Goal: Task Accomplishment & Management: Manage account settings

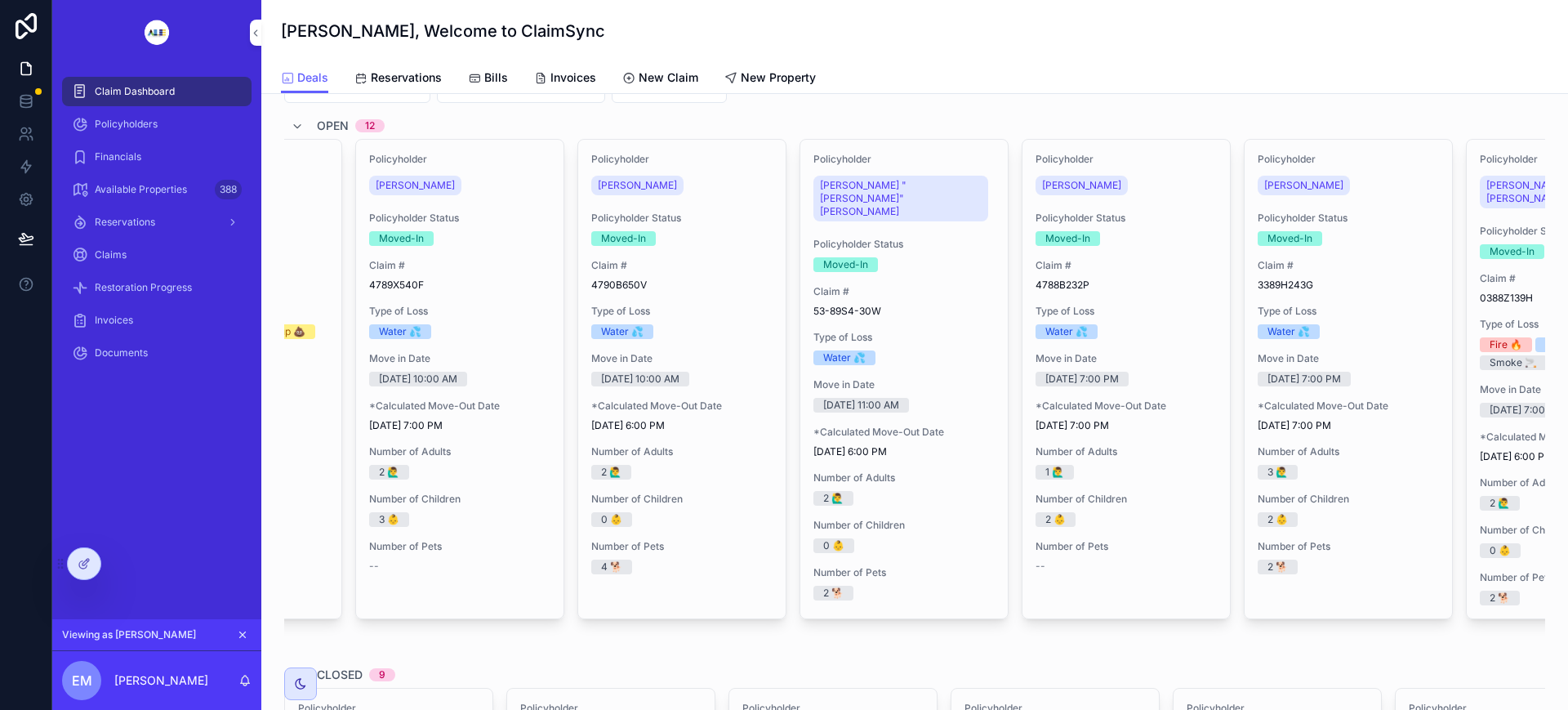
scroll to position [0, 597]
click at [1066, 183] on span "[PERSON_NAME]" at bounding box center [1080, 185] width 80 height 13
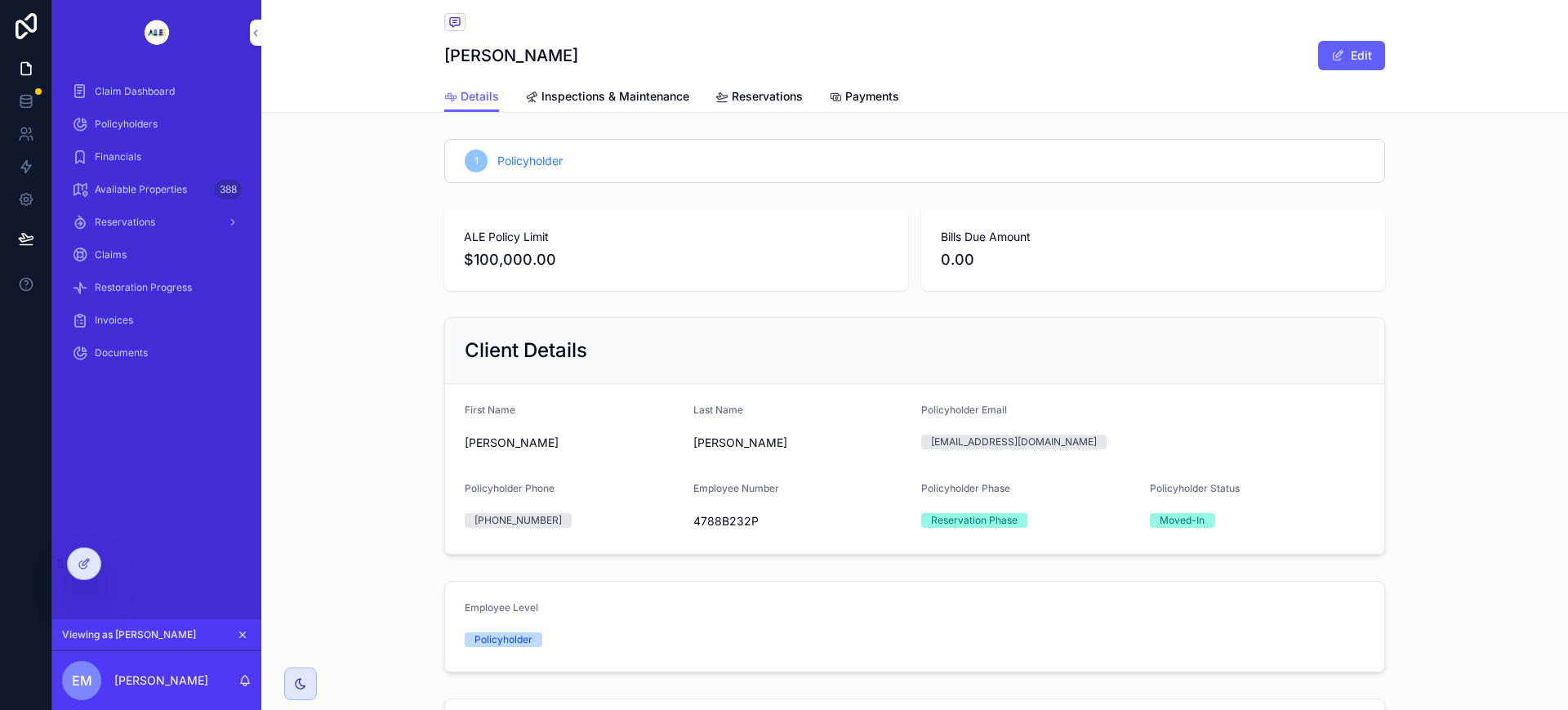
click at [849, 97] on span "Payments" at bounding box center [872, 96] width 54 height 17
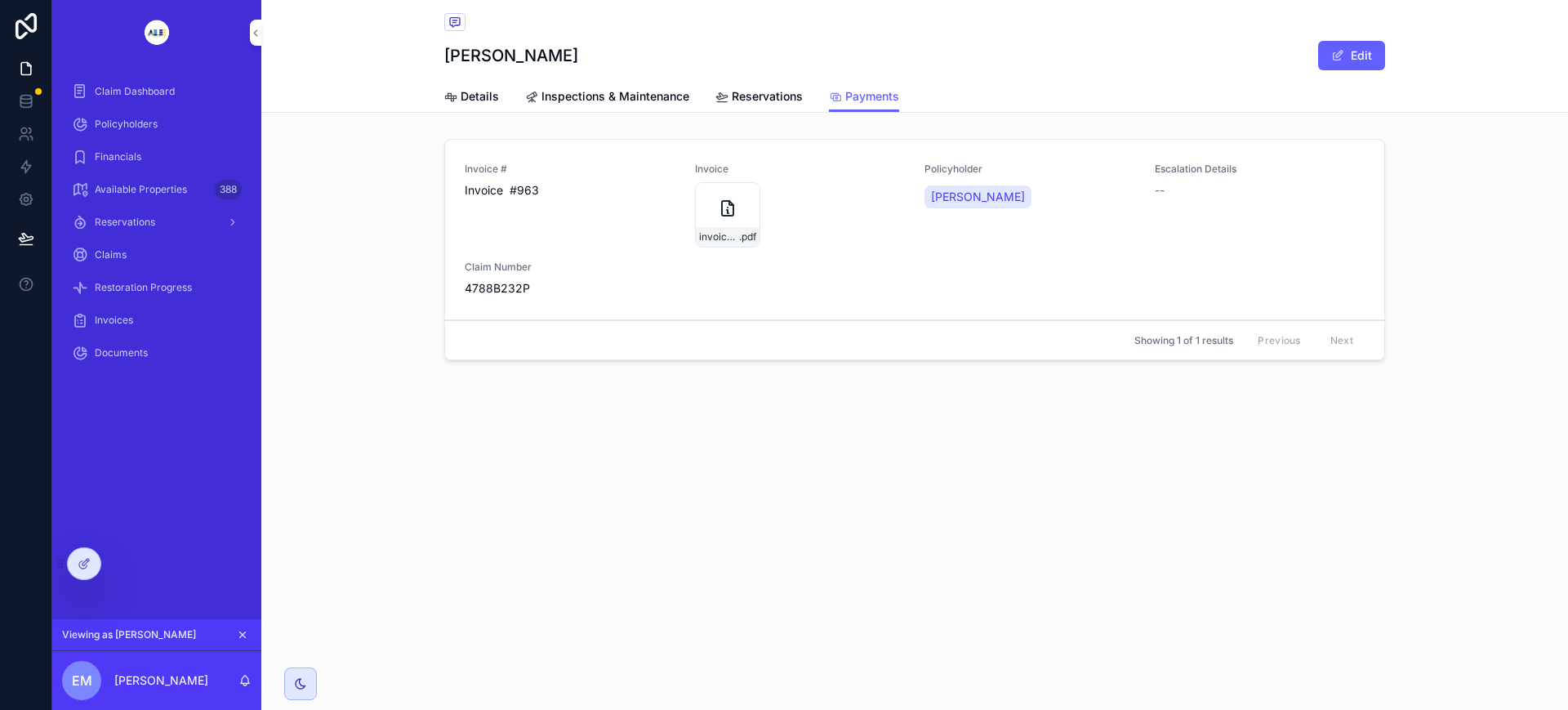
click at [85, 570] on div at bounding box center [83, 563] width 32 height 31
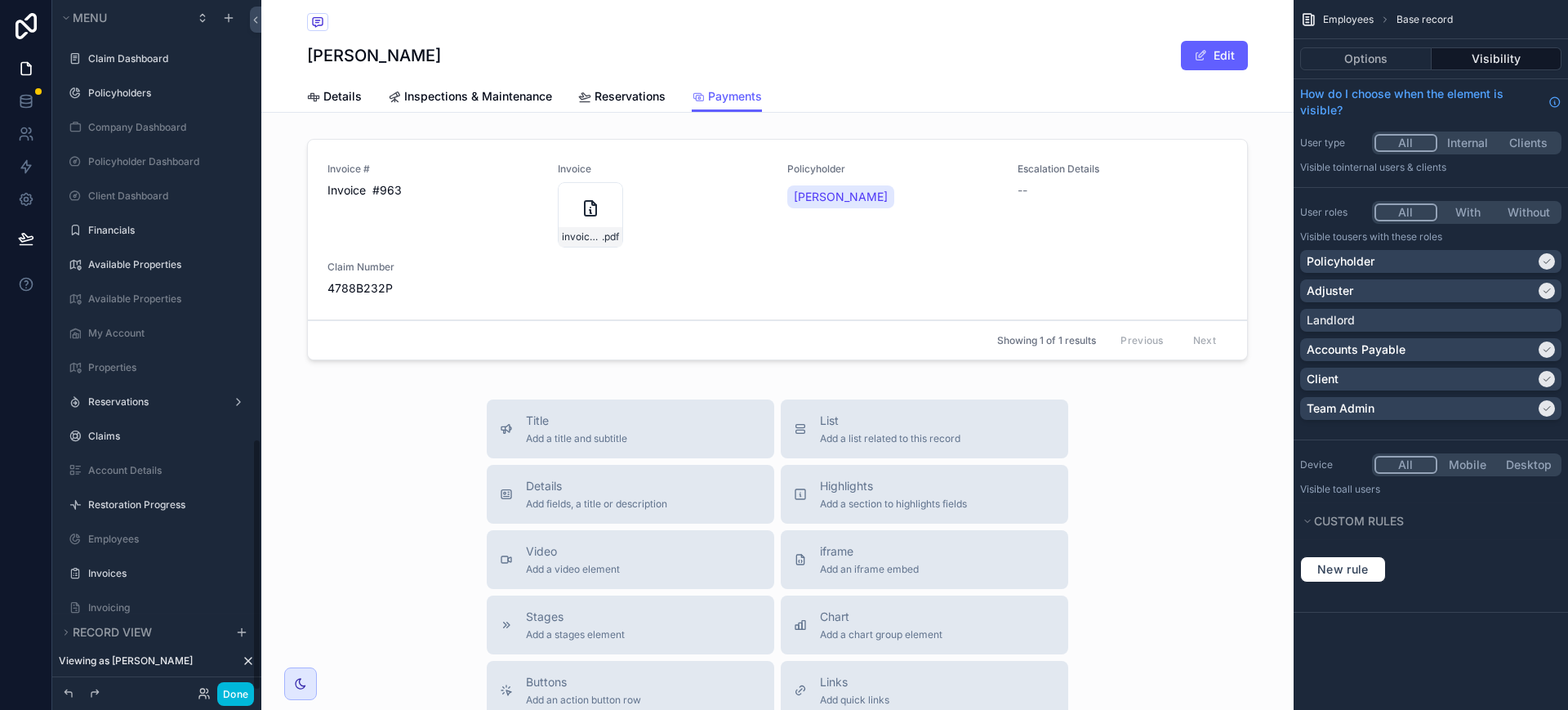
scroll to position [1203, 0]
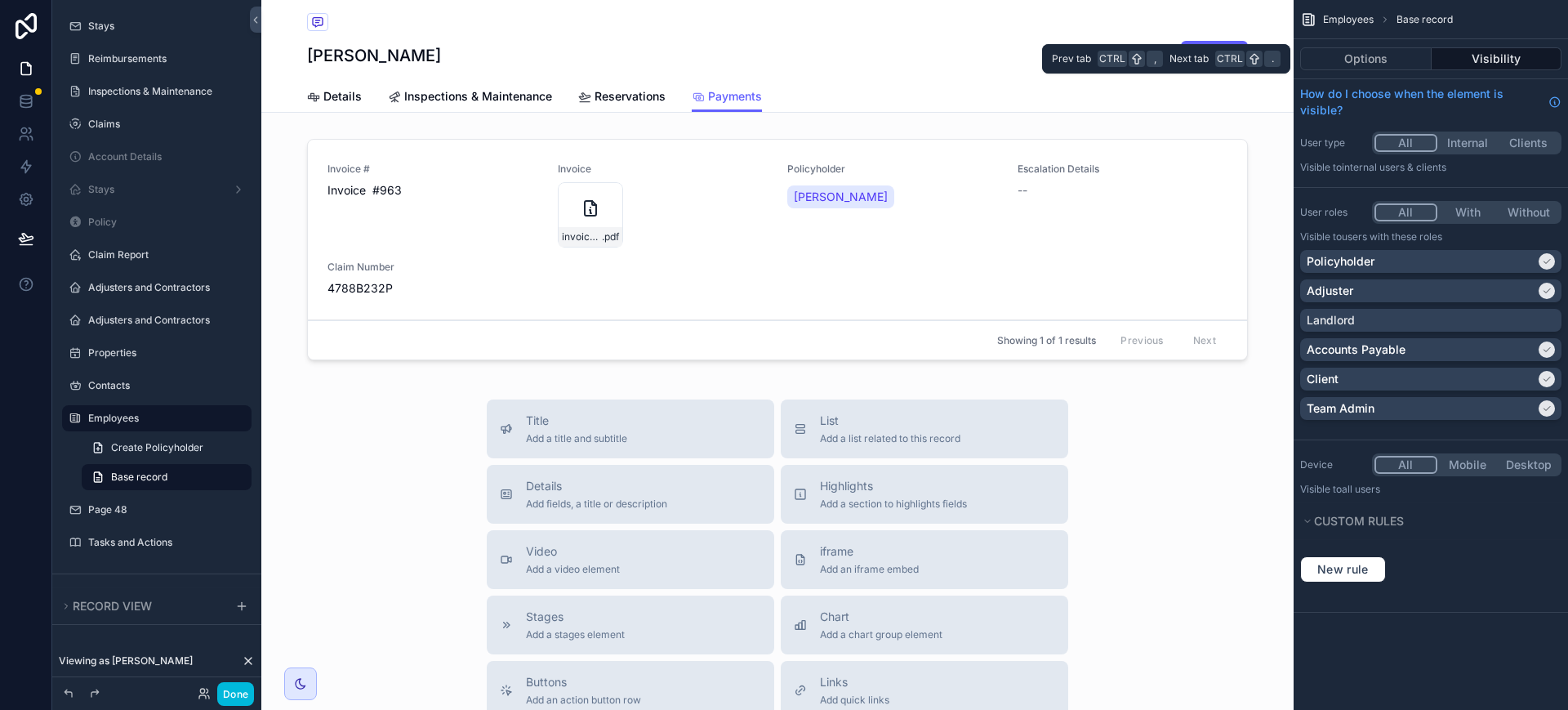
click at [1372, 60] on button "Options" at bounding box center [1366, 59] width 131 height 23
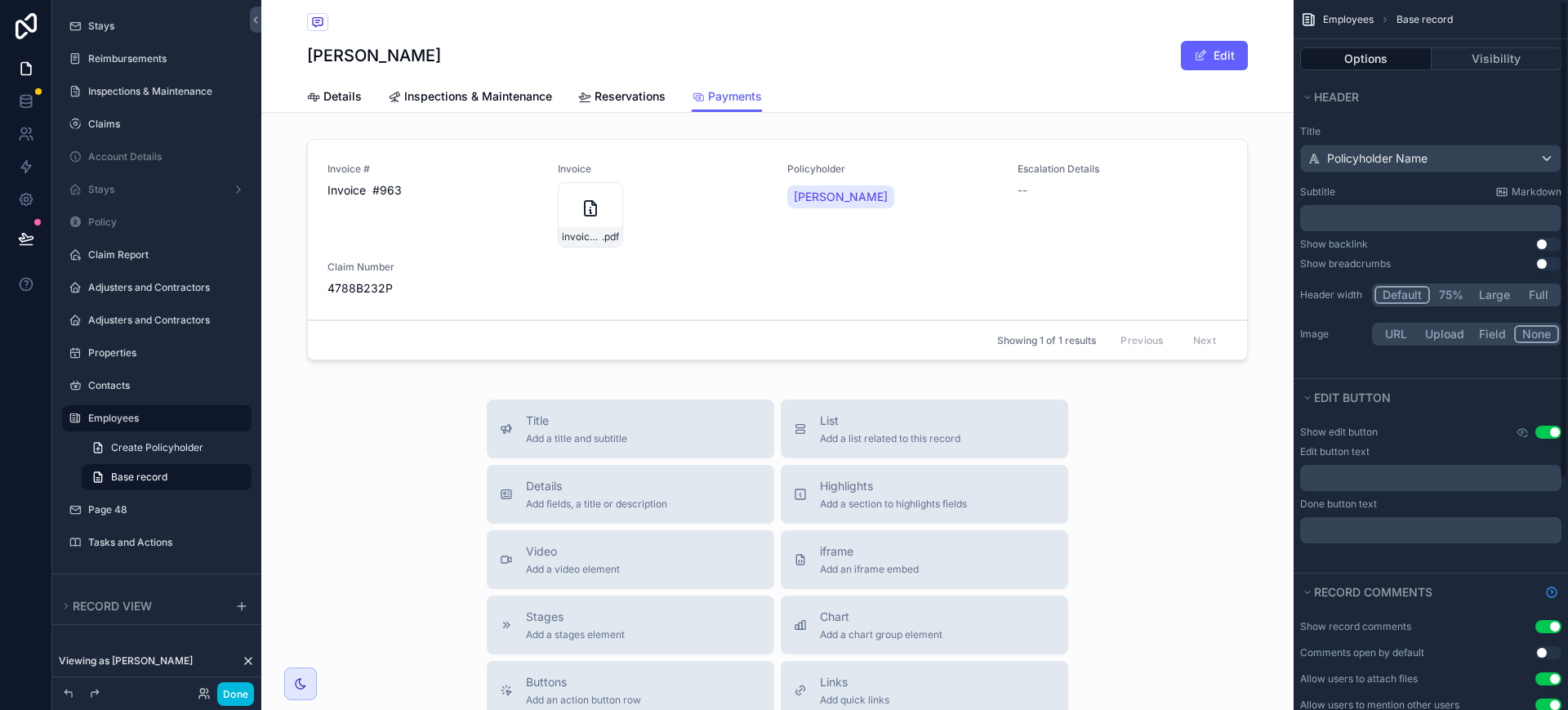
click at [934, 47] on div "[PERSON_NAME] Edit" at bounding box center [777, 55] width 941 height 31
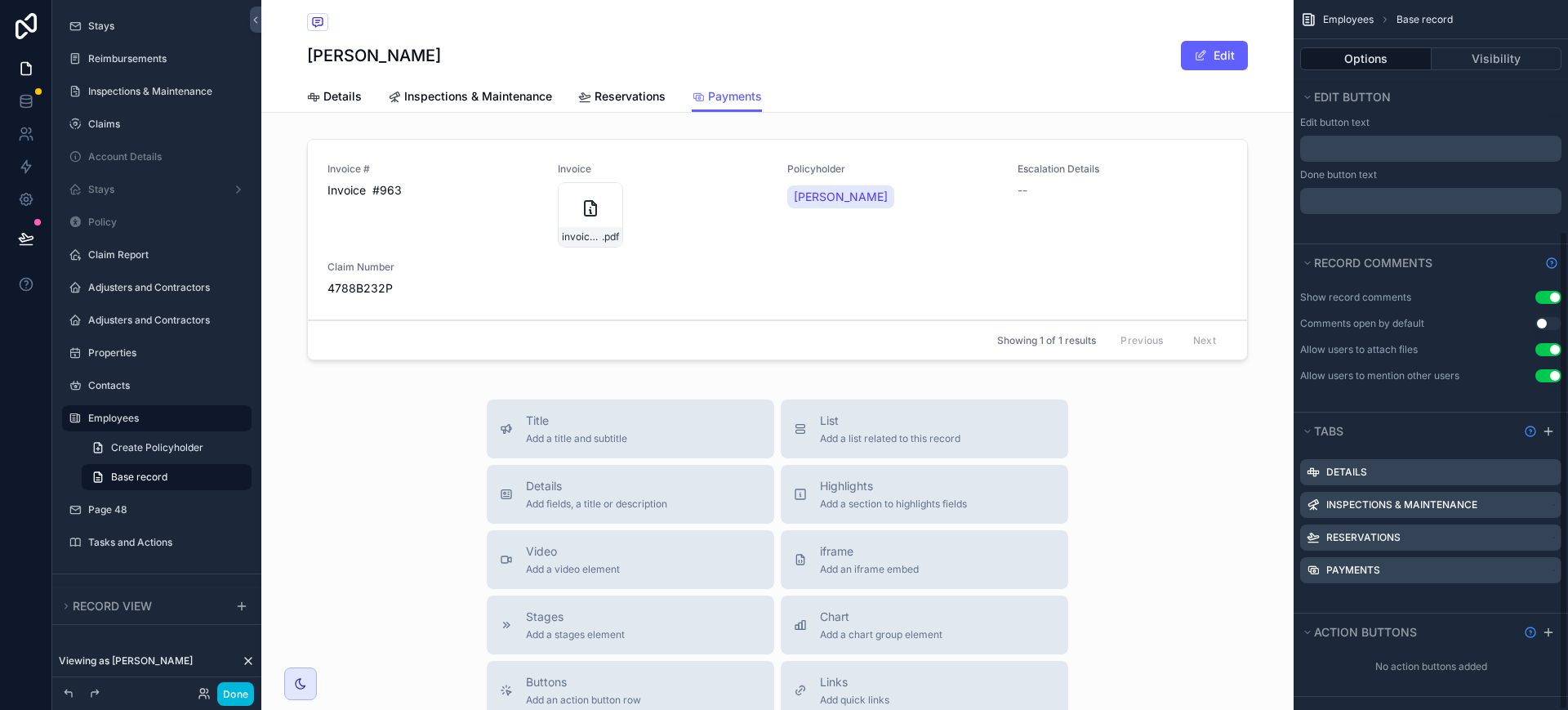
scroll to position [342, 0]
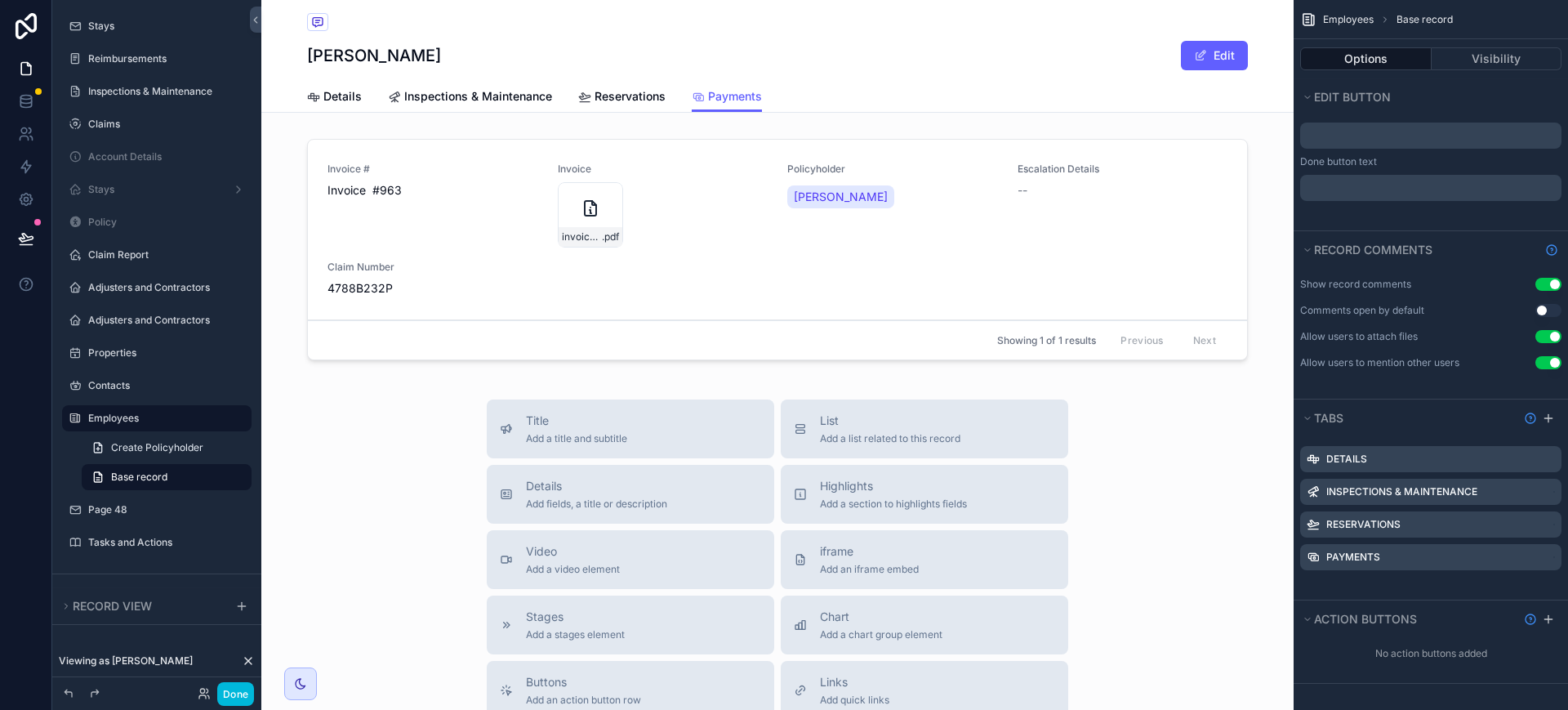
click at [0, 0] on icon "scrollable content" at bounding box center [0, 0] width 0 height 0
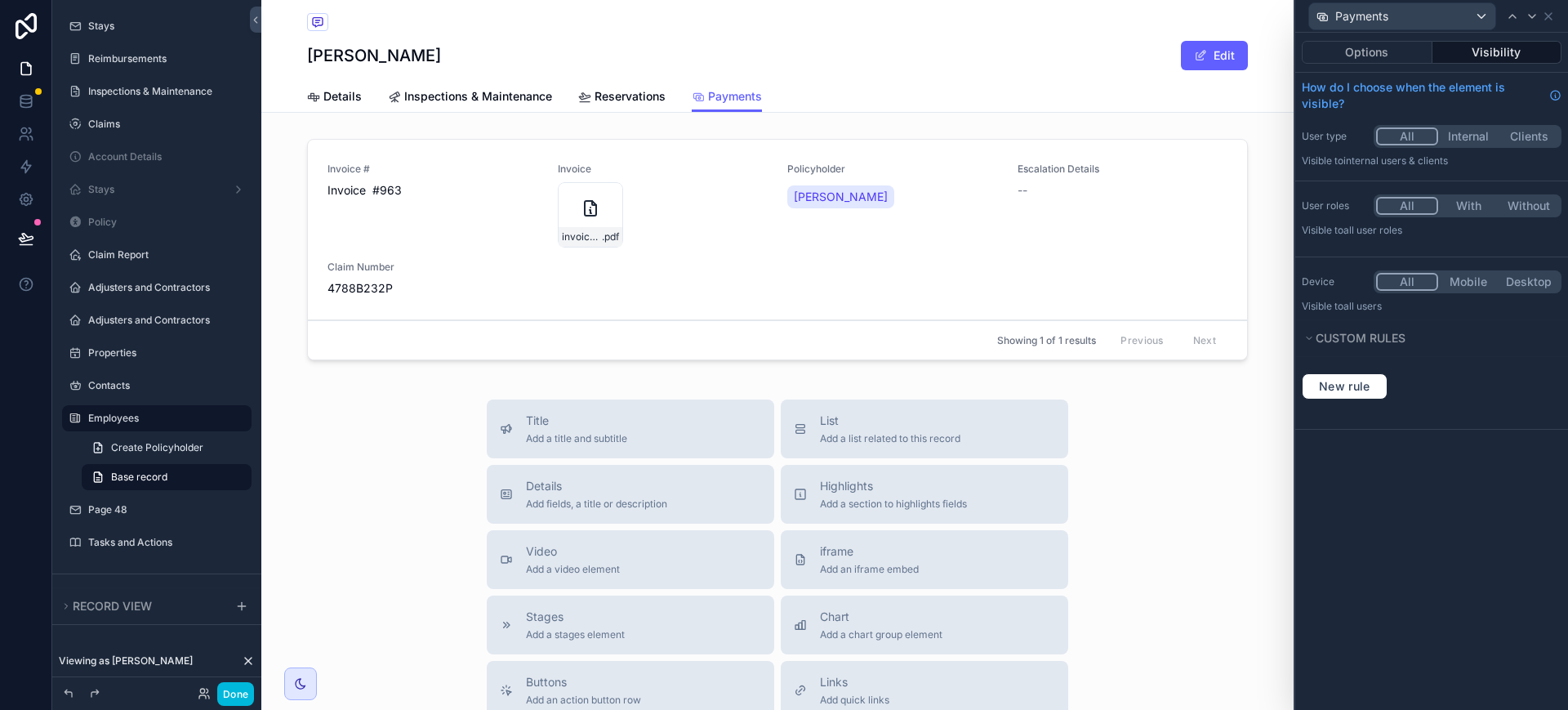
click at [1390, 53] on button "Options" at bounding box center [1367, 53] width 130 height 23
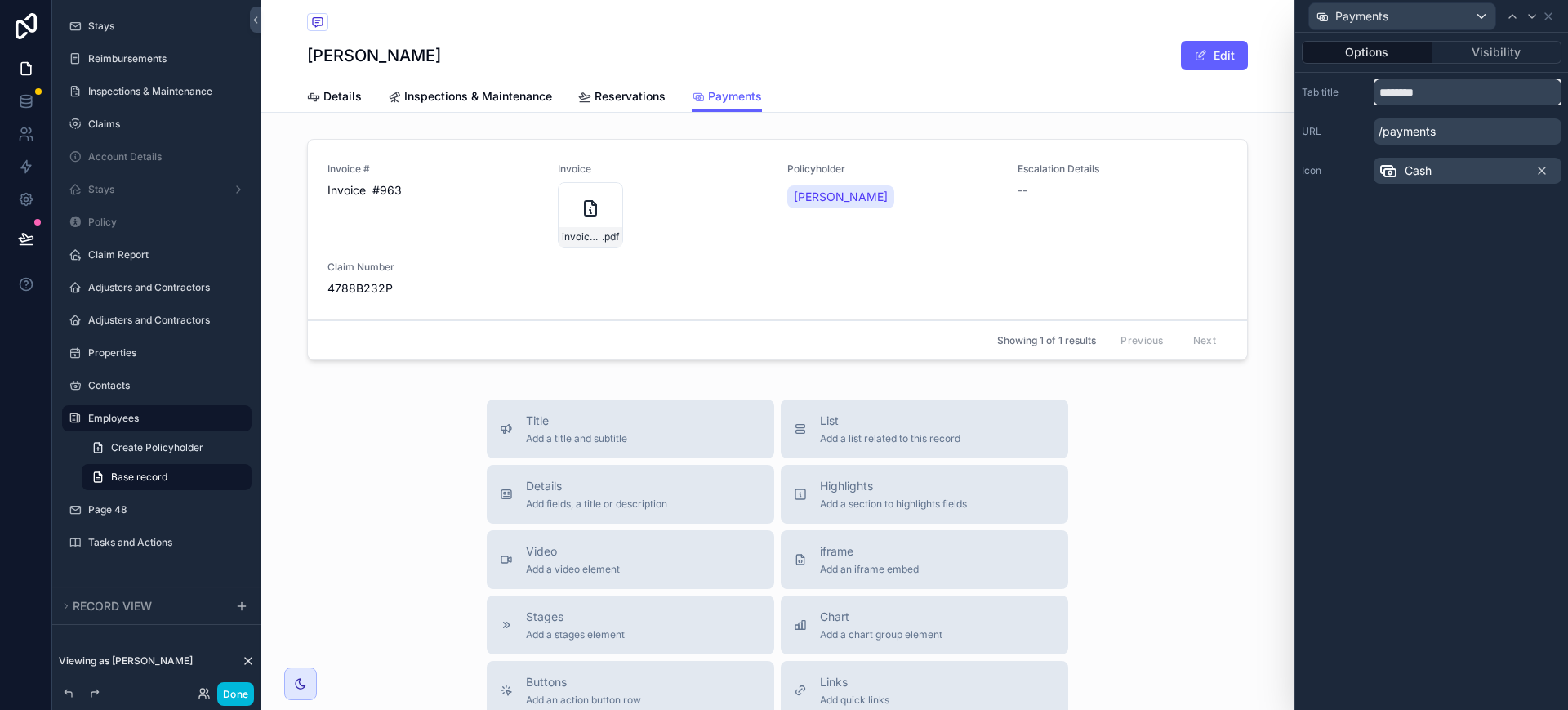
click at [1430, 92] on input "********" at bounding box center [1467, 93] width 188 height 26
type input "********"
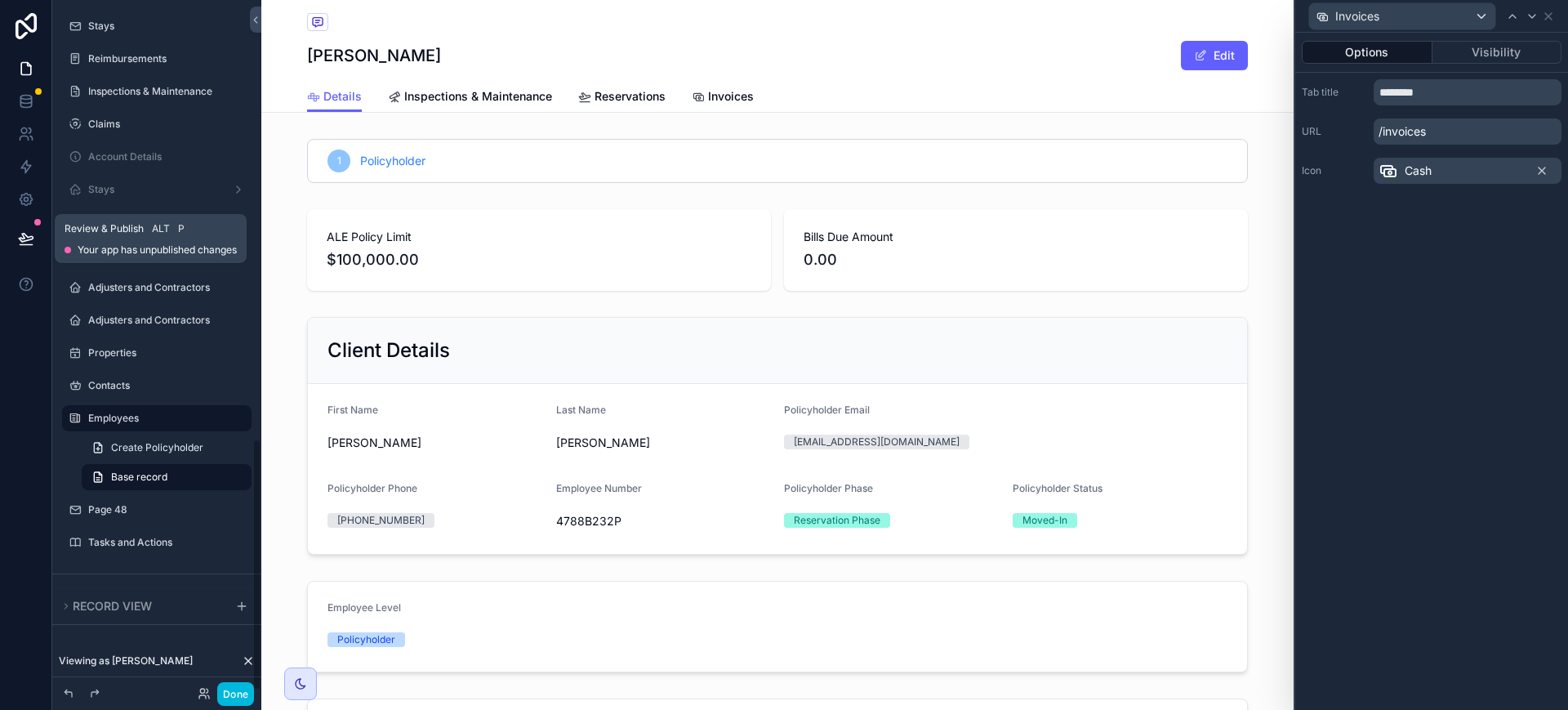
click at [22, 239] on icon at bounding box center [26, 238] width 17 height 17
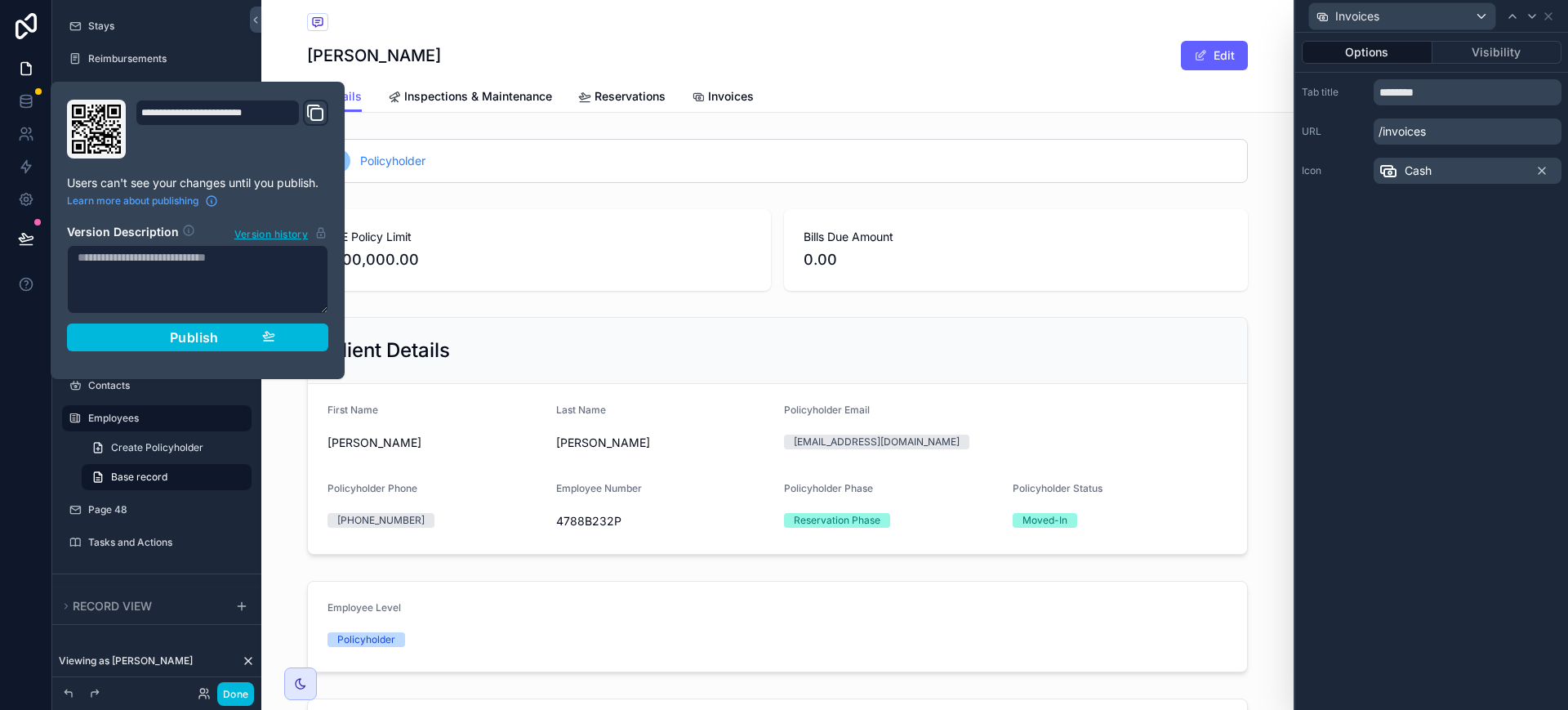
click at [223, 330] on div "Publish" at bounding box center [197, 337] width 155 height 17
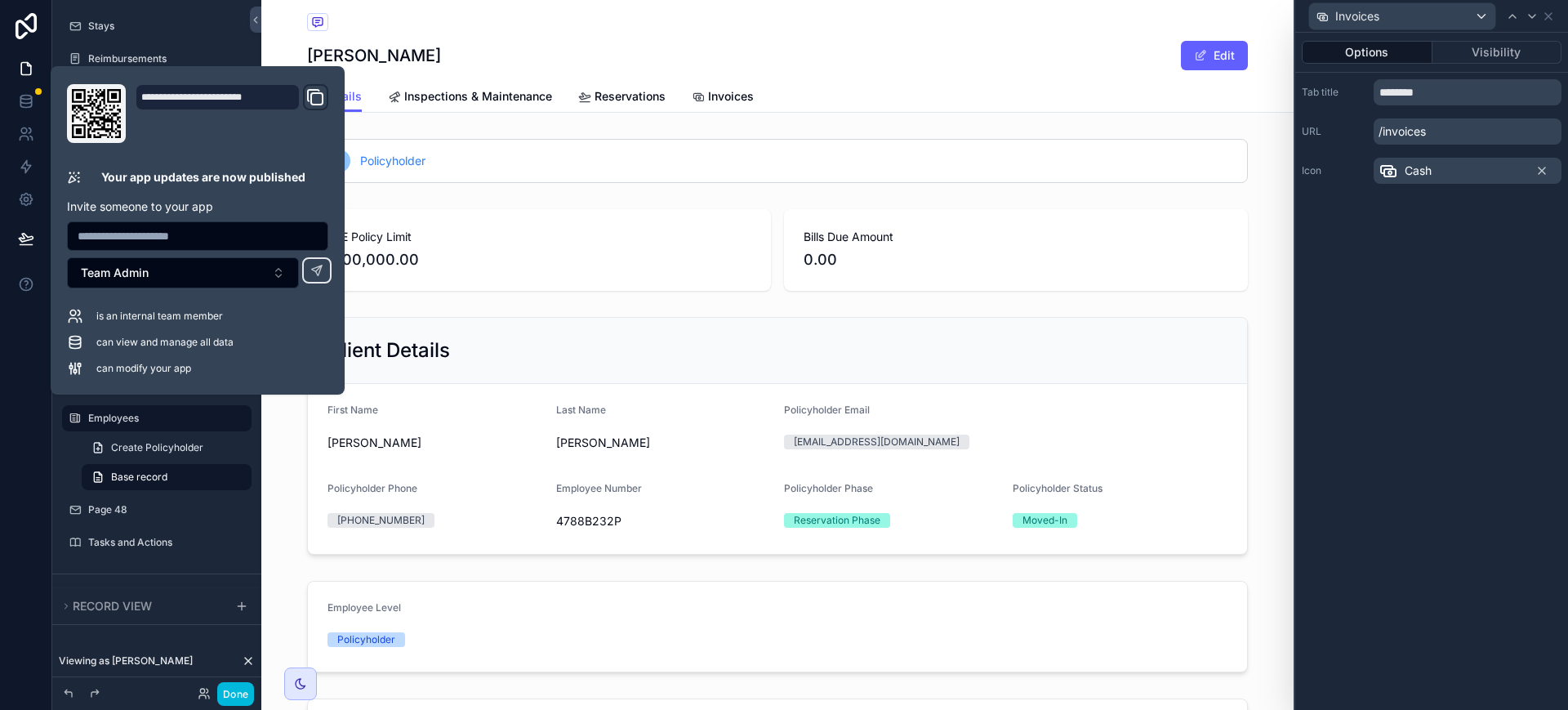
click at [630, 348] on div "scrollable content" at bounding box center [778, 436] width 1032 height 251
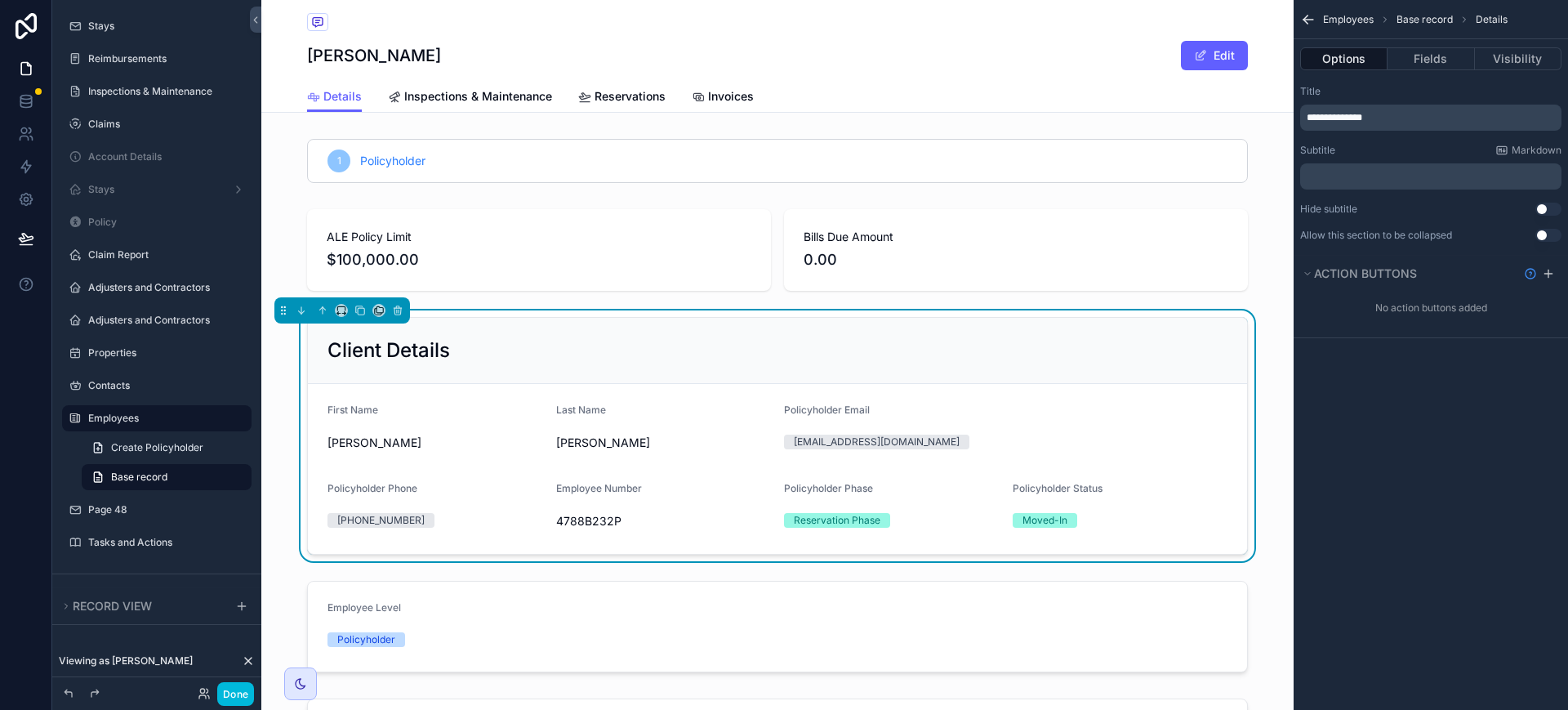
click at [766, 246] on div "scrollable content" at bounding box center [778, 250] width 1032 height 95
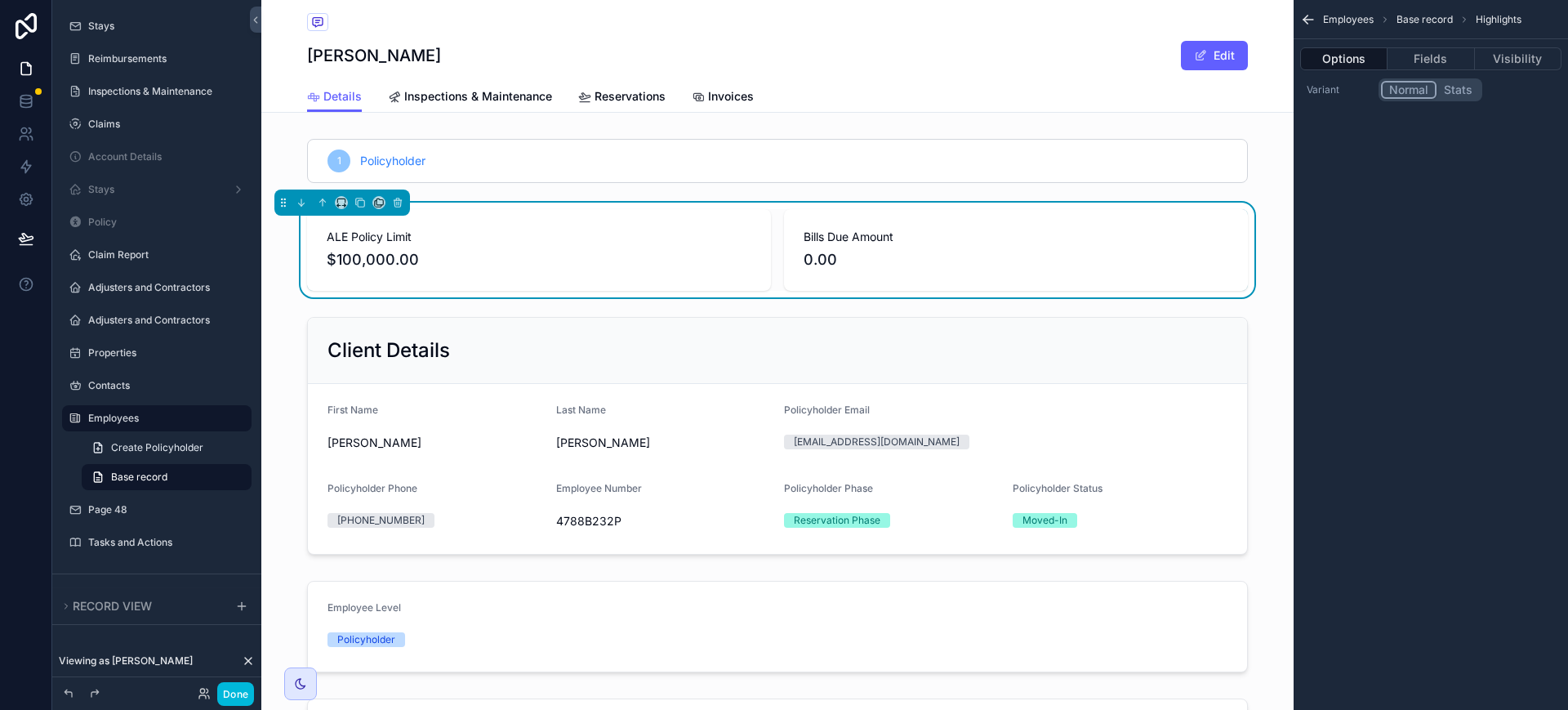
click at [1442, 52] on button "Fields" at bounding box center [1431, 59] width 87 height 23
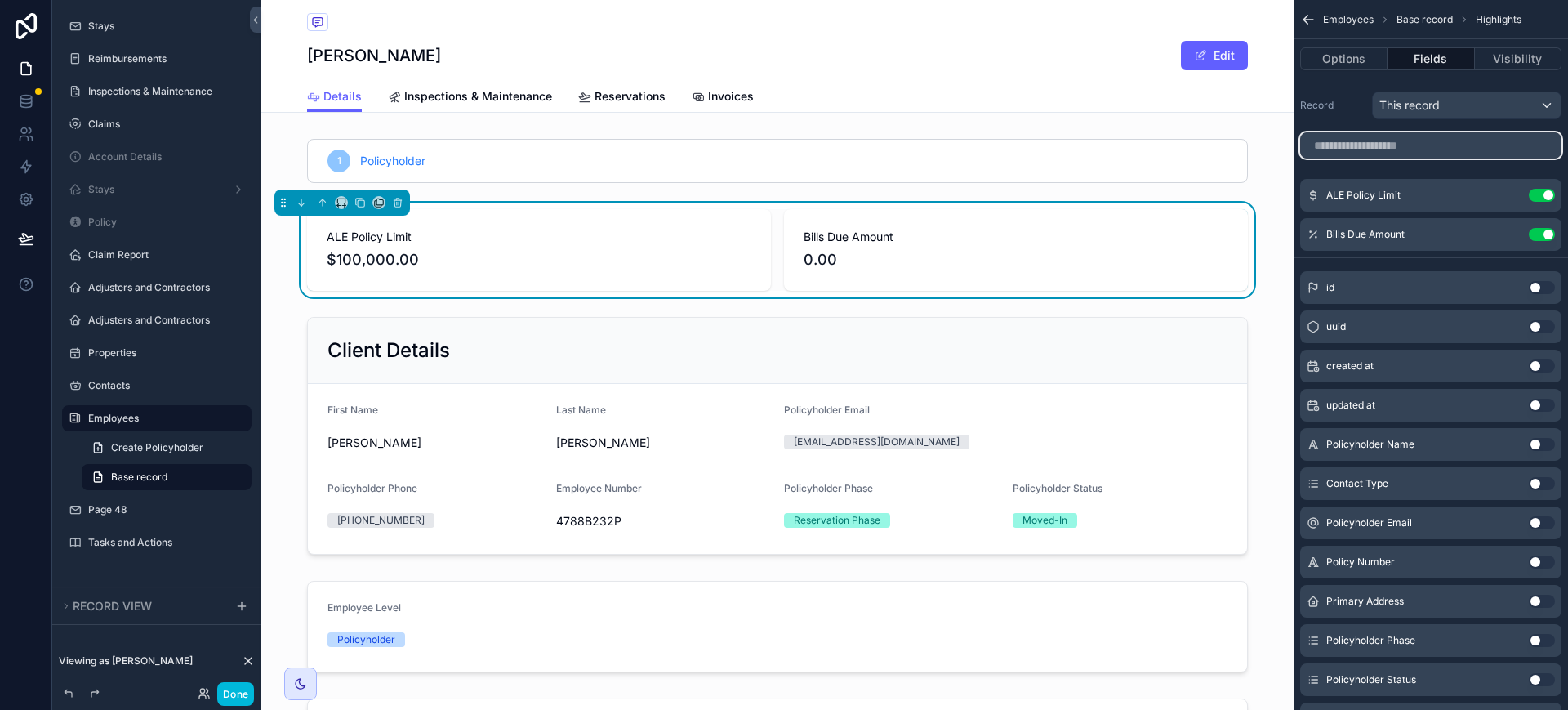
click at [1387, 142] on input "scrollable content" at bounding box center [1431, 145] width 262 height 26
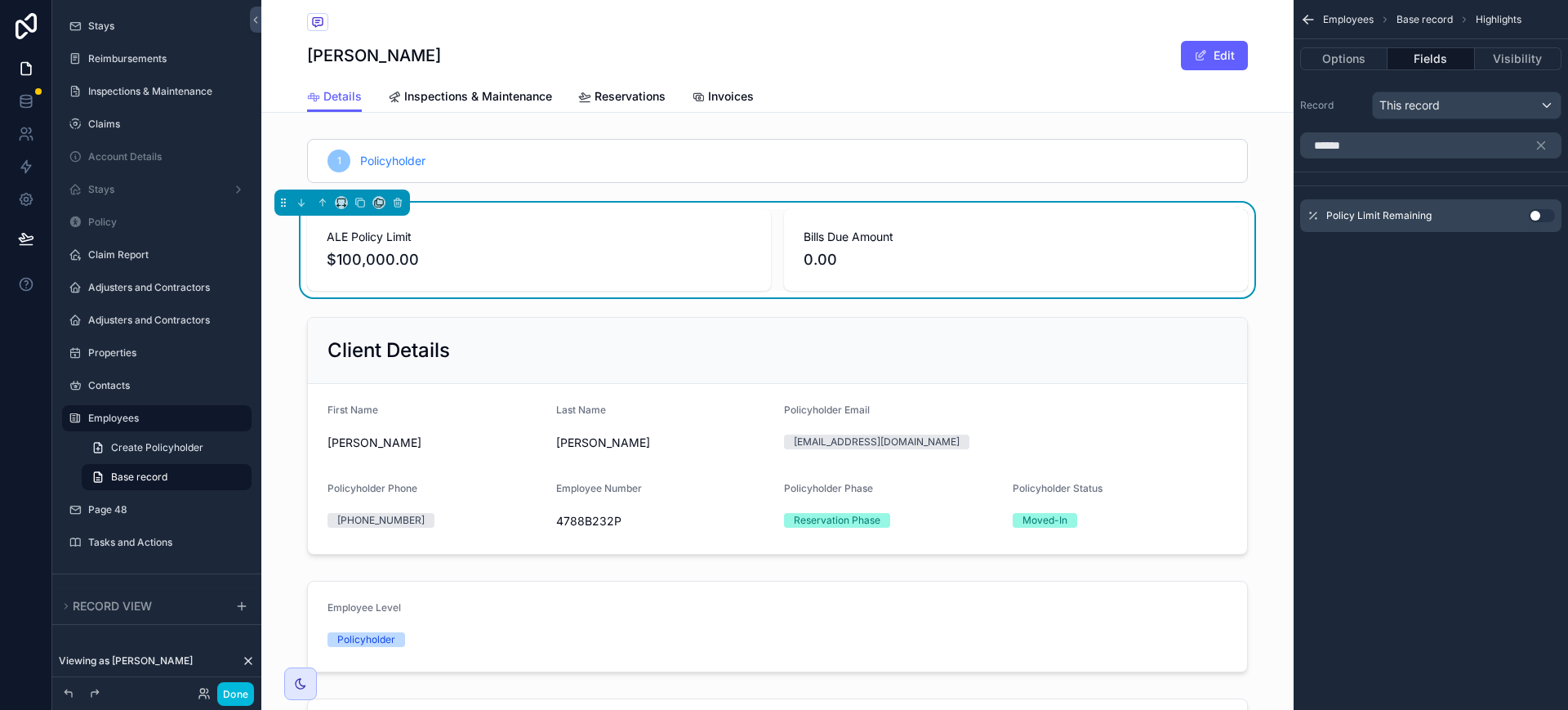
click at [1536, 212] on button "Use setting" at bounding box center [1542, 215] width 26 height 13
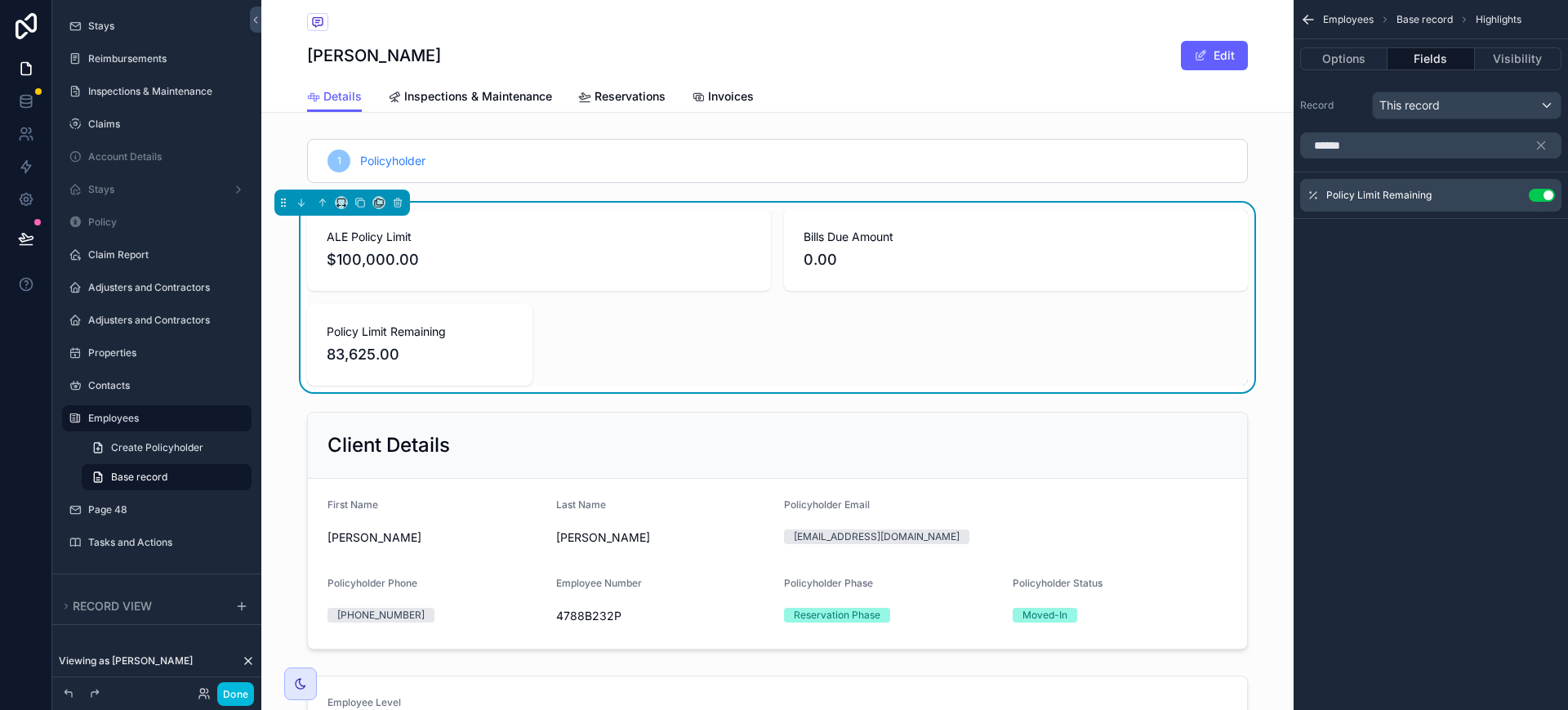
click at [0, 0] on icon "scrollable content" at bounding box center [0, 0] width 0 height 0
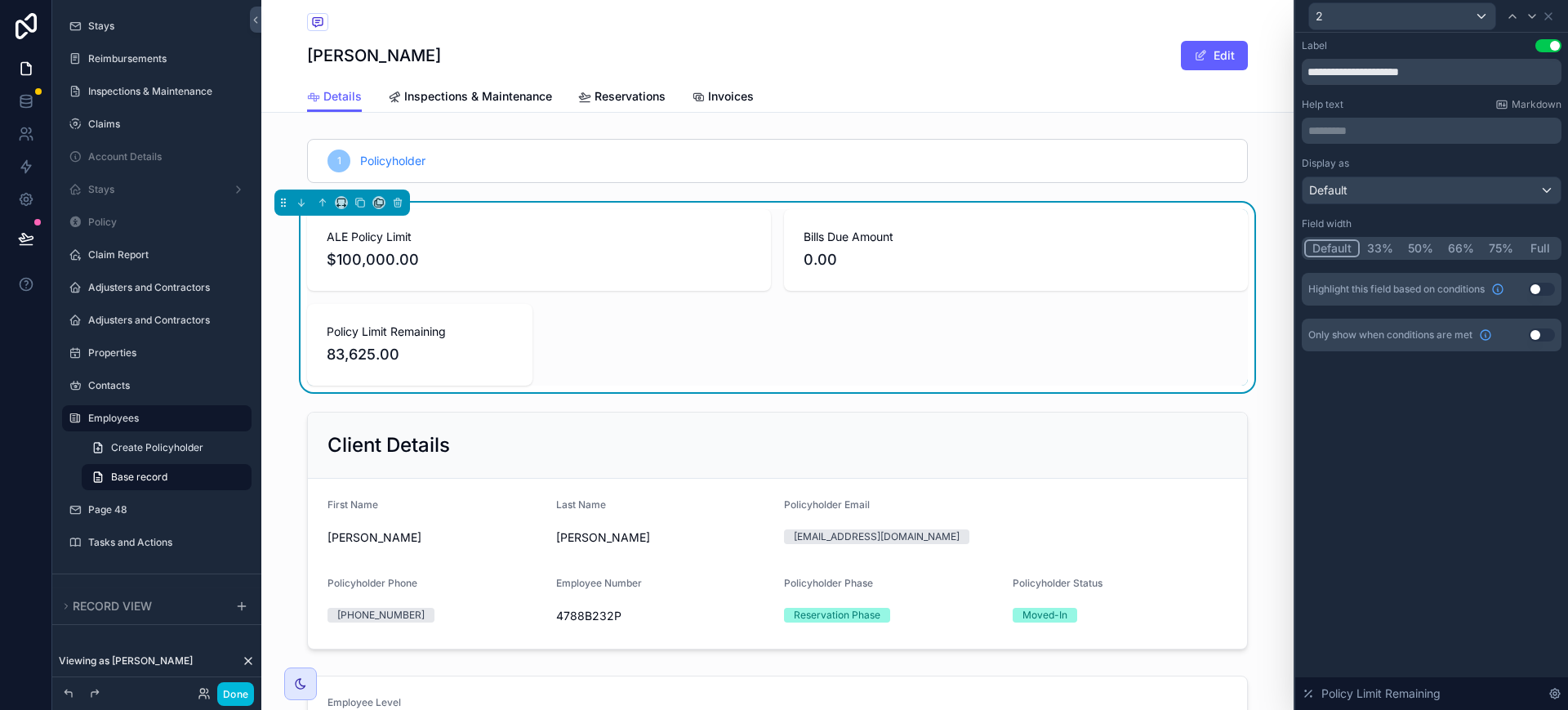
click at [1408, 240] on button "50%" at bounding box center [1421, 248] width 40 height 18
click at [1551, 18] on icon at bounding box center [1548, 16] width 6 height 6
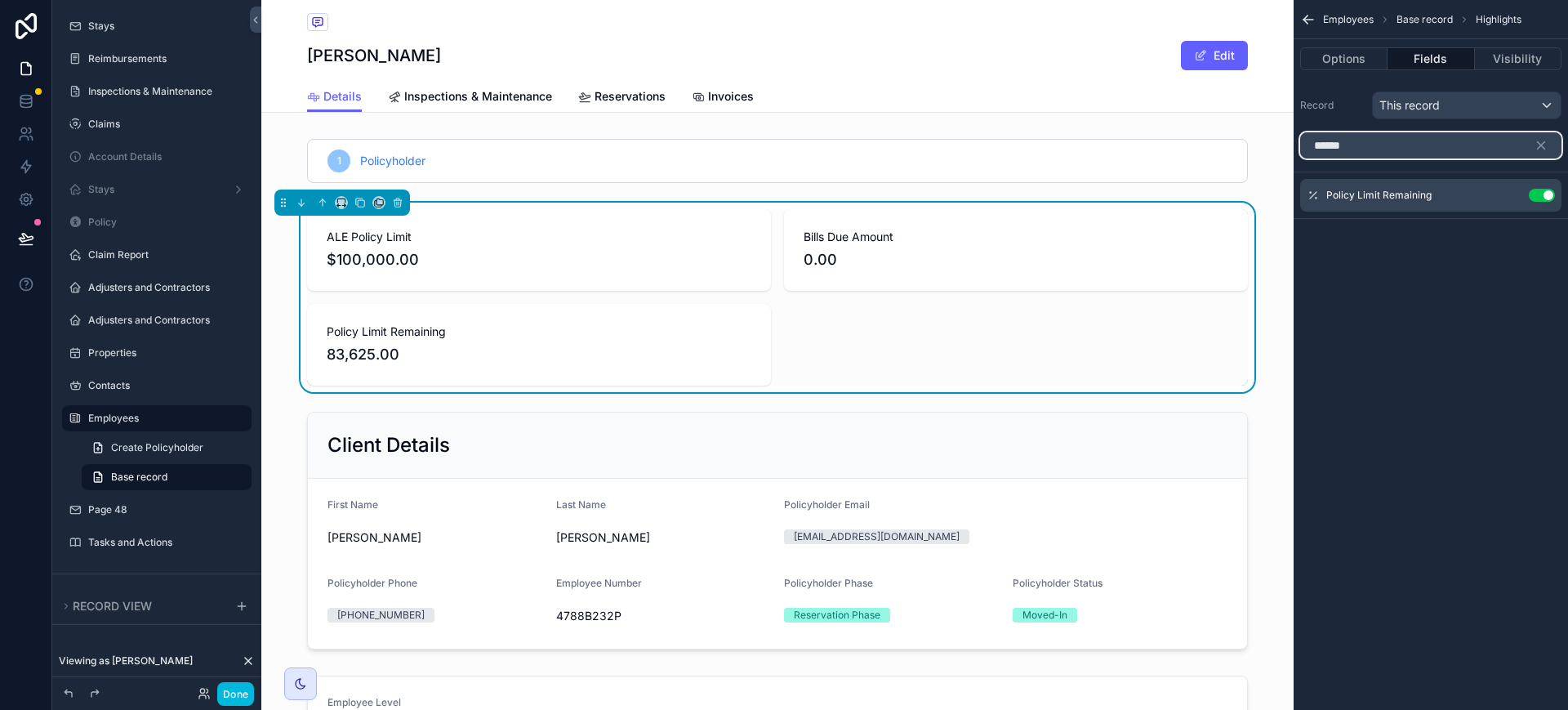
click at [1399, 142] on input "******" at bounding box center [1431, 145] width 262 height 26
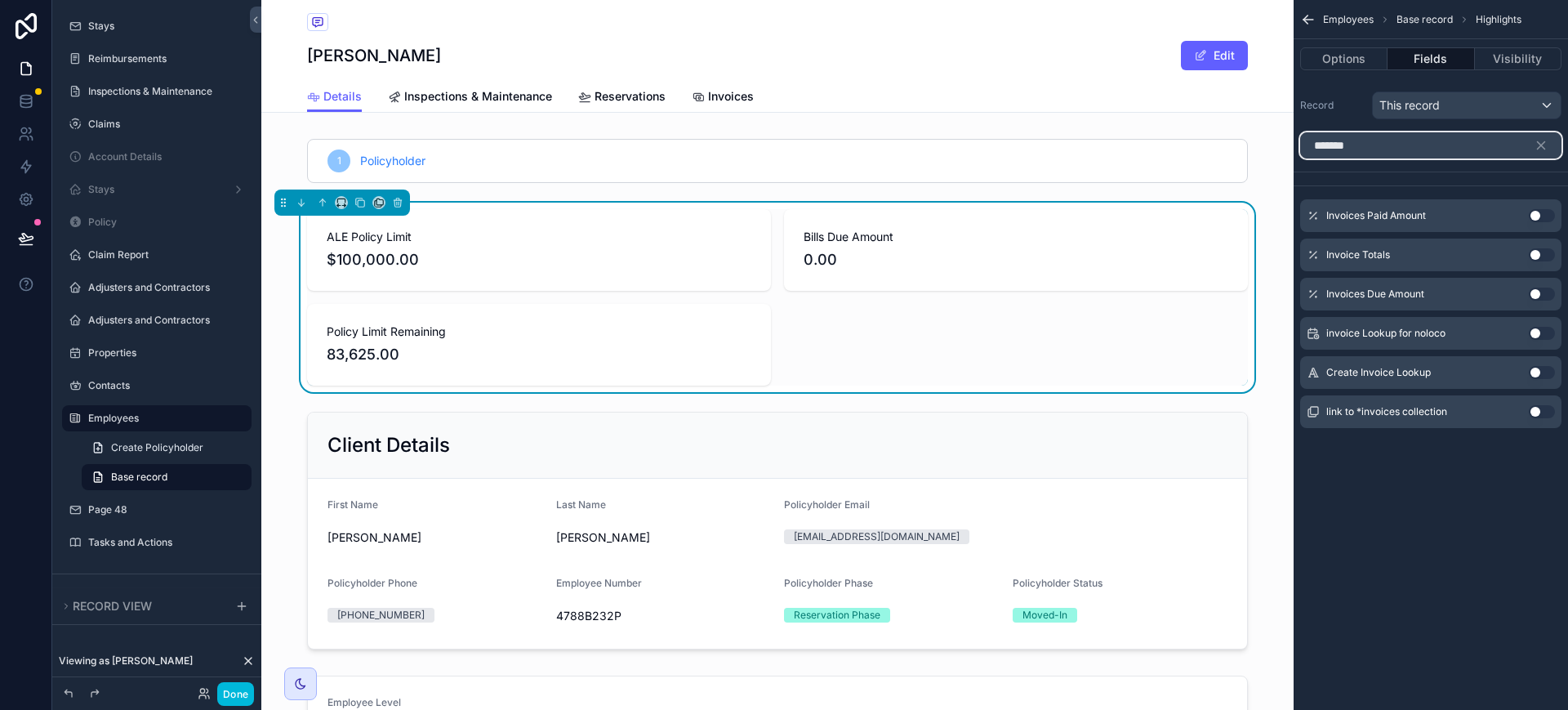
type input "*******"
click at [1547, 293] on button "Use setting" at bounding box center [1542, 294] width 26 height 13
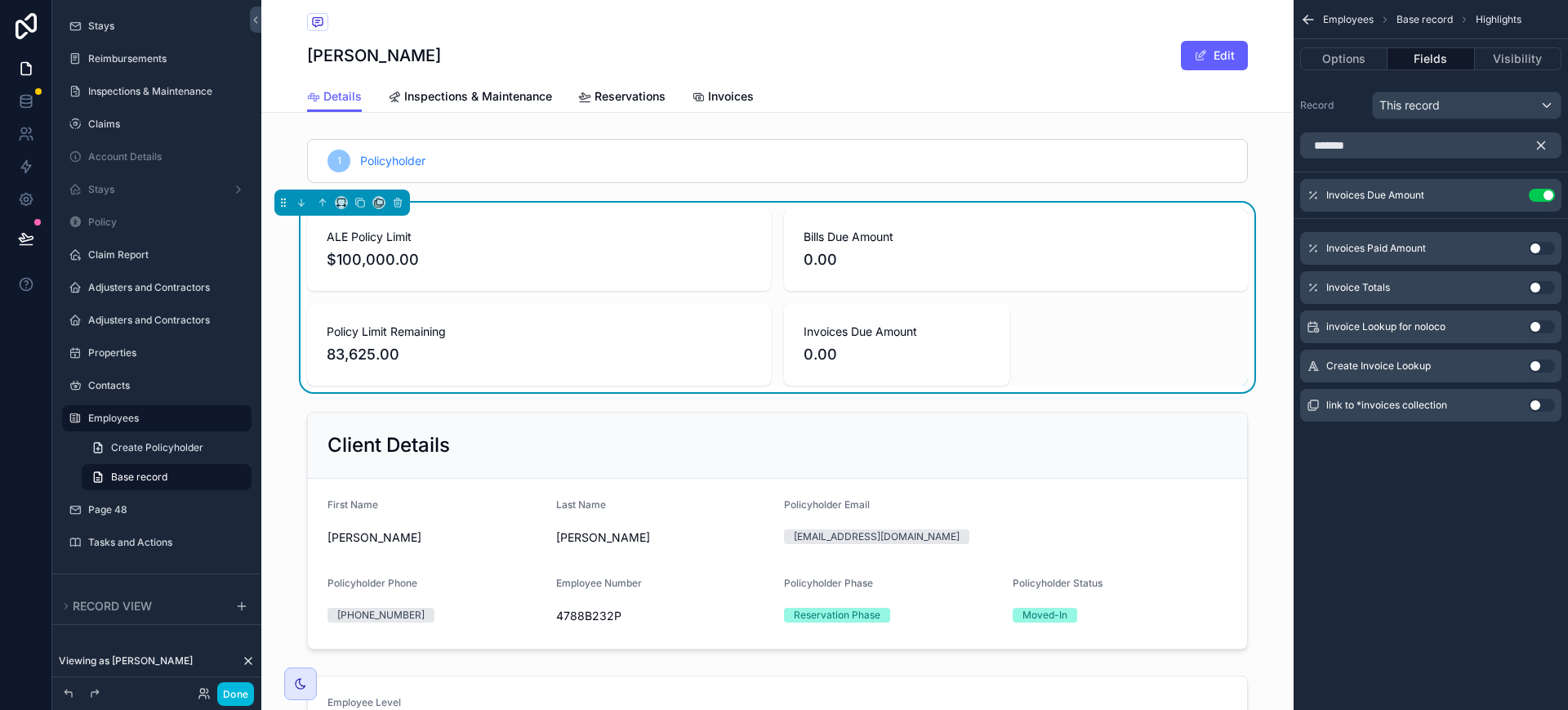
click at [1541, 143] on icon "scrollable content" at bounding box center [1541, 145] width 15 height 15
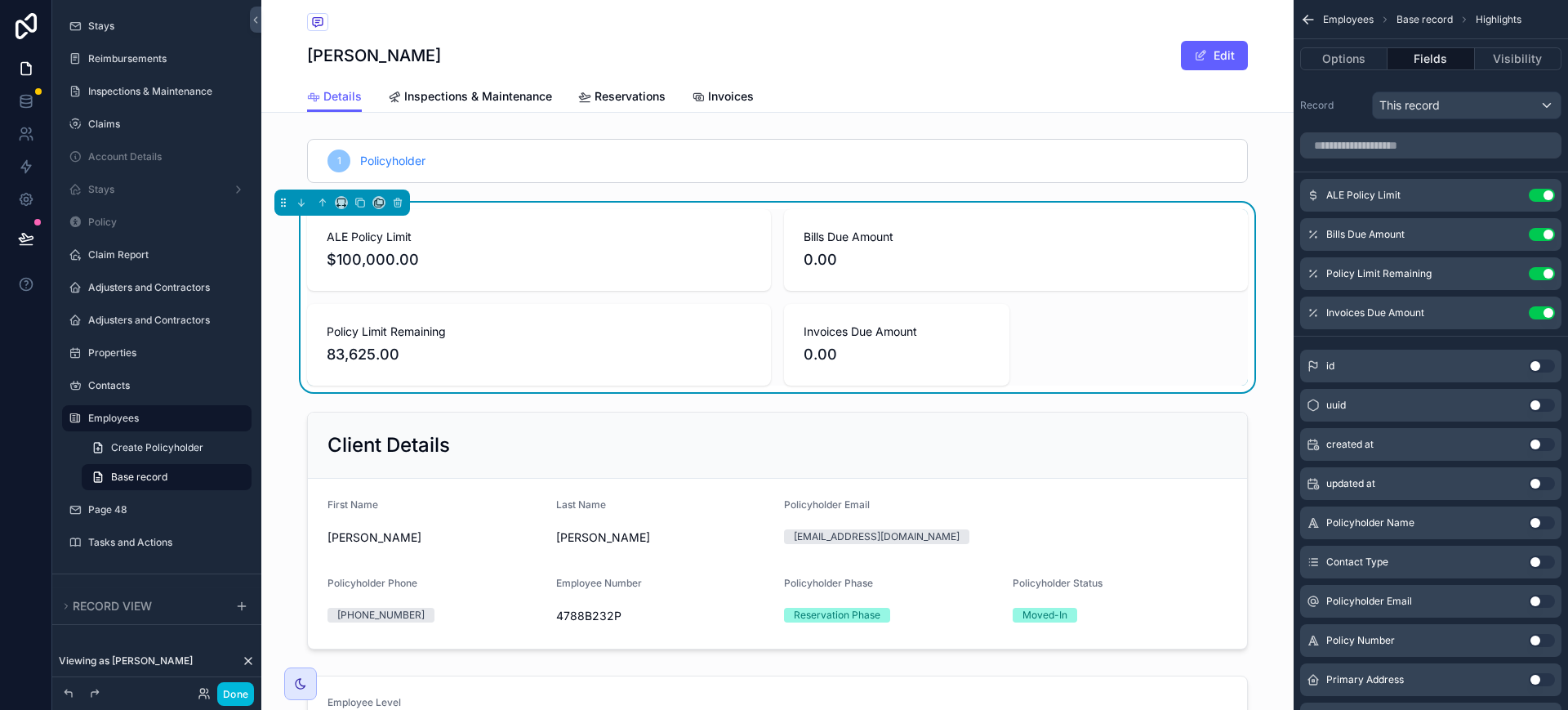
click at [0, 0] on icon "scrollable content" at bounding box center [0, 0] width 0 height 0
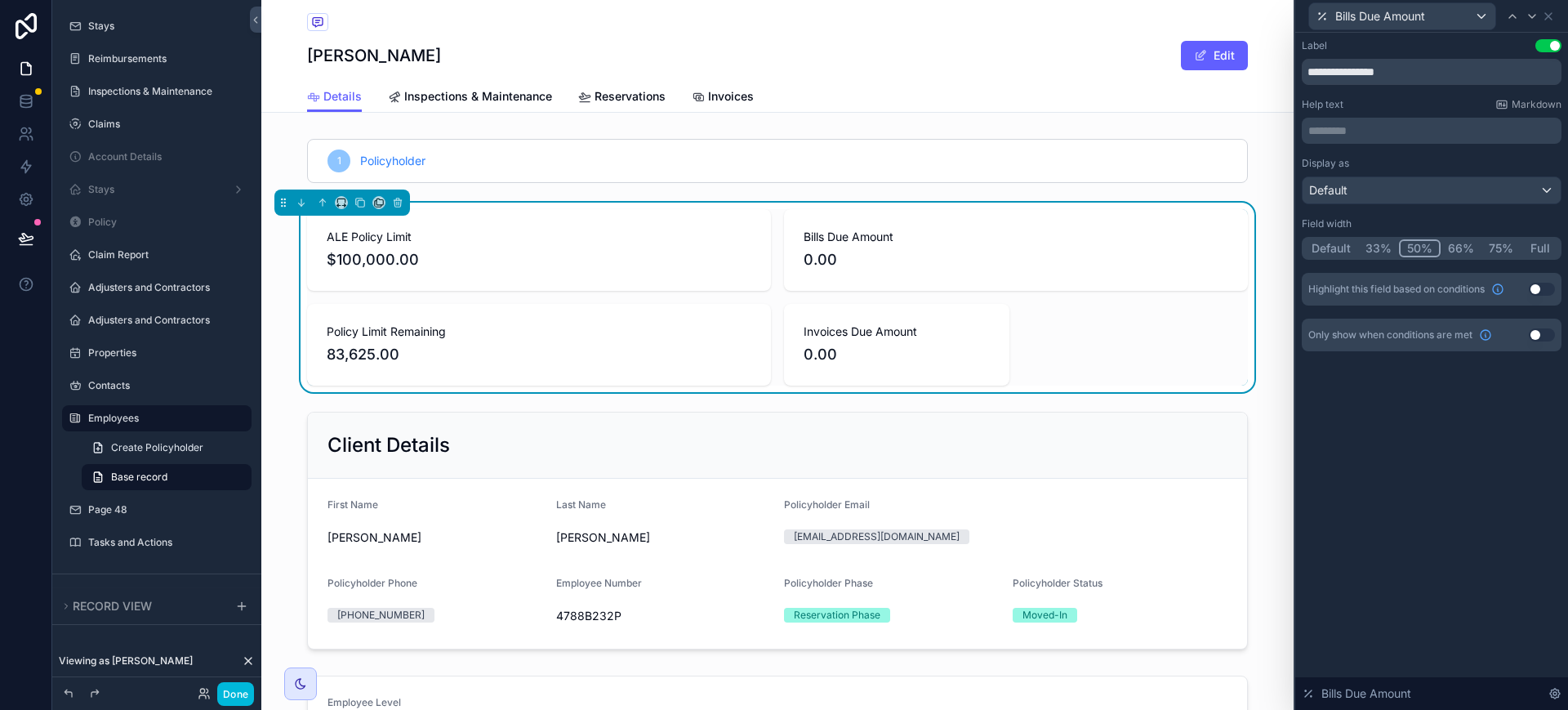
click at [1334, 251] on button "Default" at bounding box center [1331, 248] width 54 height 18
click at [244, 699] on button "Done" at bounding box center [235, 693] width 37 height 24
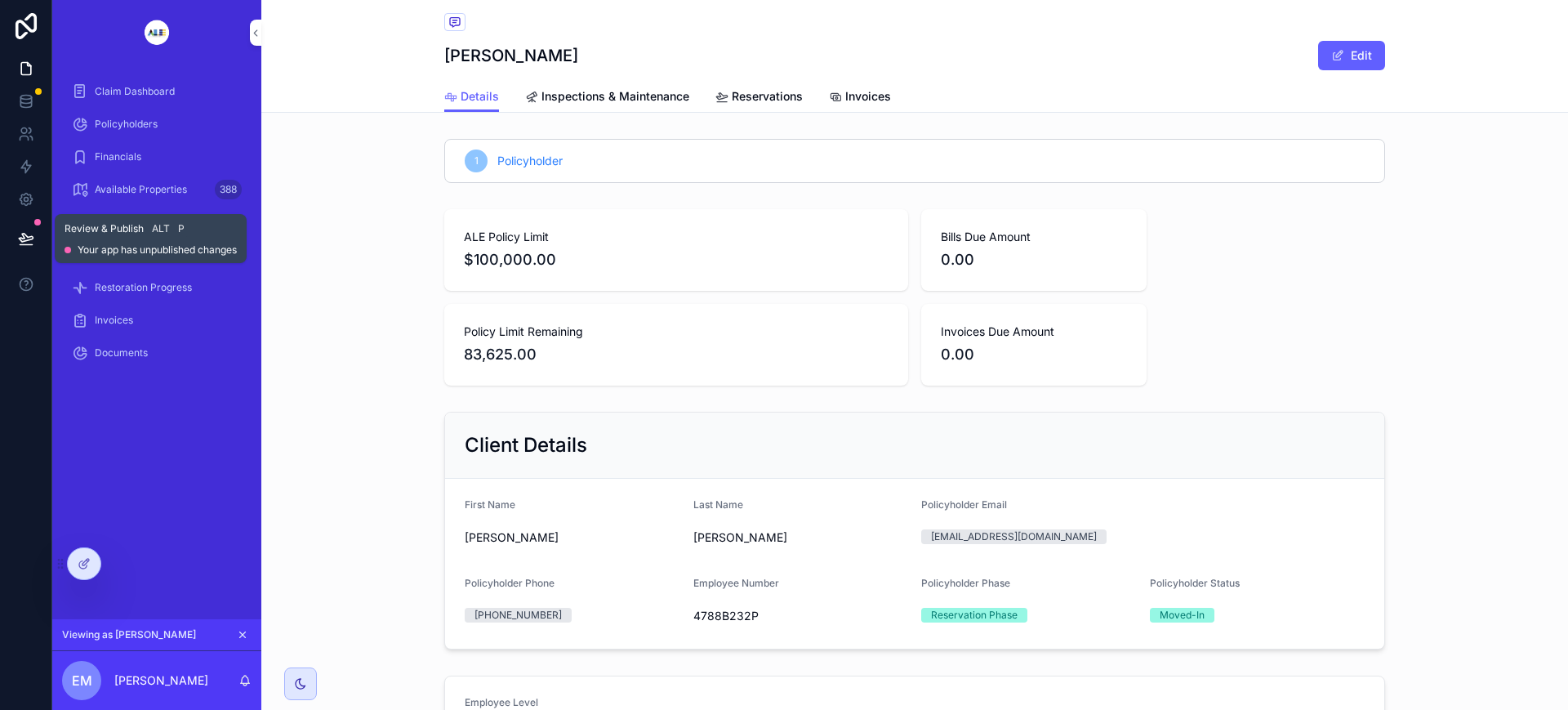
click at [21, 230] on icon at bounding box center [26, 238] width 17 height 17
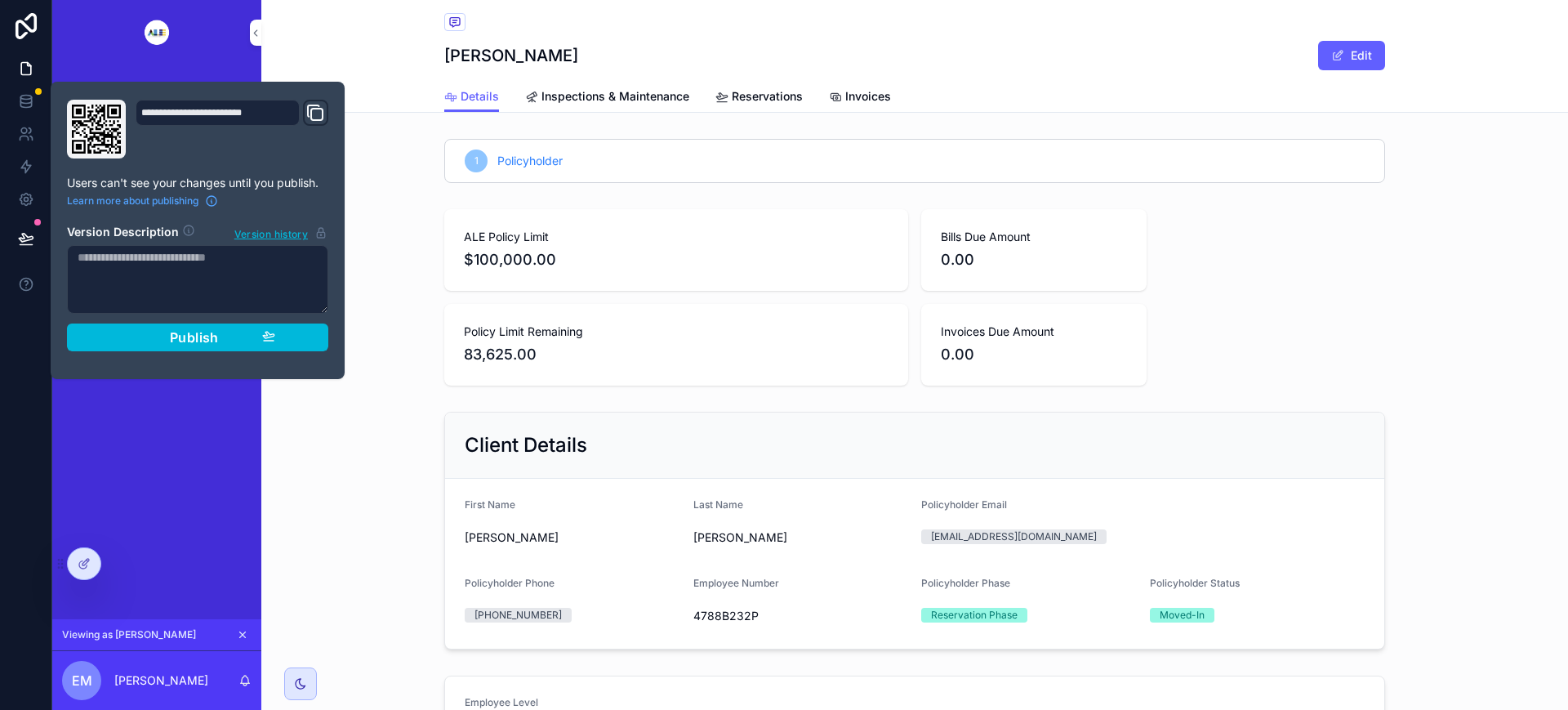
click at [227, 339] on div "Publish" at bounding box center [197, 337] width 155 height 17
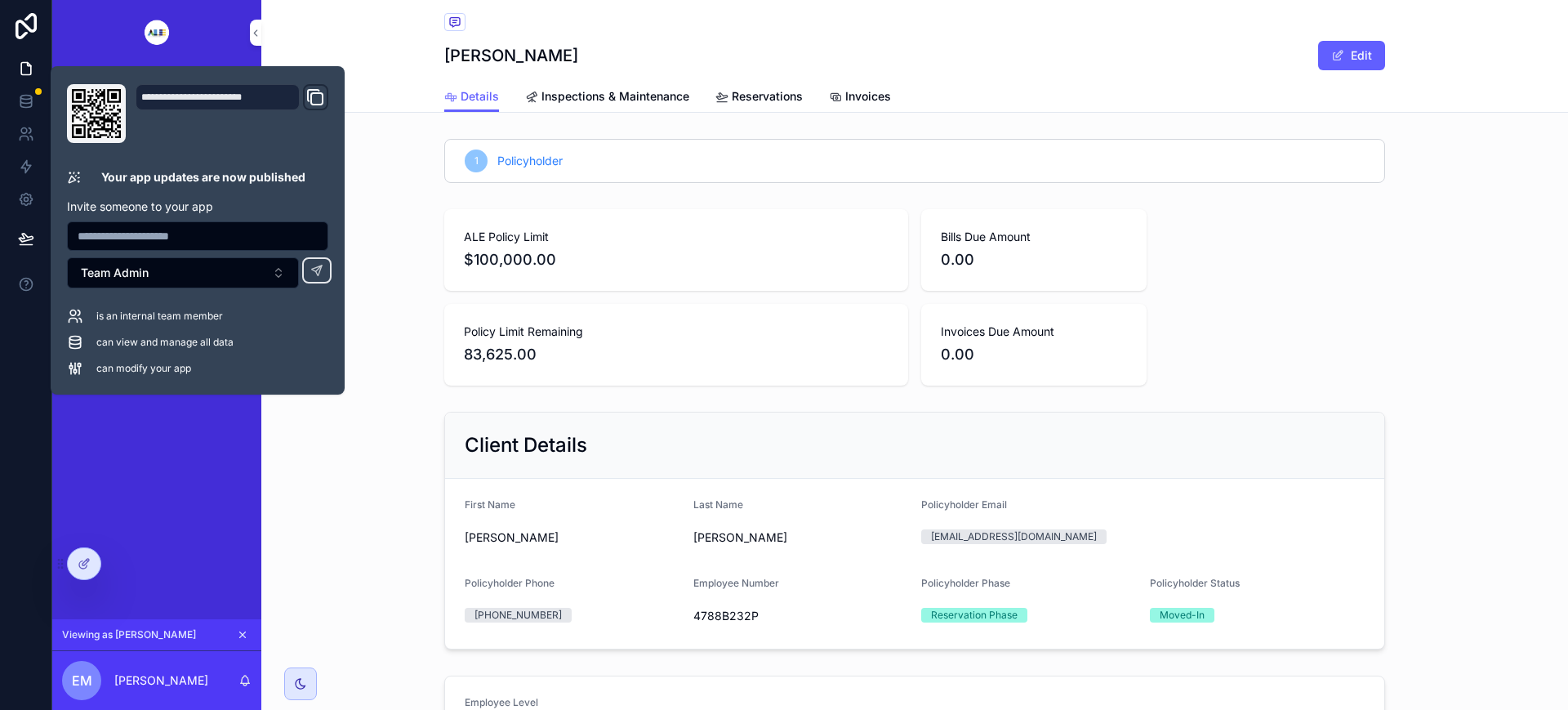
click at [394, 461] on div "Client Details First Name [PERSON_NAME] Last Name [PERSON_NAME] Policyholder Em…" at bounding box center [914, 531] width 1306 height 251
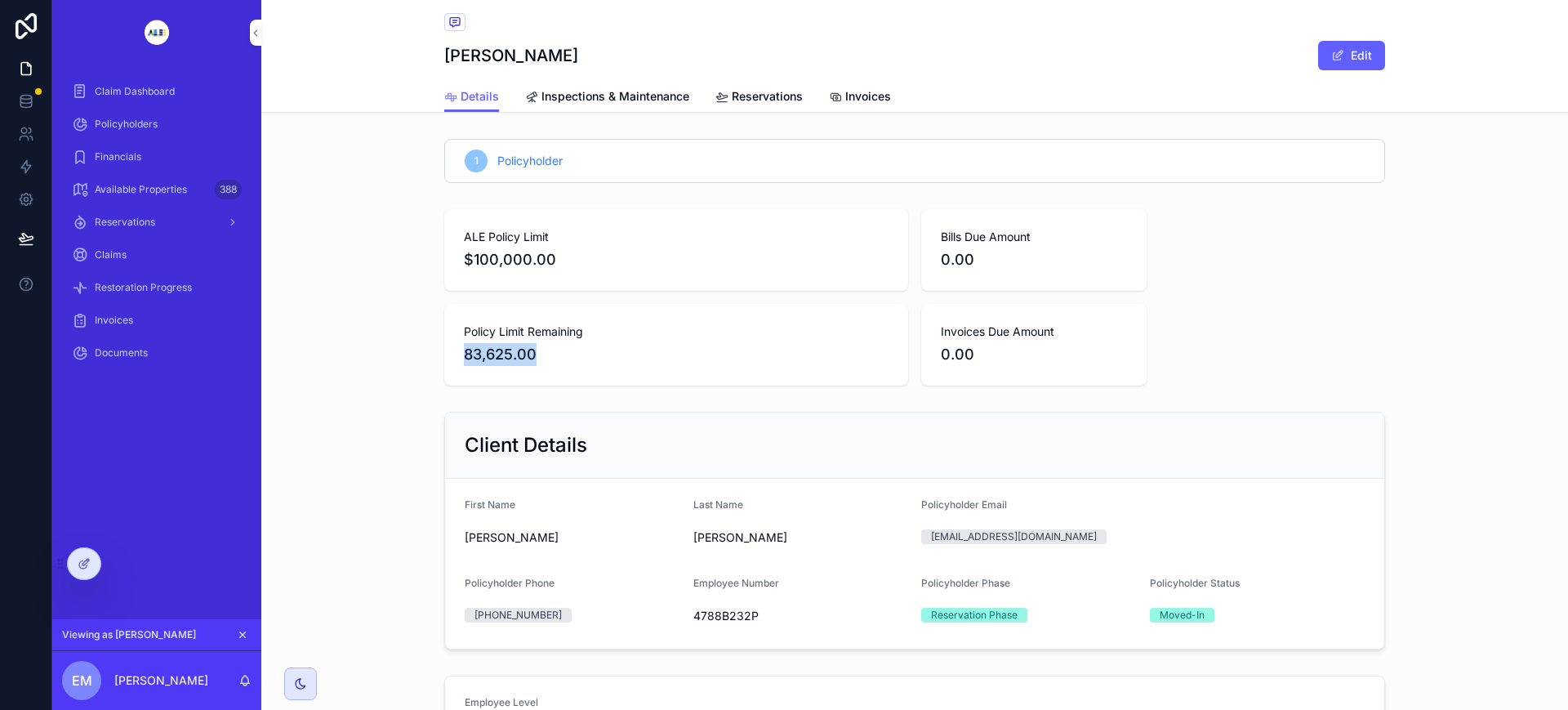
drag, startPoint x: 458, startPoint y: 354, endPoint x: 575, endPoint y: 352, distance: 117.0
click at [575, 352] on span "83,625.00" at bounding box center [676, 355] width 424 height 23
click at [466, 356] on span "83,625.00" at bounding box center [676, 355] width 424 height 23
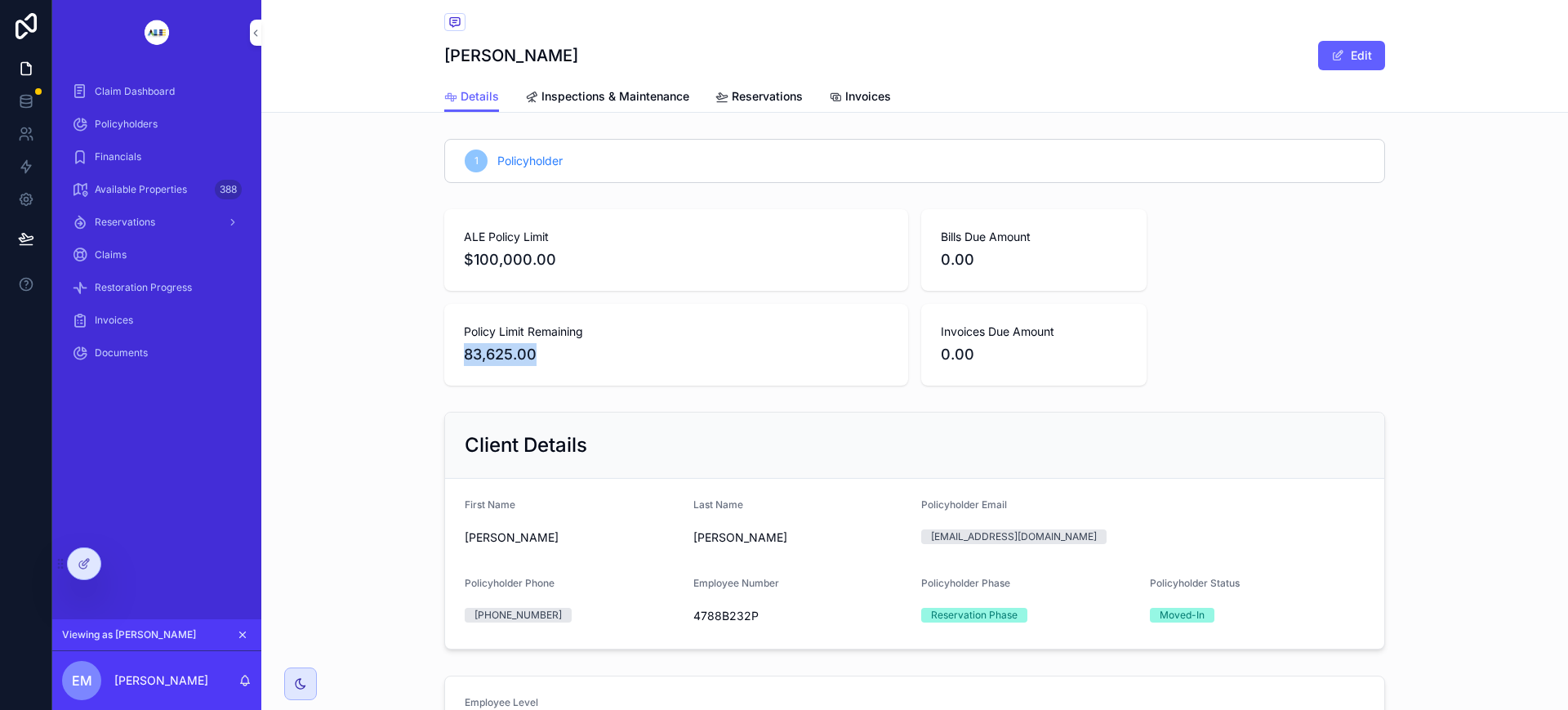
click at [849, 94] on span "Invoices" at bounding box center [868, 96] width 46 height 17
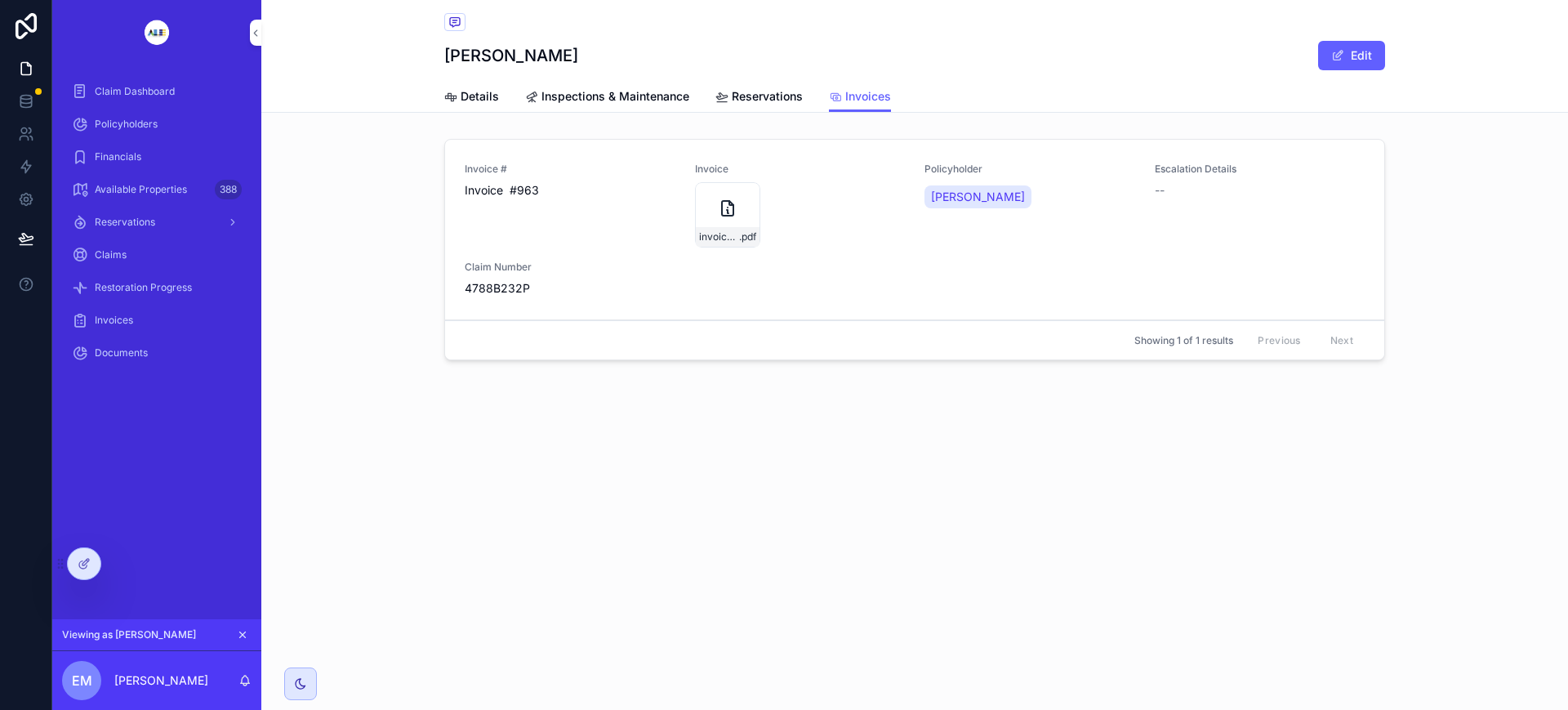
click at [77, 565] on div at bounding box center [83, 563] width 32 height 31
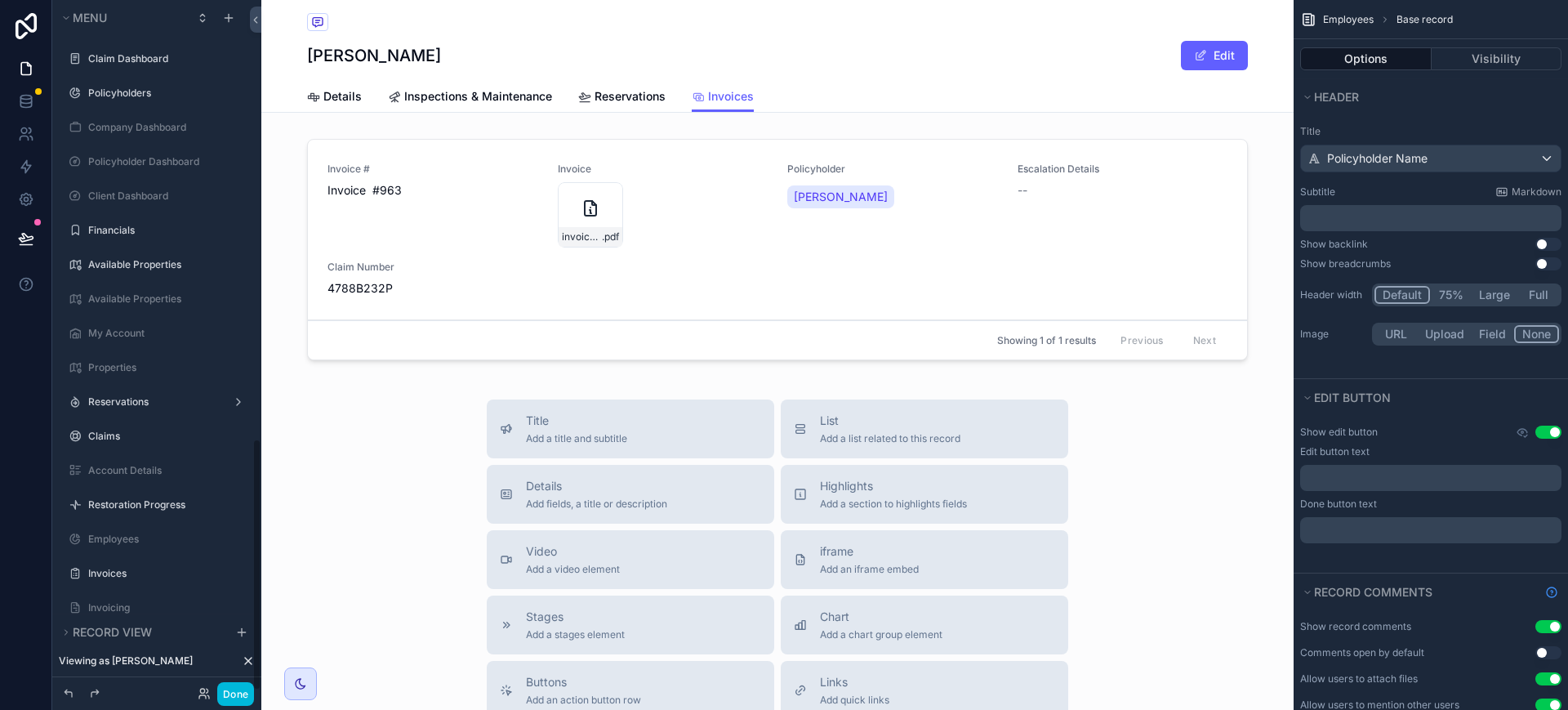
scroll to position [1203, 0]
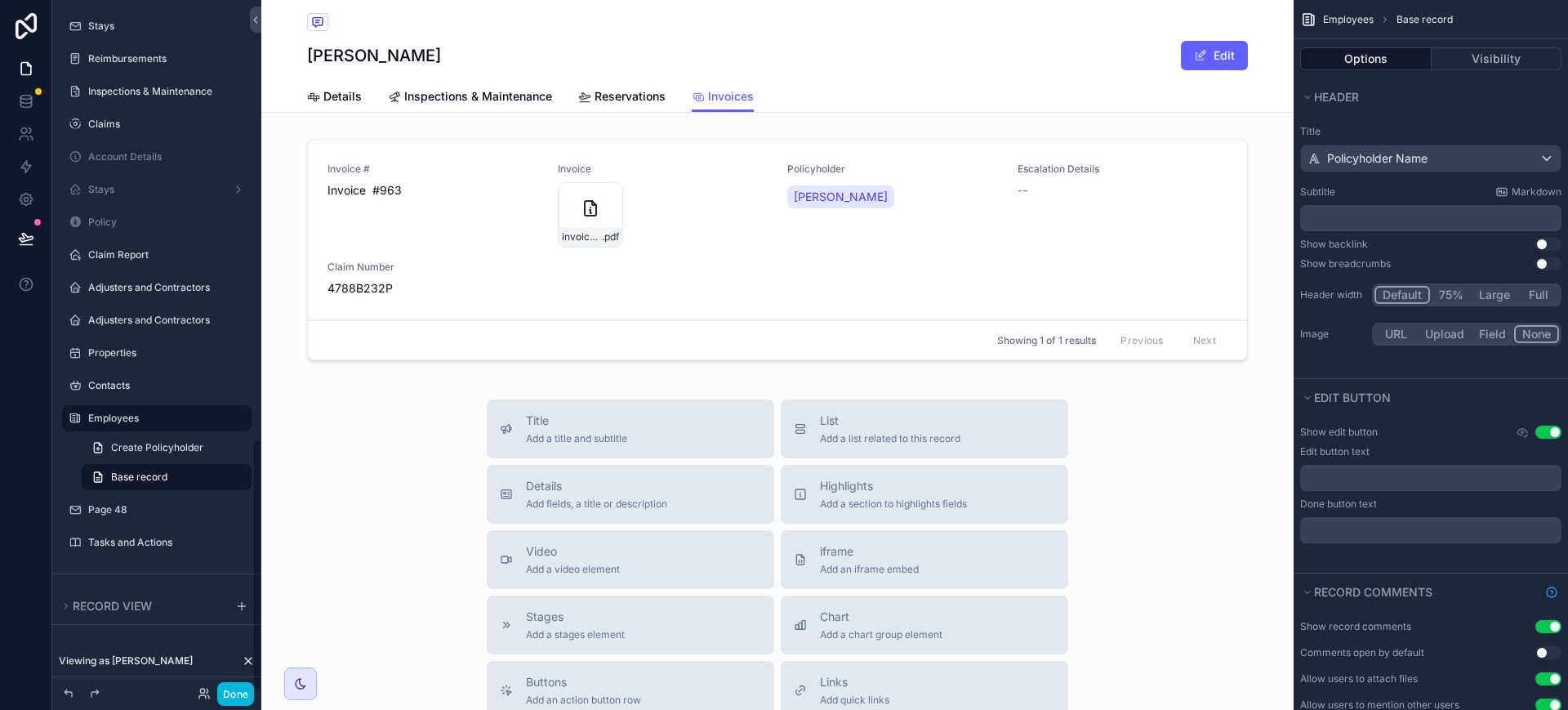
click at [777, 271] on div "scrollable content" at bounding box center [778, 252] width 1032 height 241
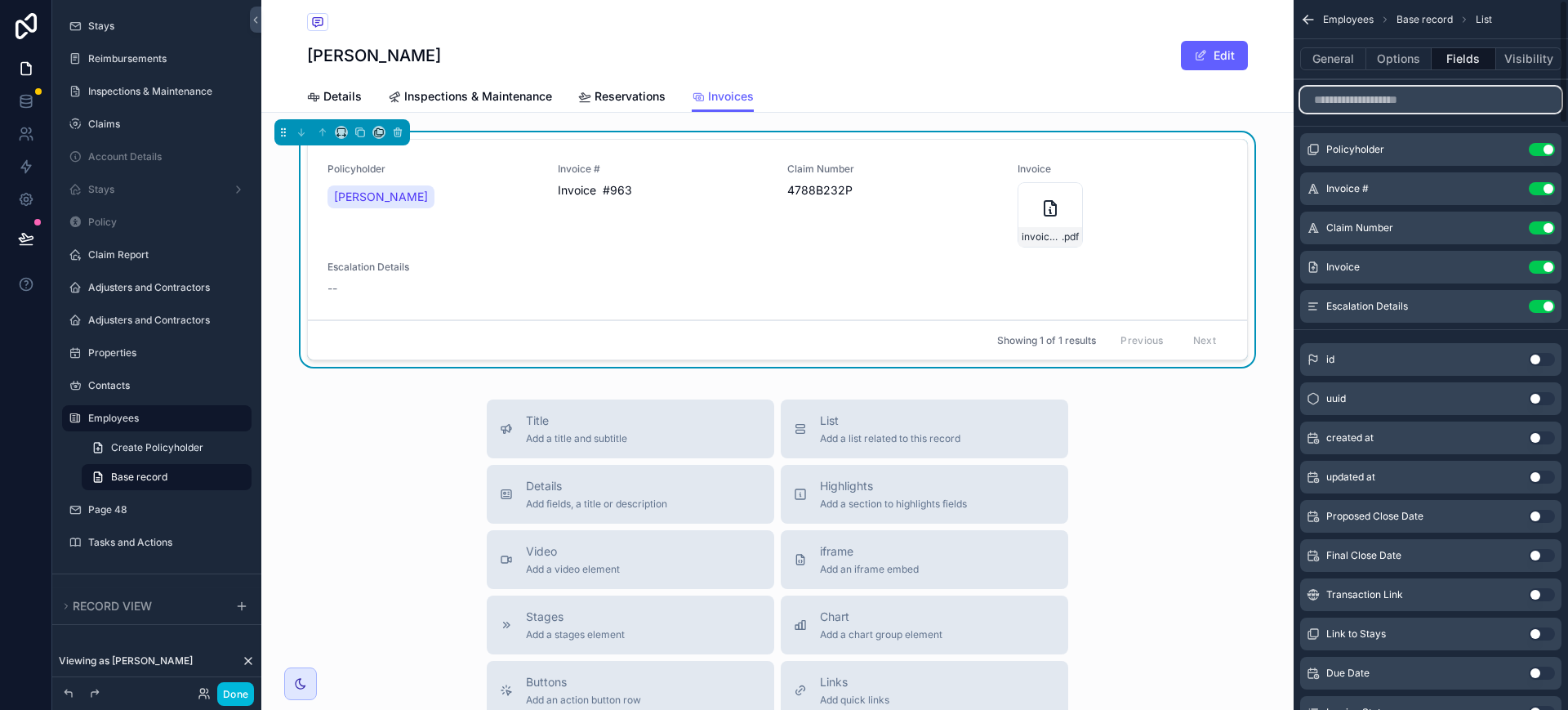
click at [1440, 99] on input "scrollable content" at bounding box center [1431, 100] width 262 height 26
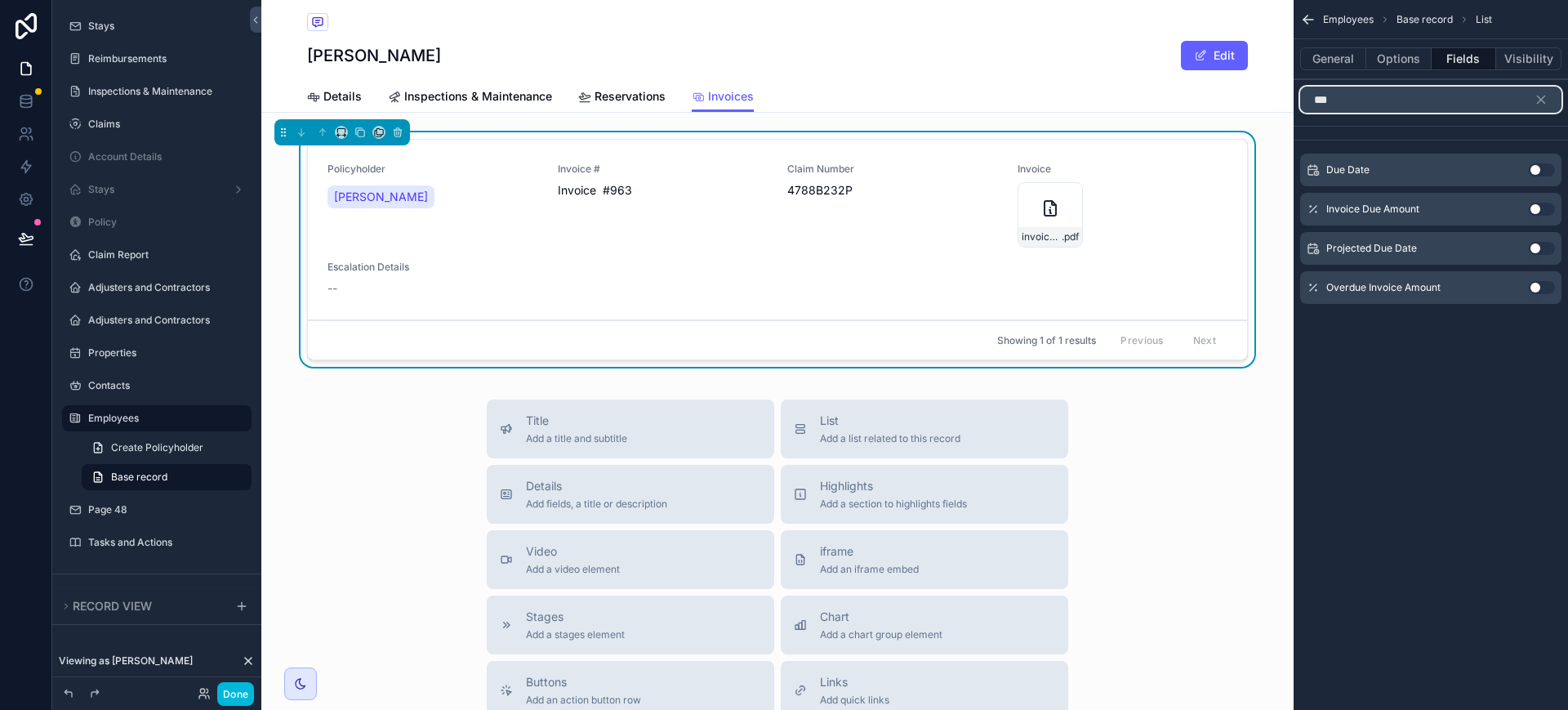
type input "***"
click at [1536, 168] on button "Use setting" at bounding box center [1542, 170] width 26 height 13
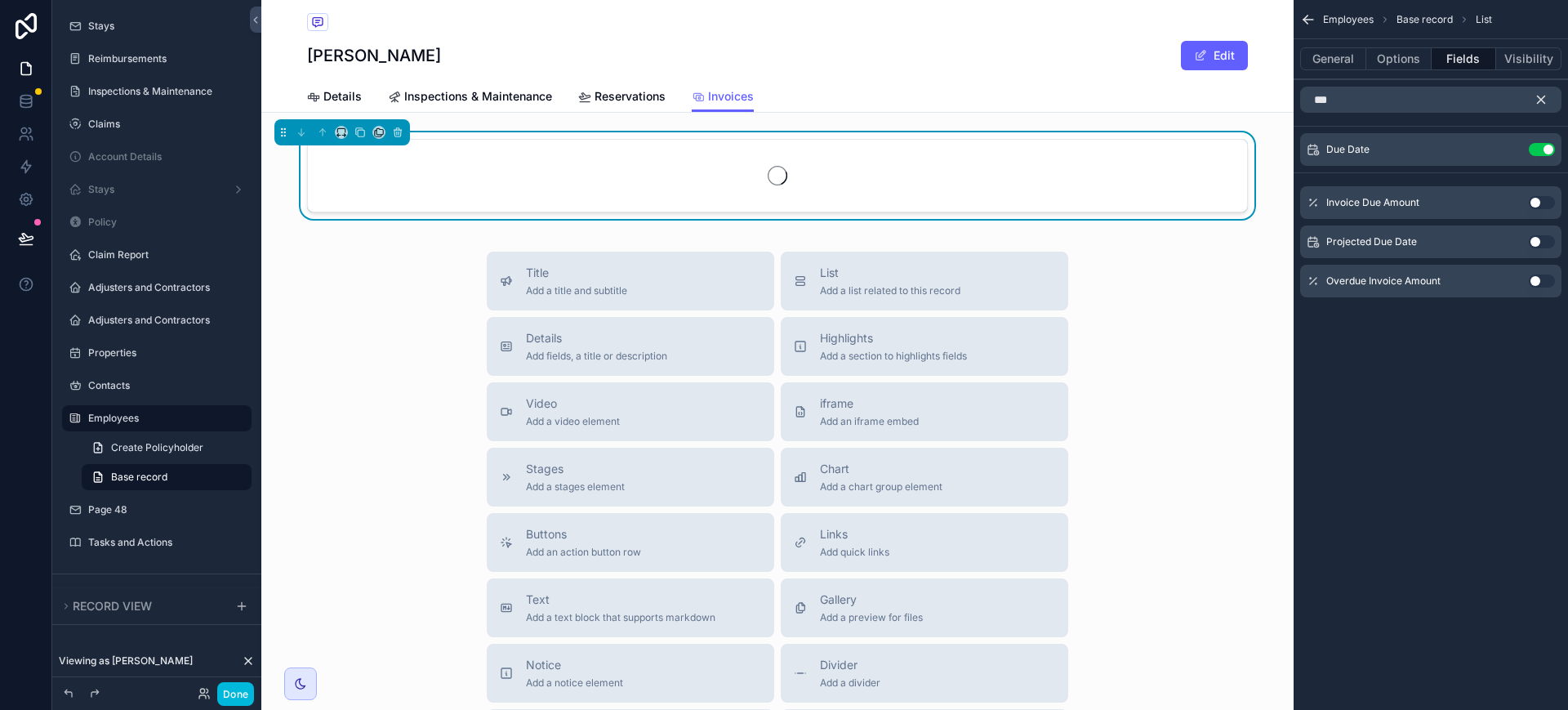
click at [1550, 96] on button "scrollable content" at bounding box center [1548, 100] width 28 height 26
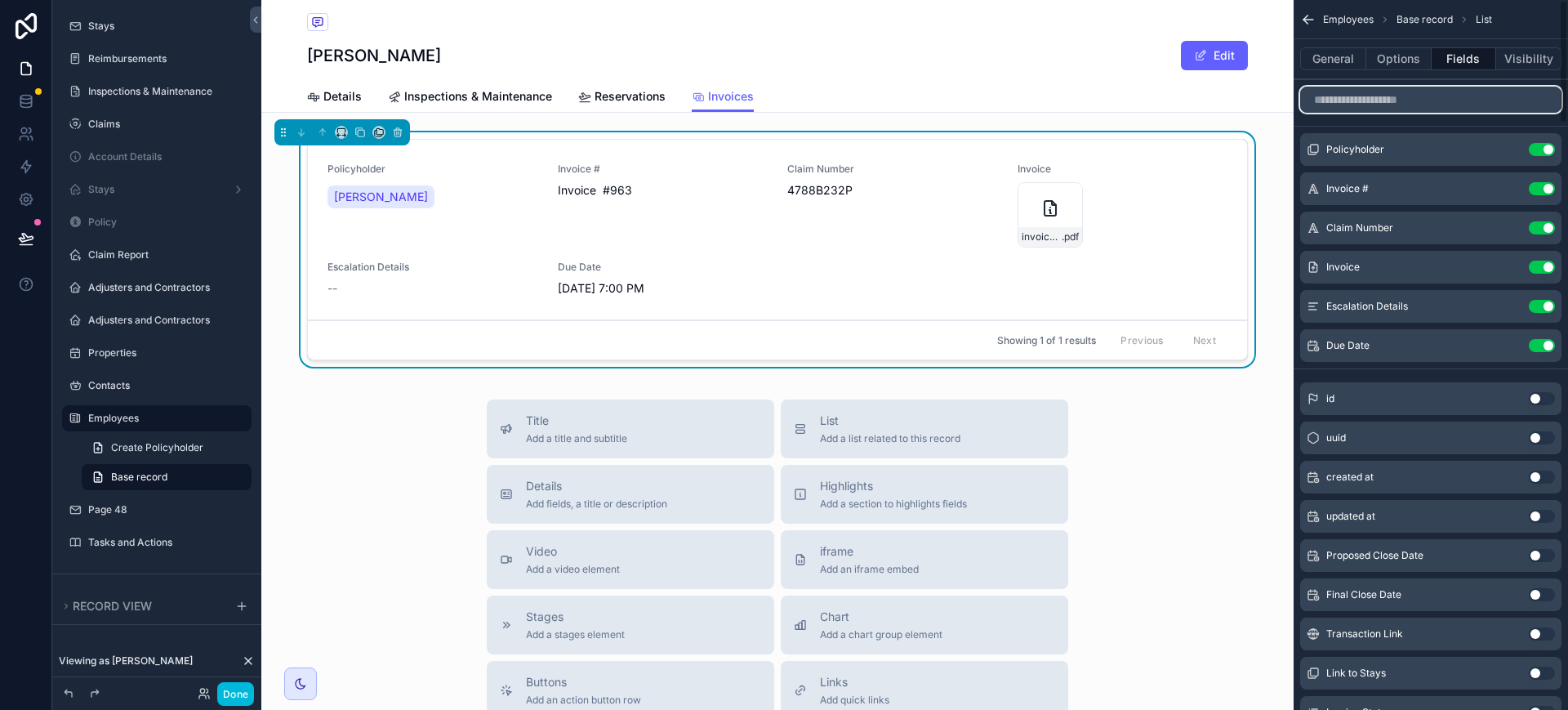
click at [1410, 110] on input "scrollable content" at bounding box center [1431, 100] width 262 height 26
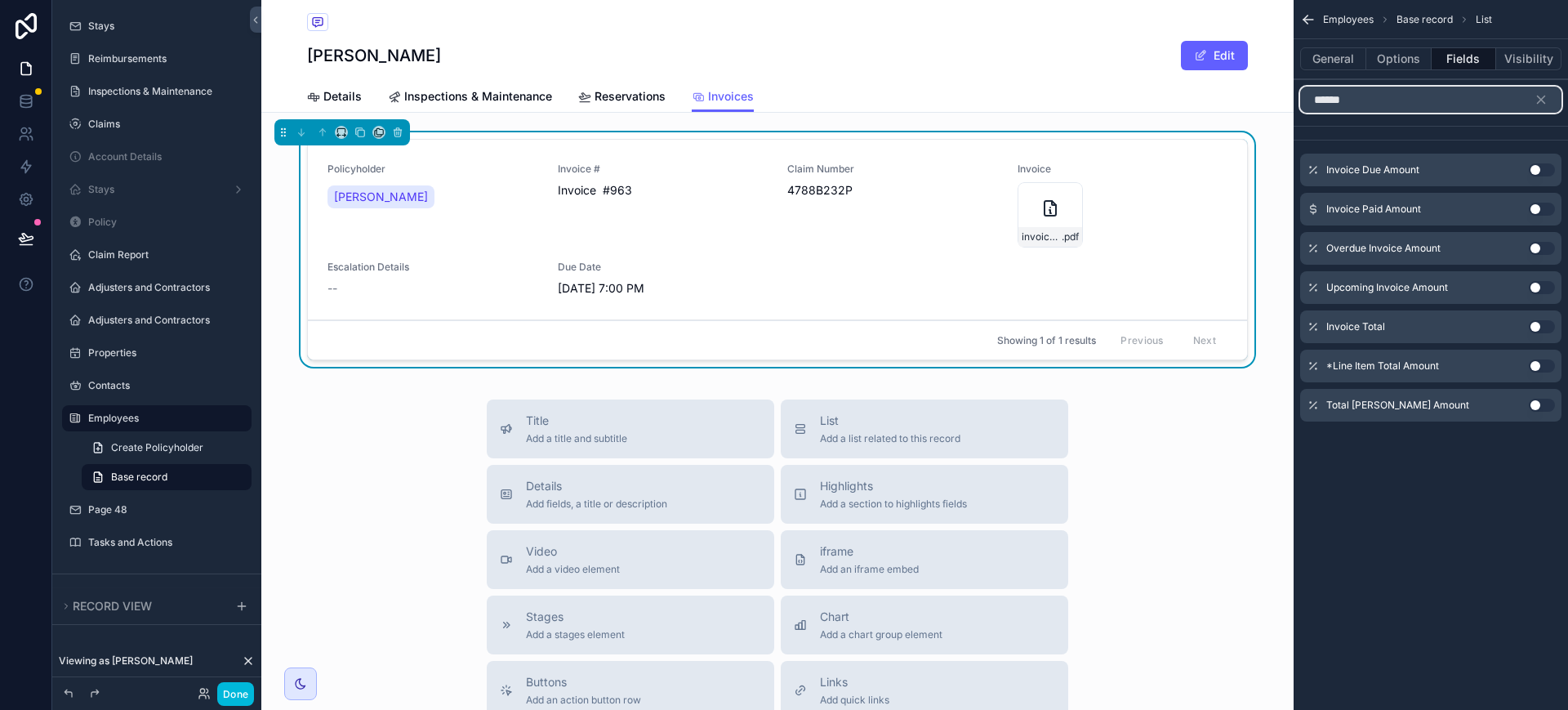
type input "******"
click at [1539, 328] on button "Use setting" at bounding box center [1542, 327] width 26 height 13
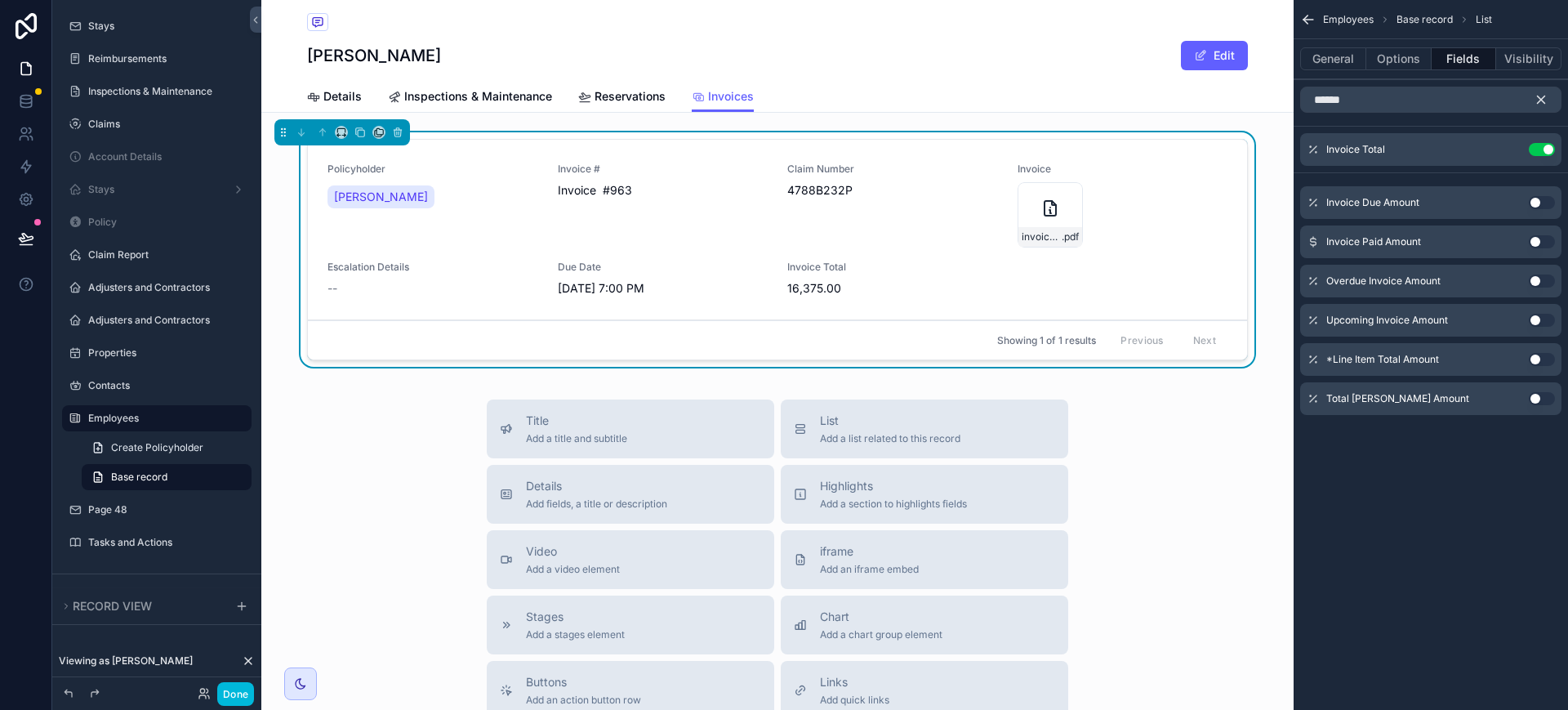
click at [1540, 101] on icon "scrollable content" at bounding box center [1541, 100] width 7 height 7
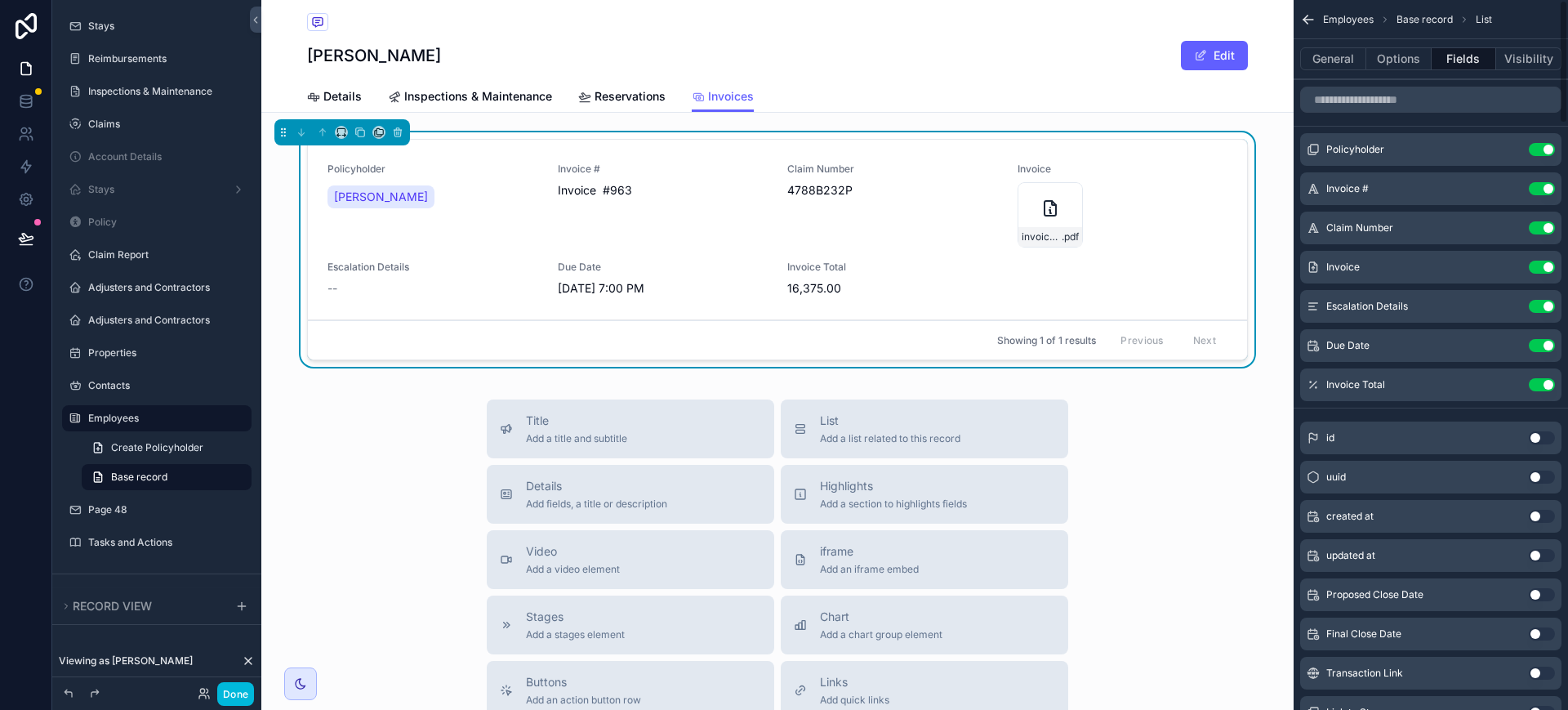
drag, startPoint x: 1548, startPoint y: 306, endPoint x: 1361, endPoint y: 357, distance: 193.8
click at [1548, 307] on button "Use setting" at bounding box center [1542, 306] width 26 height 13
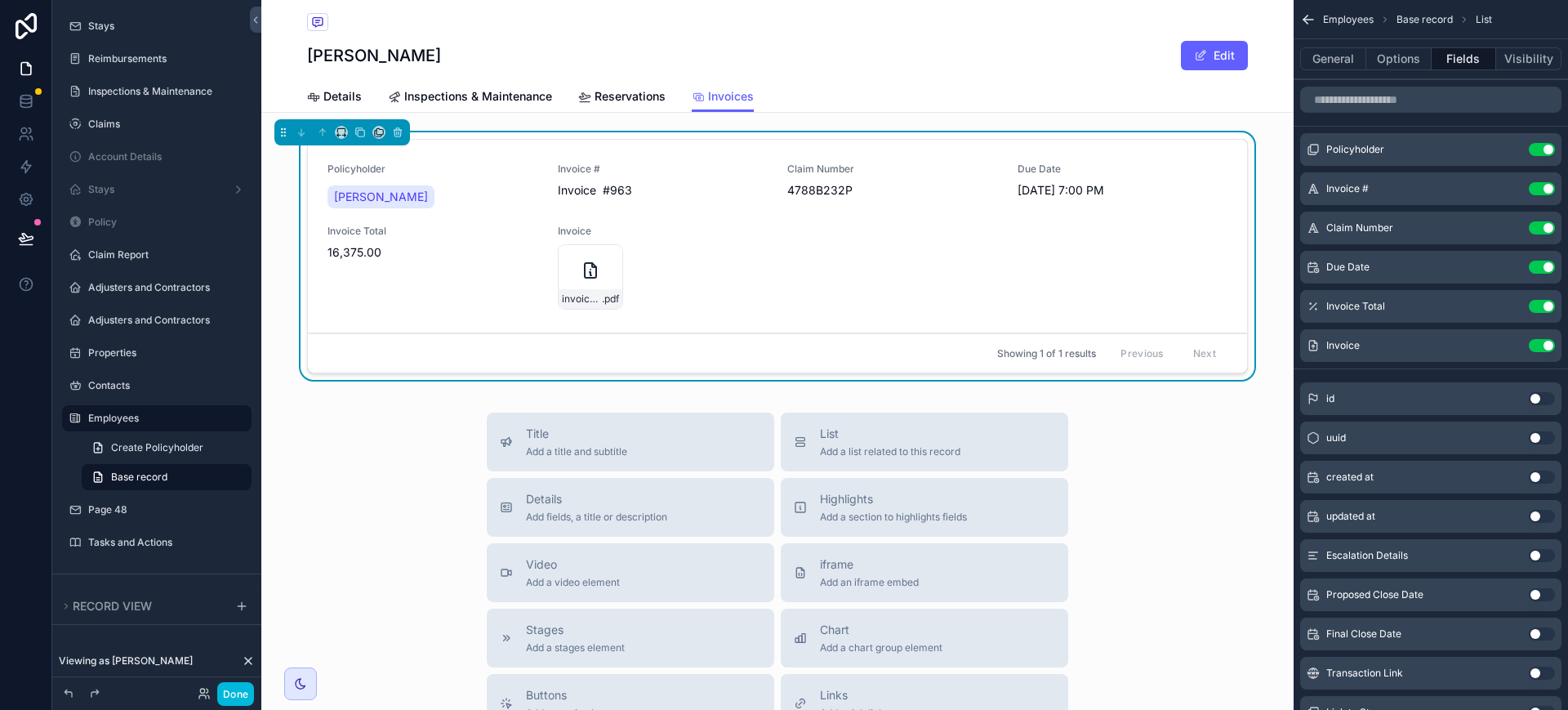
click at [0, 0] on icon "scrollable content" at bounding box center [0, 0] width 0 height 0
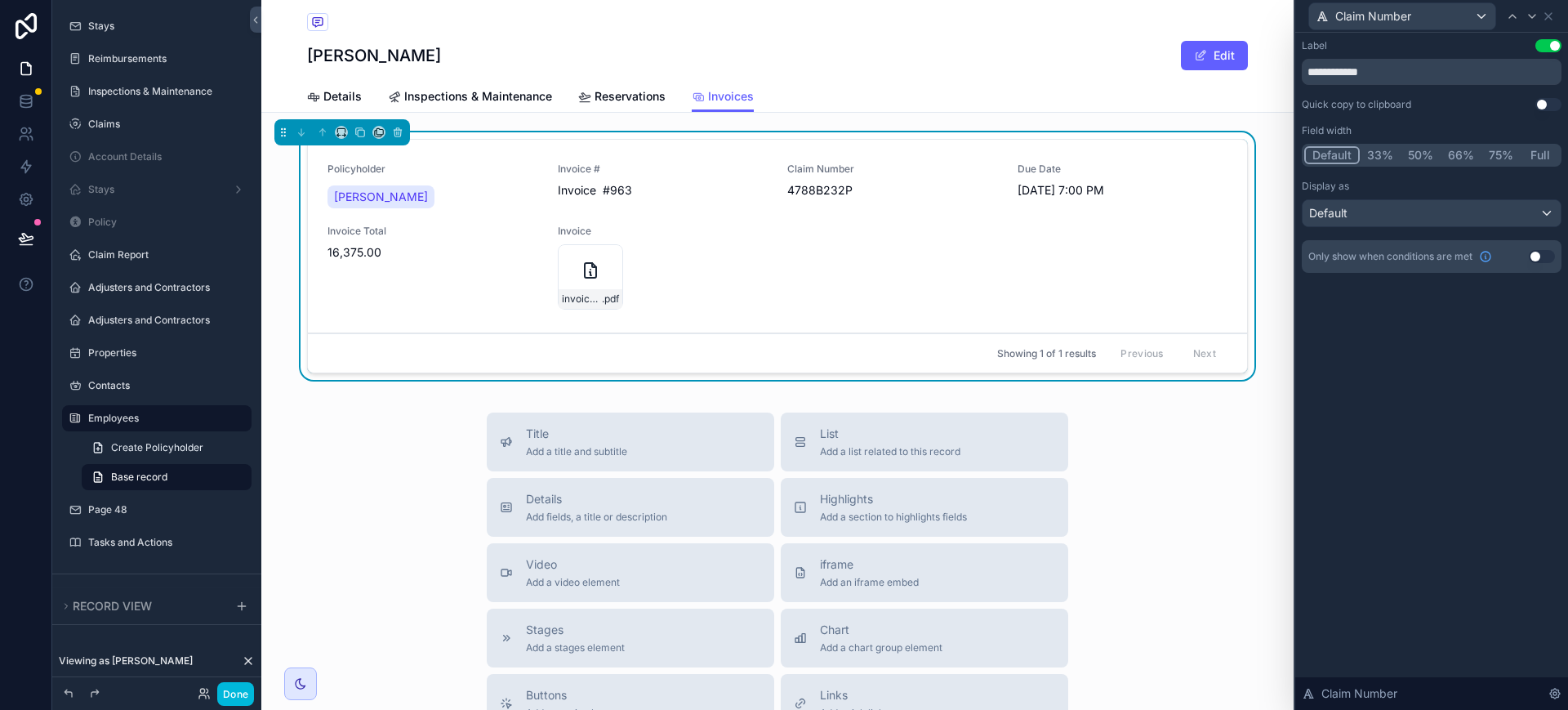
click at [1424, 152] on button "50%" at bounding box center [1421, 155] width 40 height 18
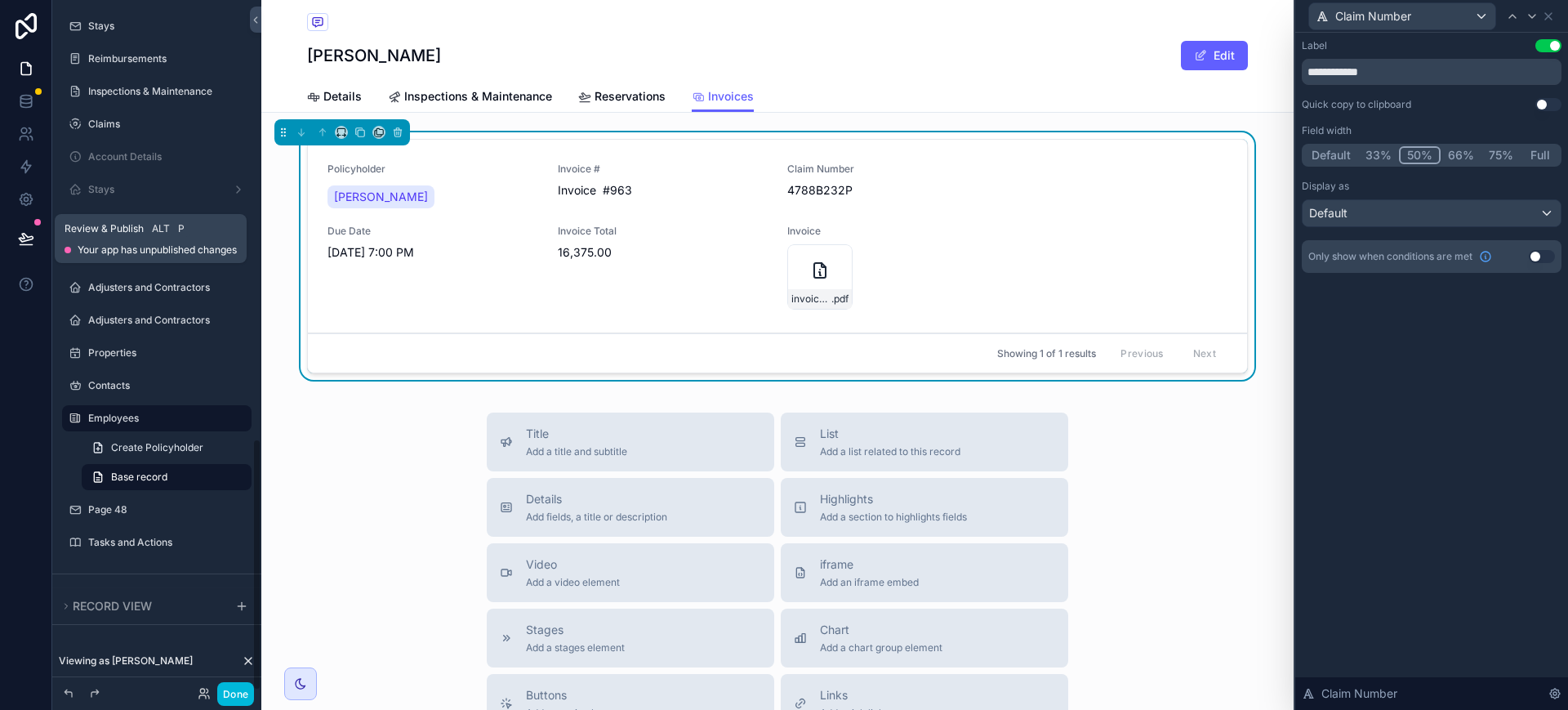
click at [18, 248] on button at bounding box center [25, 238] width 36 height 46
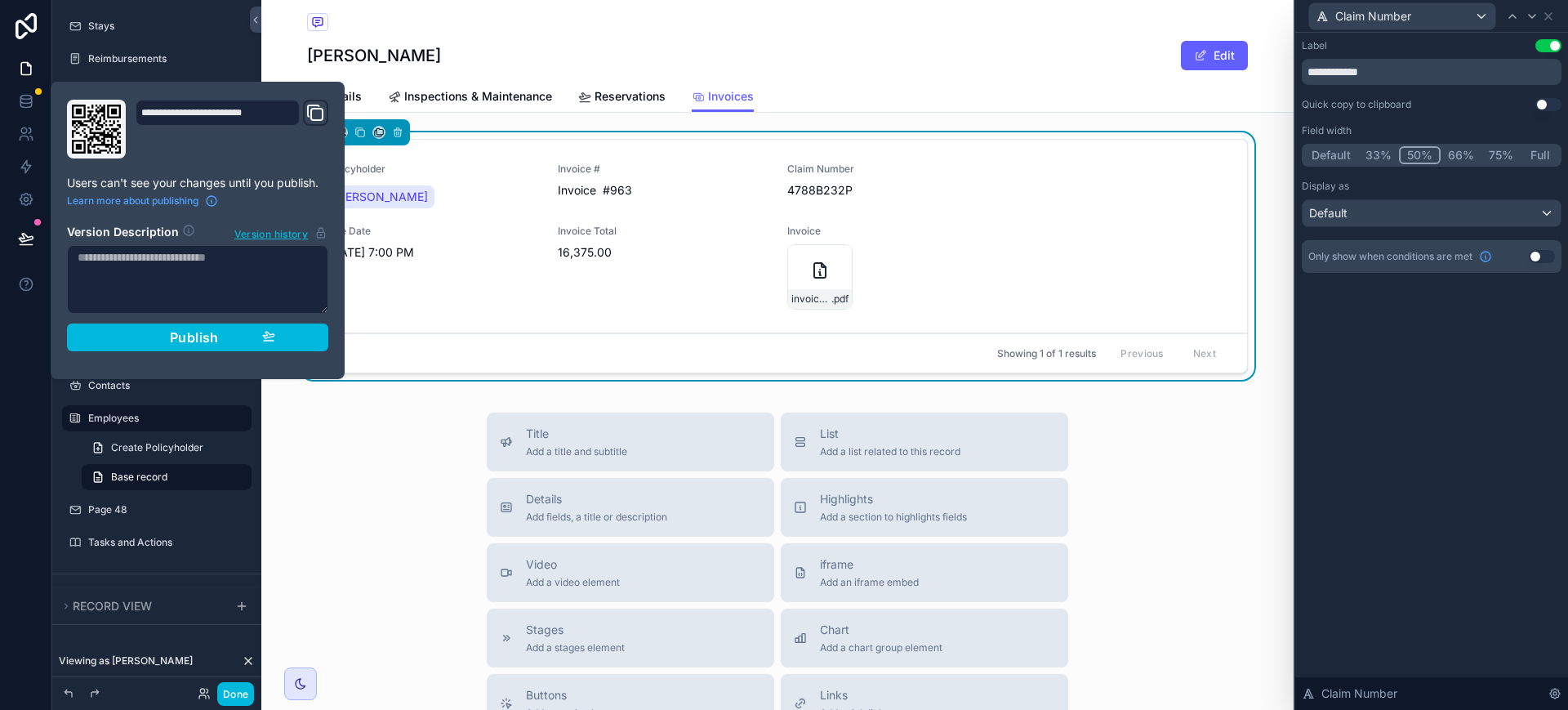
click at [200, 335] on span "Publish" at bounding box center [194, 337] width 49 height 17
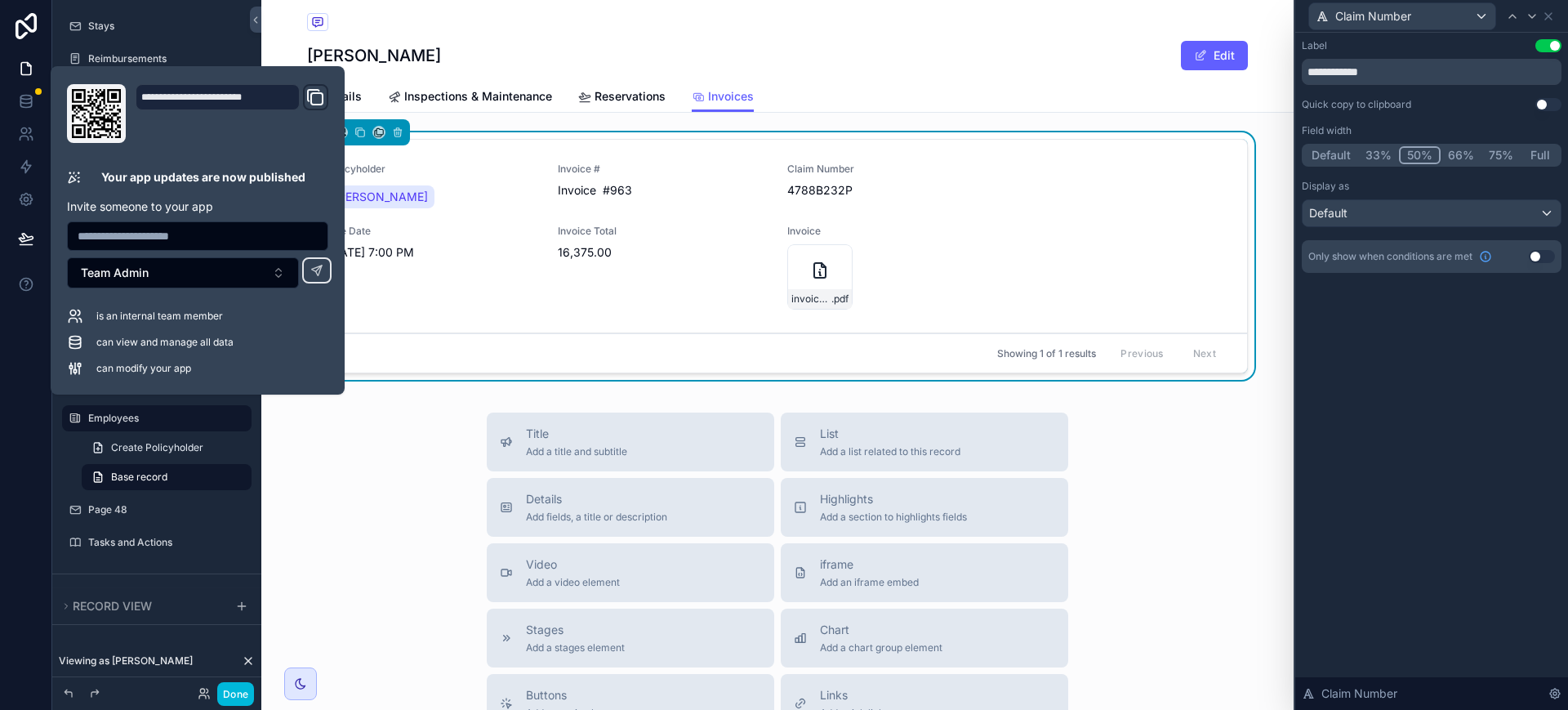
click at [902, 88] on div "Details Inspections & Maintenance Reservations Invoices" at bounding box center [777, 95] width 941 height 31
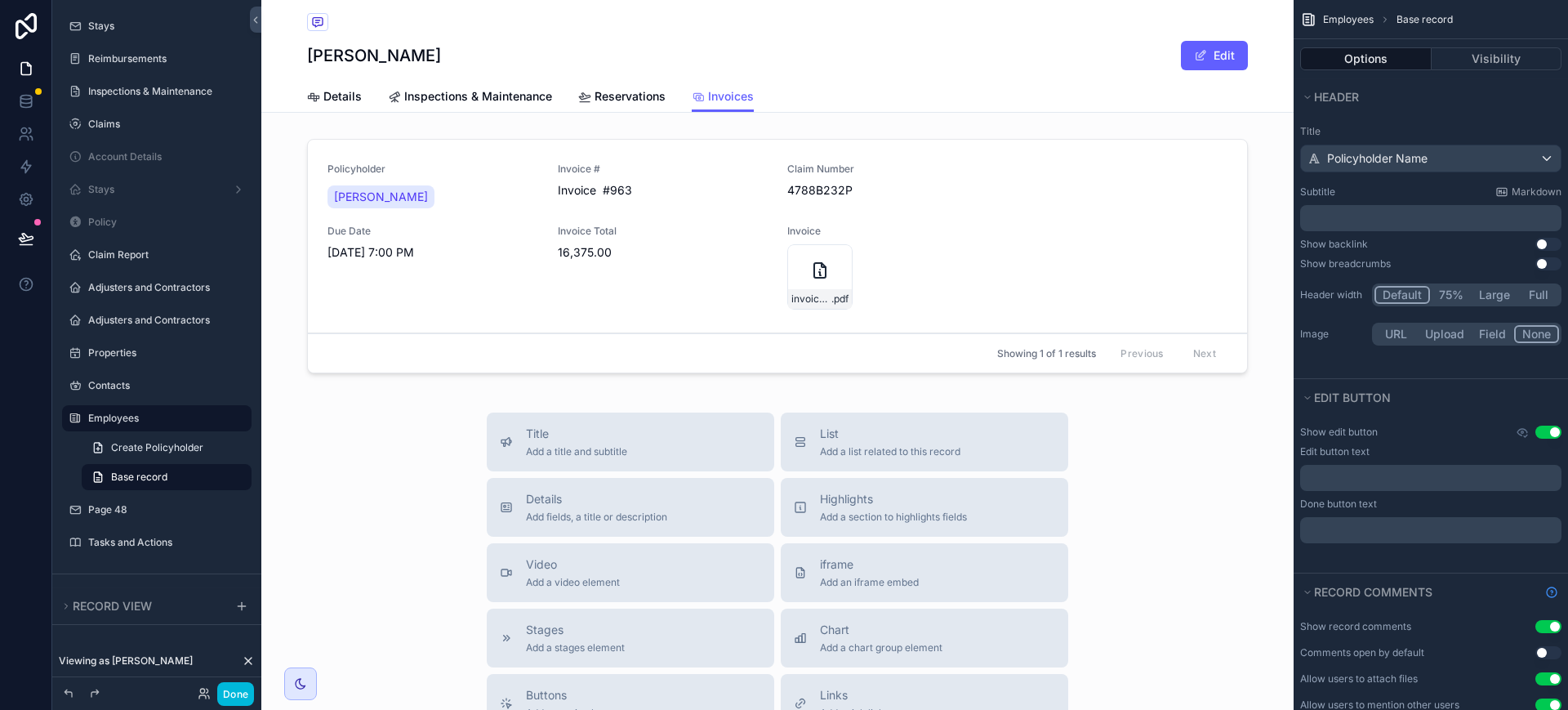
click at [1192, 503] on div "Title Add a title and subtitle List Add a list related to this record Details A…" at bounding box center [778, 703] width 1032 height 581
click at [345, 92] on span "Details" at bounding box center [343, 96] width 38 height 17
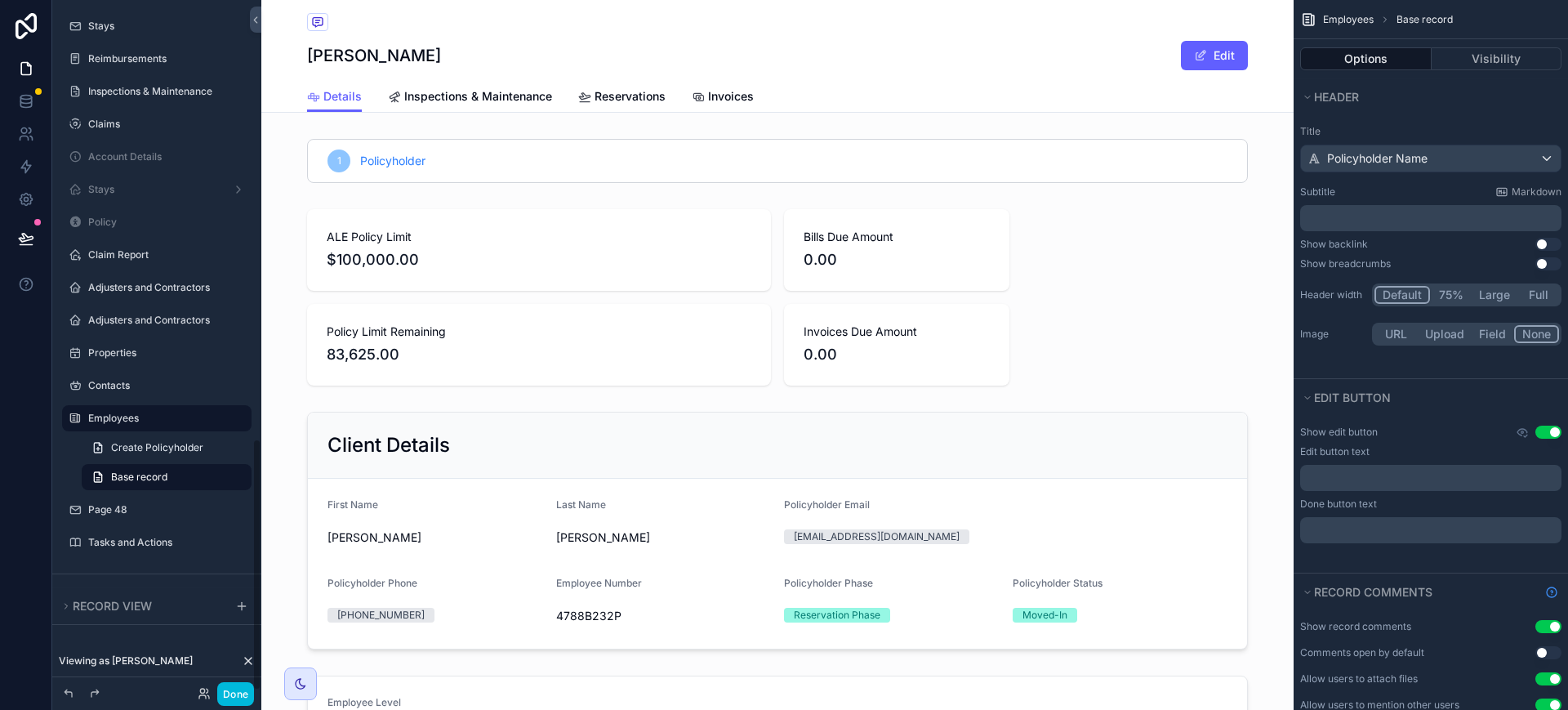
click at [236, 690] on button "Done" at bounding box center [235, 693] width 37 height 24
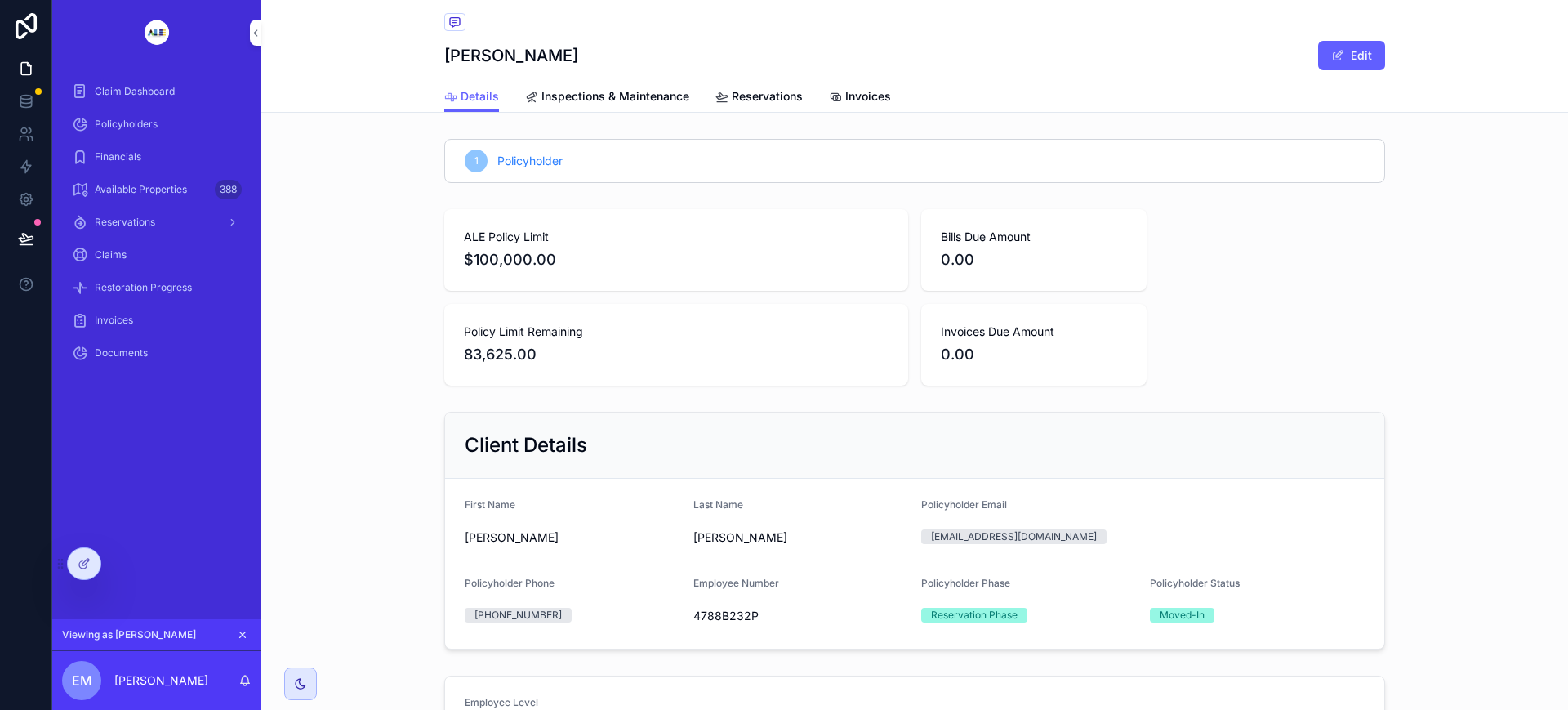
click at [149, 89] on span "Claim Dashboard" at bounding box center [134, 91] width 80 height 13
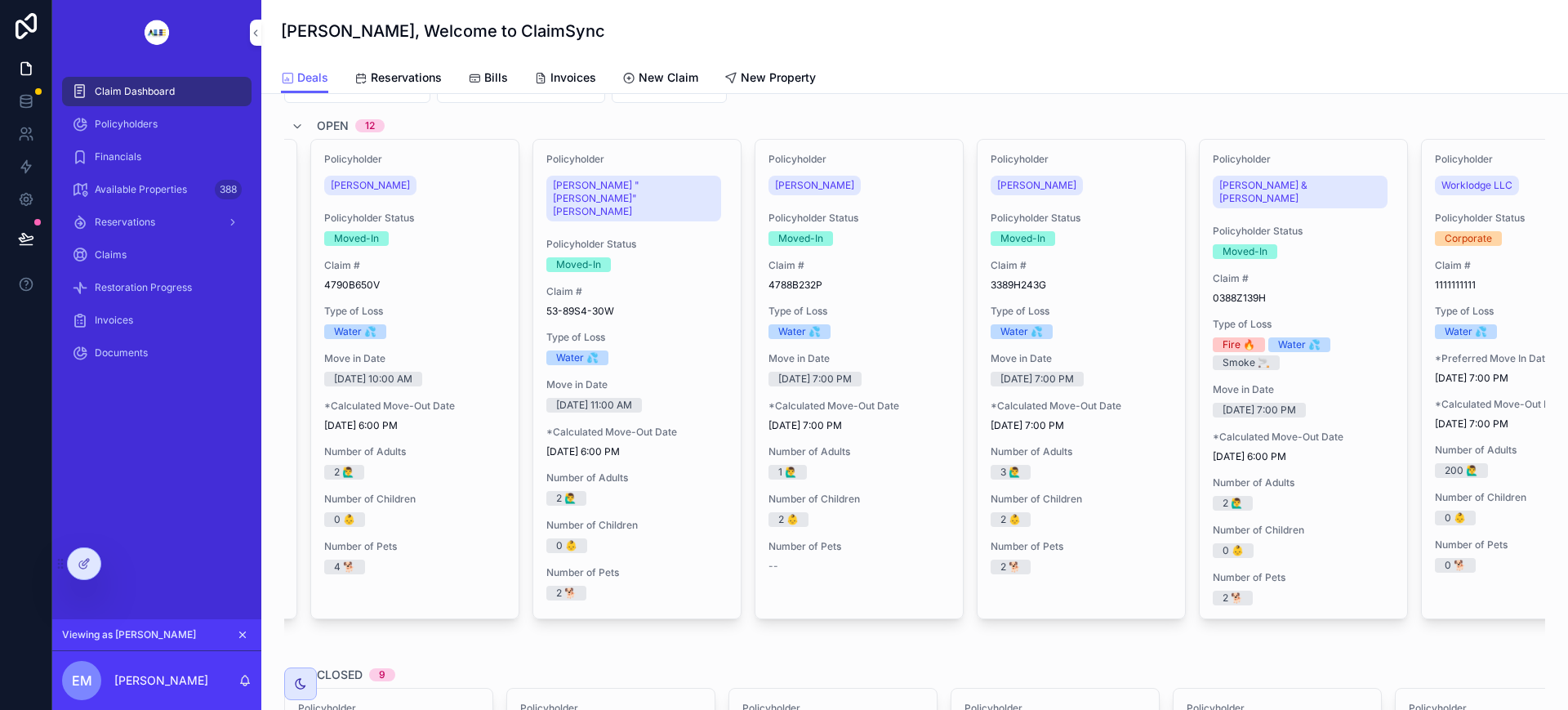
scroll to position [0, 936]
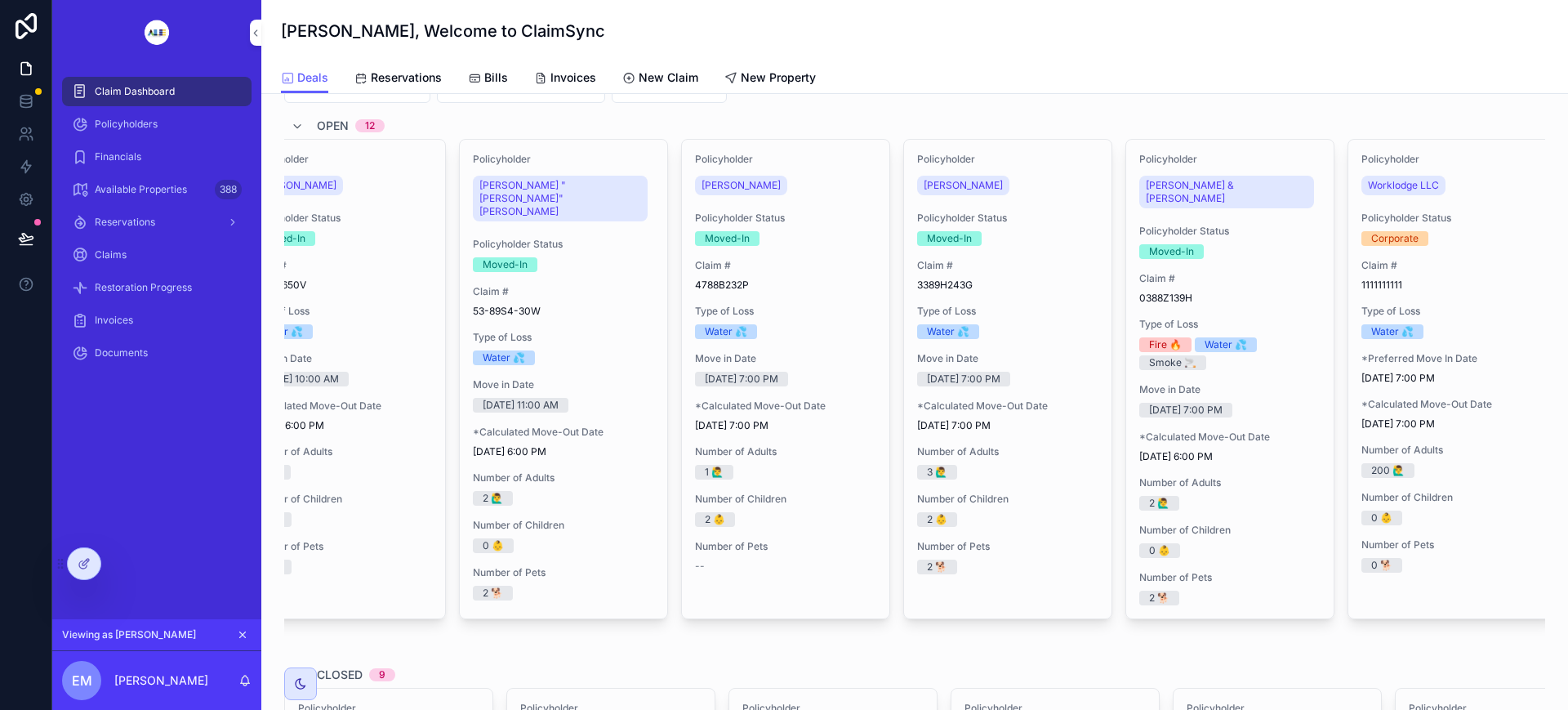
click at [853, 255] on div "Policyholder [PERSON_NAME] Policyholder Status Moved-In Claim # 4788B232P Type …" at bounding box center [785, 379] width 207 height 479
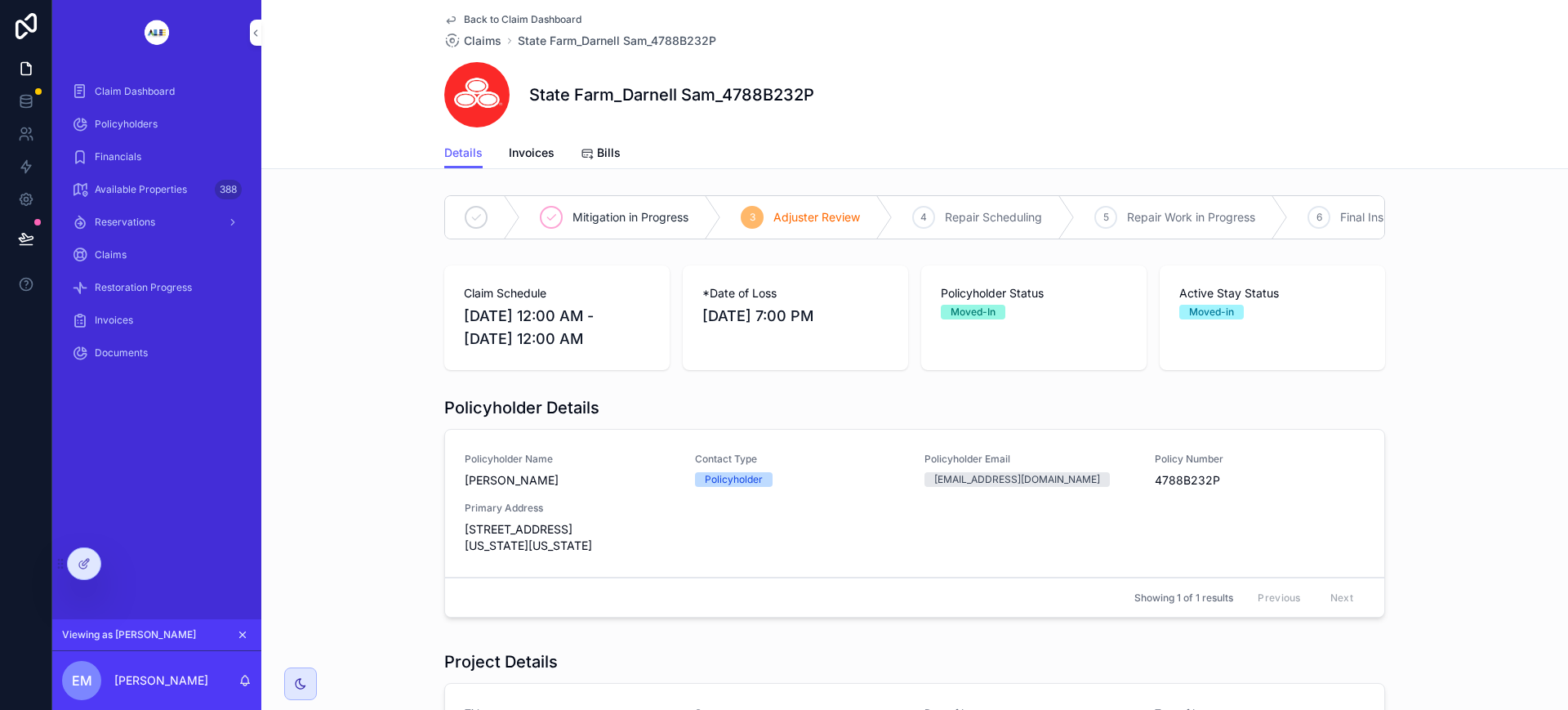
click at [535, 155] on span "Invoices" at bounding box center [531, 152] width 46 height 17
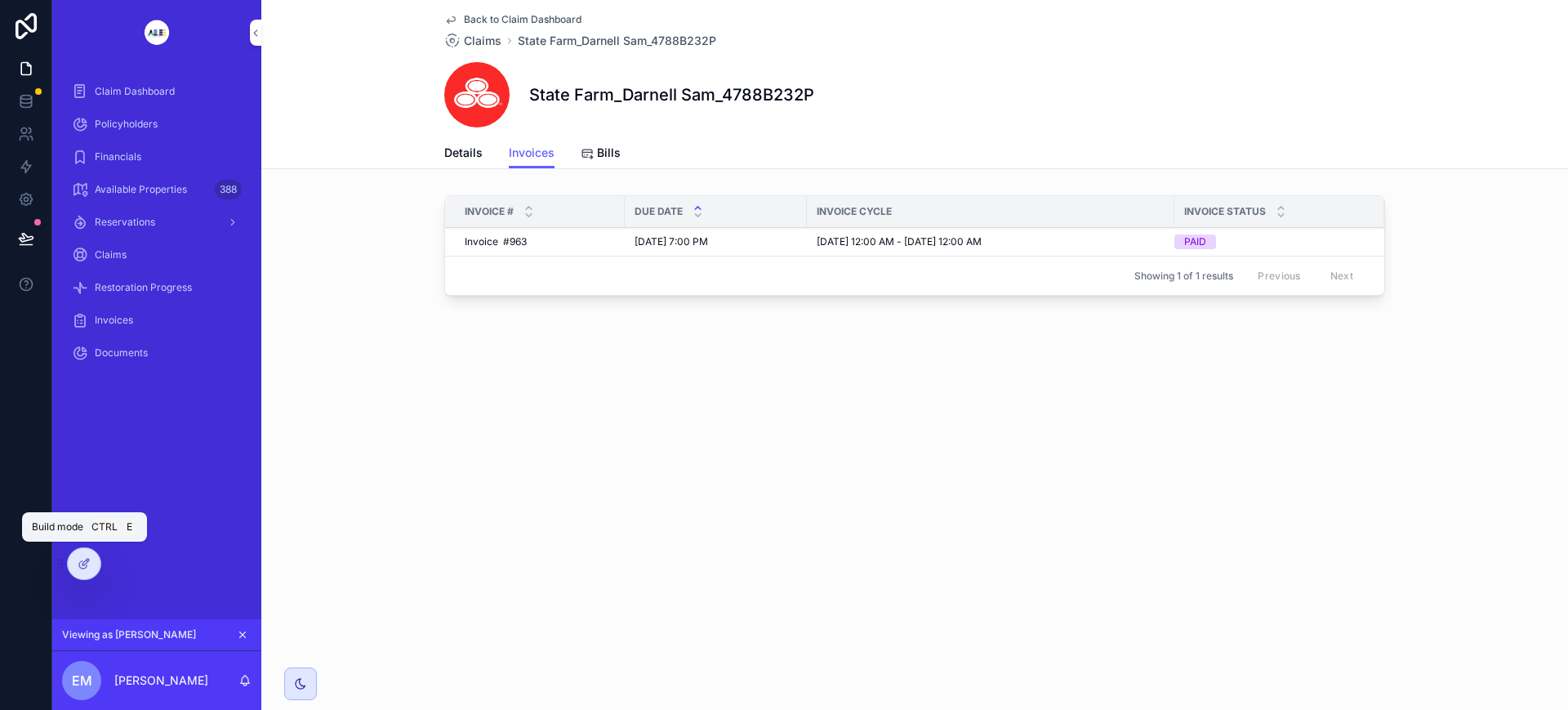
click at [84, 568] on icon at bounding box center [83, 565] width 7 height 7
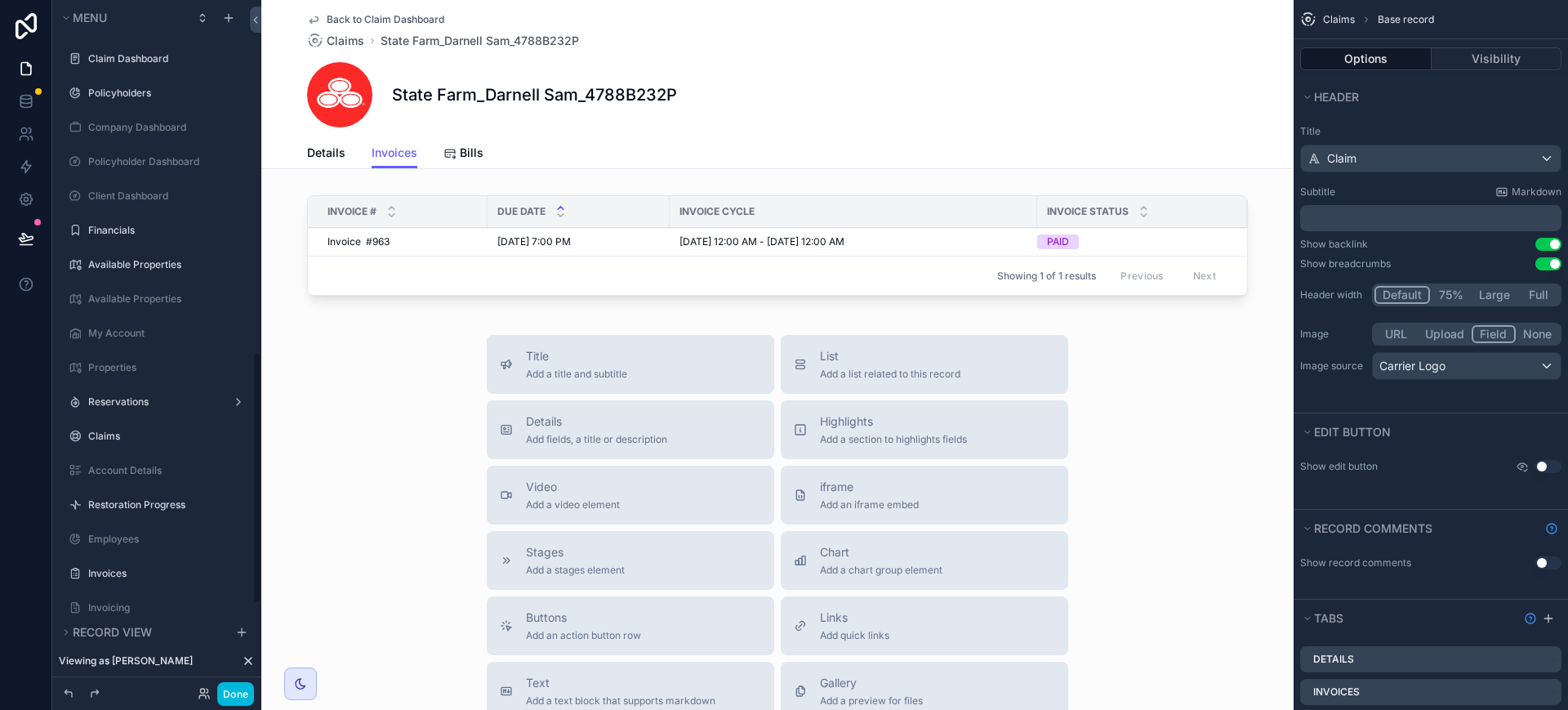
scroll to position [966, 0]
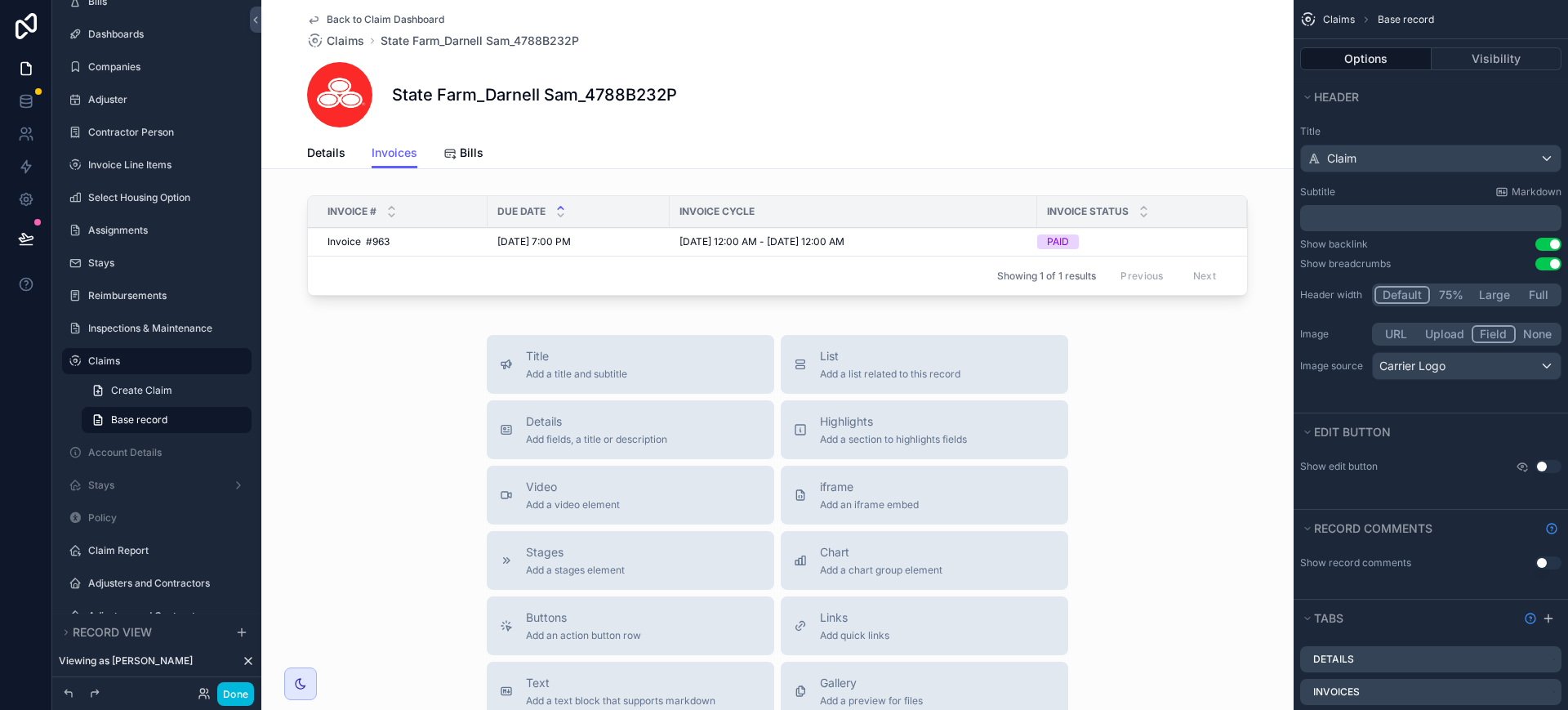
click at [1164, 232] on div "scrollable content" at bounding box center [778, 249] width 1032 height 120
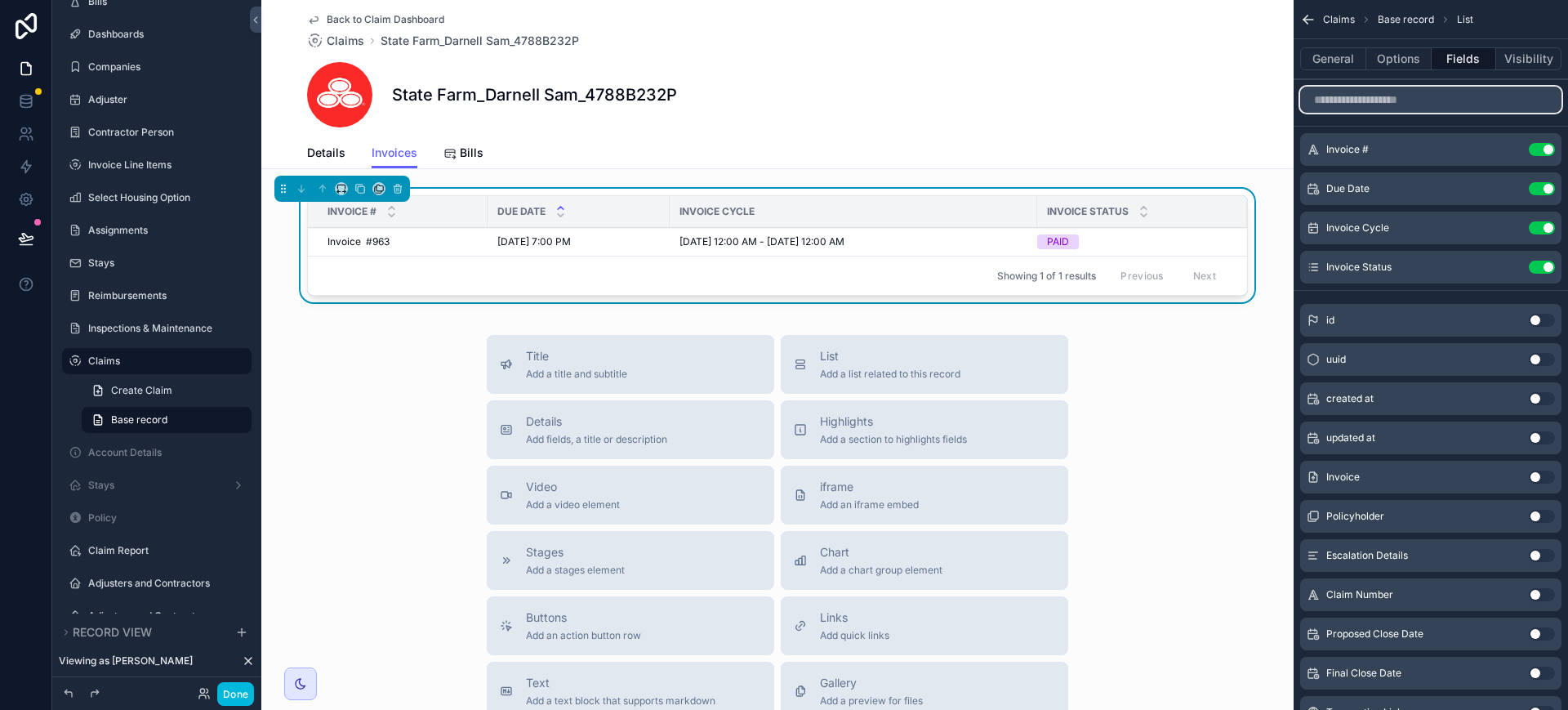
click at [1414, 104] on input "scrollable content" at bounding box center [1431, 100] width 262 height 26
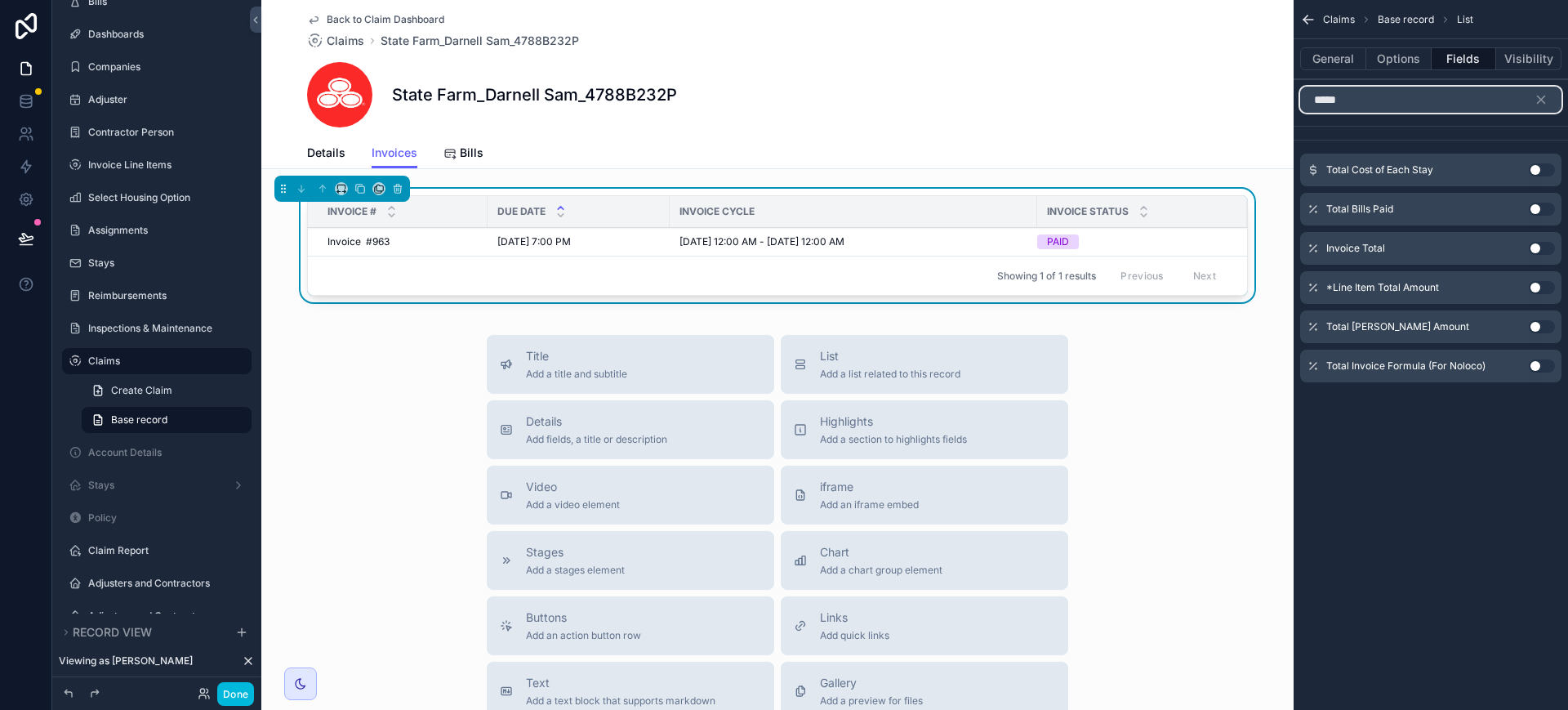
type input "*****"
click at [1538, 244] on button "Use setting" at bounding box center [1542, 248] width 26 height 13
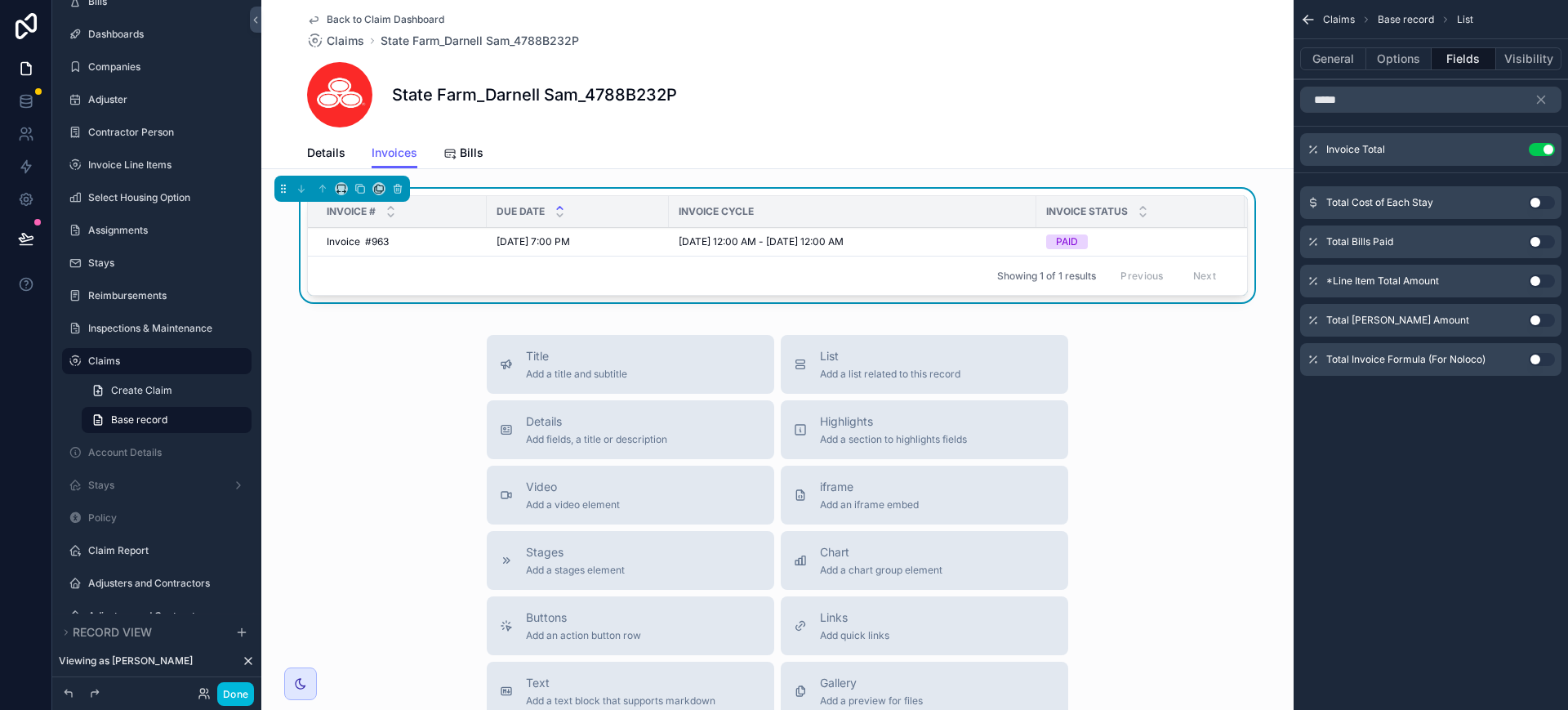
scroll to position [0, 0]
click at [1323, 57] on button "General" at bounding box center [1334, 59] width 66 height 23
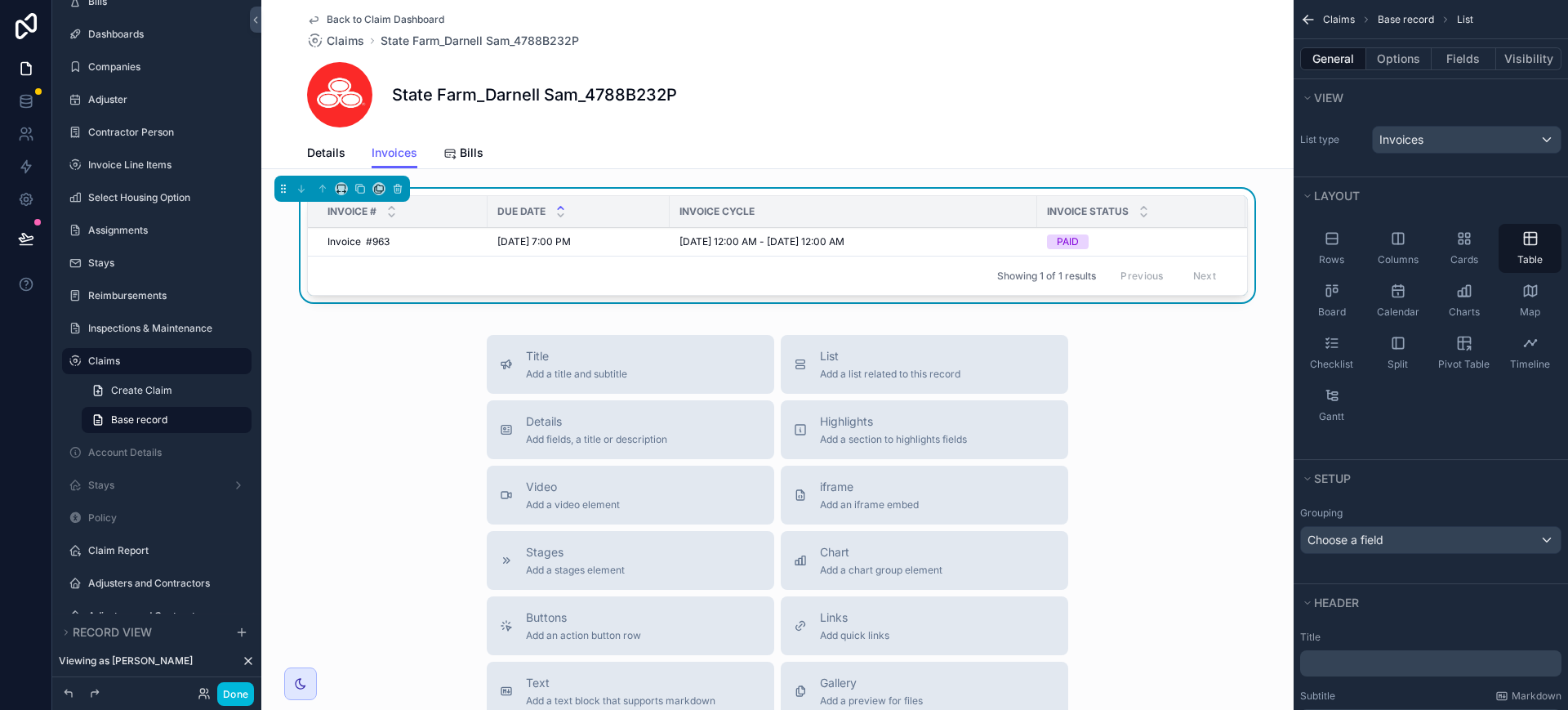
click at [1467, 244] on icon "scrollable content" at bounding box center [1464, 238] width 17 height 17
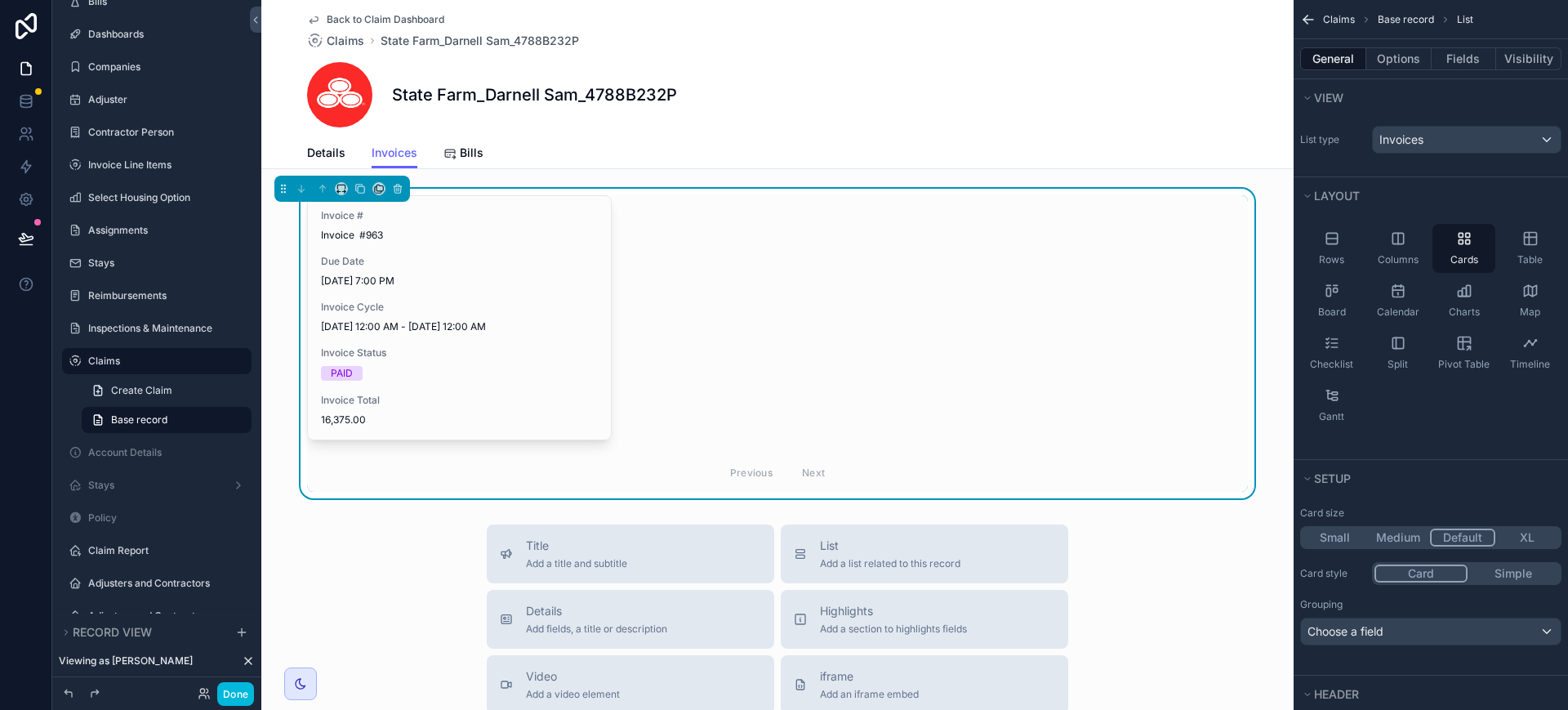
click at [1480, 435] on div "Rows Columns Cards Table Board Calendar Charts Map Checklist Split Pivot Table …" at bounding box center [1431, 327] width 275 height 219
click at [1331, 292] on icon "scrollable content" at bounding box center [1332, 291] width 17 height 17
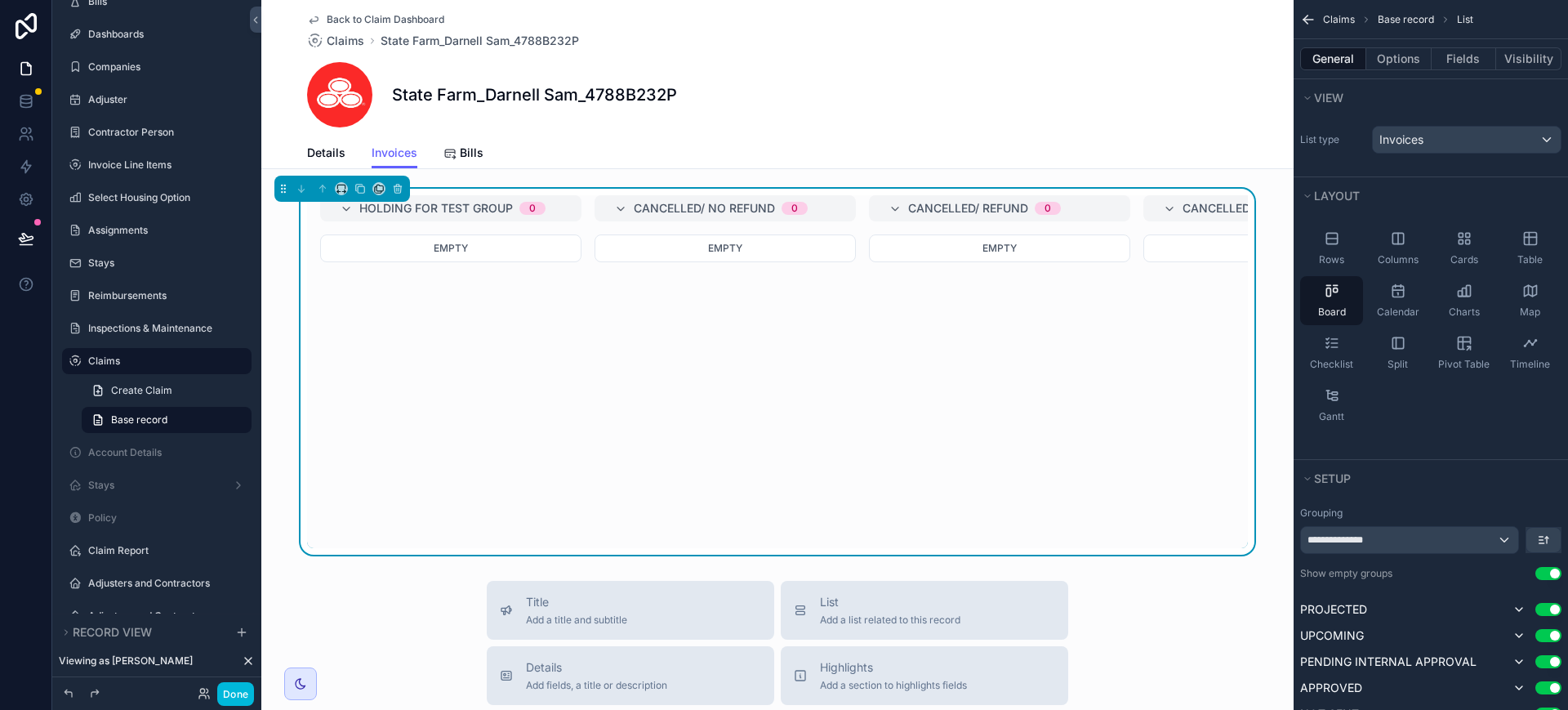
click at [1479, 235] on div "Cards" at bounding box center [1464, 249] width 63 height 49
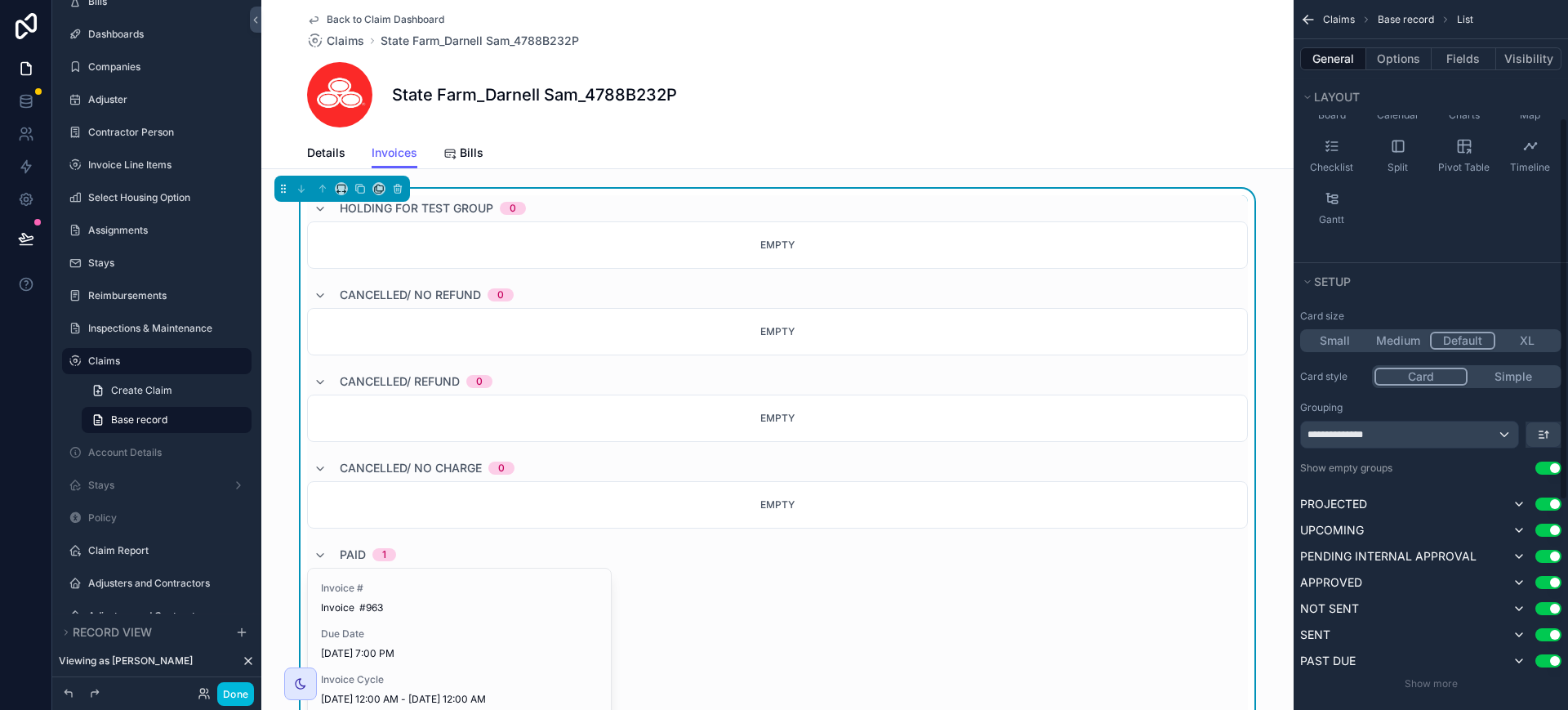
scroll to position [306, 0]
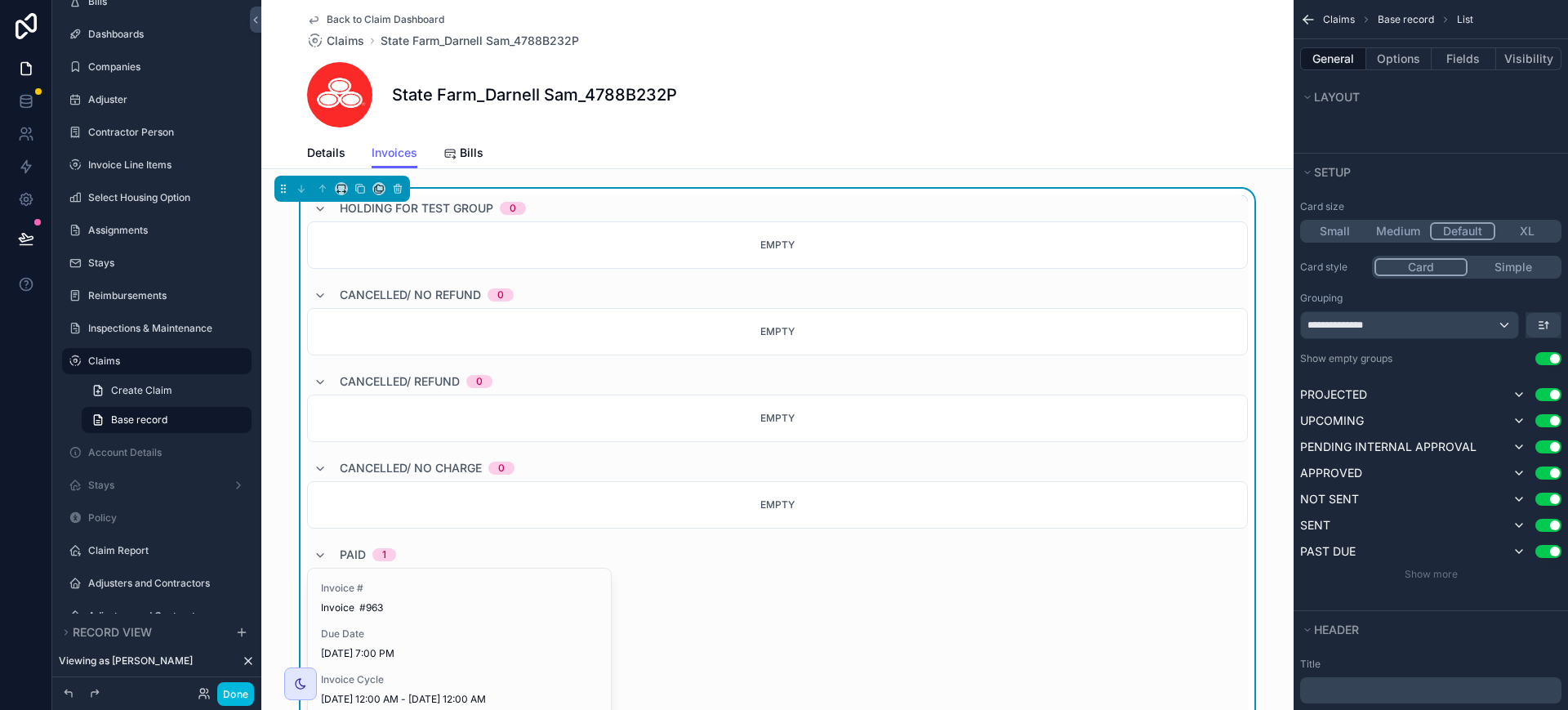
click at [1544, 356] on button "Use setting" at bounding box center [1549, 358] width 26 height 13
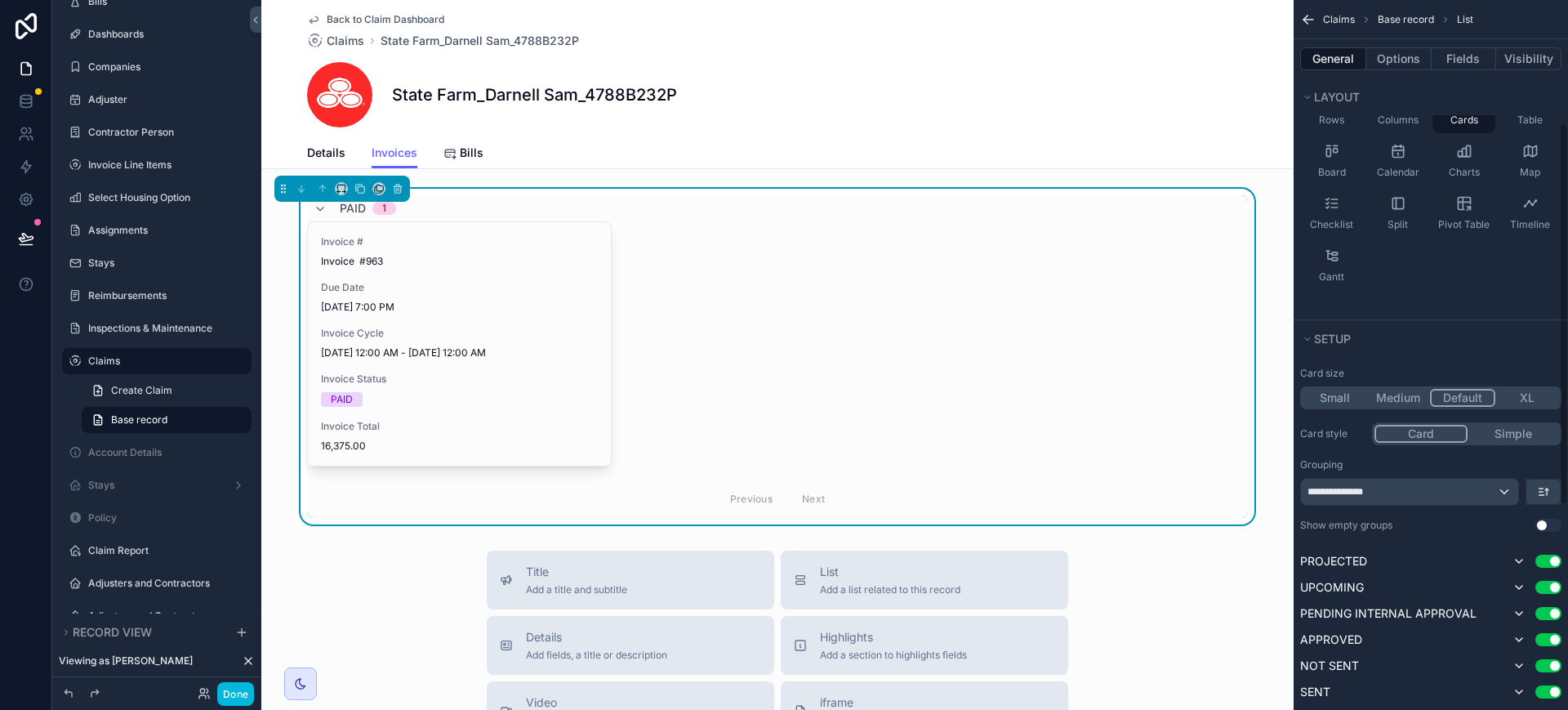
scroll to position [0, 0]
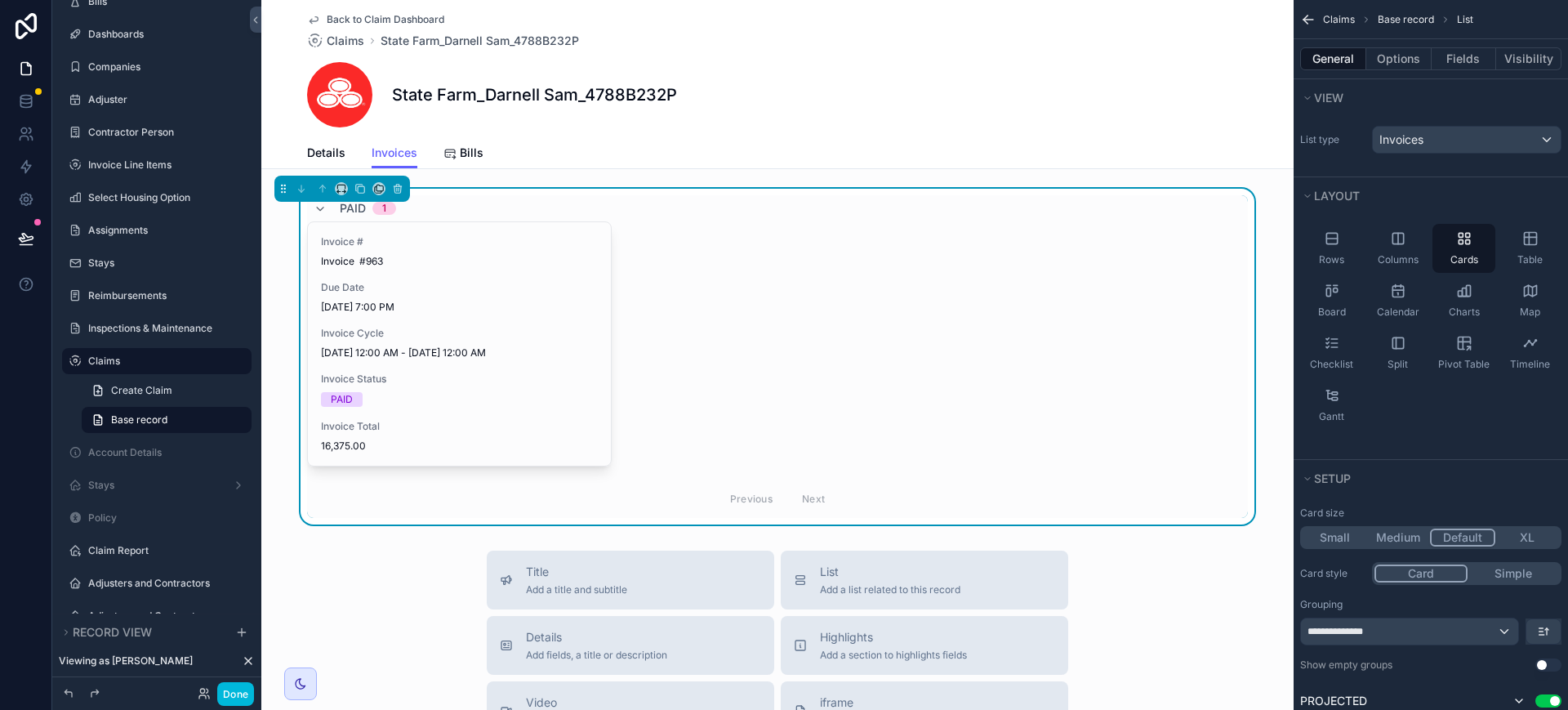
click at [1334, 235] on icon "scrollable content" at bounding box center [1332, 238] width 17 height 17
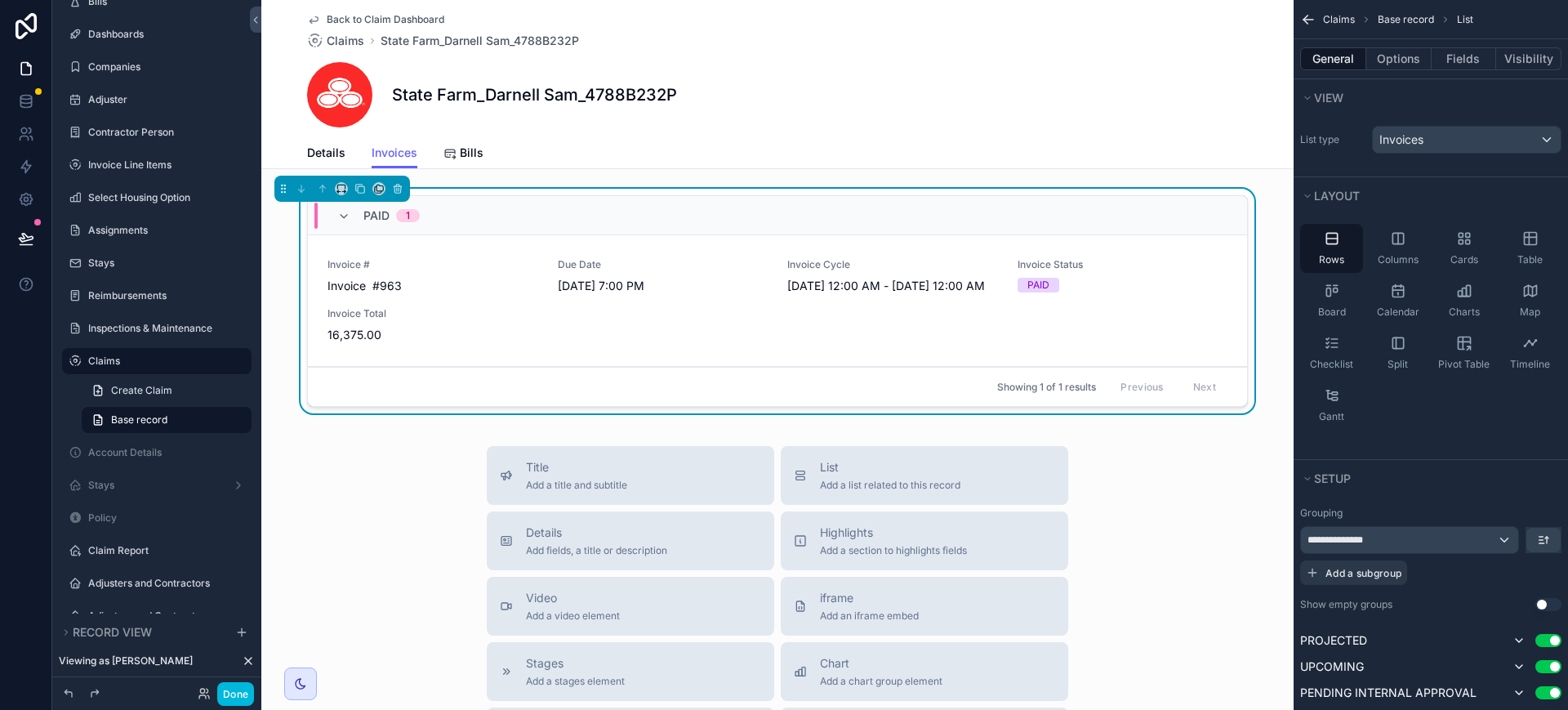
click at [1462, 55] on button "Fields" at bounding box center [1464, 59] width 66 height 23
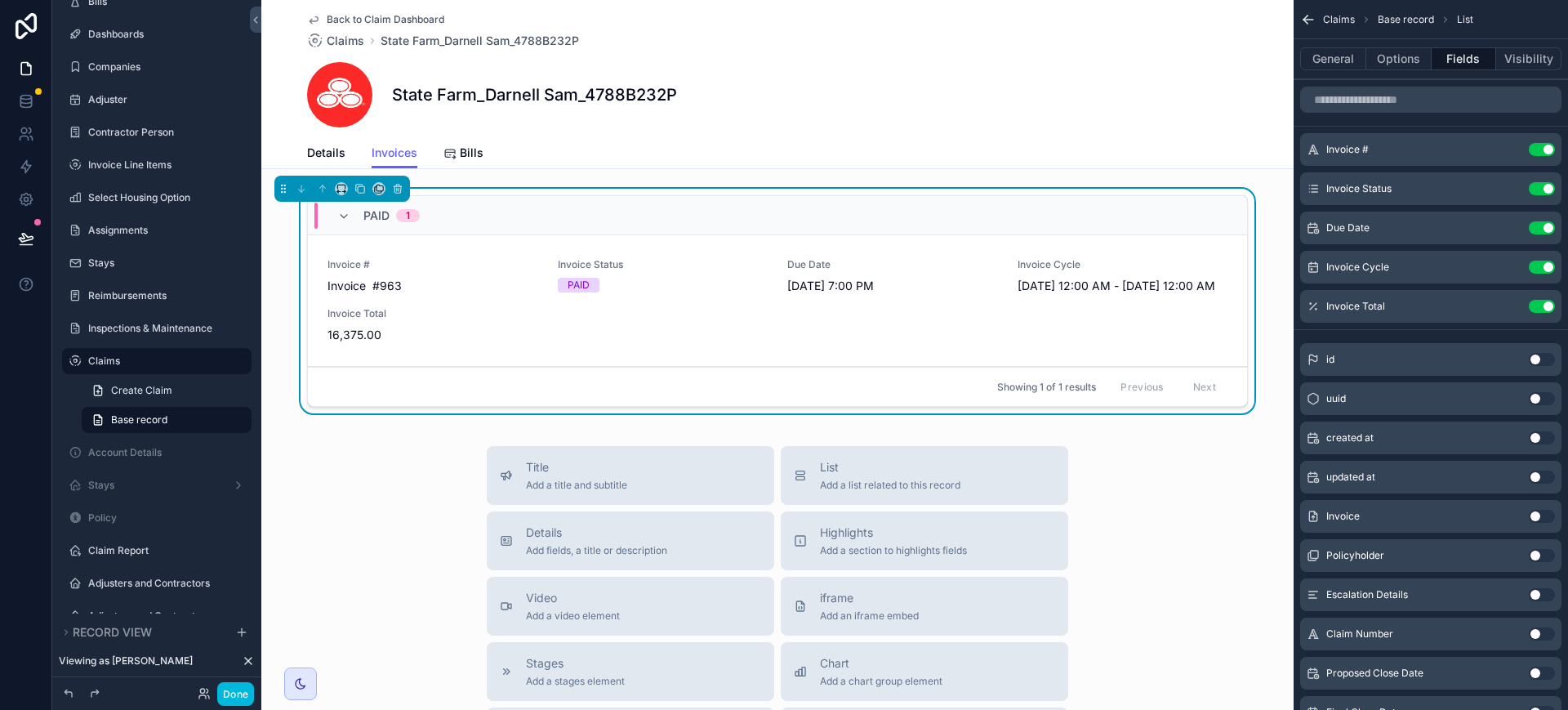
click at [0, 0] on icon "scrollable content" at bounding box center [0, 0] width 0 height 0
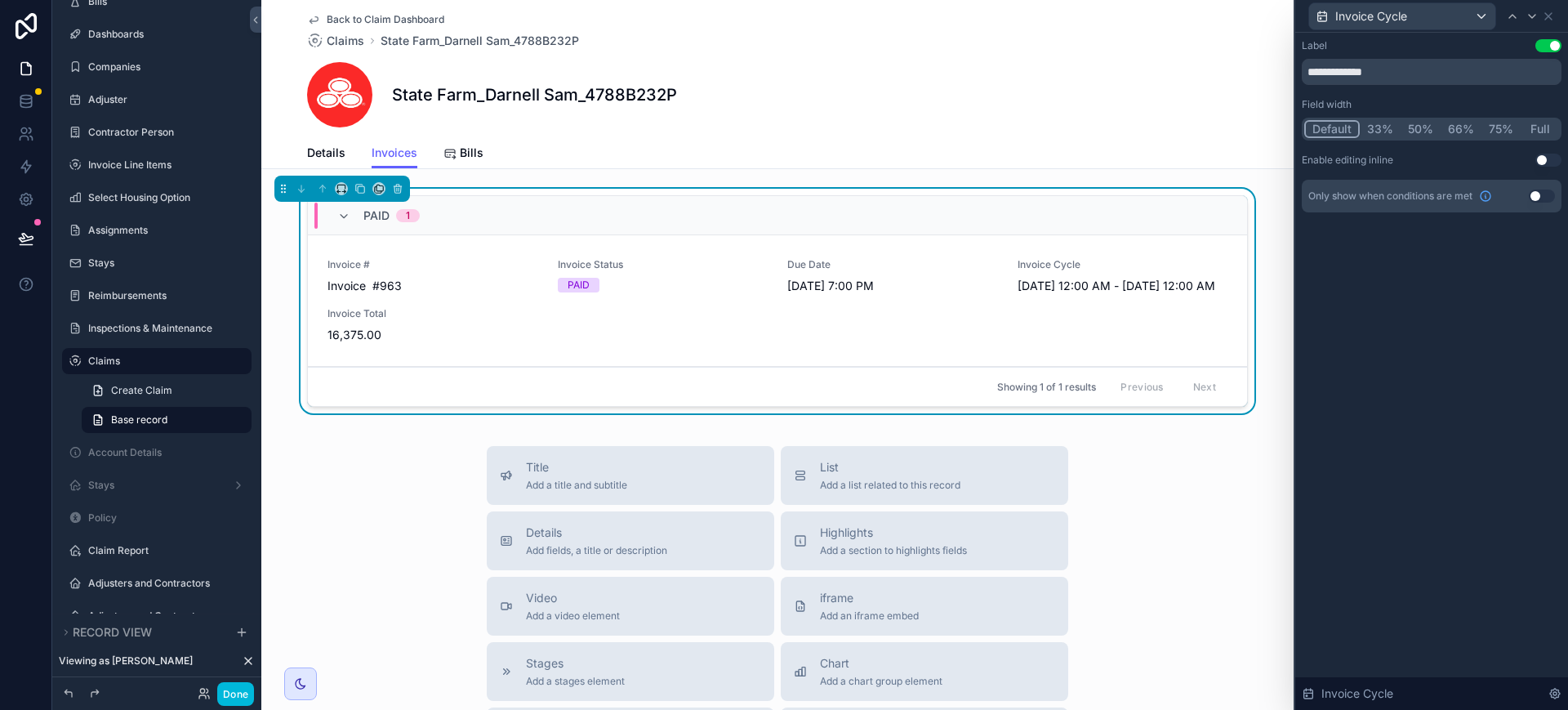
click at [1377, 130] on button "33%" at bounding box center [1380, 129] width 41 height 18
drag, startPoint x: 1418, startPoint y: 129, endPoint x: 1365, endPoint y: 233, distance: 116.7
click at [1418, 129] on button "50%" at bounding box center [1421, 129] width 40 height 18
click at [1552, 17] on icon at bounding box center [1548, 16] width 13 height 13
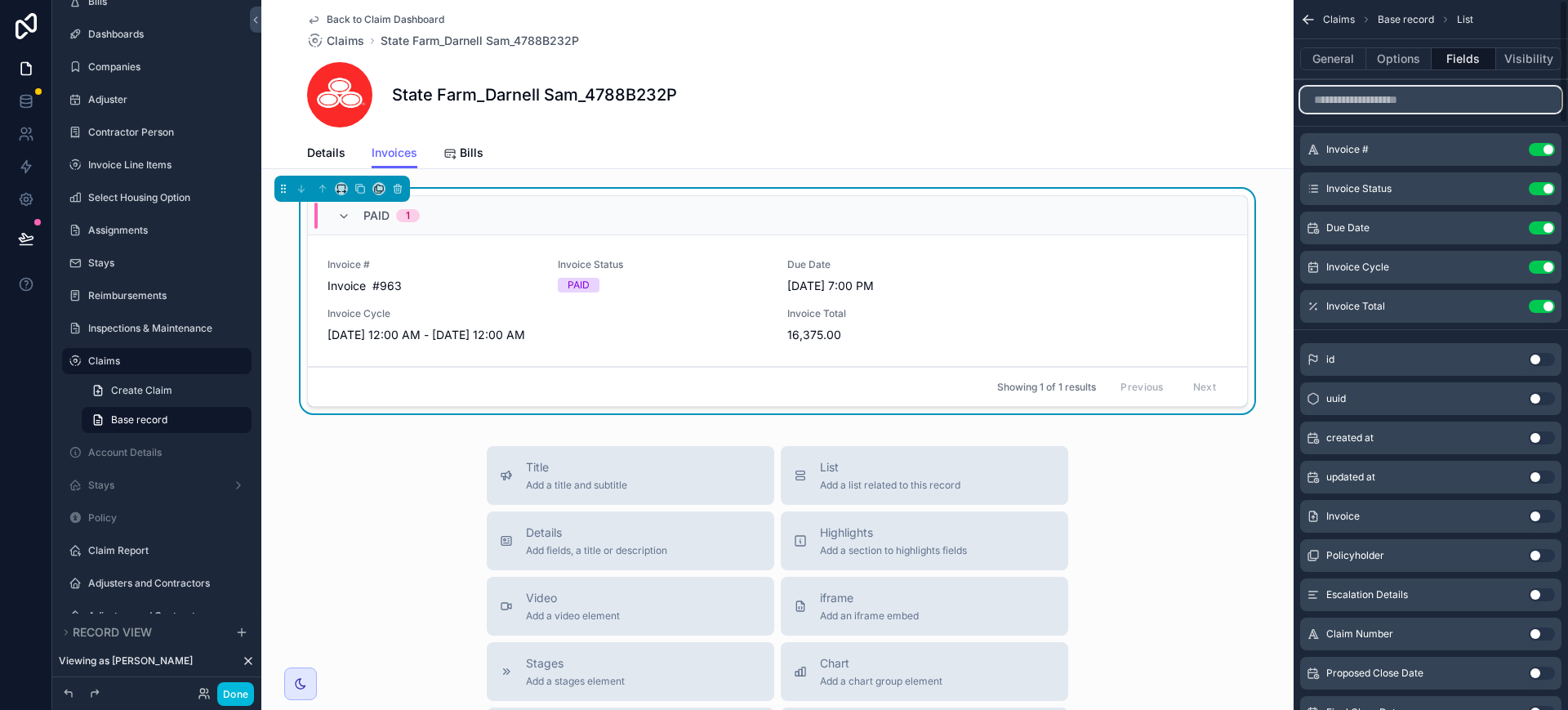
click at [1372, 100] on input "scrollable content" at bounding box center [1431, 100] width 262 height 26
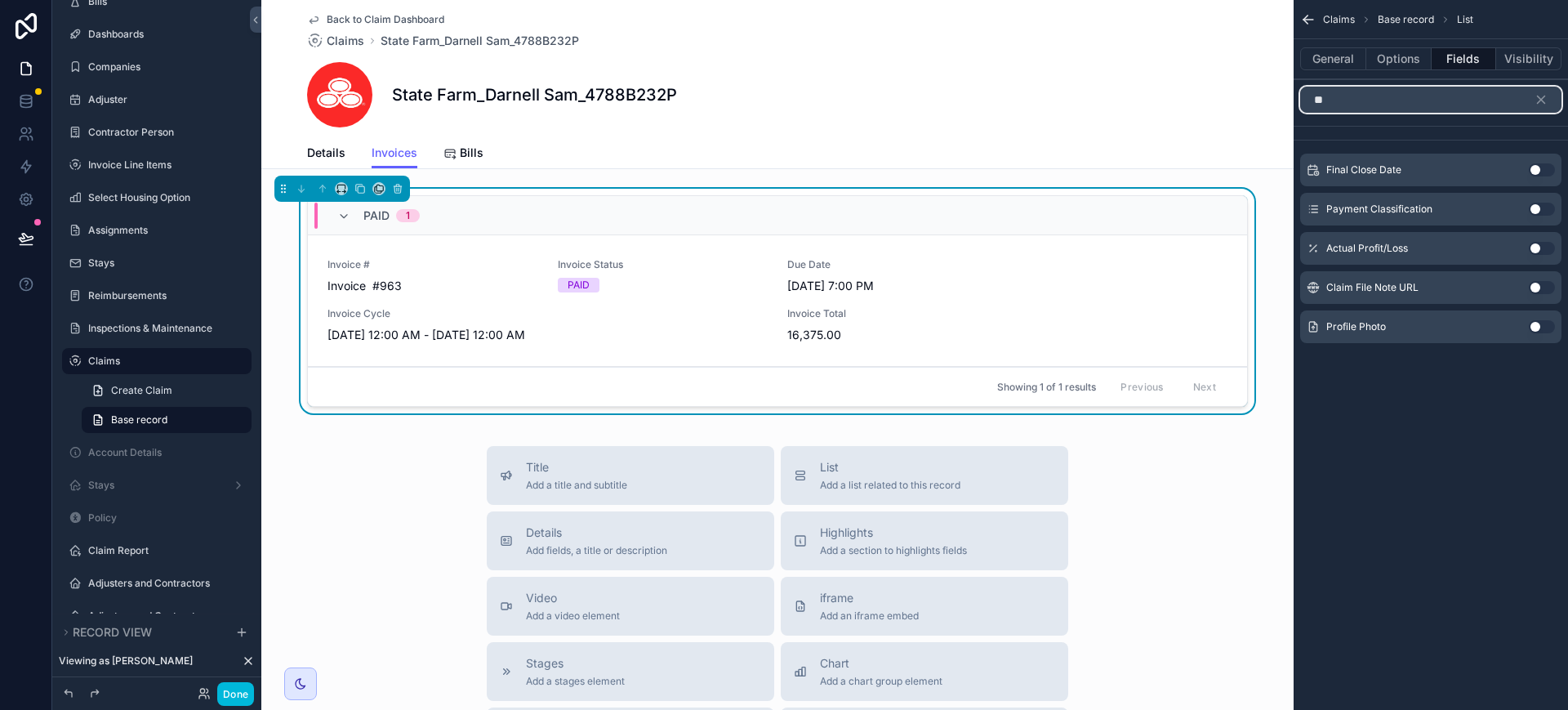
type input "*"
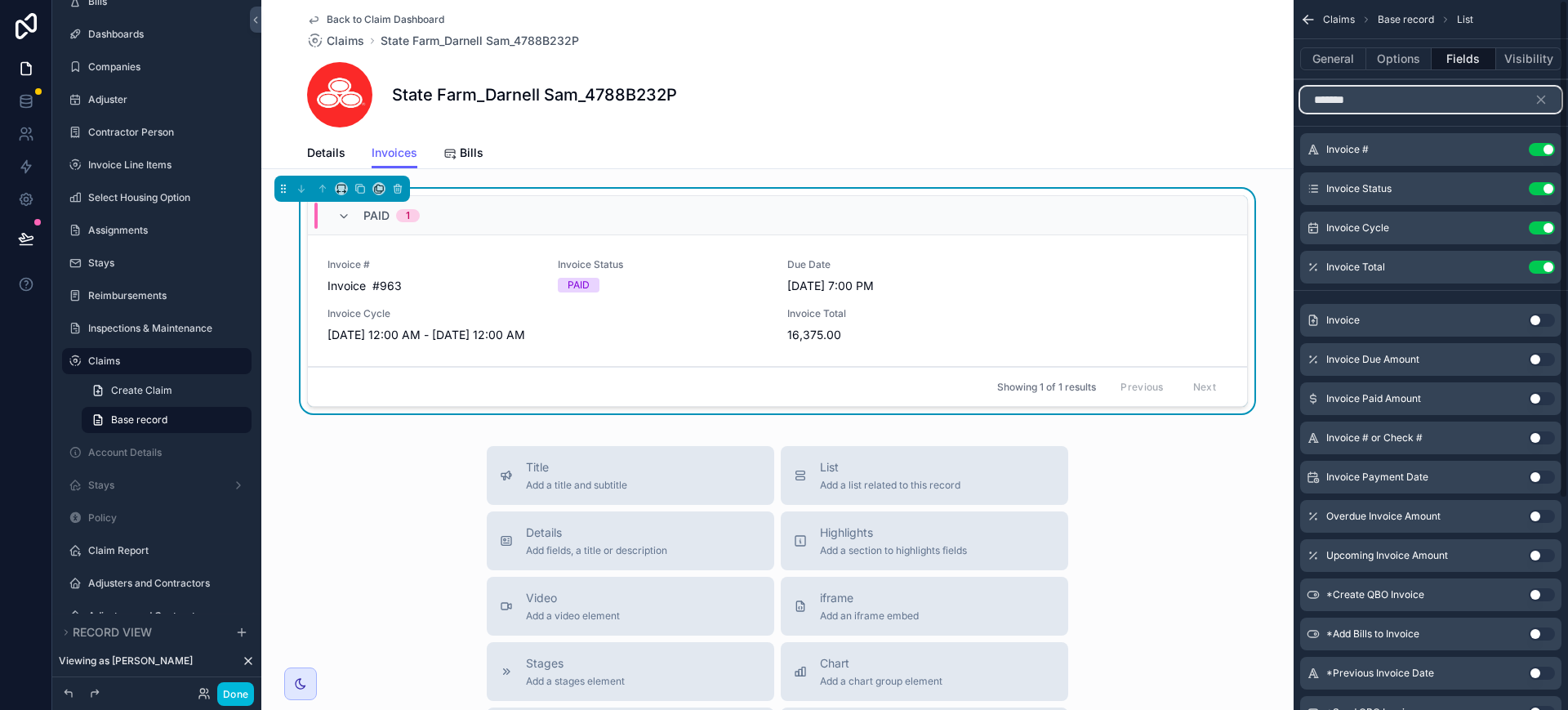
type input "*******"
click at [1545, 315] on button "Use setting" at bounding box center [1542, 320] width 26 height 13
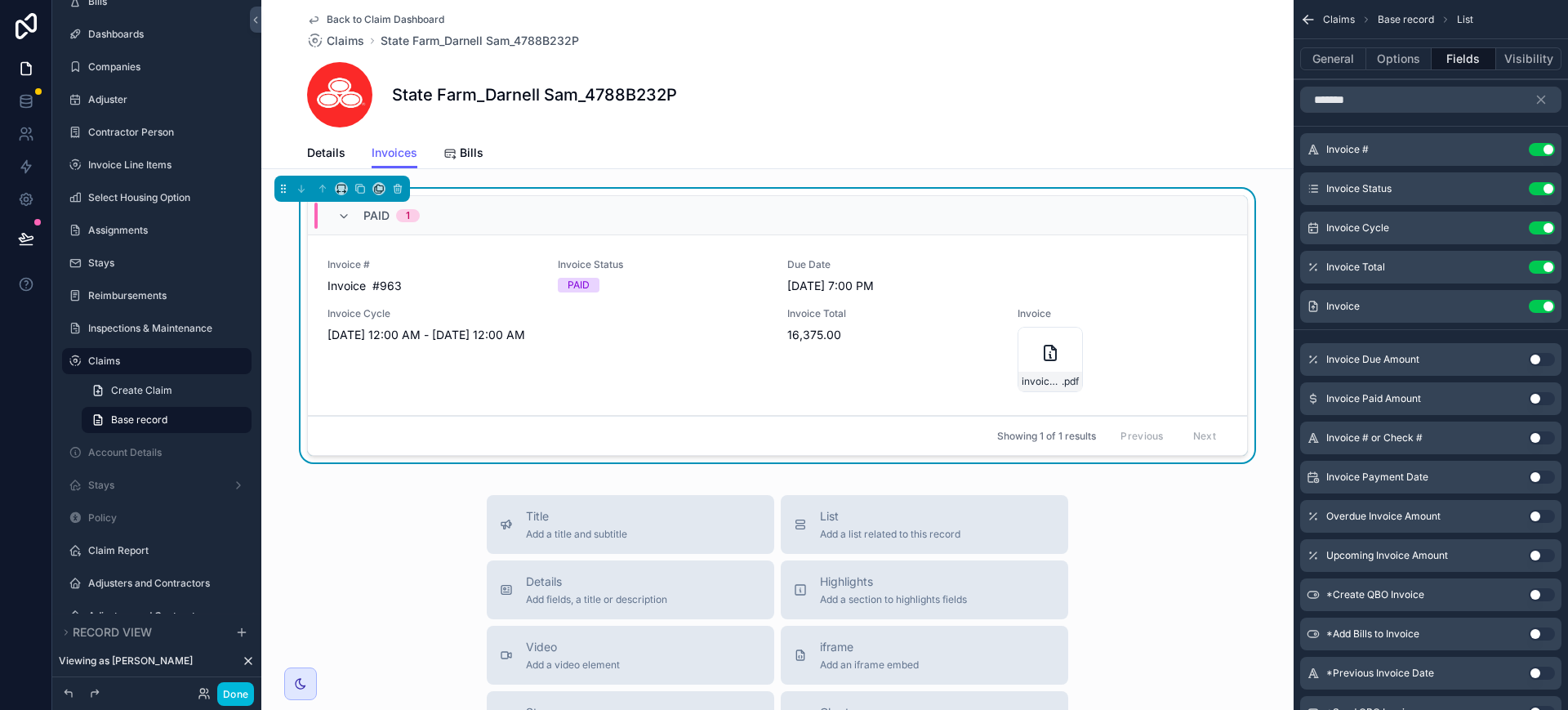
click at [242, 693] on button "Done" at bounding box center [235, 693] width 37 height 24
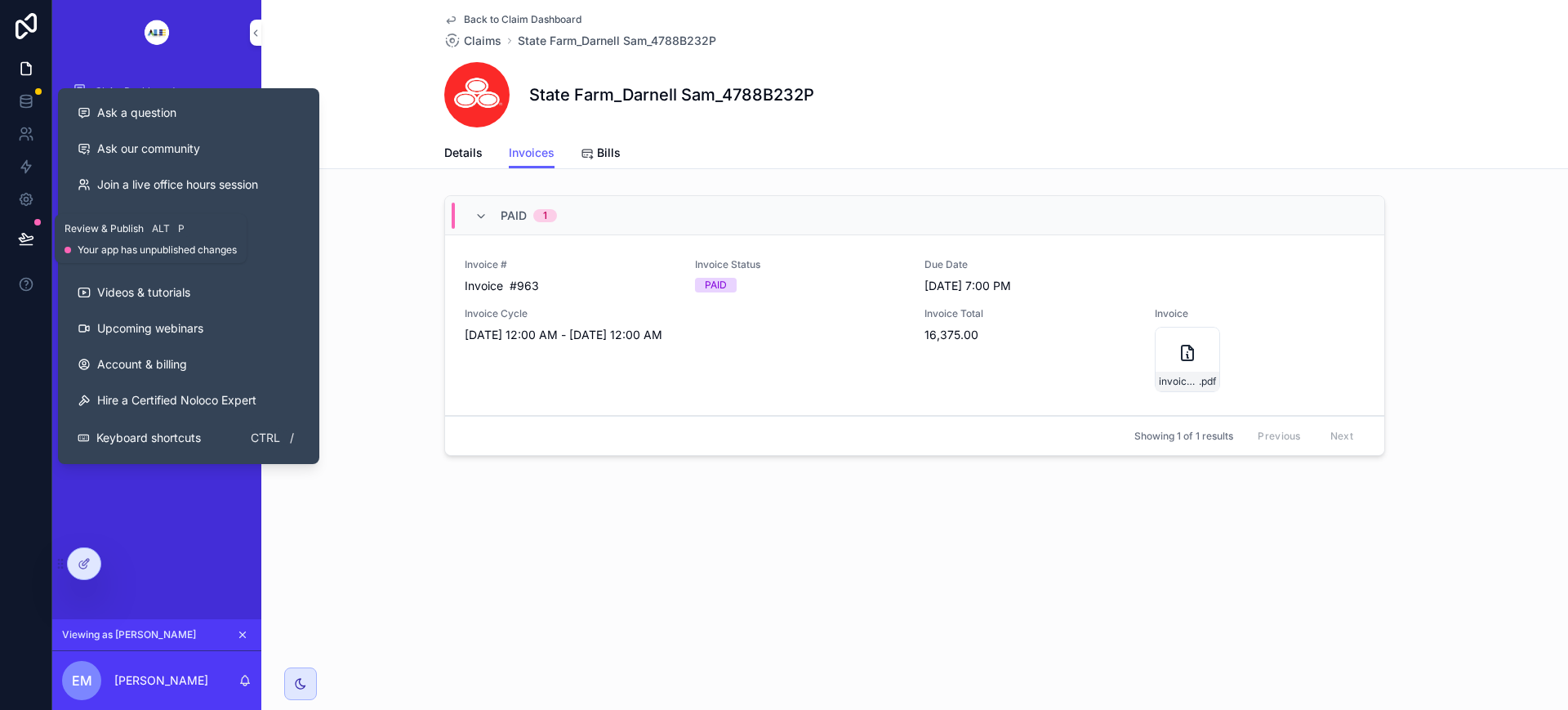
click at [27, 245] on icon at bounding box center [25, 245] width 12 height 0
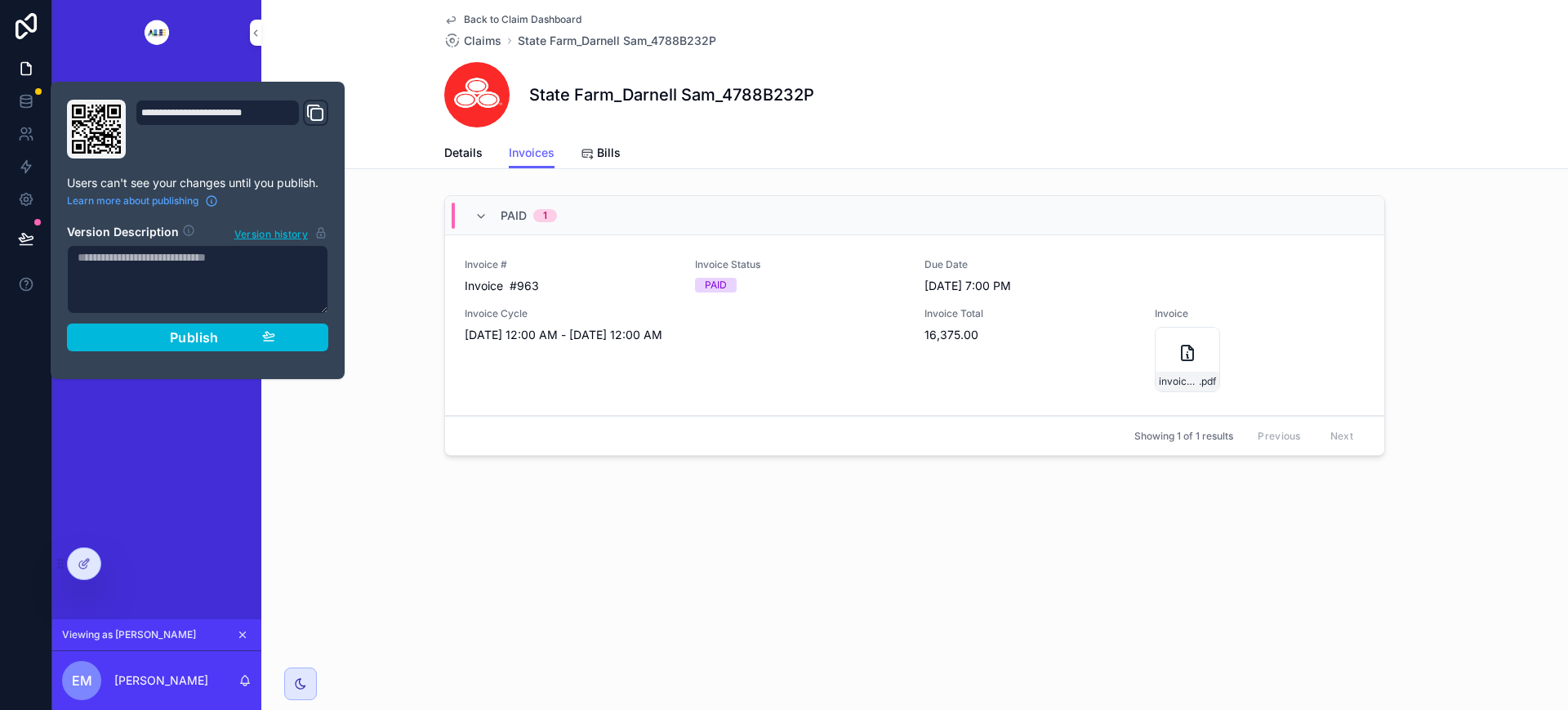
click at [200, 341] on span "Publish" at bounding box center [194, 337] width 49 height 17
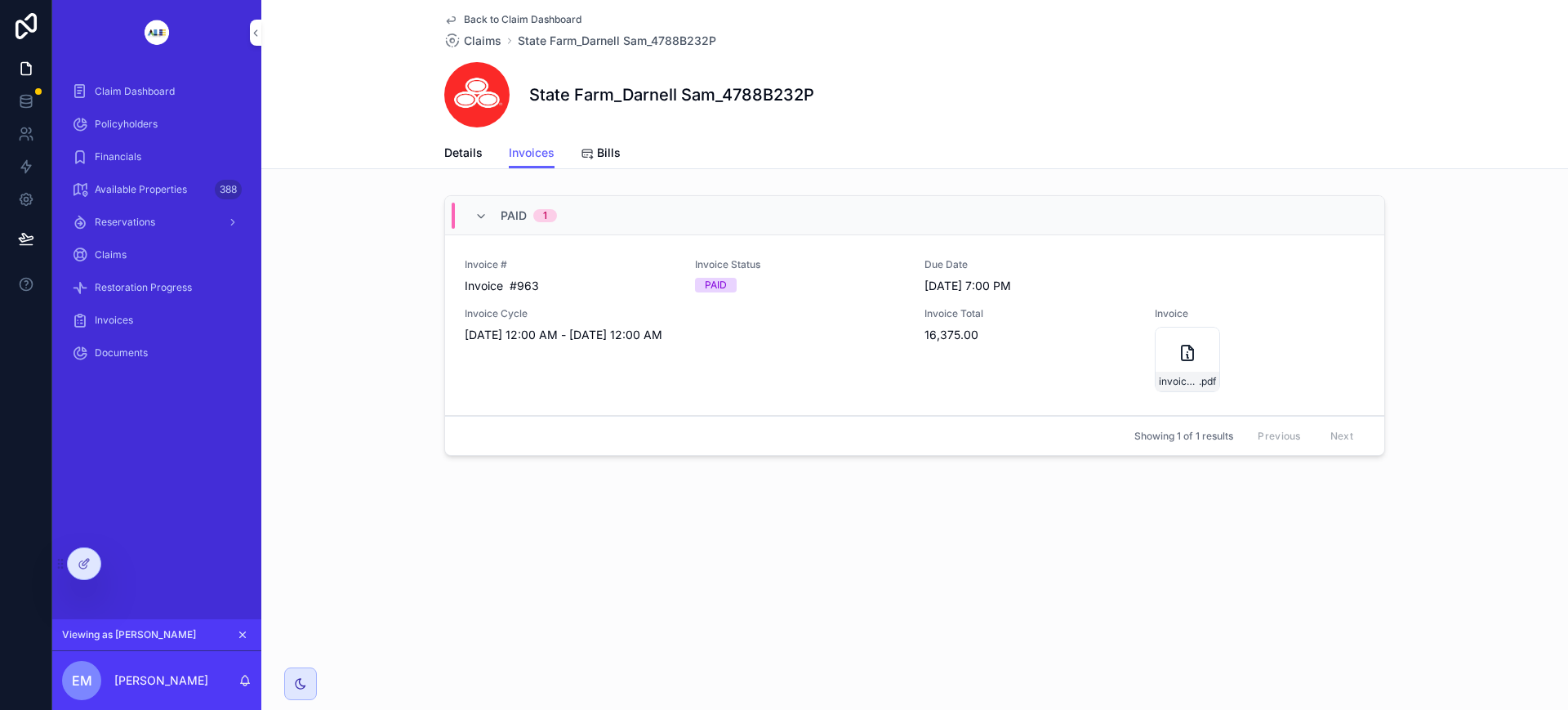
click at [778, 539] on div "Back to Claim Dashboard Claims State Farm_Darnell Sam_4788B232P State Farm_Darn…" at bounding box center [914, 286] width 1306 height 573
click at [157, 125] on span "Policyholders" at bounding box center [126, 123] width 63 height 13
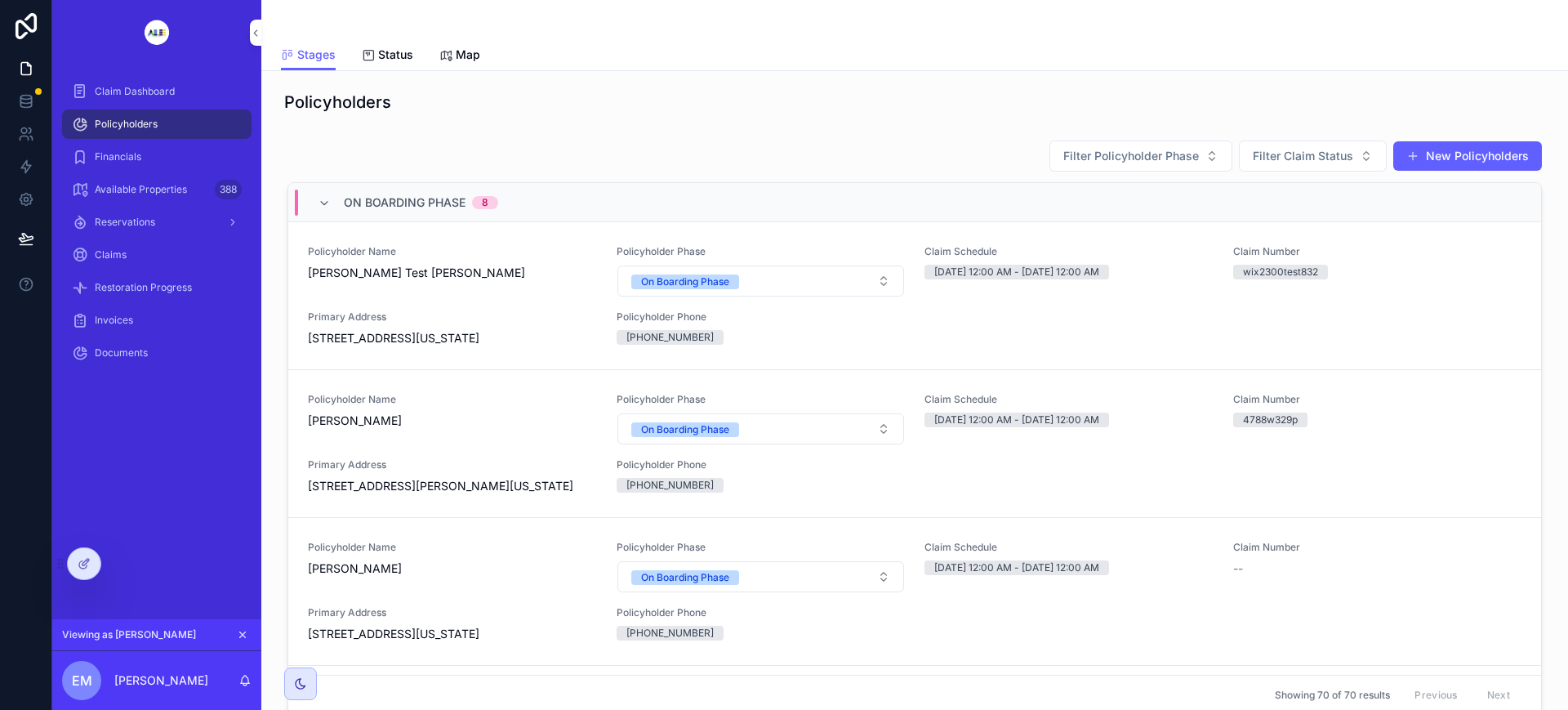
click at [82, 565] on icon at bounding box center [85, 561] width 6 height 6
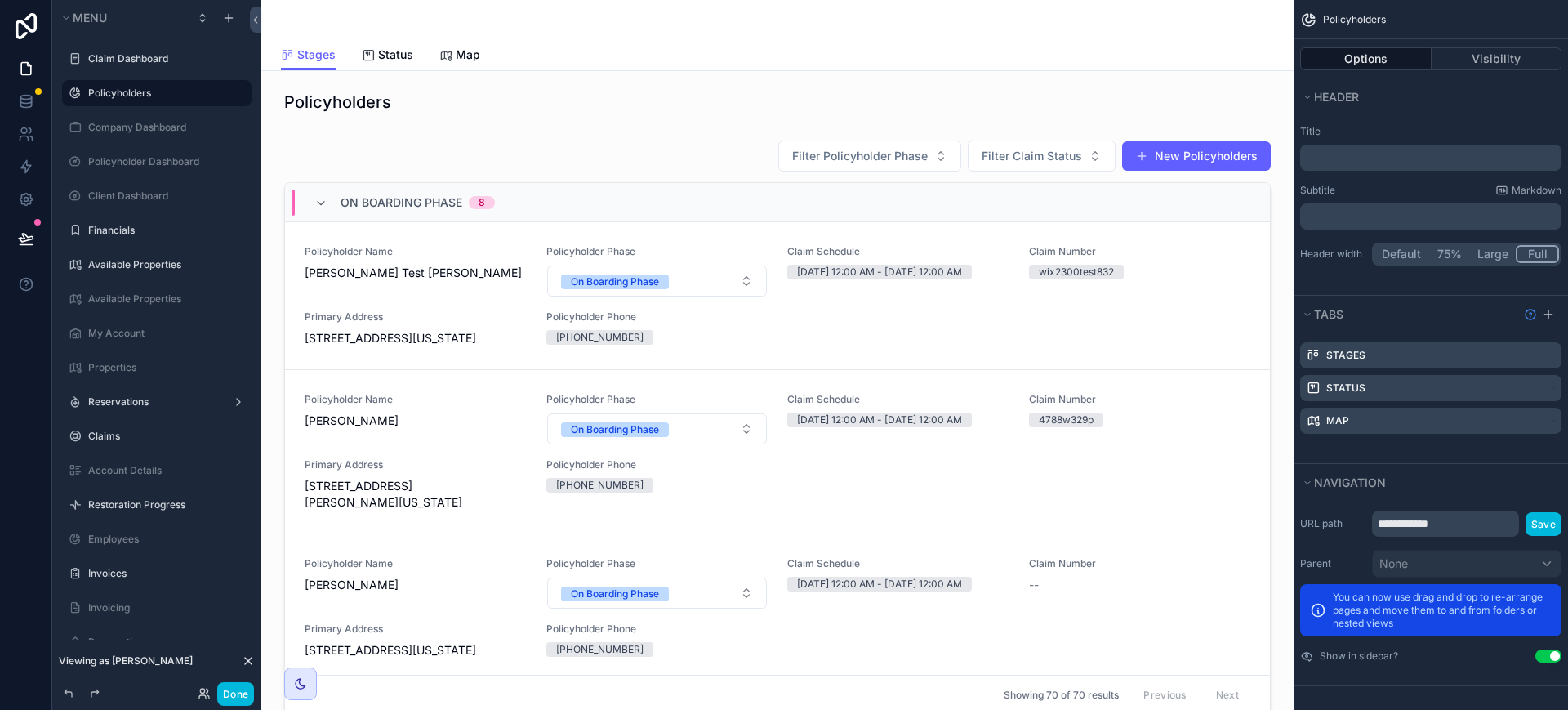
click at [557, 153] on div "scrollable content" at bounding box center [778, 430] width 1006 height 594
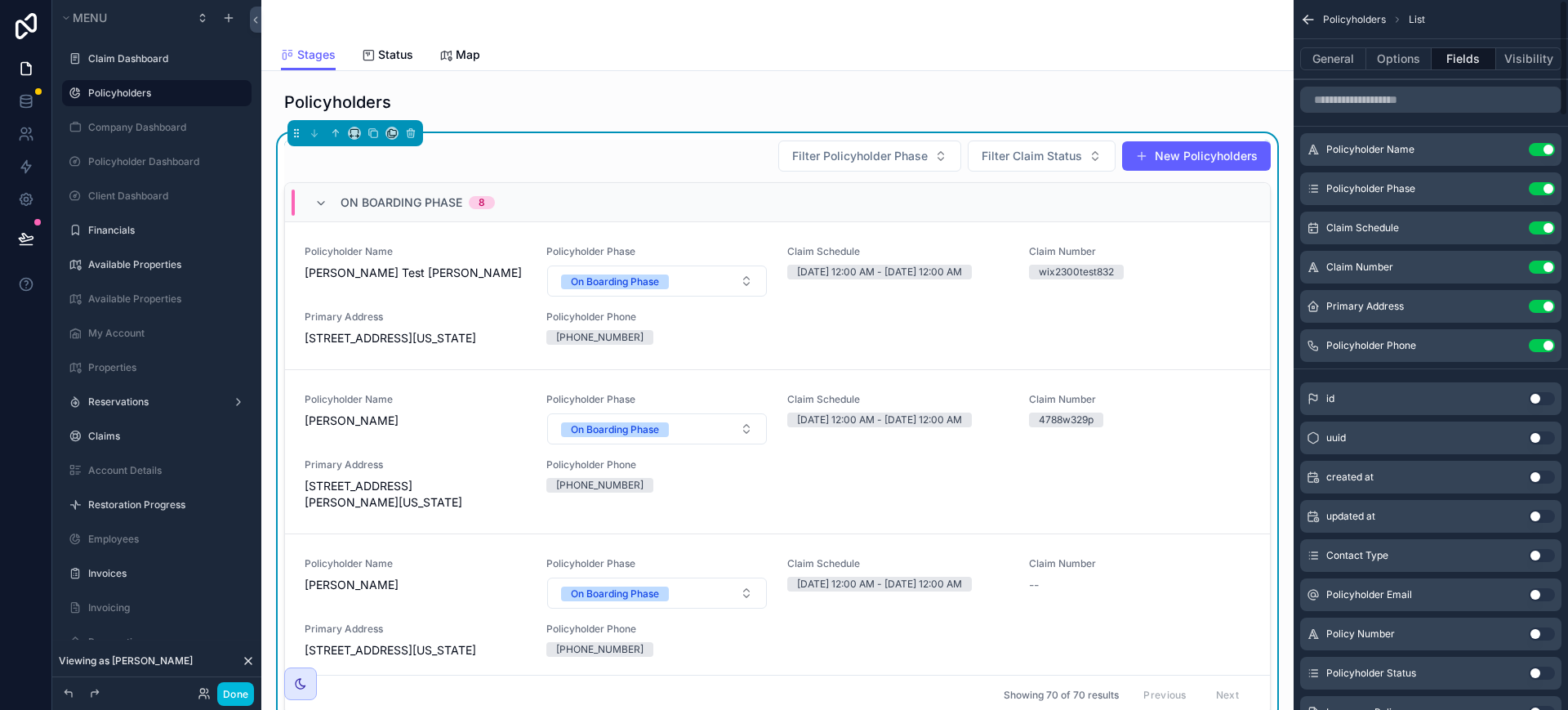
click at [1350, 62] on button "General" at bounding box center [1334, 59] width 66 height 23
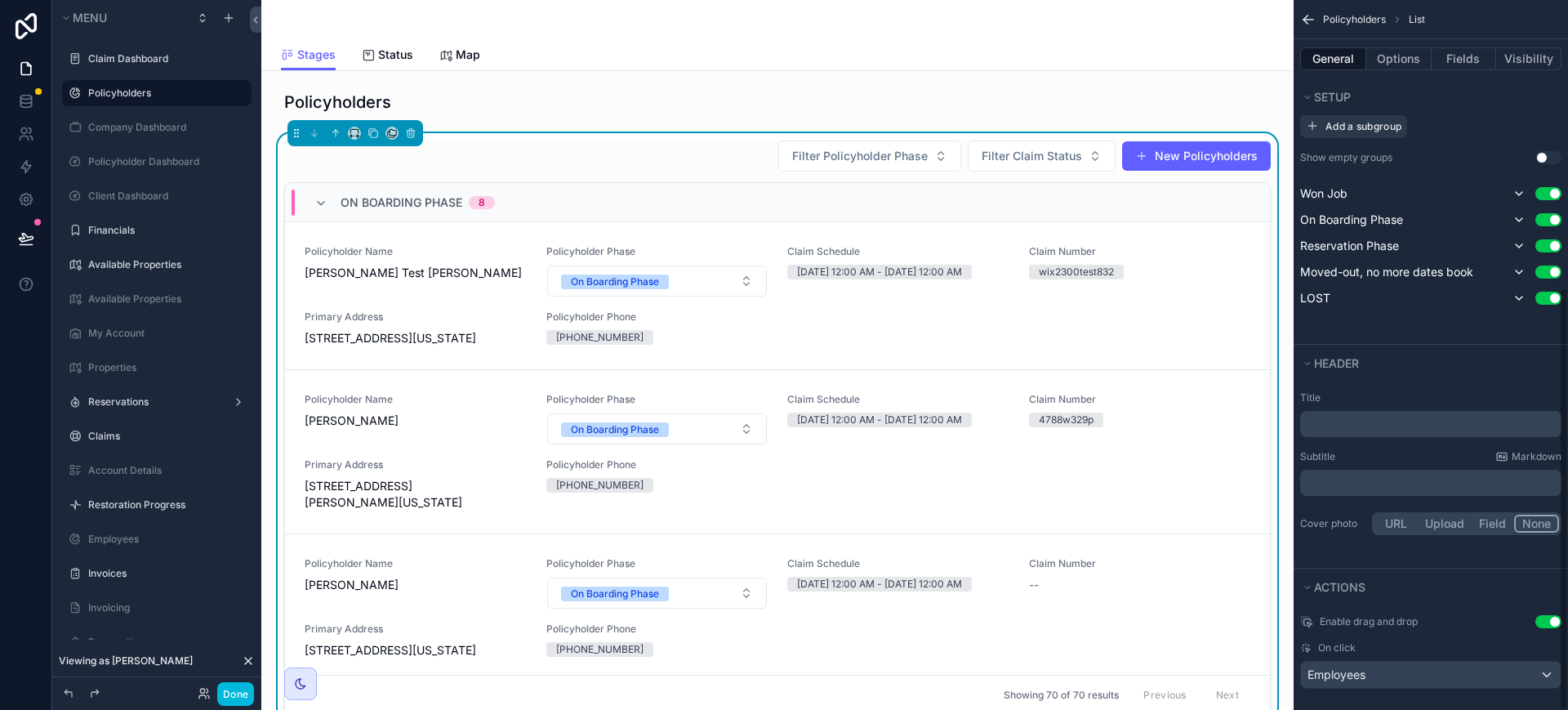
scroll to position [482, 0]
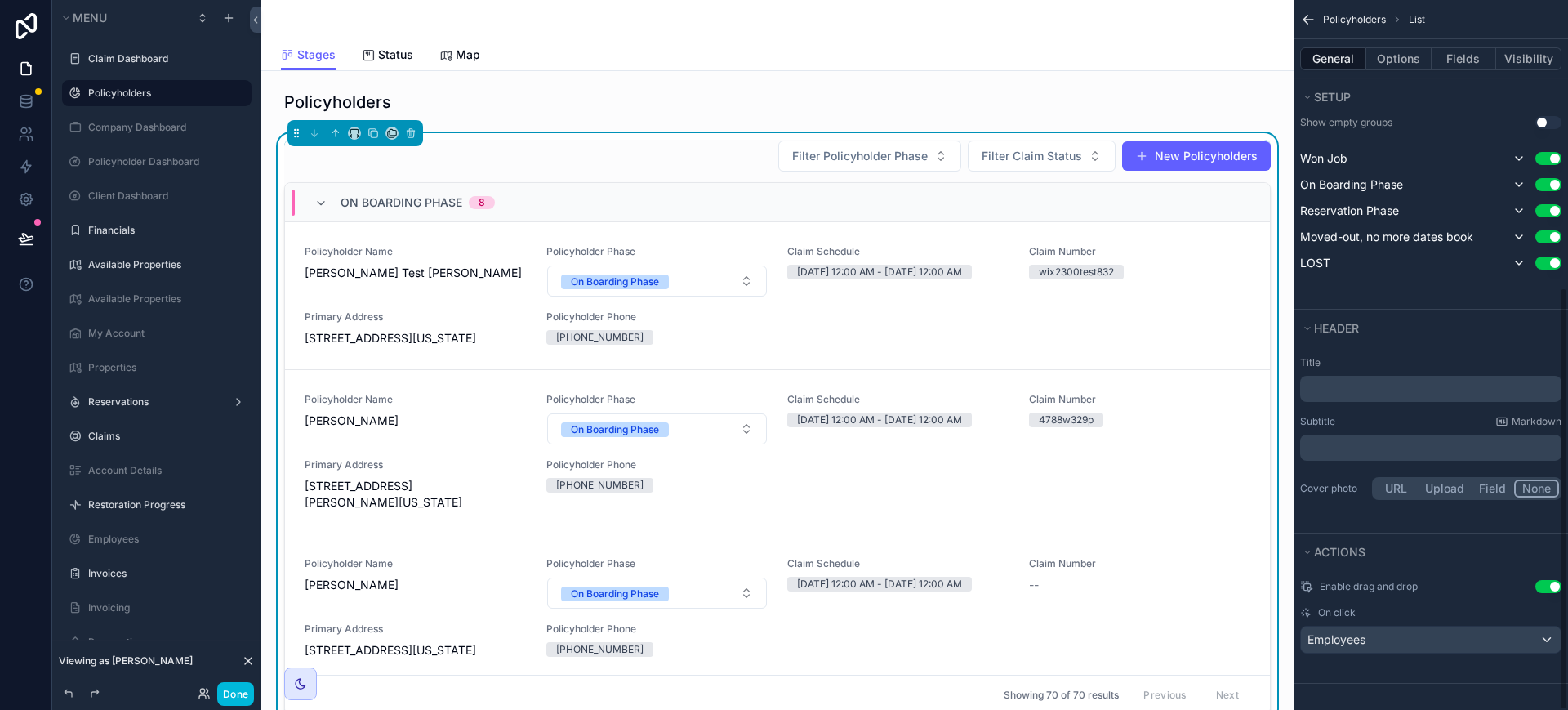
click at [1399, 66] on button "Options" at bounding box center [1398, 59] width 66 height 23
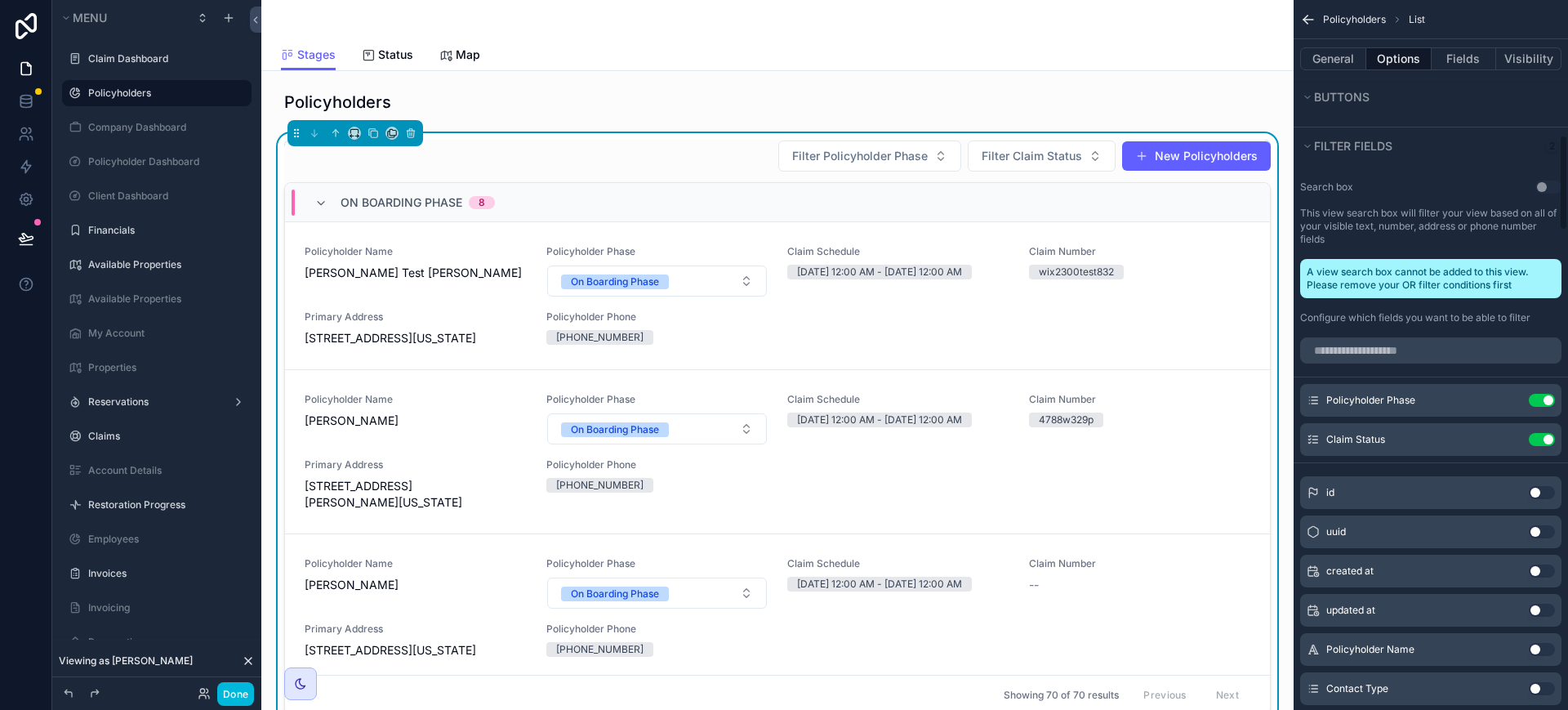
scroll to position [919, 0]
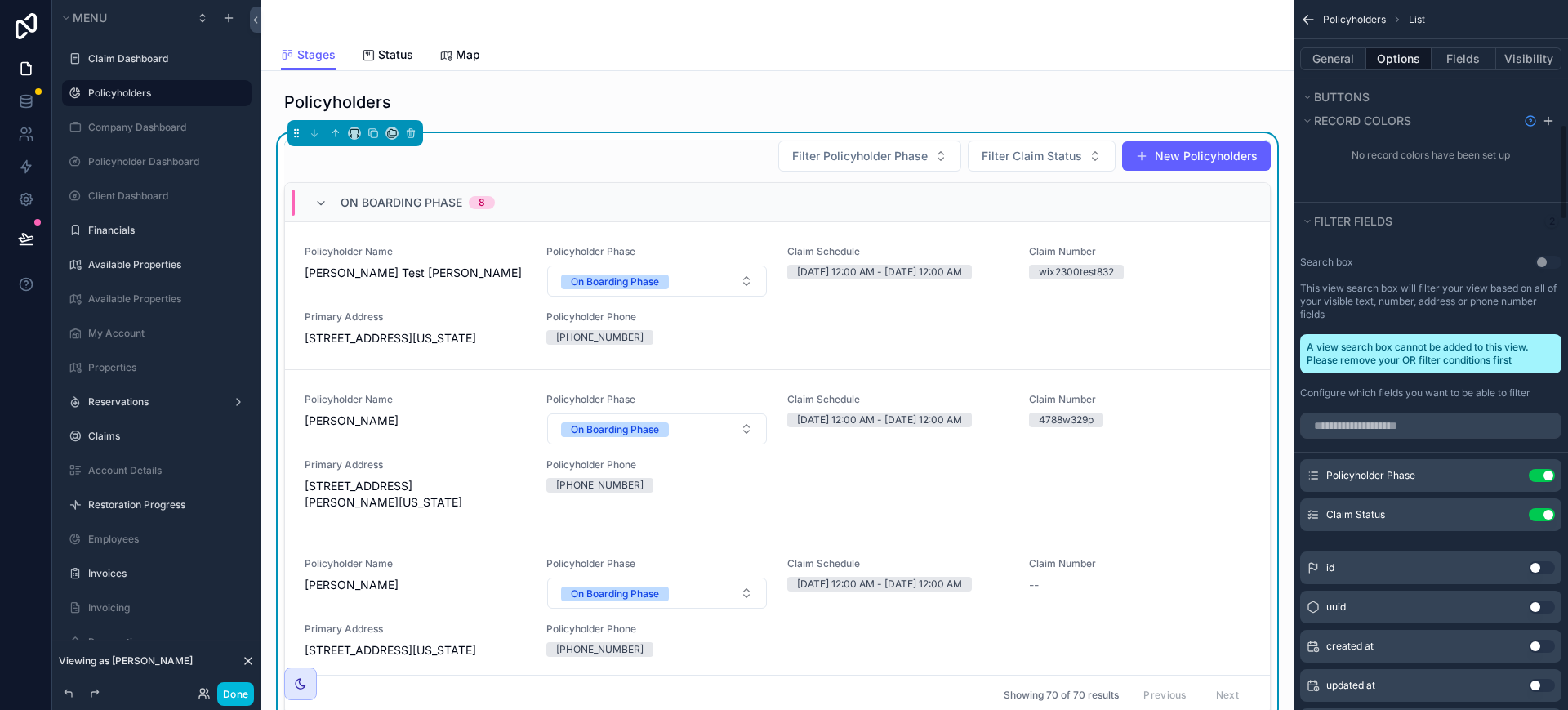
click at [1545, 469] on button "Use setting" at bounding box center [1542, 475] width 26 height 13
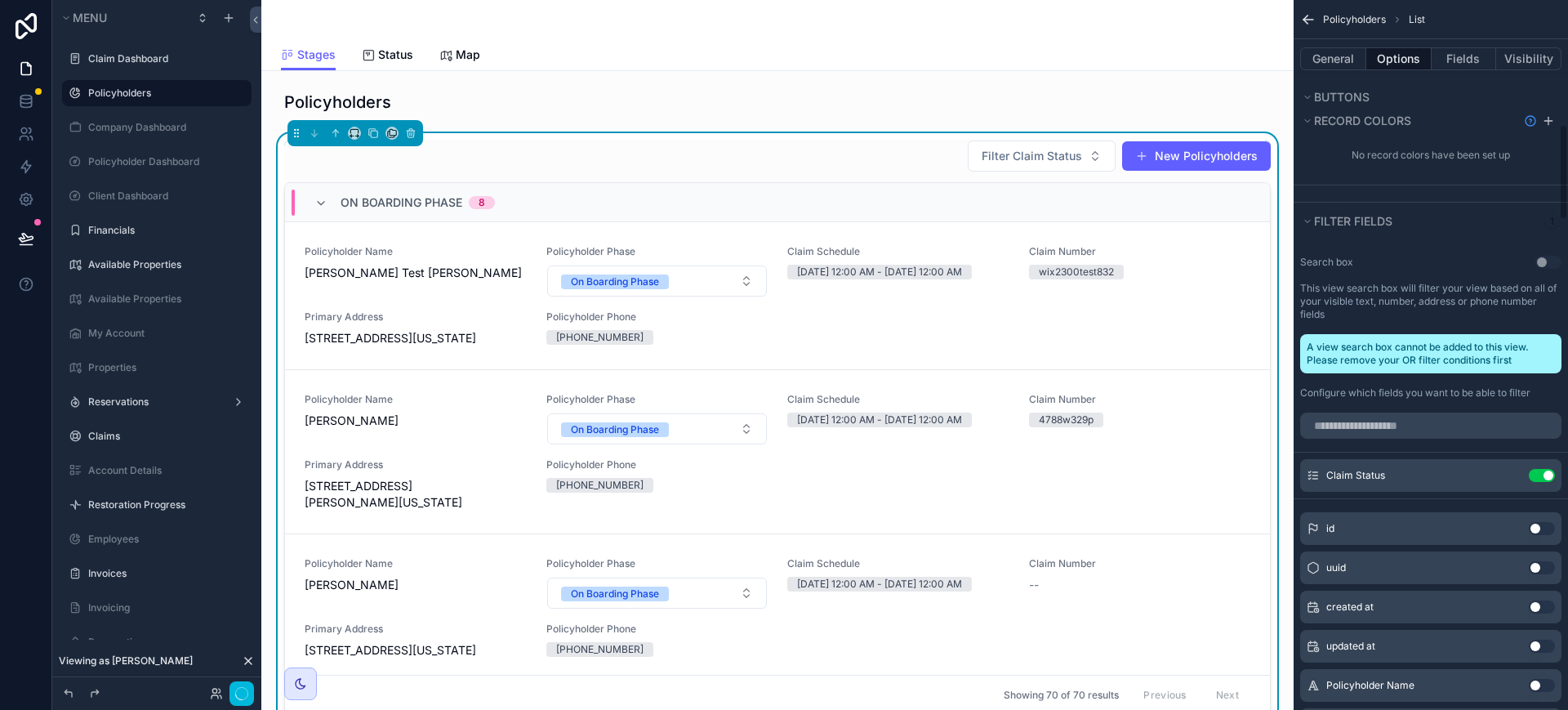
click at [1548, 469] on button "Use setting" at bounding box center [1542, 475] width 26 height 13
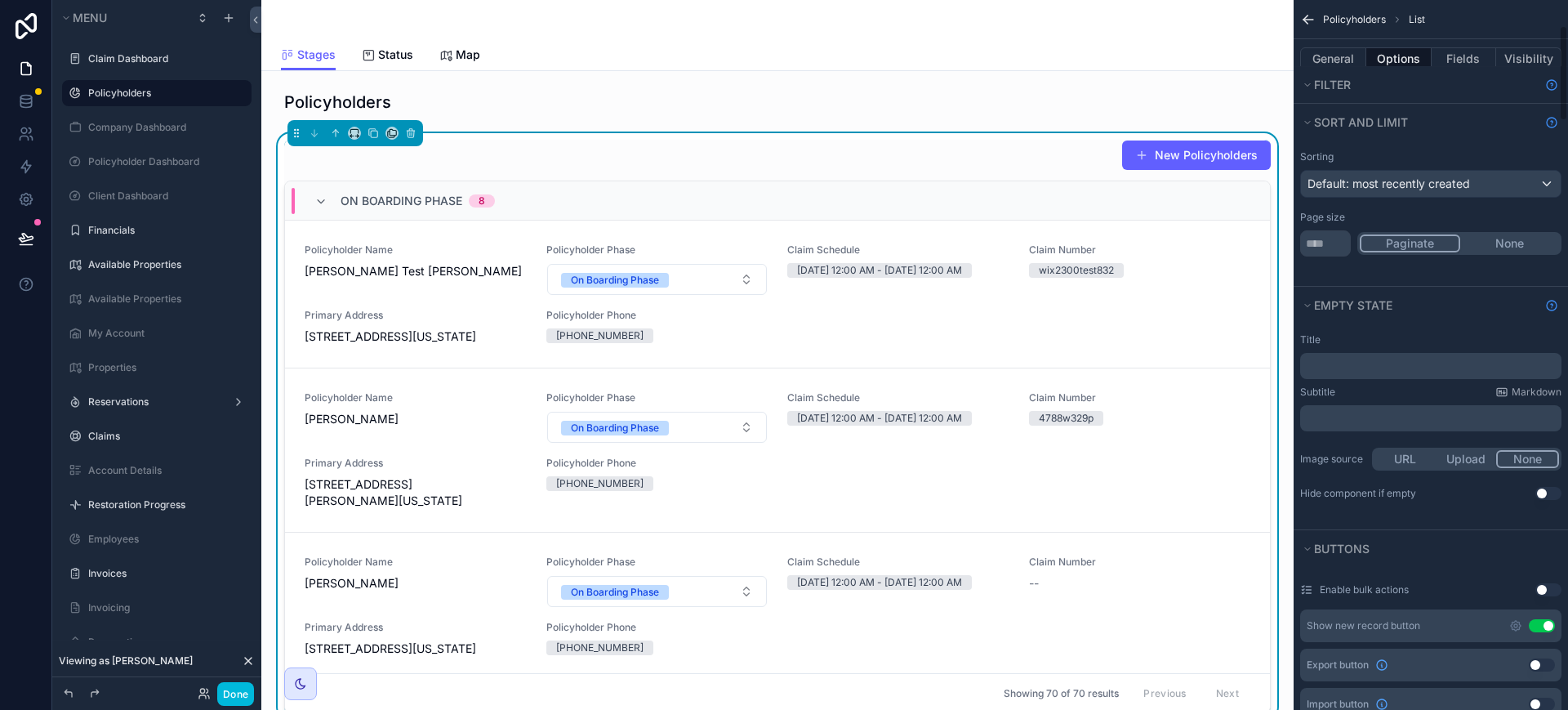
scroll to position [0, 0]
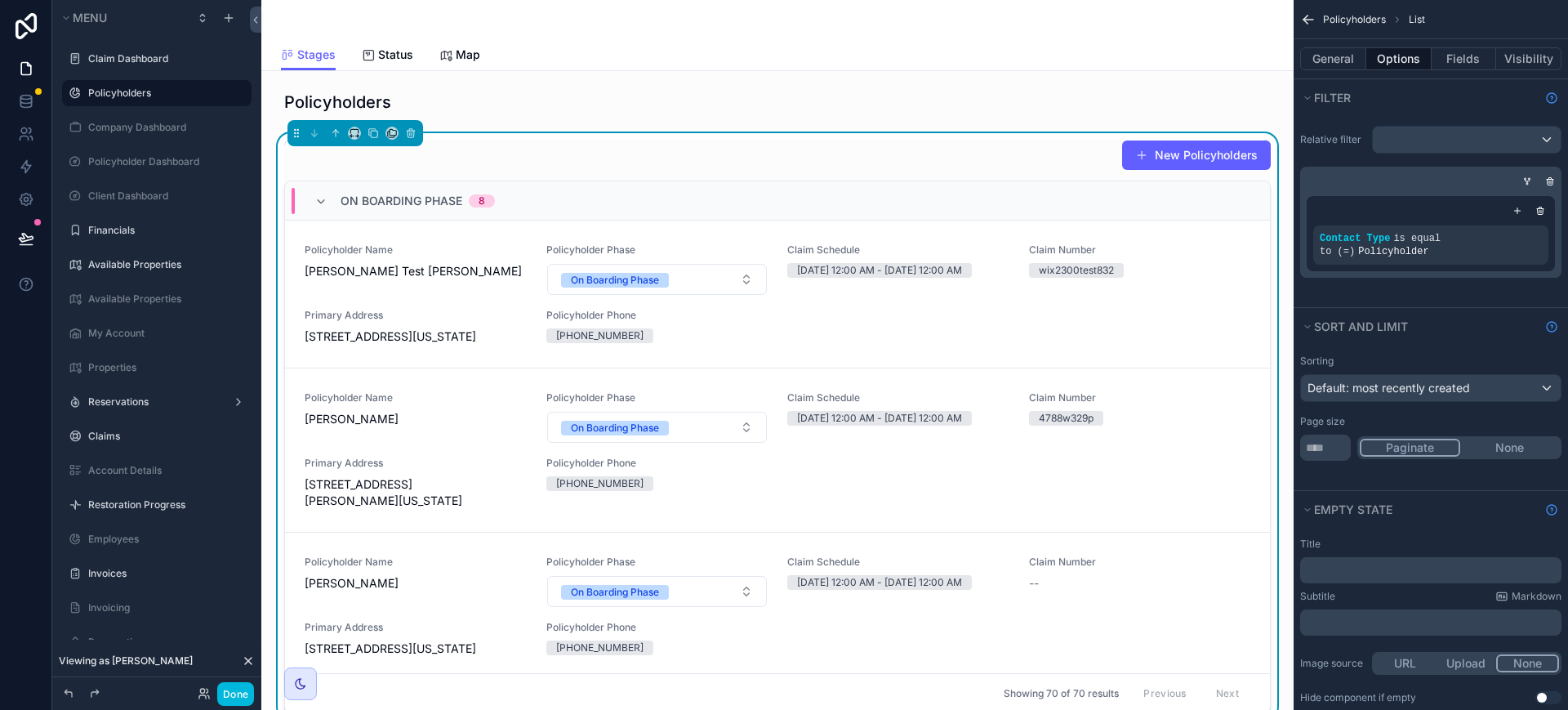
click at [0, 0] on icon "scrollable content" at bounding box center [0, 0] width 0 height 0
click at [1448, 283] on div "Relative filter Contact Type is equal to (=) Policyholder" at bounding box center [1431, 212] width 275 height 191
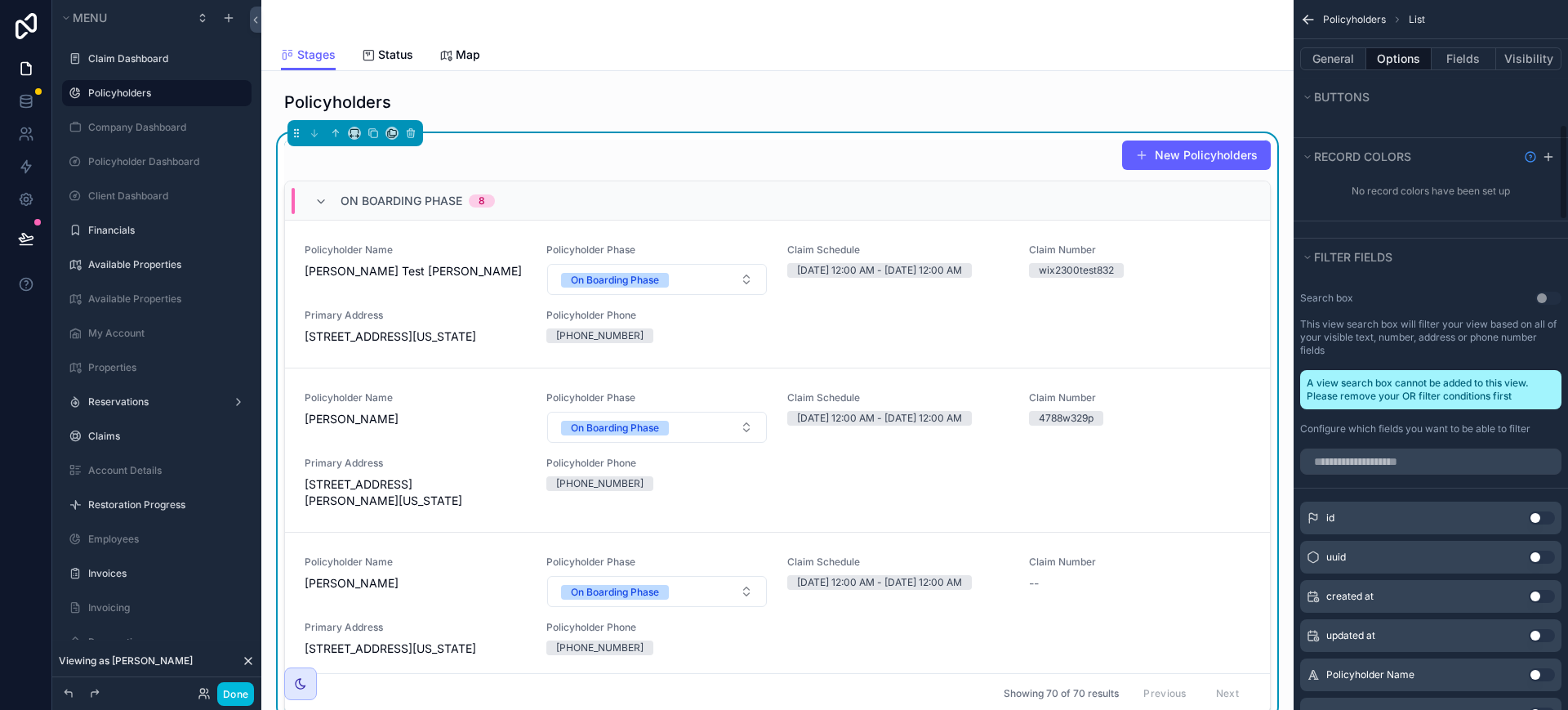
scroll to position [919, 0]
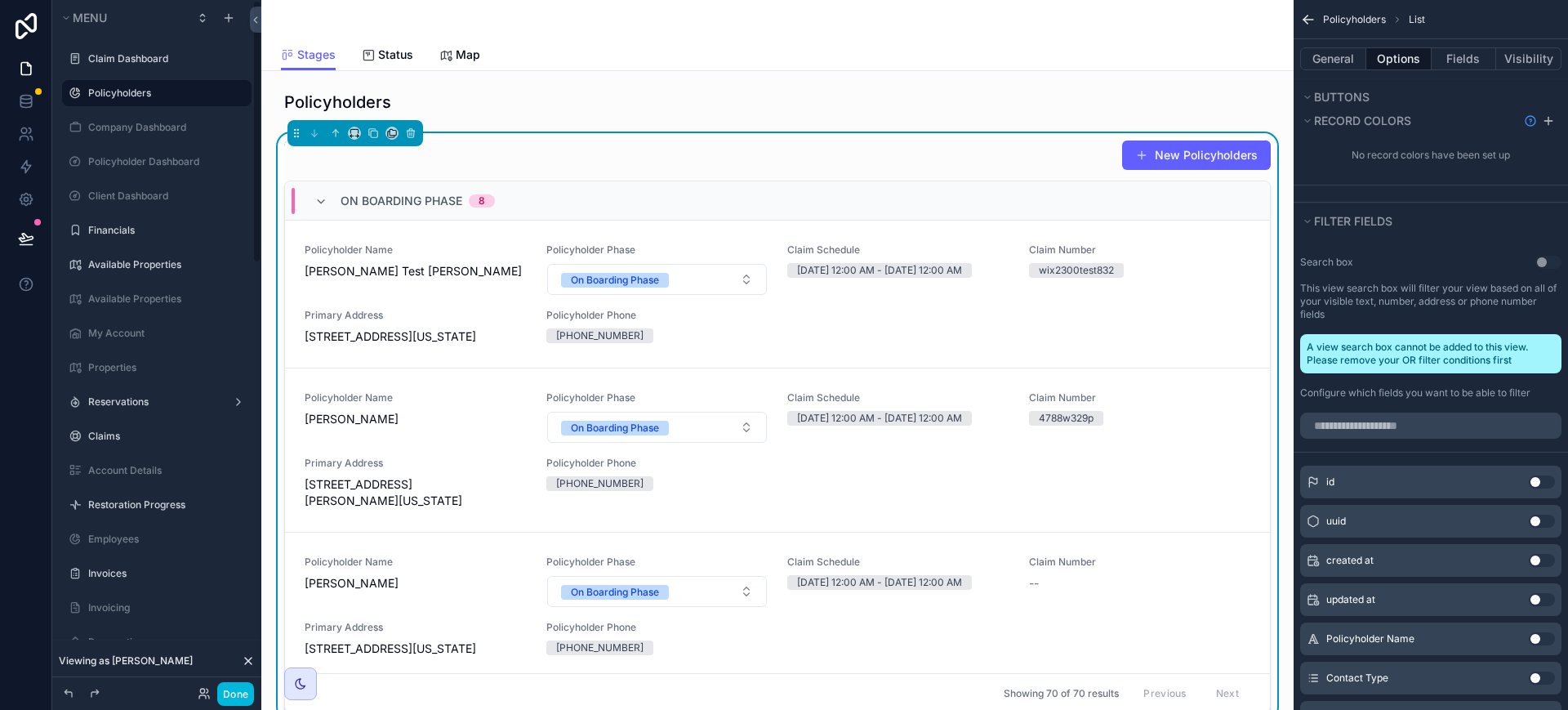
click at [236, 692] on button "Done" at bounding box center [235, 693] width 37 height 24
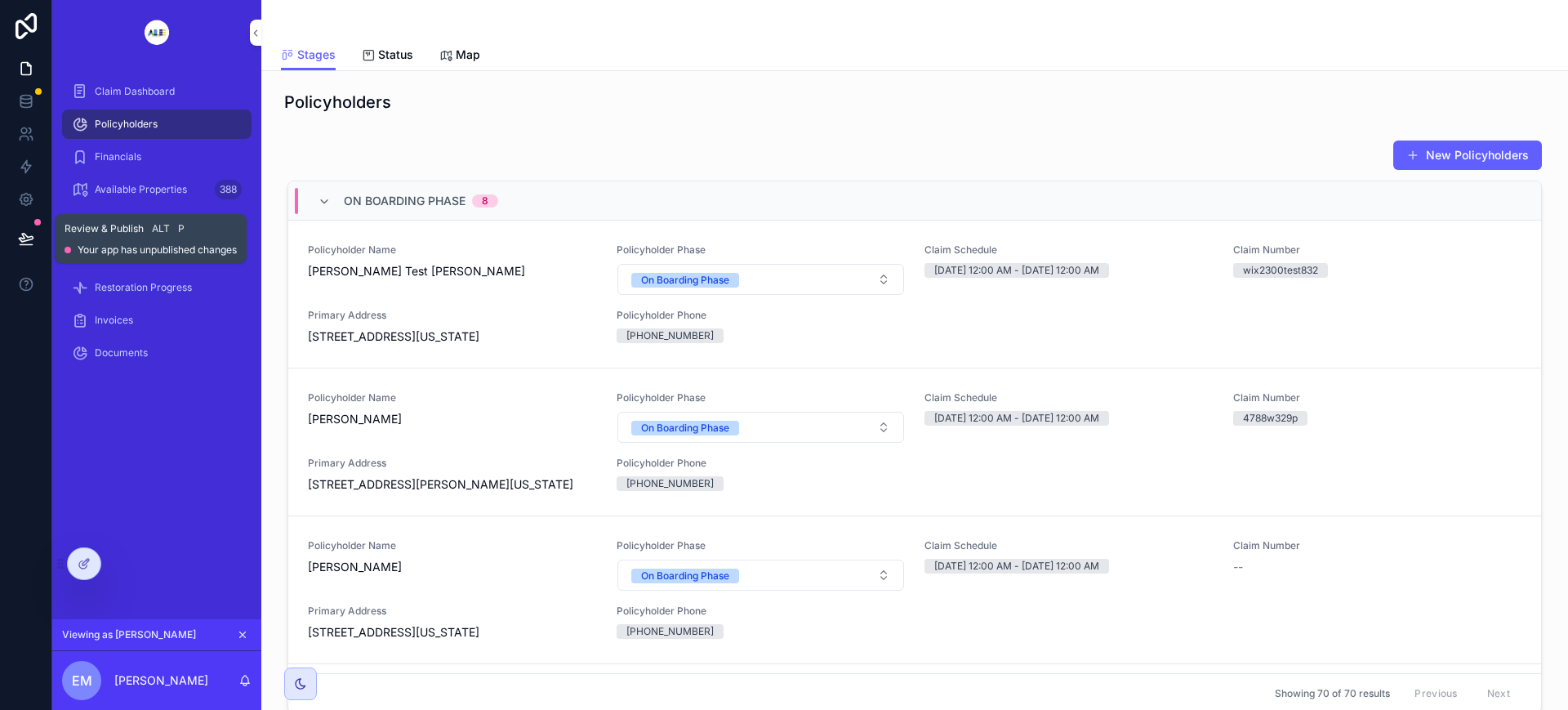
click at [29, 230] on icon at bounding box center [26, 238] width 17 height 17
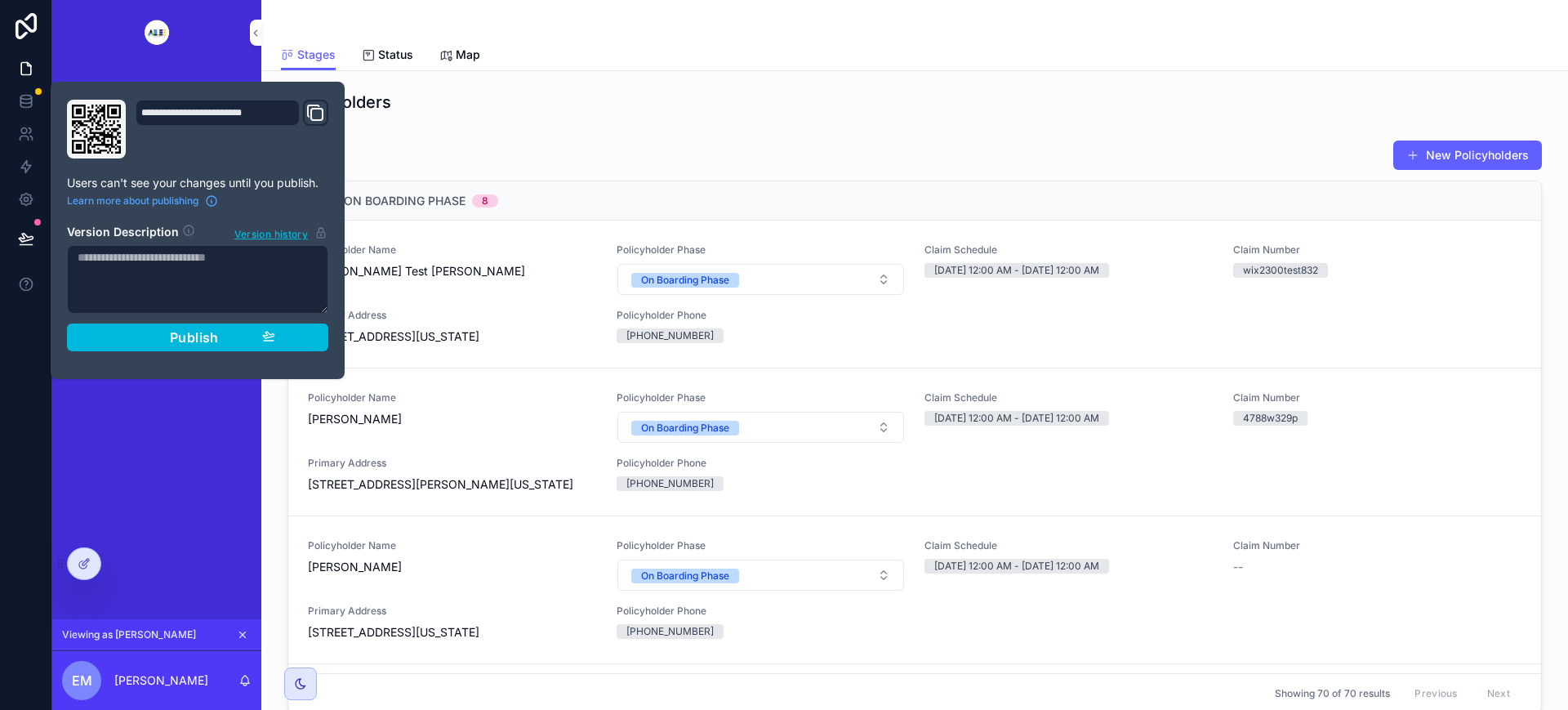
click at [196, 333] on span "Publish" at bounding box center [194, 337] width 49 height 17
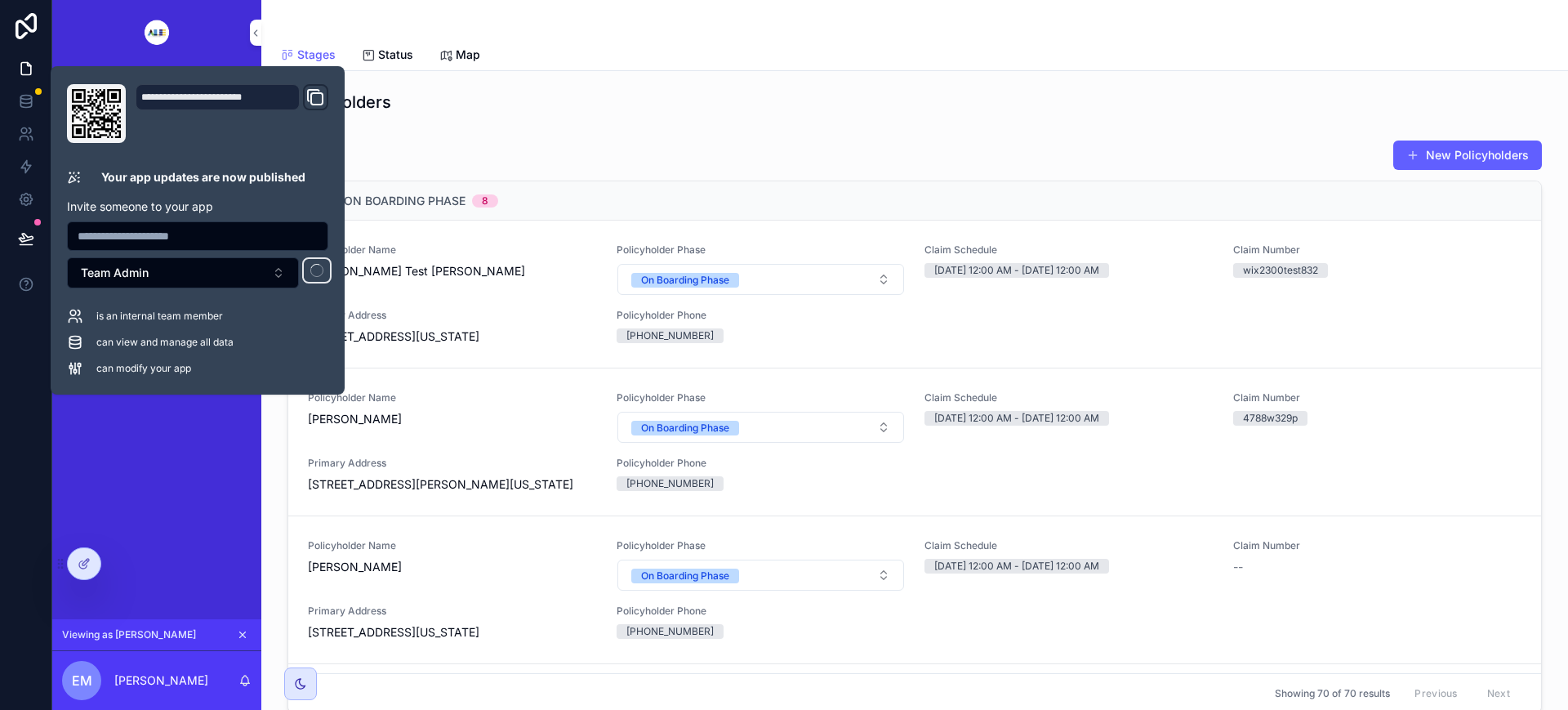
click at [629, 122] on div "Policyholders New Policyholders On Boarding Phase 8 Policyholder Name [PERSON_N…" at bounding box center [914, 451] width 1306 height 760
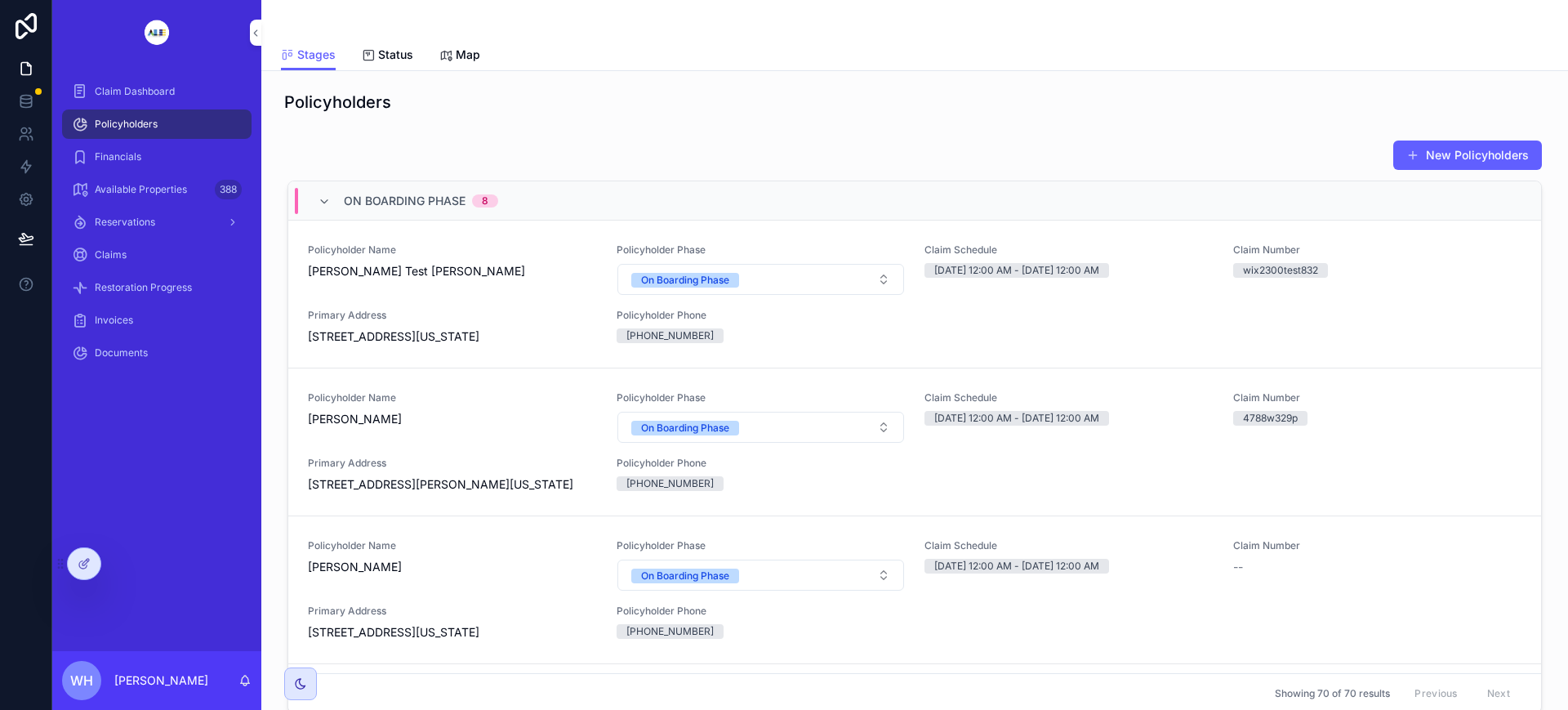
click at [80, 562] on icon at bounding box center [83, 565] width 7 height 7
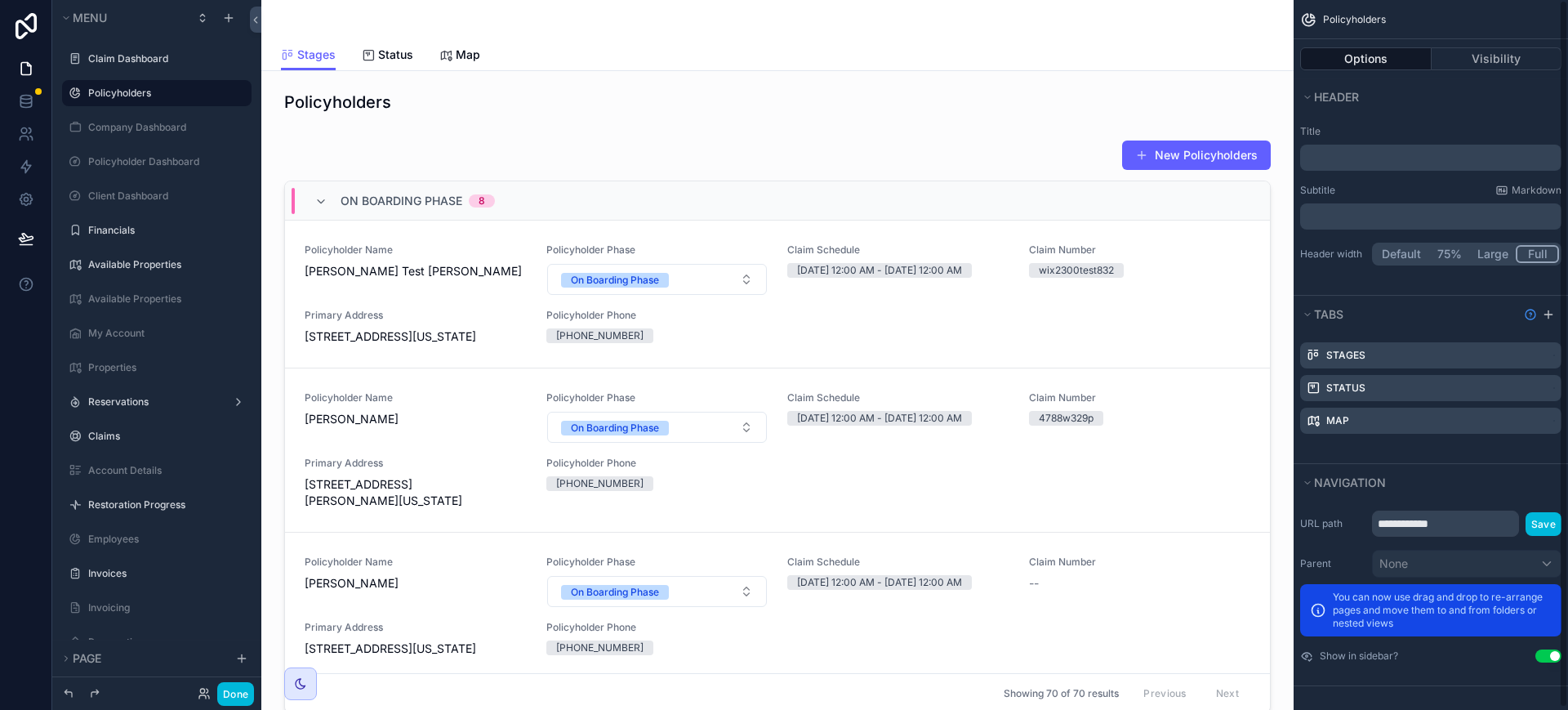
click at [924, 158] on div "scrollable content" at bounding box center [778, 430] width 1006 height 594
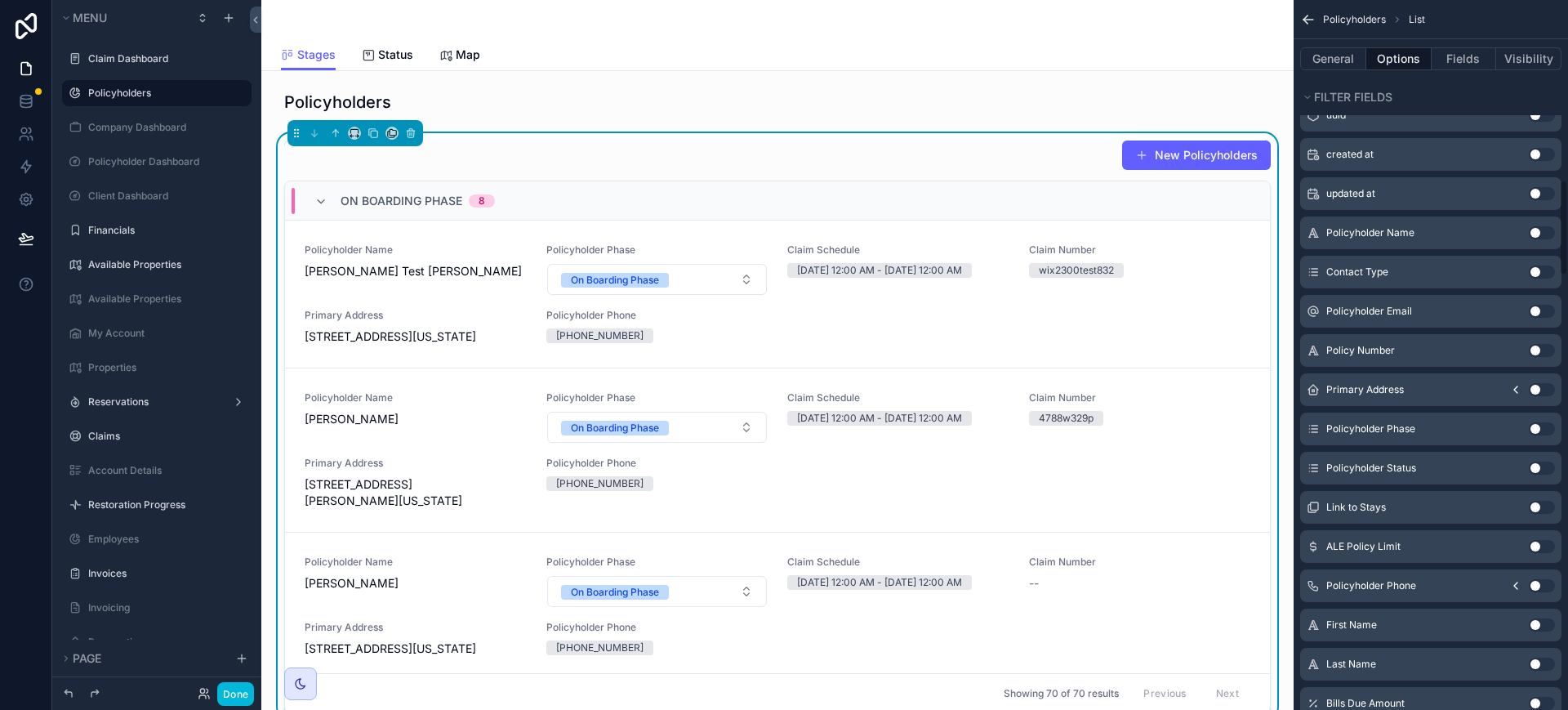
scroll to position [1328, 0]
drag, startPoint x: 1536, startPoint y: 218, endPoint x: 1303, endPoint y: 294, distance: 245.1
click at [1536, 224] on button "Use setting" at bounding box center [1542, 230] width 26 height 13
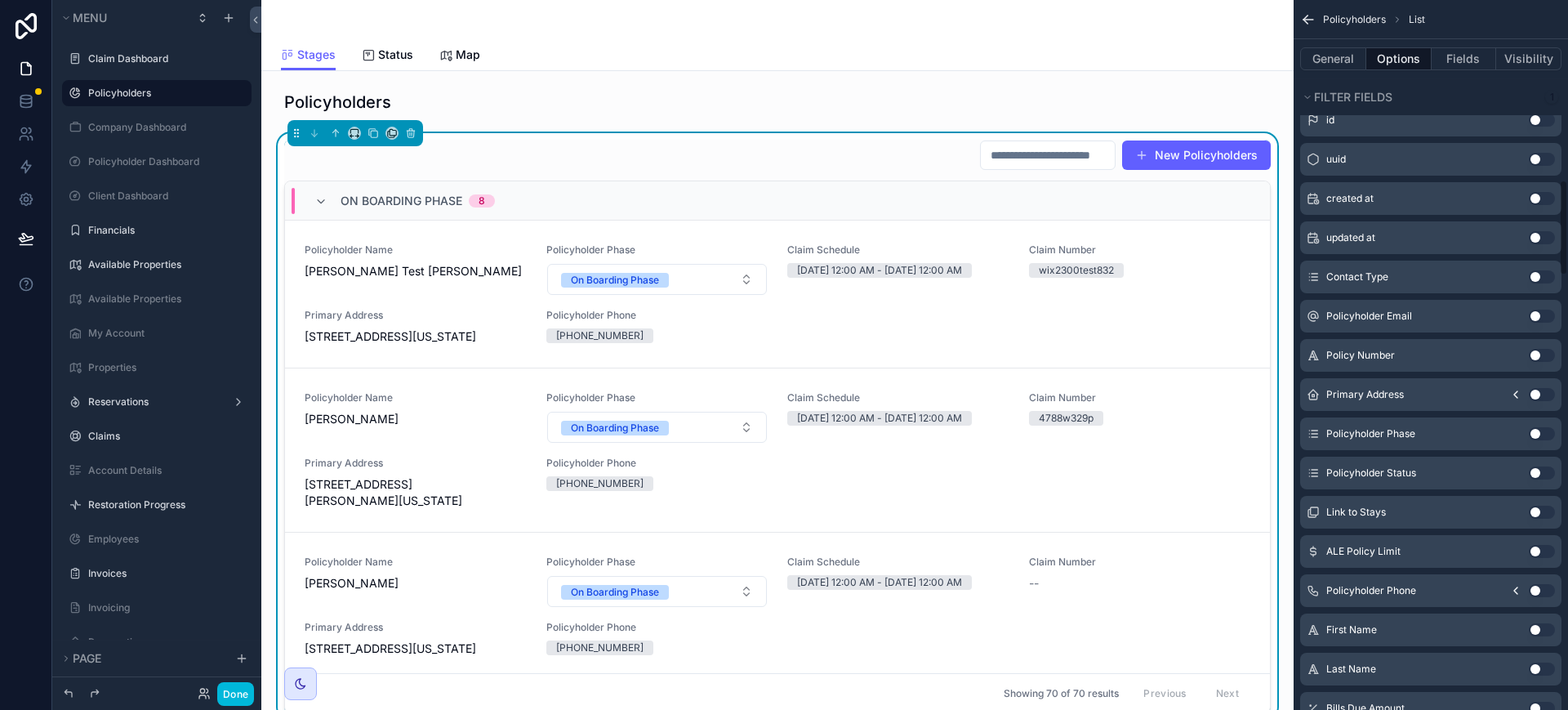
click at [1042, 157] on input "scrollable content" at bounding box center [1047, 155] width 134 height 23
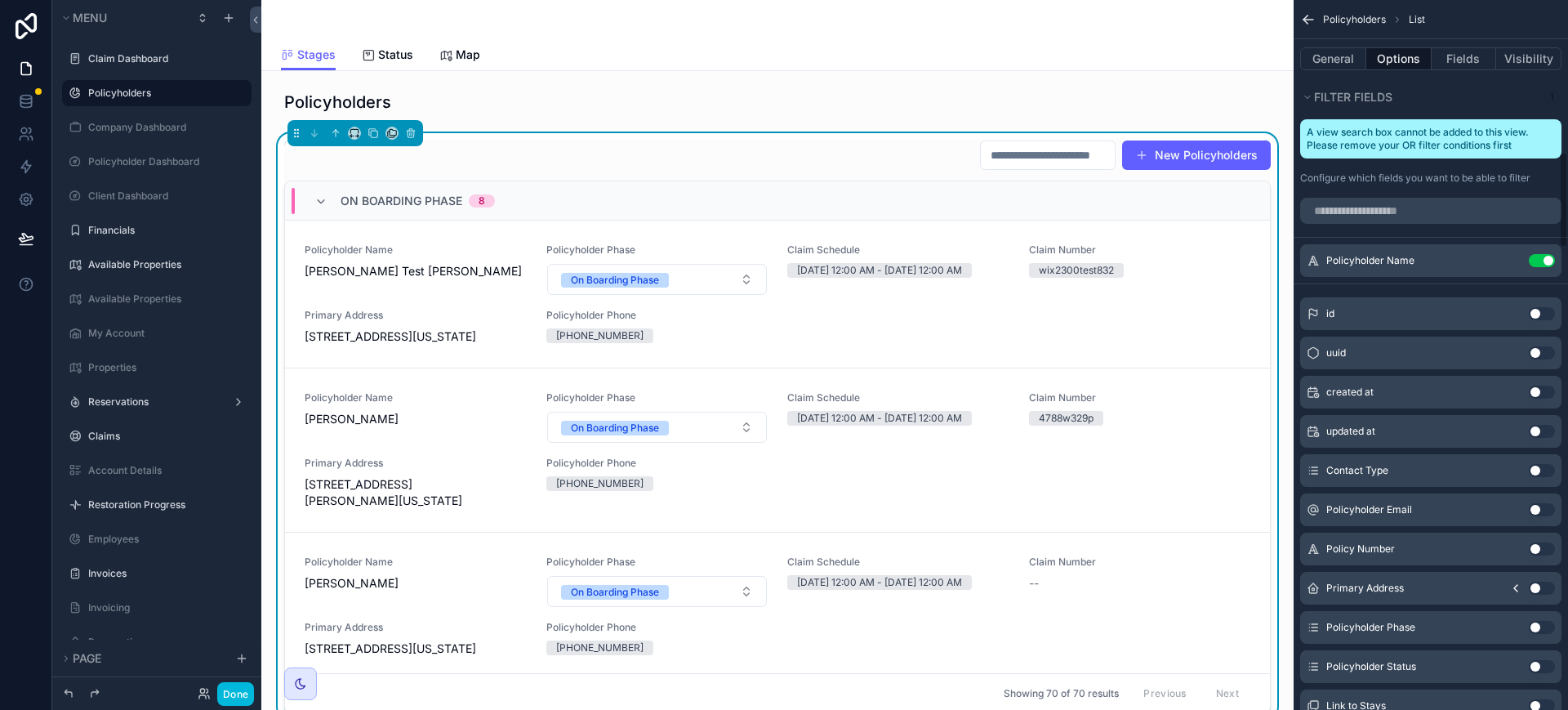
scroll to position [1123, 0]
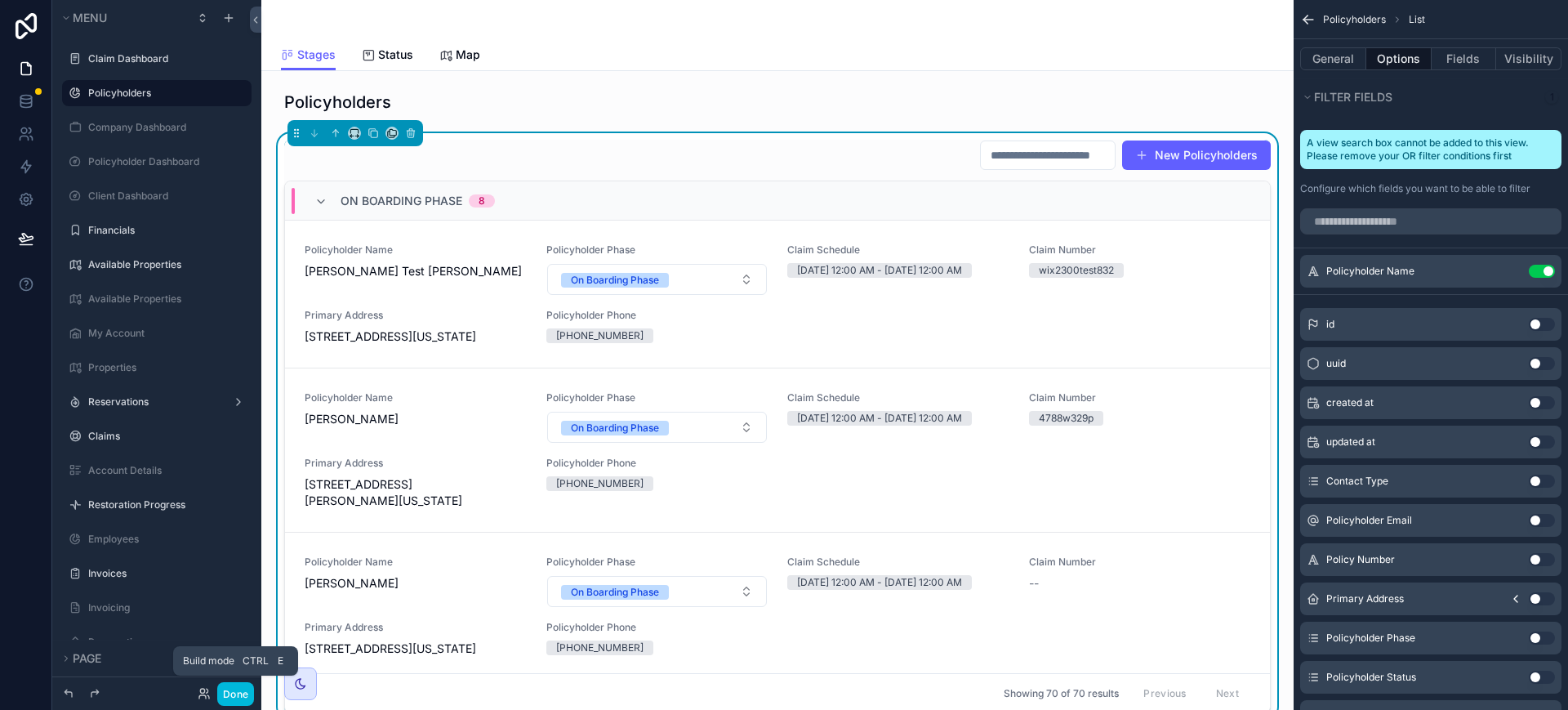
click at [238, 697] on button "Done" at bounding box center [235, 693] width 37 height 24
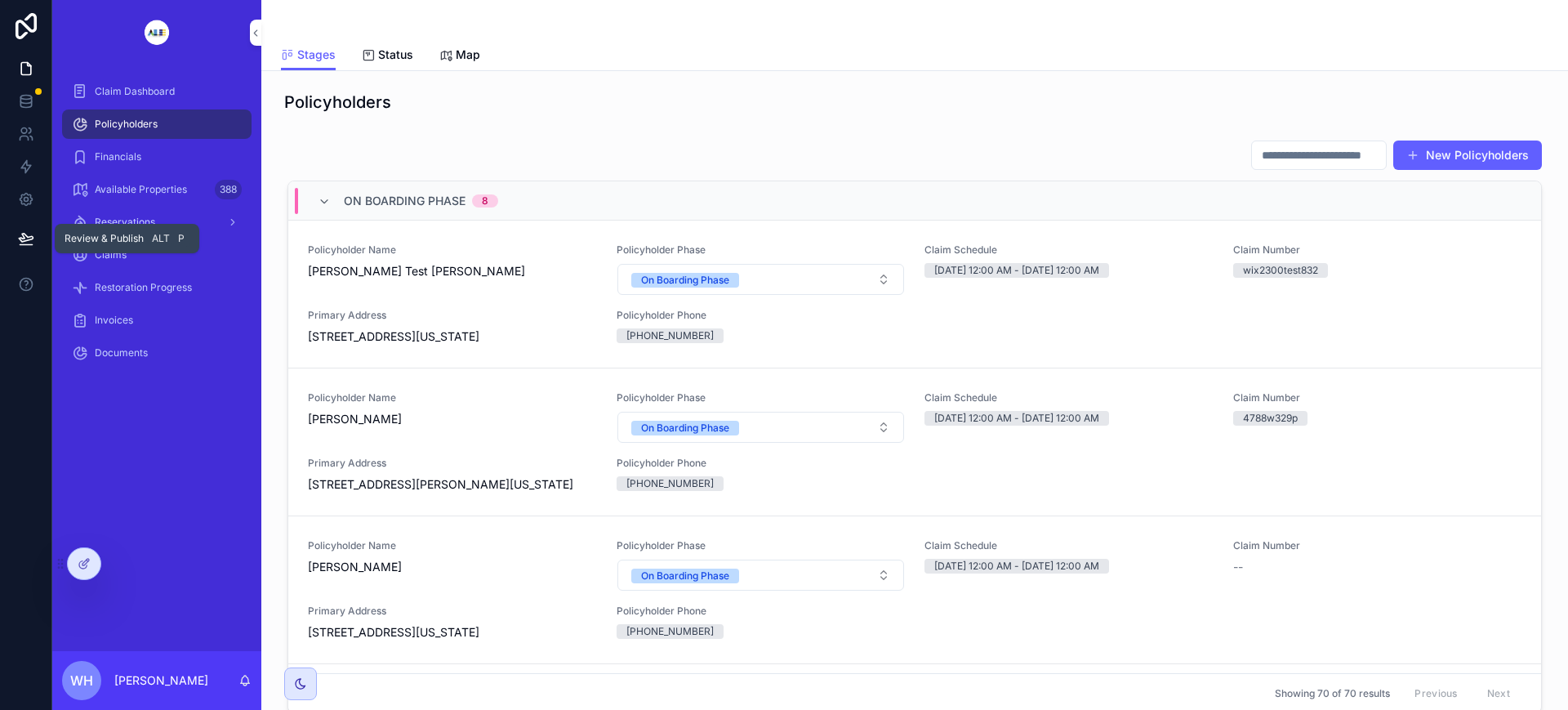
click at [27, 236] on icon at bounding box center [25, 237] width 14 height 8
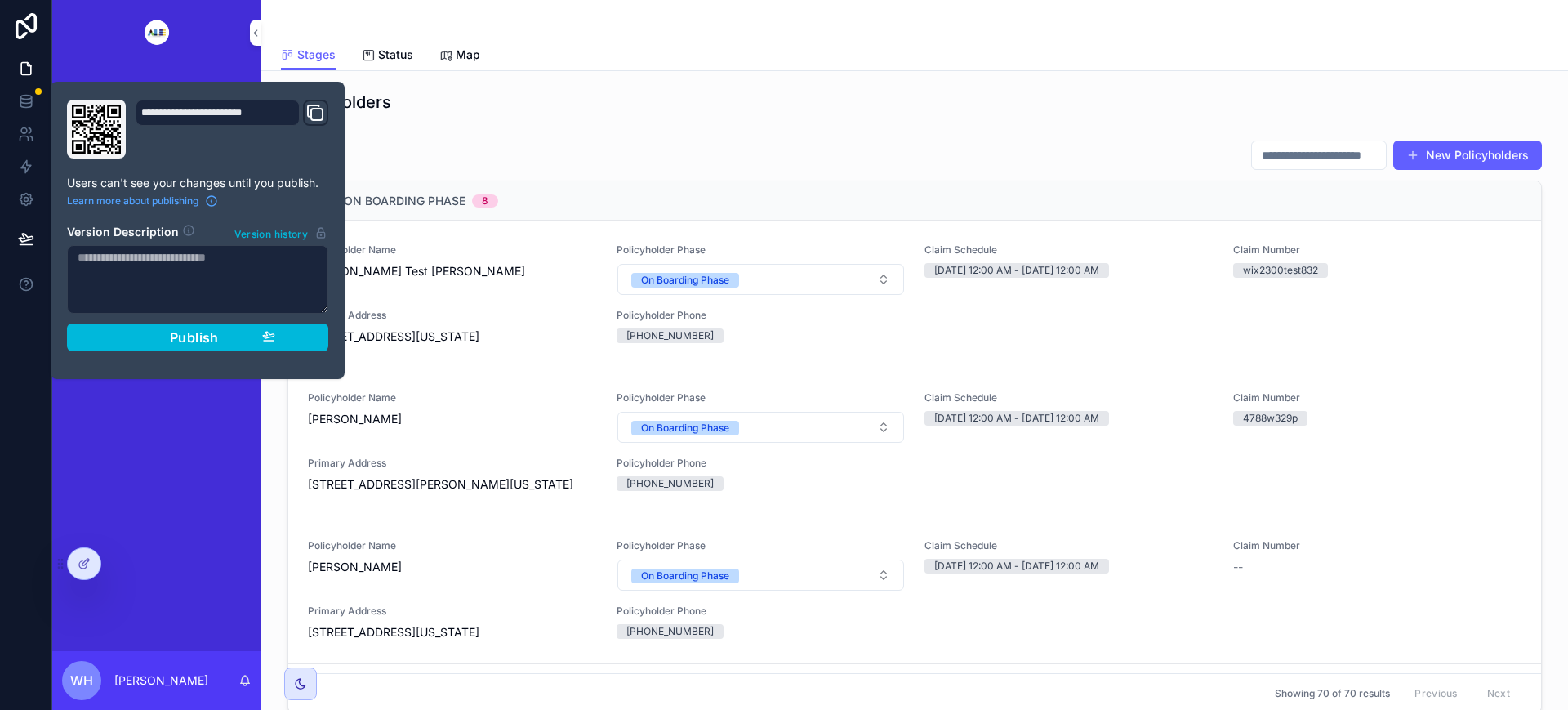
click at [203, 338] on span "Publish" at bounding box center [194, 337] width 49 height 17
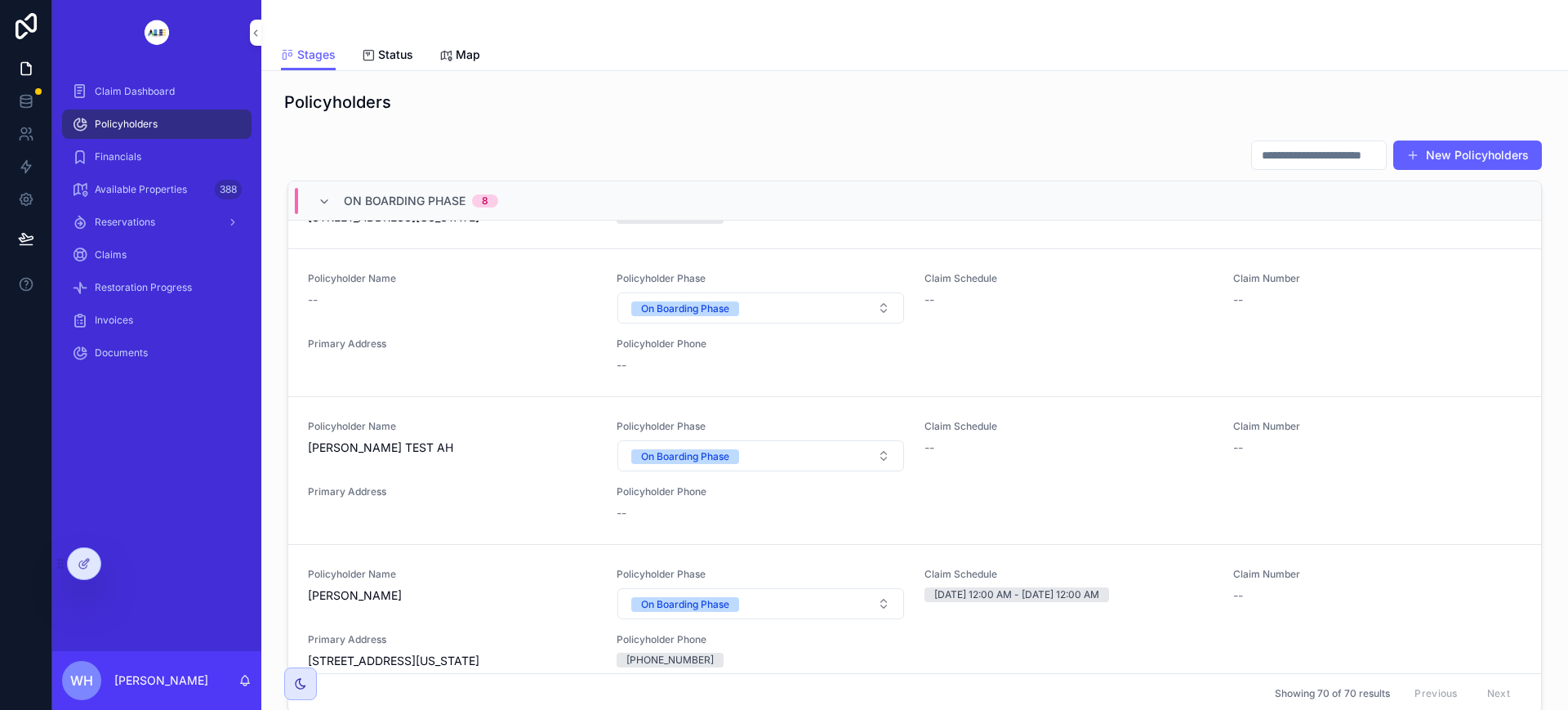
scroll to position [817, 0]
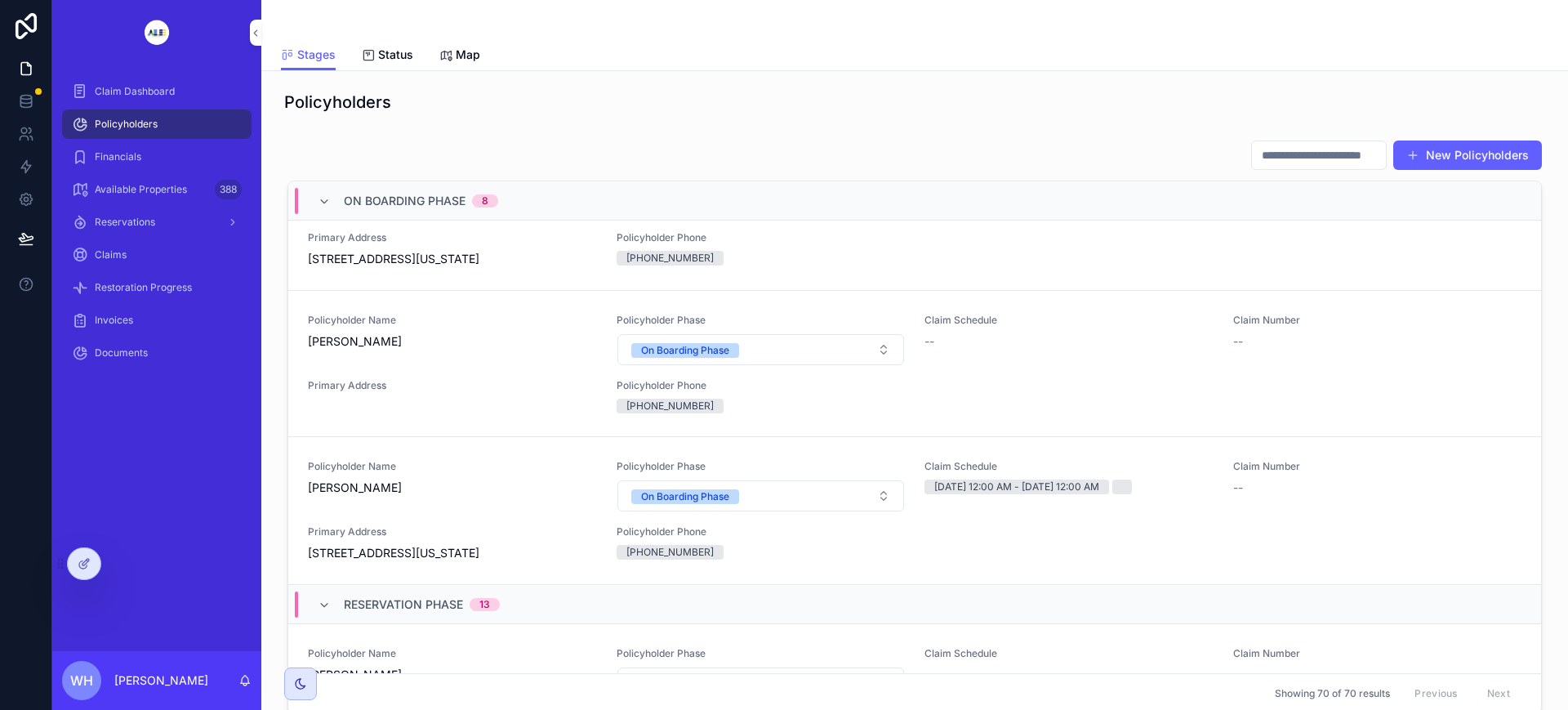
click at [1298, 153] on input "scrollable content" at bounding box center [1319, 155] width 134 height 23
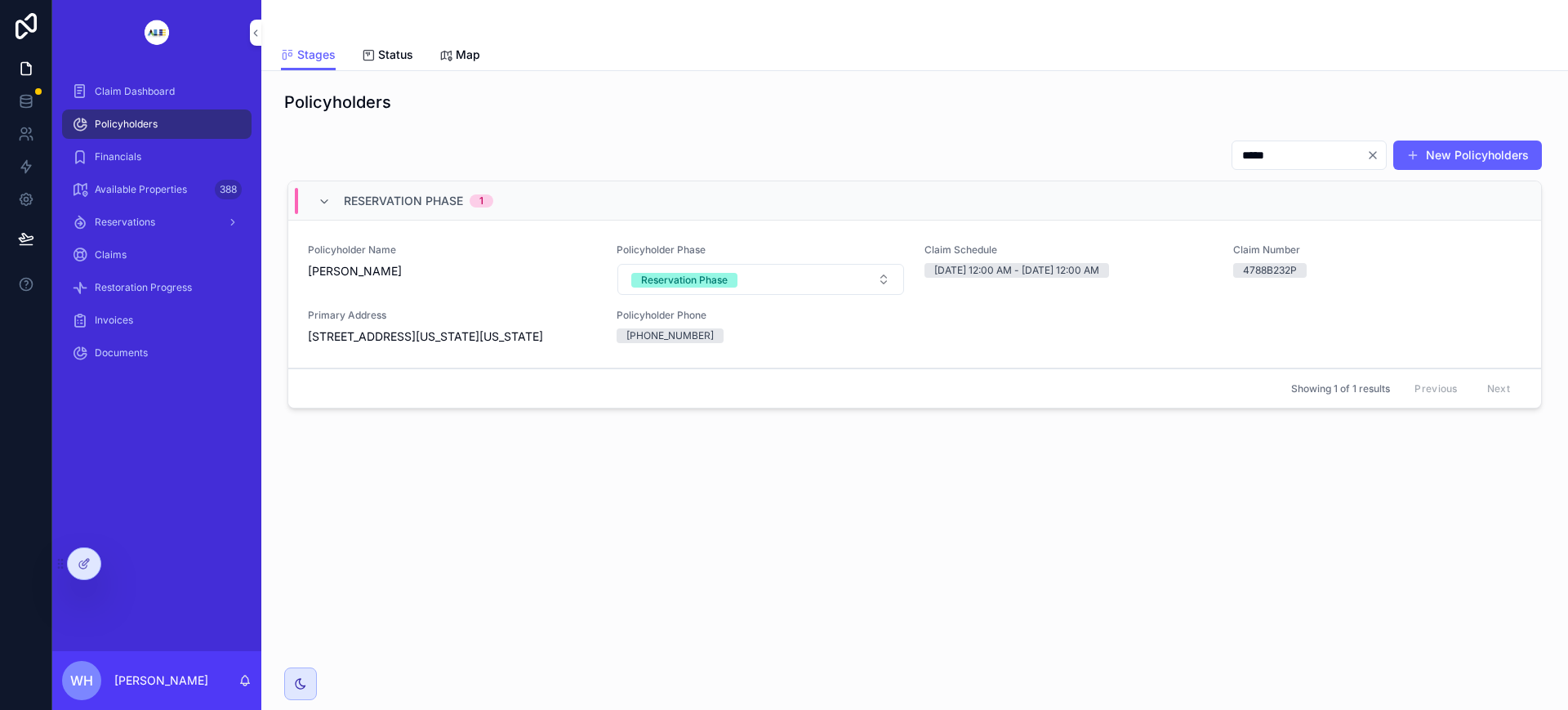
type input "*****"
click at [500, 292] on div "Policyholder Name Darnell Sam" at bounding box center [452, 270] width 289 height 53
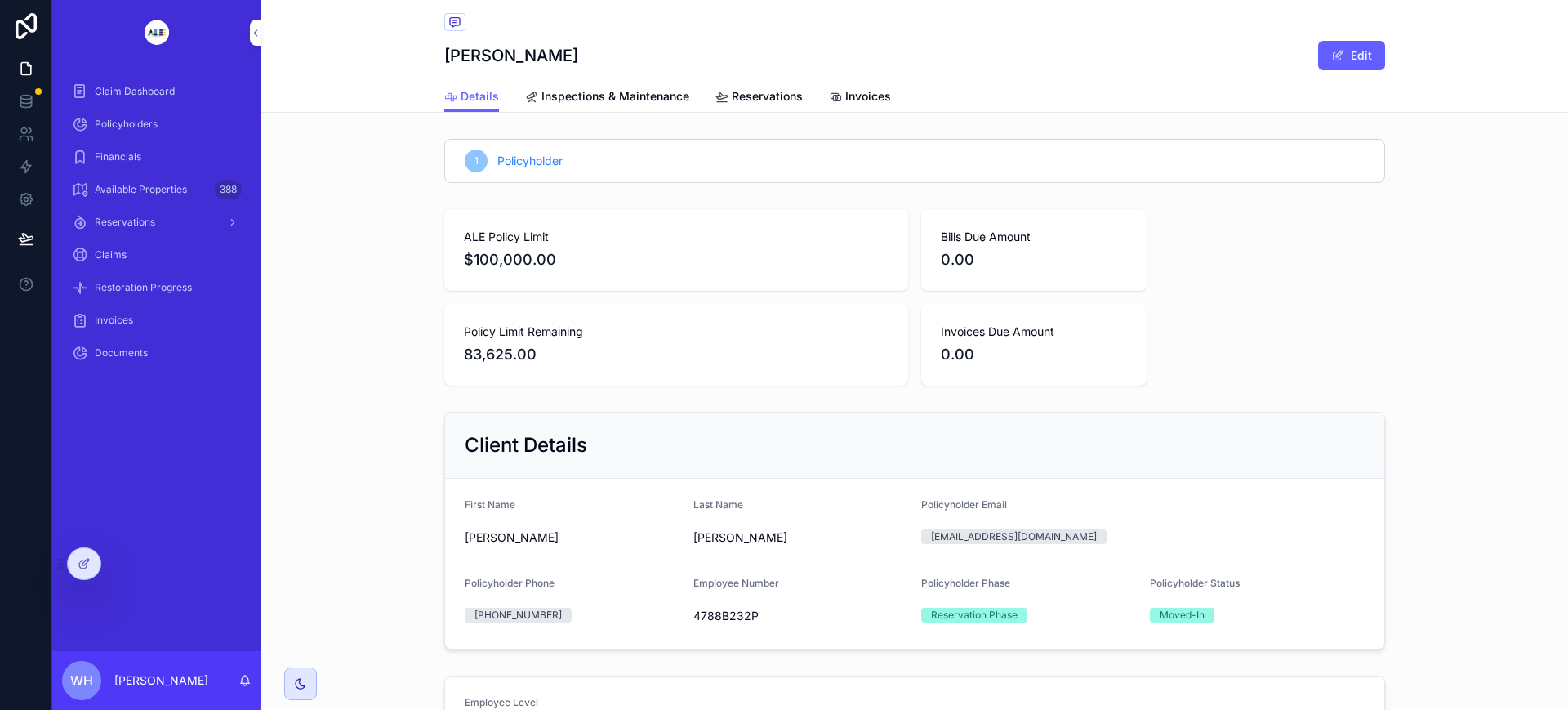
scroll to position [102, 0]
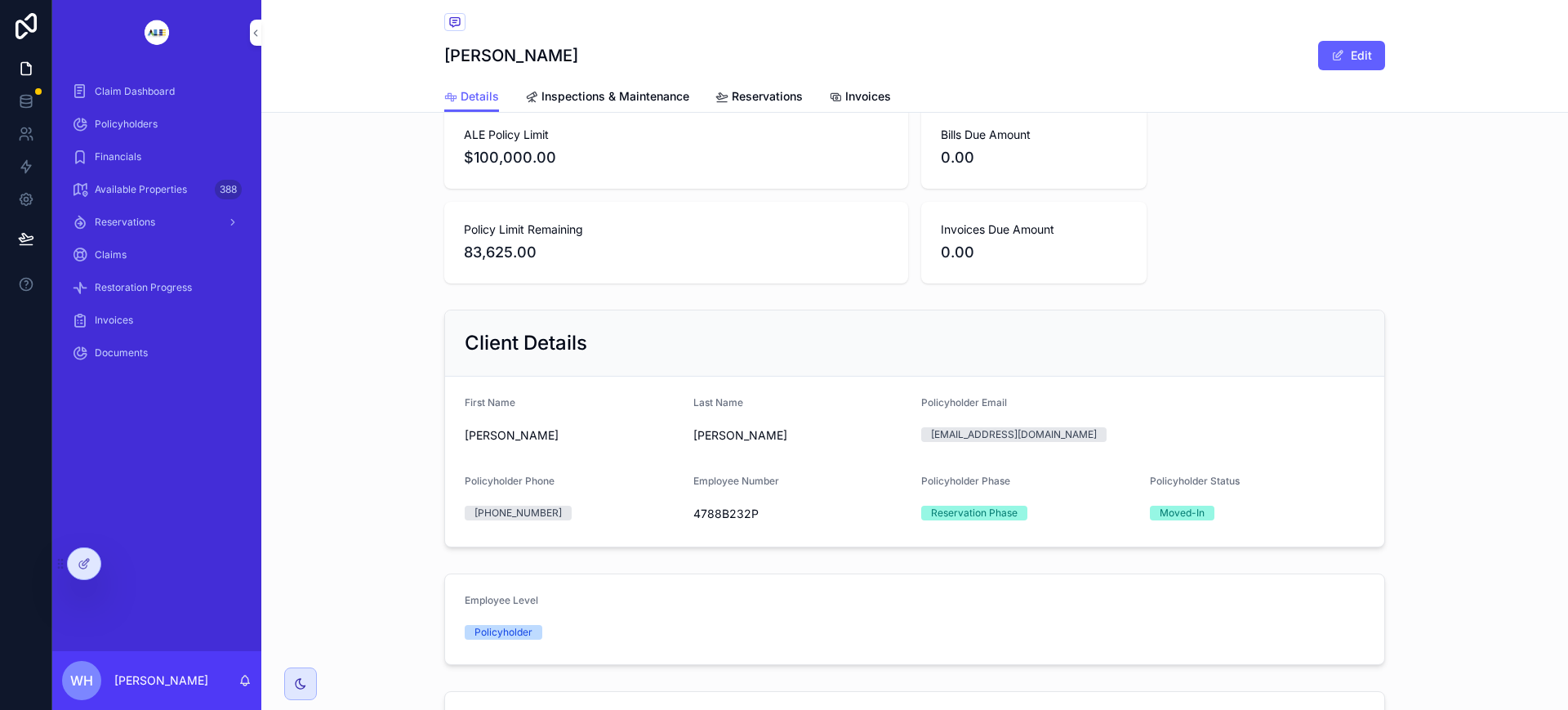
click at [126, 221] on span "Reservations" at bounding box center [124, 221] width 60 height 13
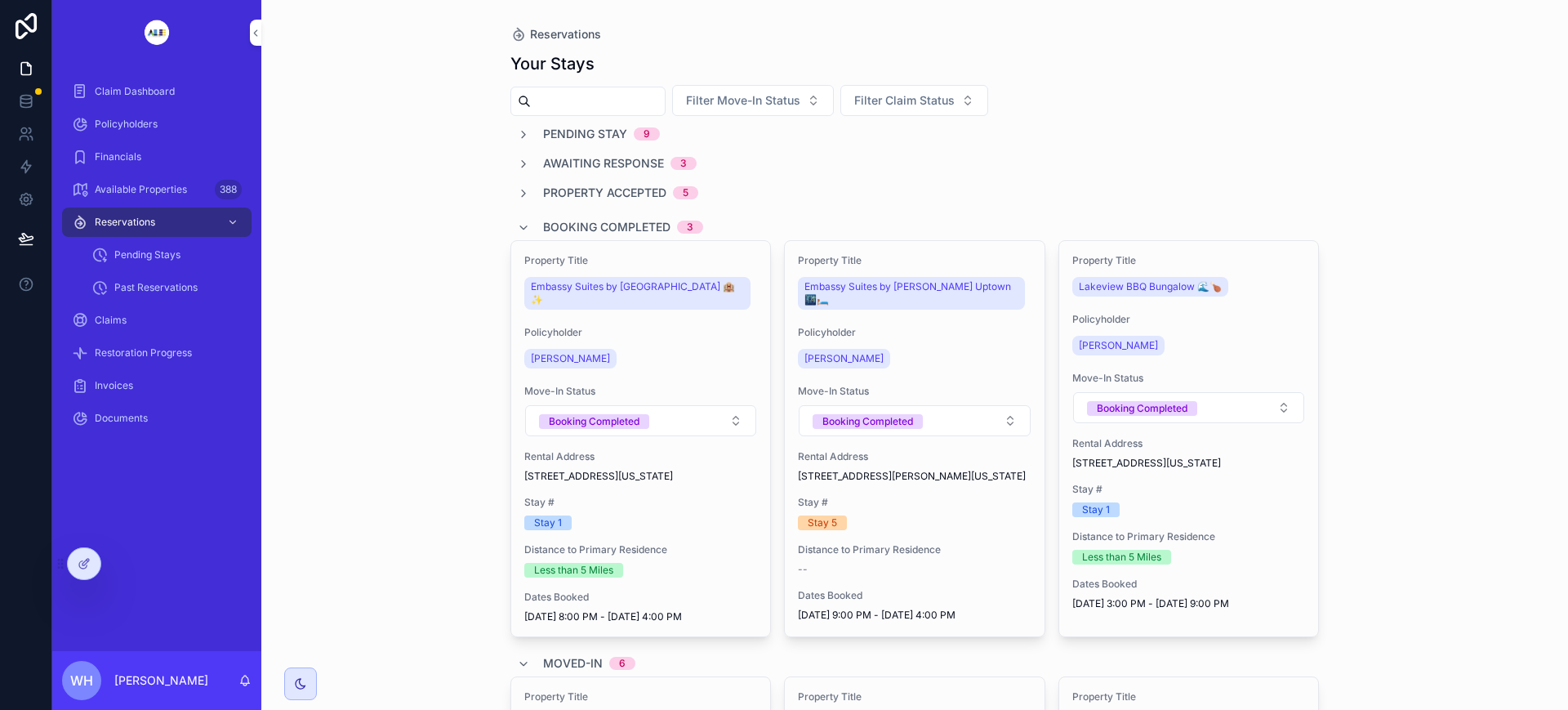
click at [88, 568] on icon at bounding box center [84, 563] width 13 height 13
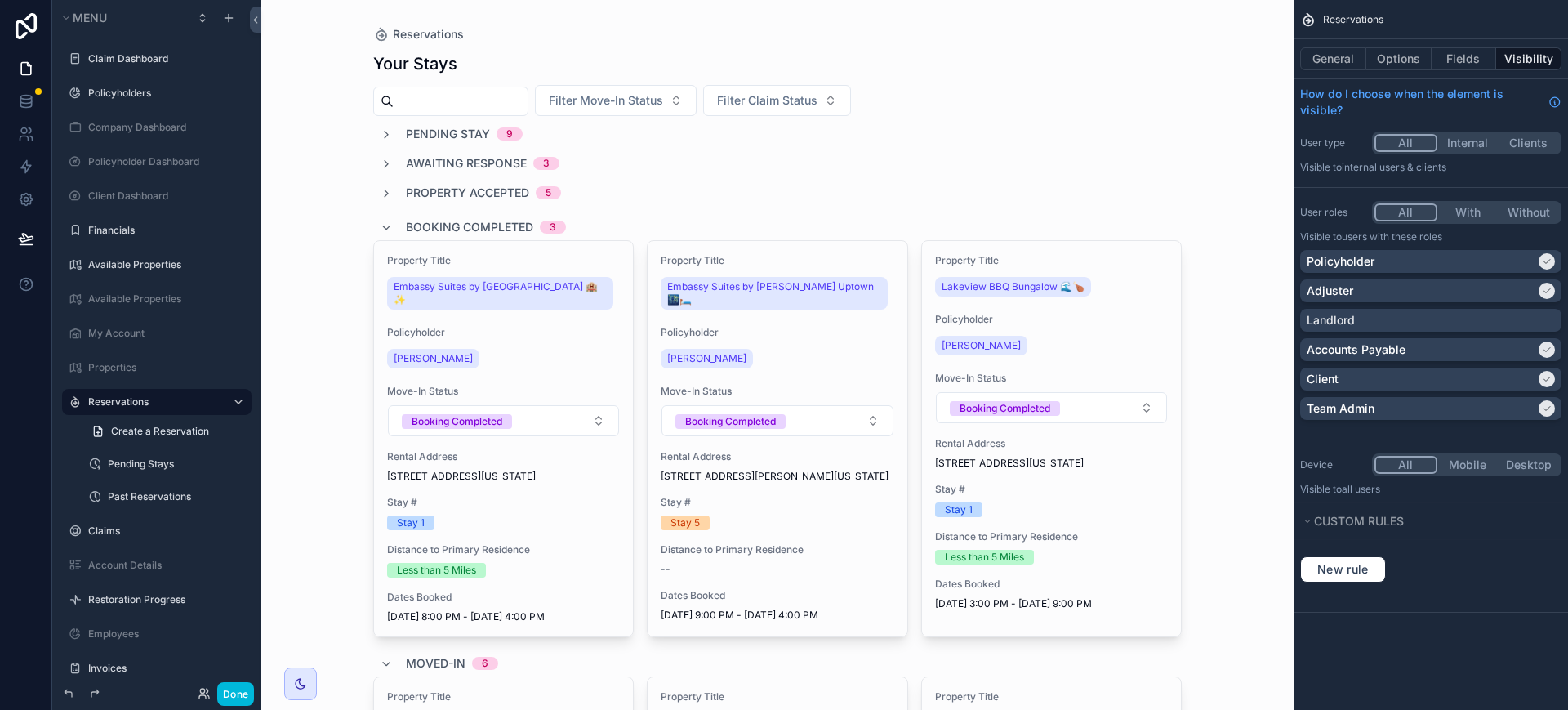
click at [1400, 60] on button "Options" at bounding box center [1398, 59] width 66 height 23
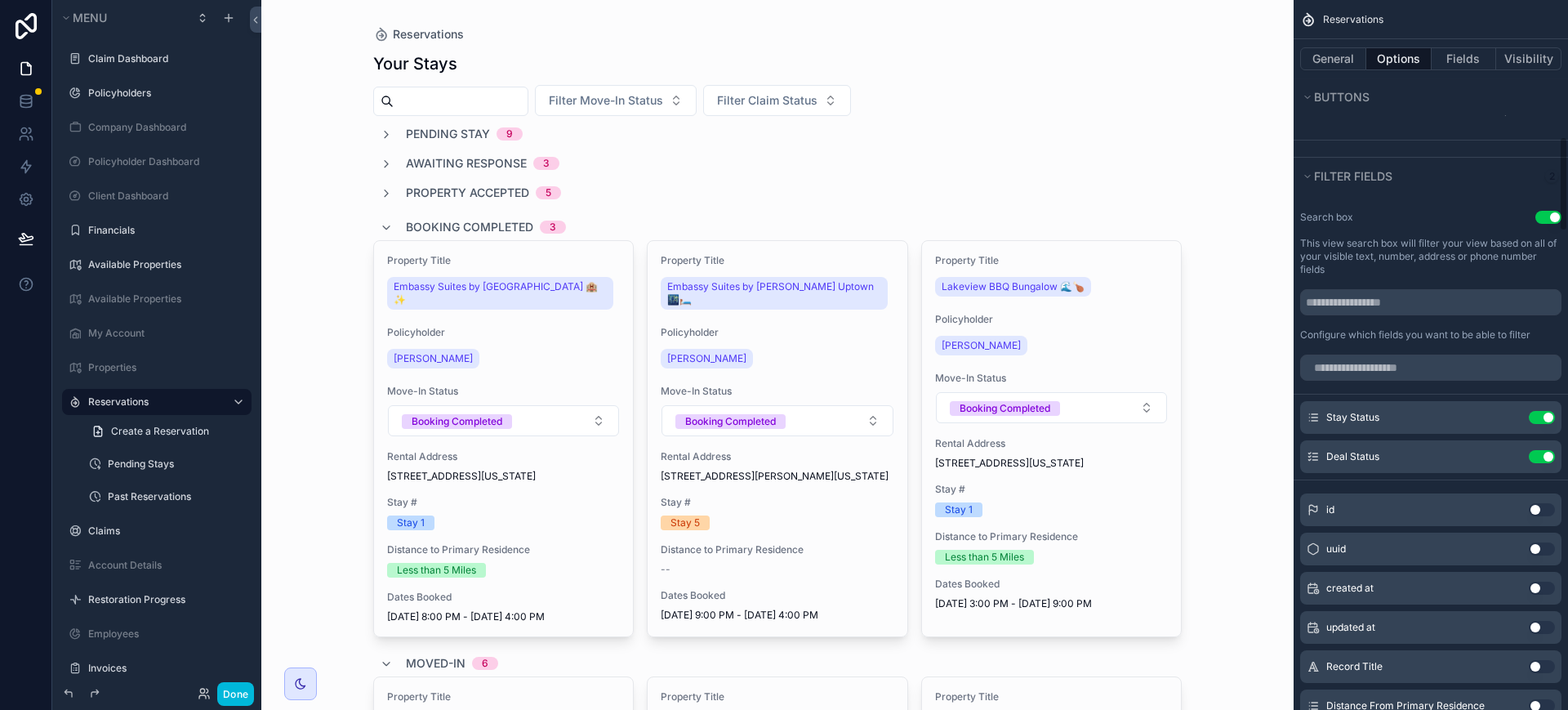
scroll to position [1022, 0]
click at [1376, 365] on input "scrollable content" at bounding box center [1431, 367] width 262 height 26
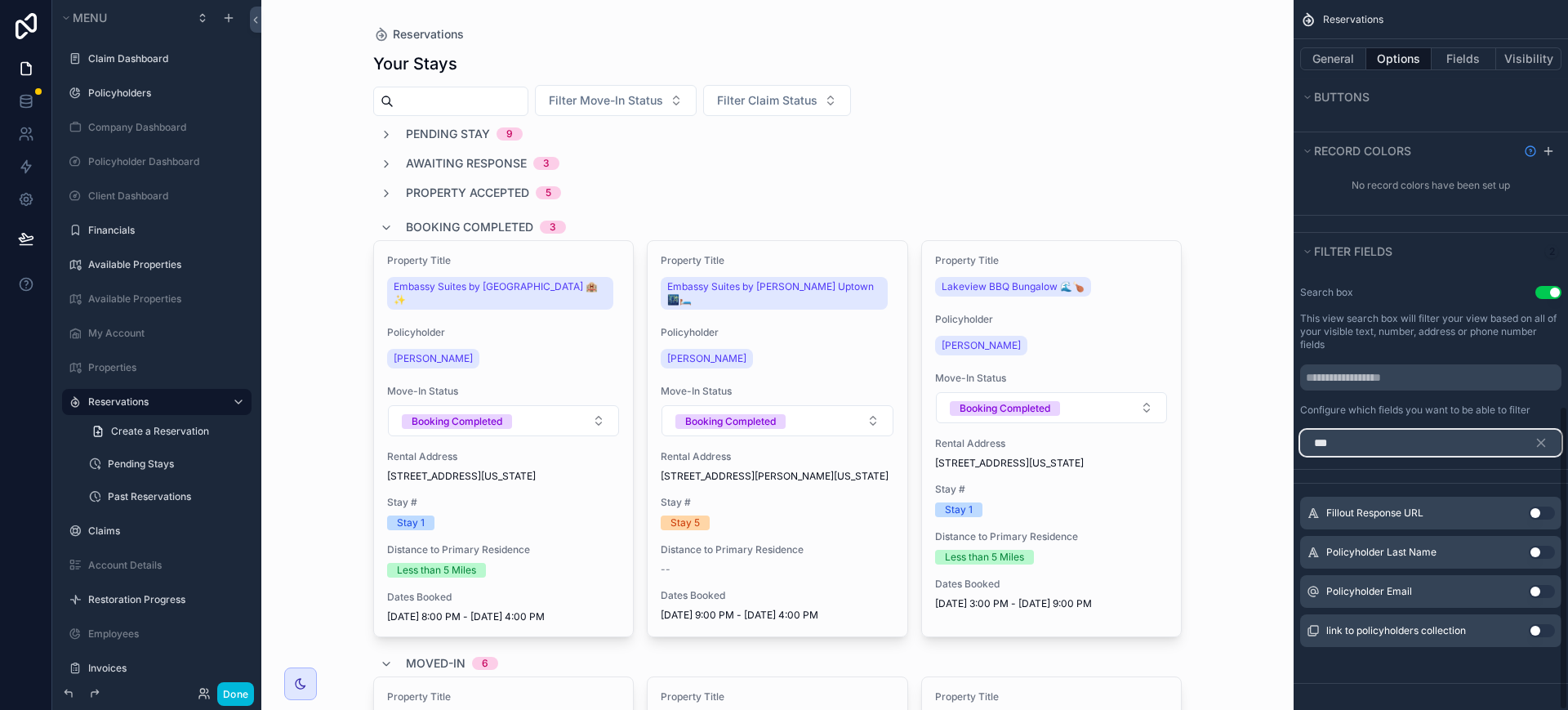
scroll to position [906, 0]
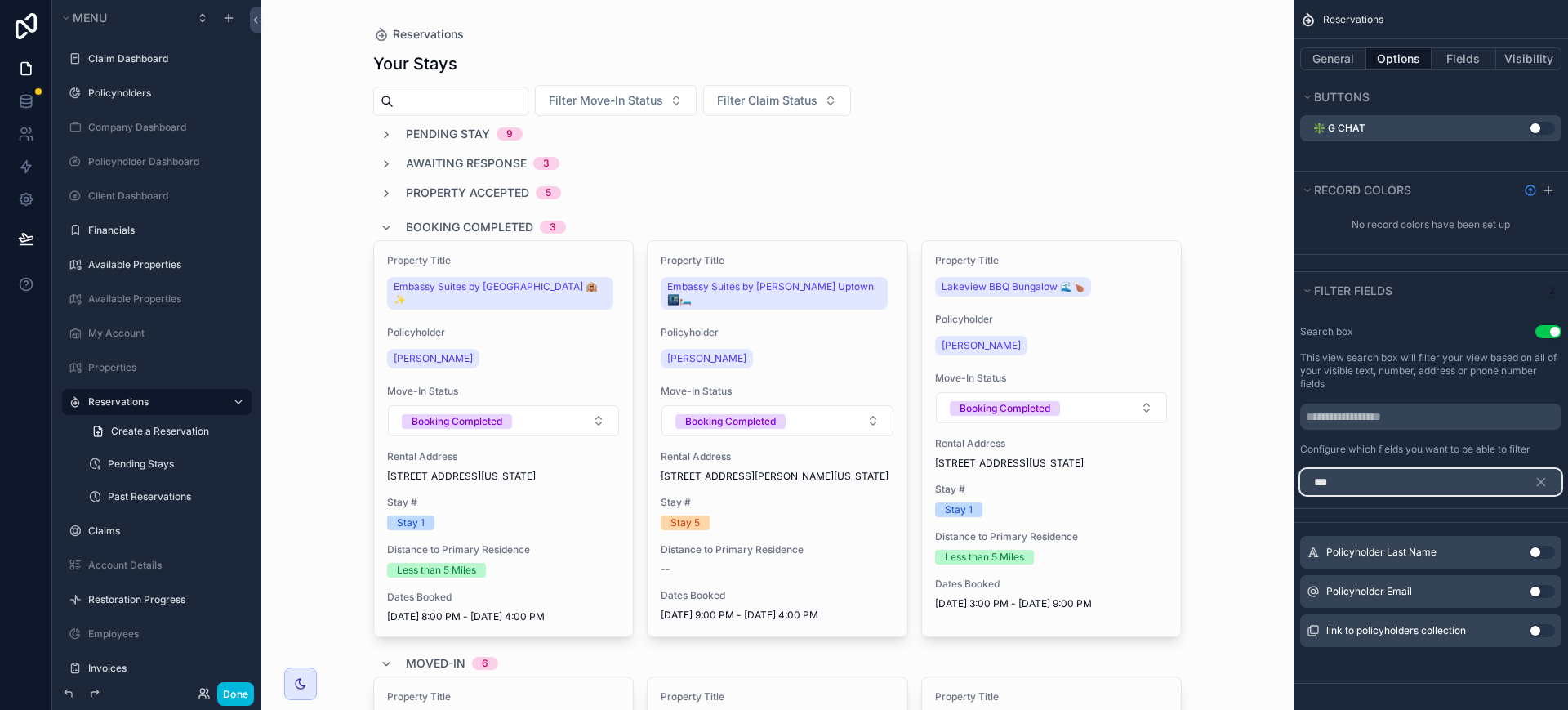
type input "***"
click at [1535, 626] on button "Use setting" at bounding box center [1542, 630] width 26 height 13
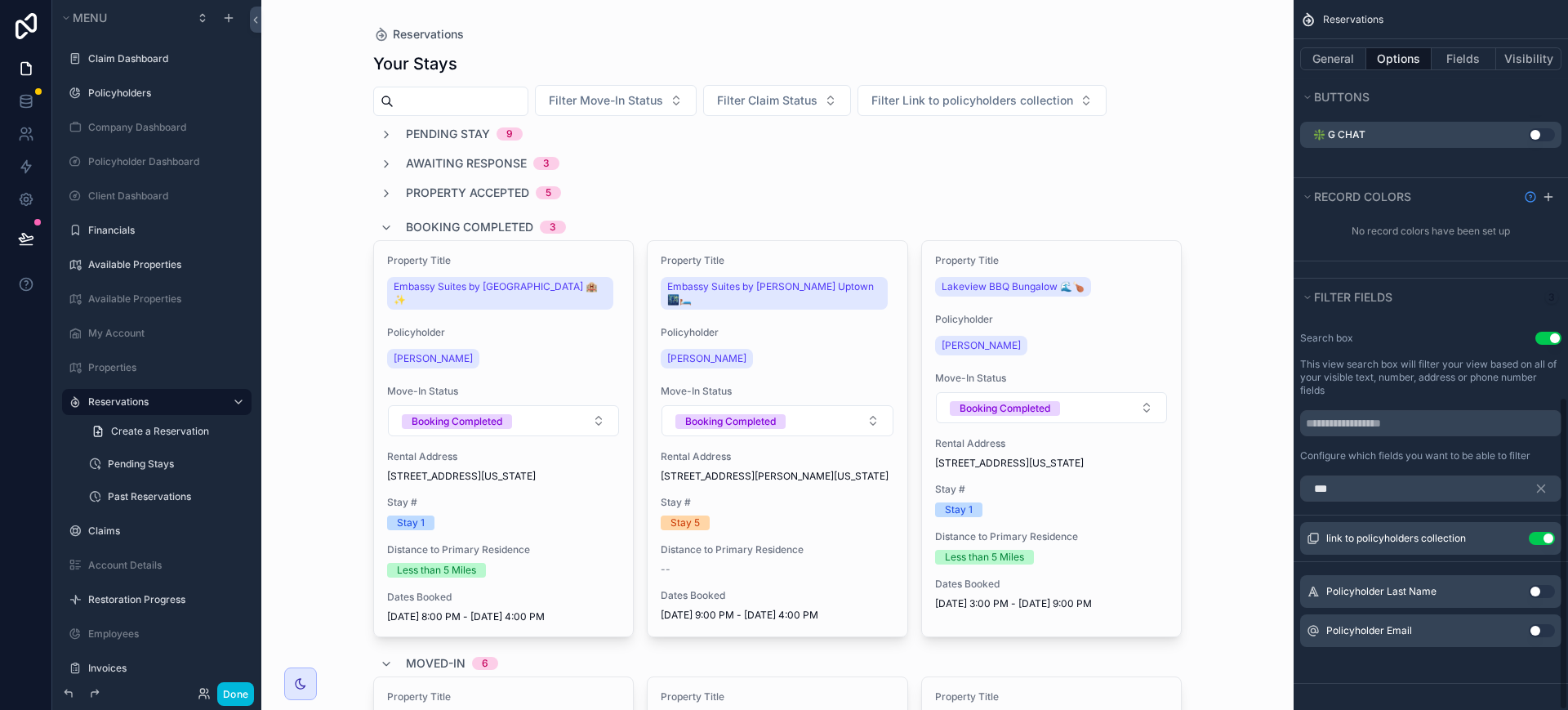
scroll to position [900, 0]
click at [1107, 100] on button "Filter Link to policyholders collection" at bounding box center [982, 100] width 249 height 31
click at [0, 0] on icon "scrollable content" at bounding box center [0, 0] width 0 height 0
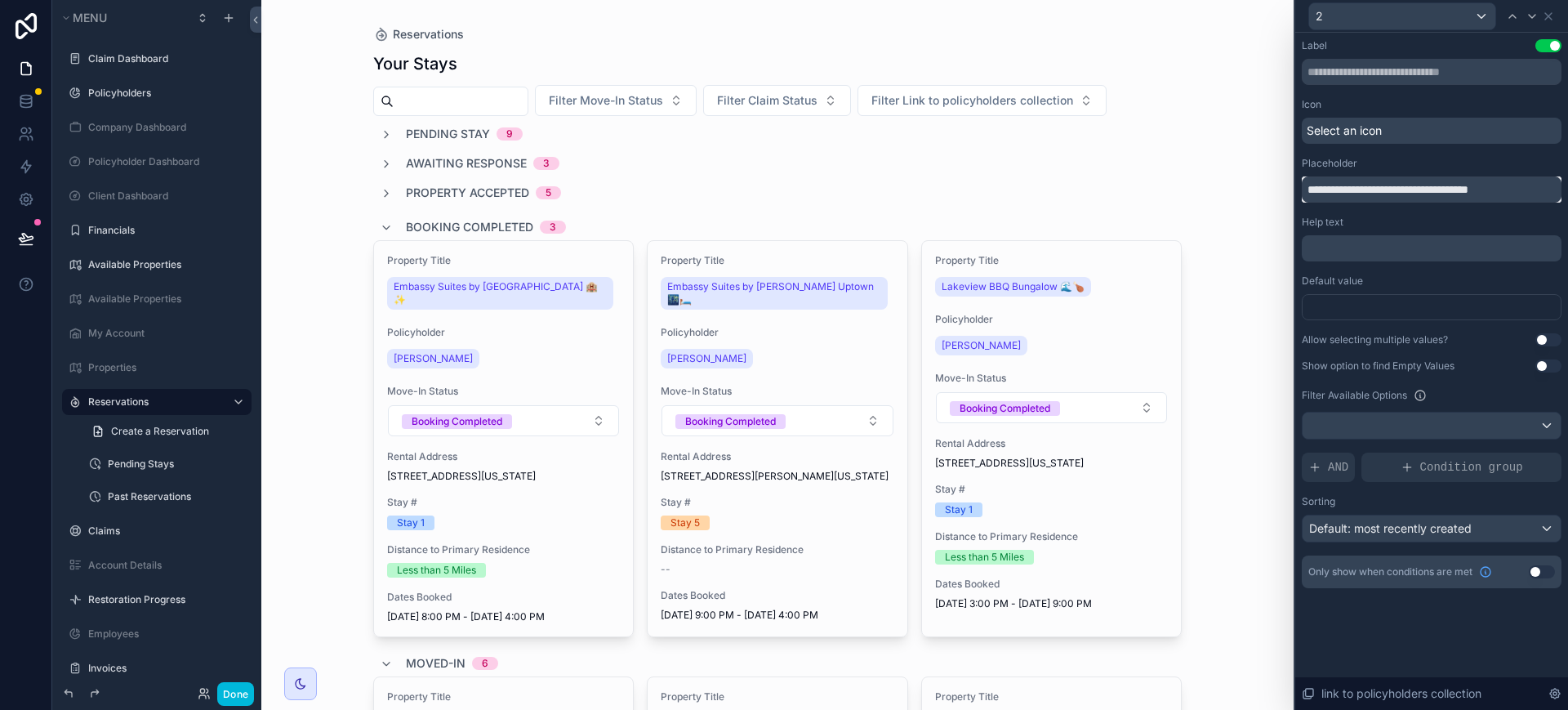
drag, startPoint x: 1546, startPoint y: 187, endPoint x: 1338, endPoint y: 193, distance: 208.1
click at [1338, 193] on input "**********" at bounding box center [1432, 190] width 260 height 26
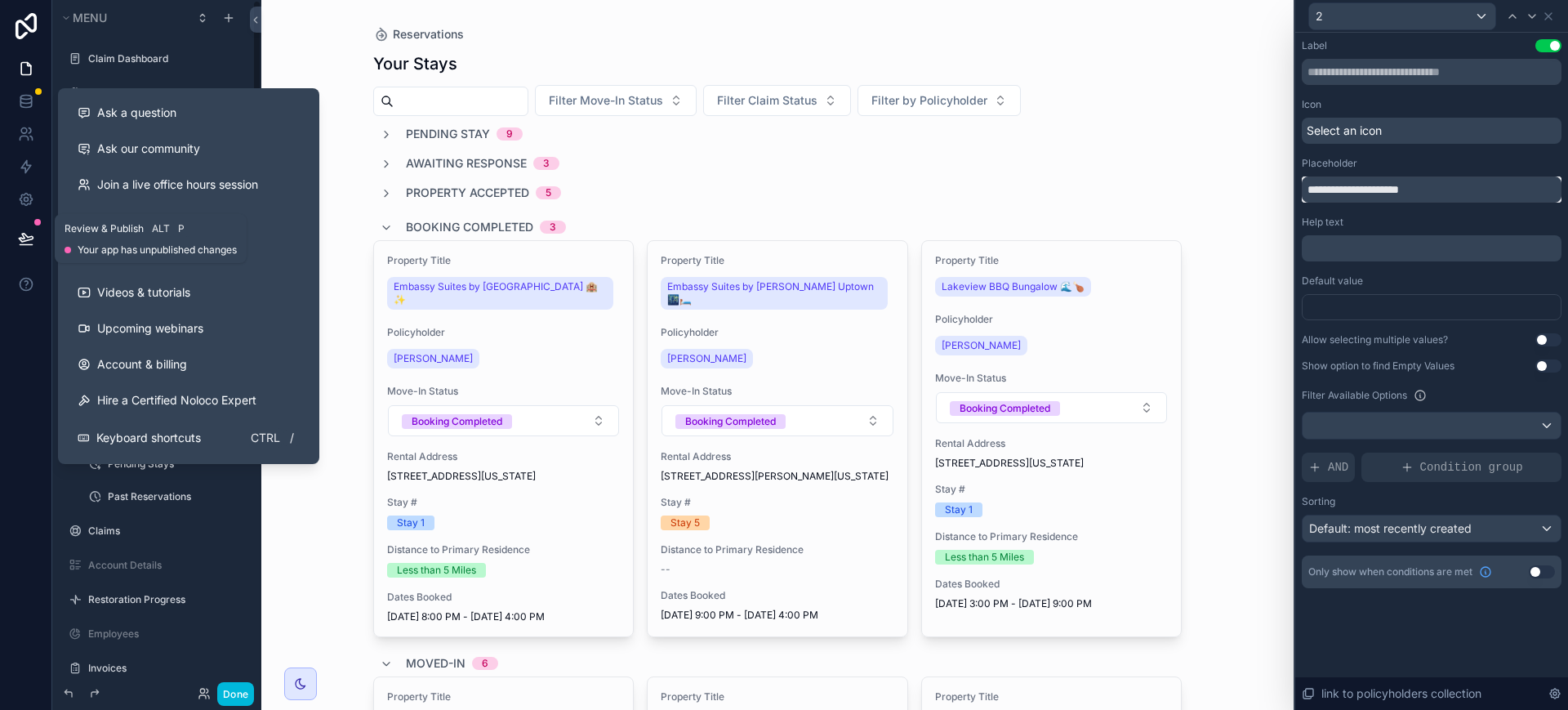
type input "**********"
drag, startPoint x: 18, startPoint y: 244, endPoint x: 98, endPoint y: 257, distance: 81.0
click at [18, 243] on icon at bounding box center [26, 238] width 17 height 17
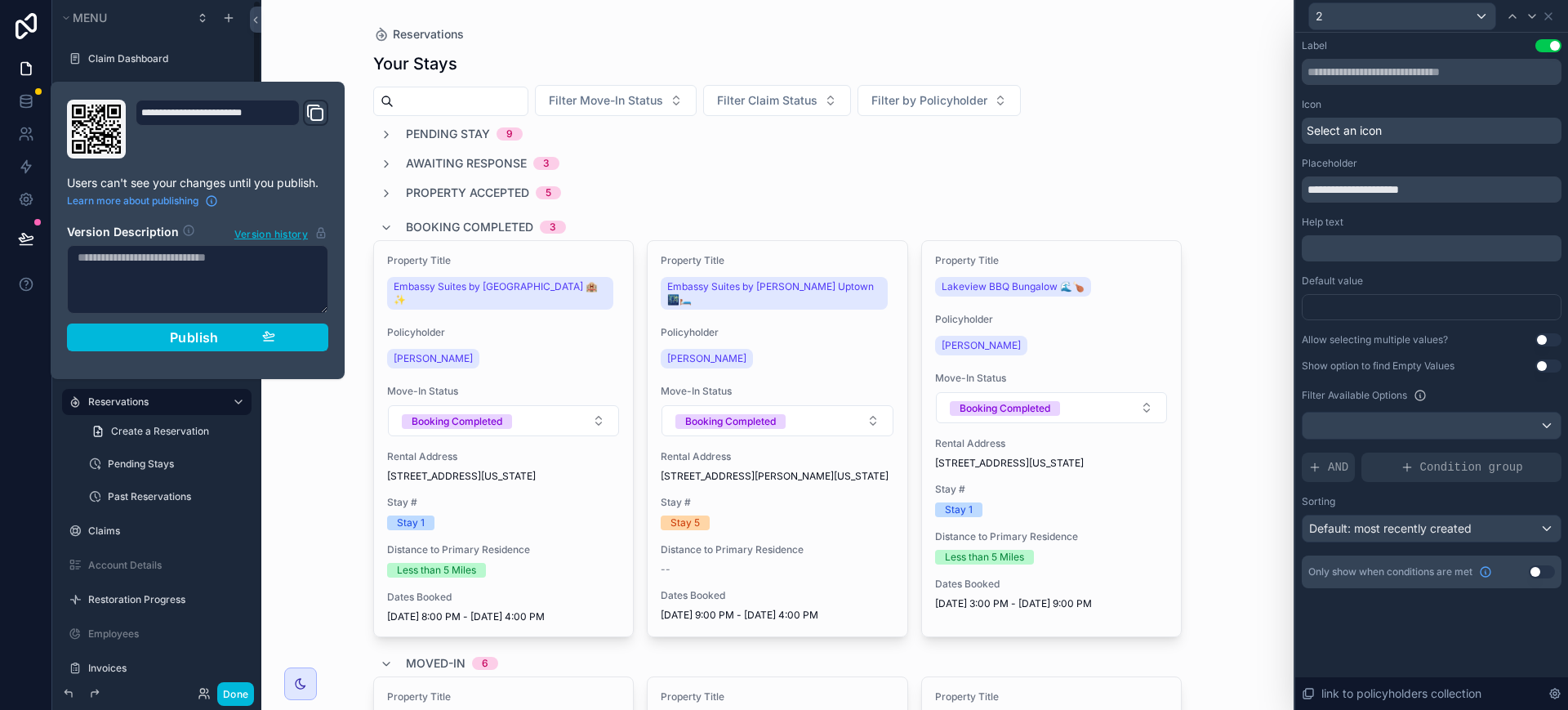
click at [212, 341] on span "Publish" at bounding box center [194, 337] width 49 height 17
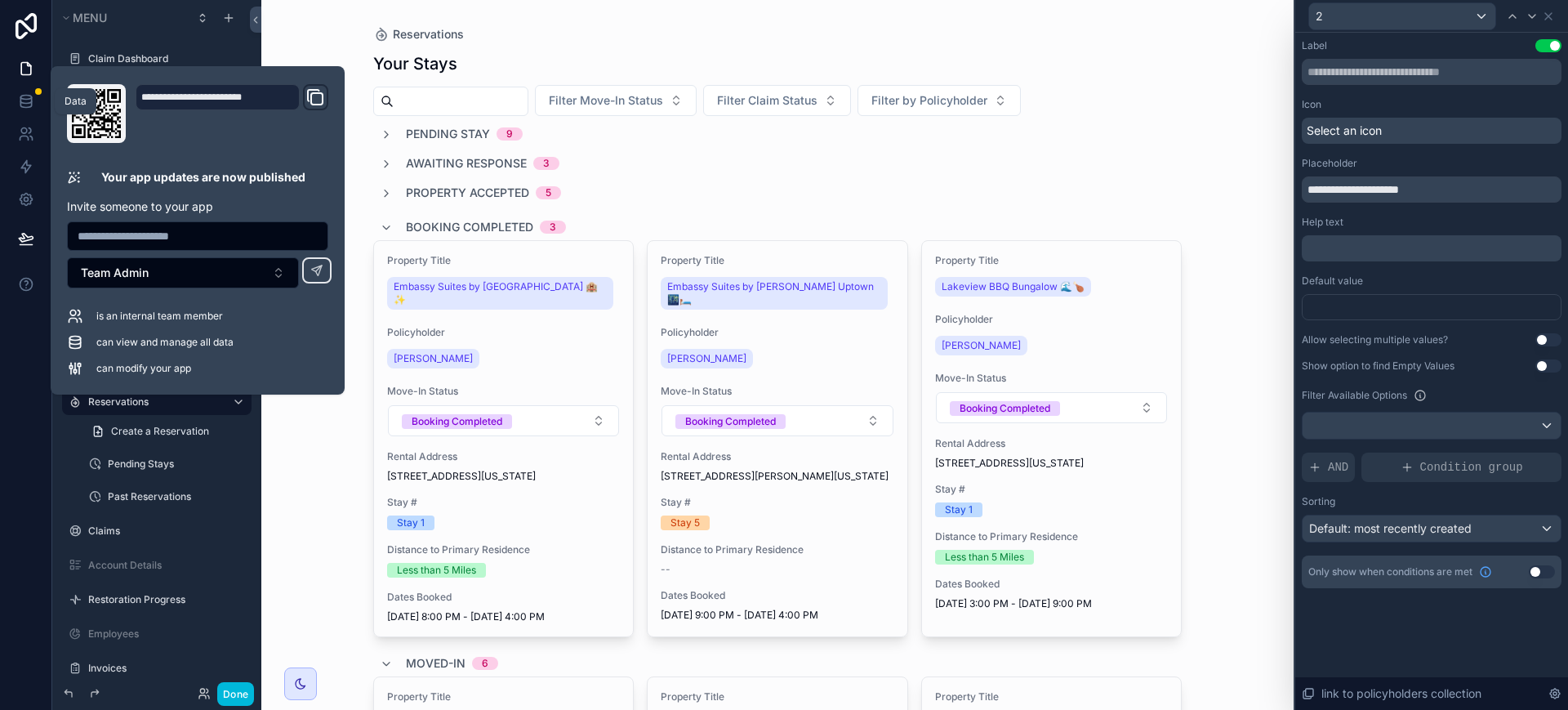
click at [27, 72] on icon at bounding box center [26, 68] width 17 height 17
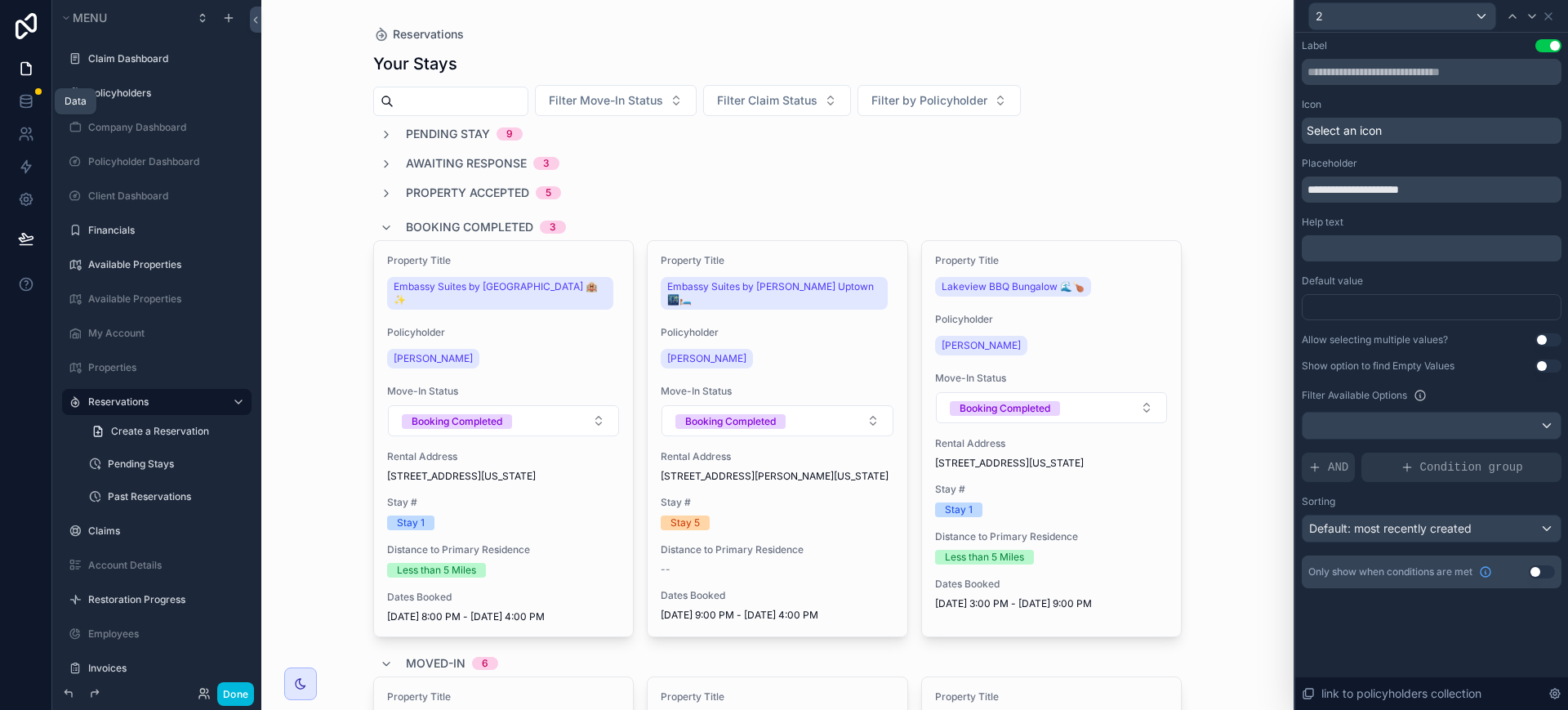
click at [24, 102] on icon at bounding box center [25, 100] width 10 height 6
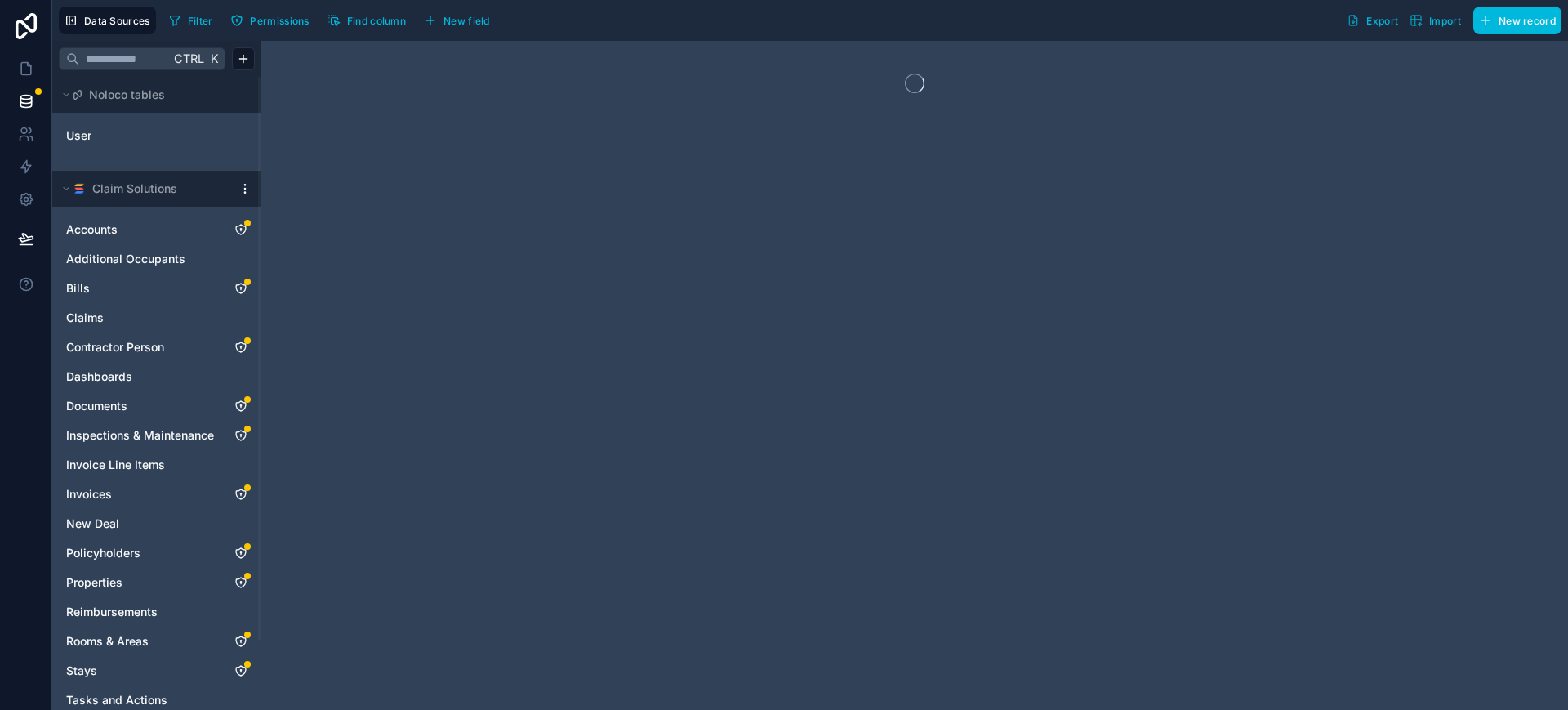
click at [246, 188] on html "Data Sources Filter Permissions Find column New field Export Import New record …" at bounding box center [784, 355] width 1568 height 710
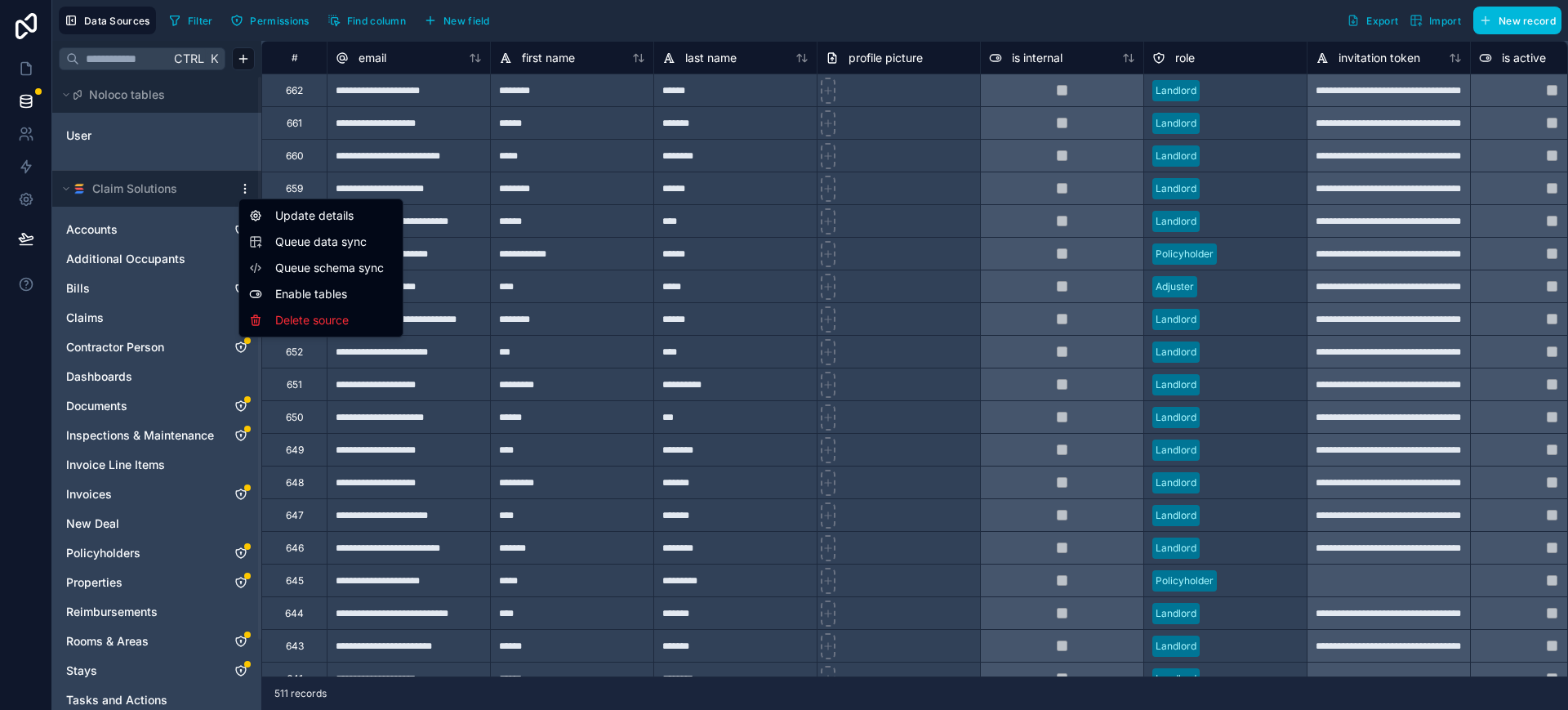
click at [308, 263] on span "Queue schema sync" at bounding box center [334, 268] width 117 height 17
click at [244, 184] on html "**********" at bounding box center [784, 355] width 1568 height 710
click at [307, 240] on span "Queue data sync" at bounding box center [334, 242] width 117 height 17
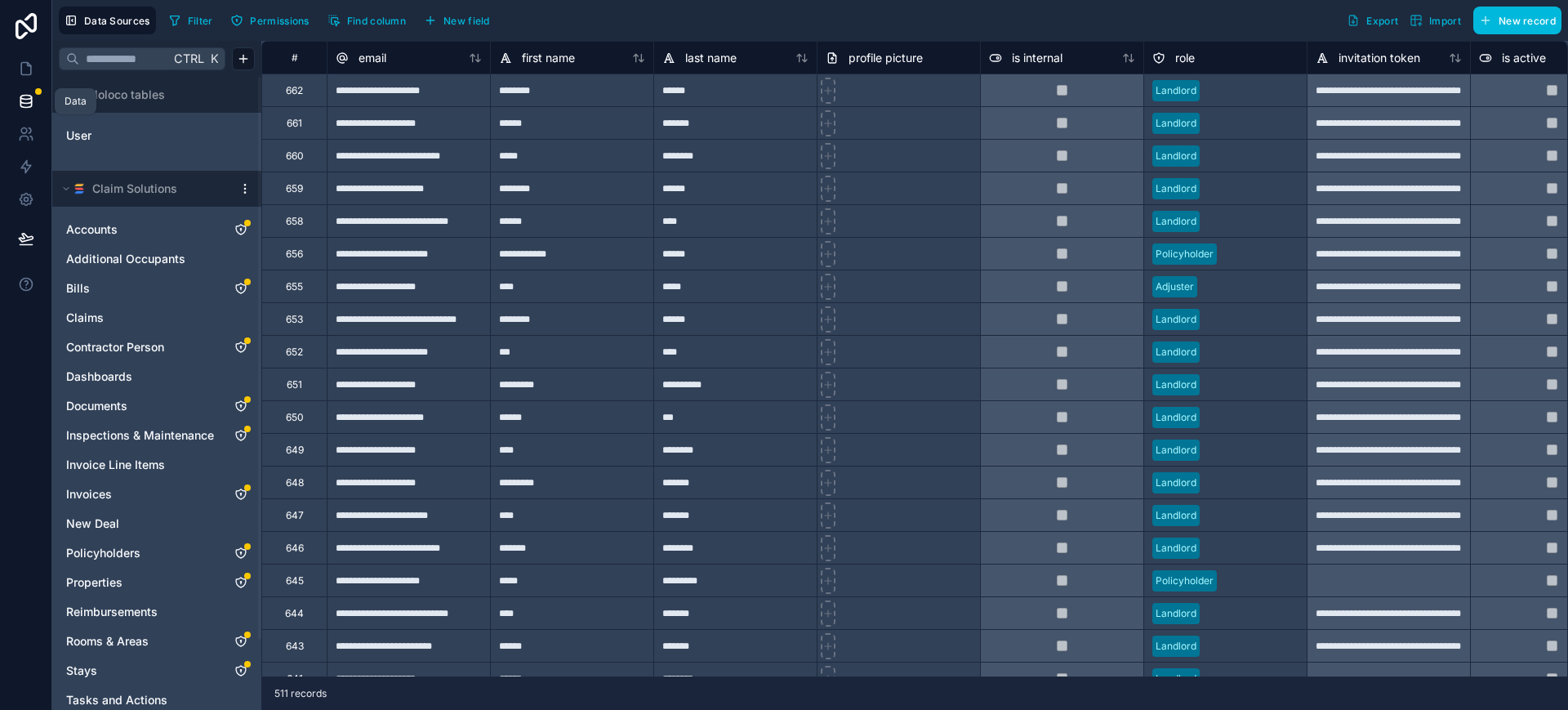
click at [29, 74] on icon at bounding box center [25, 69] width 10 height 12
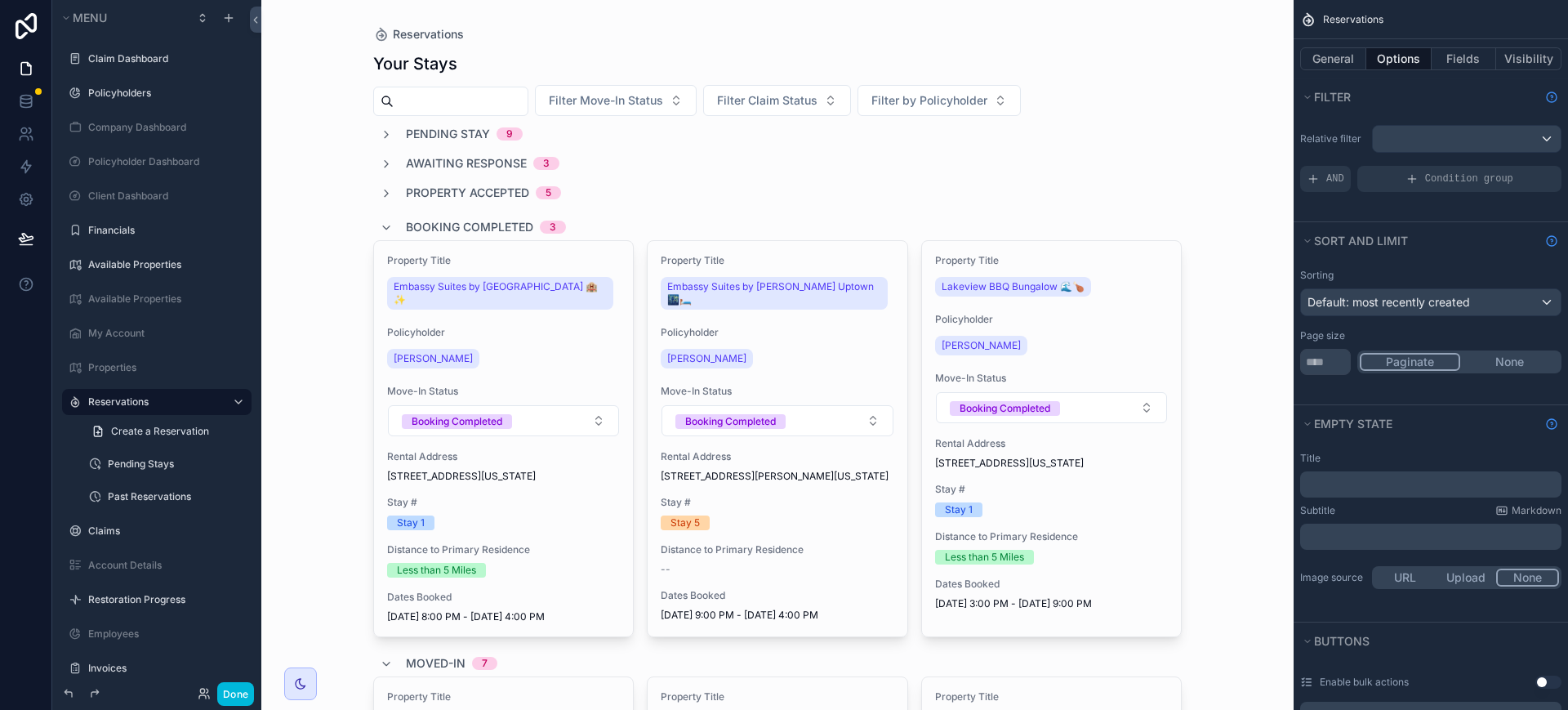
click at [239, 696] on button "Done" at bounding box center [235, 693] width 37 height 24
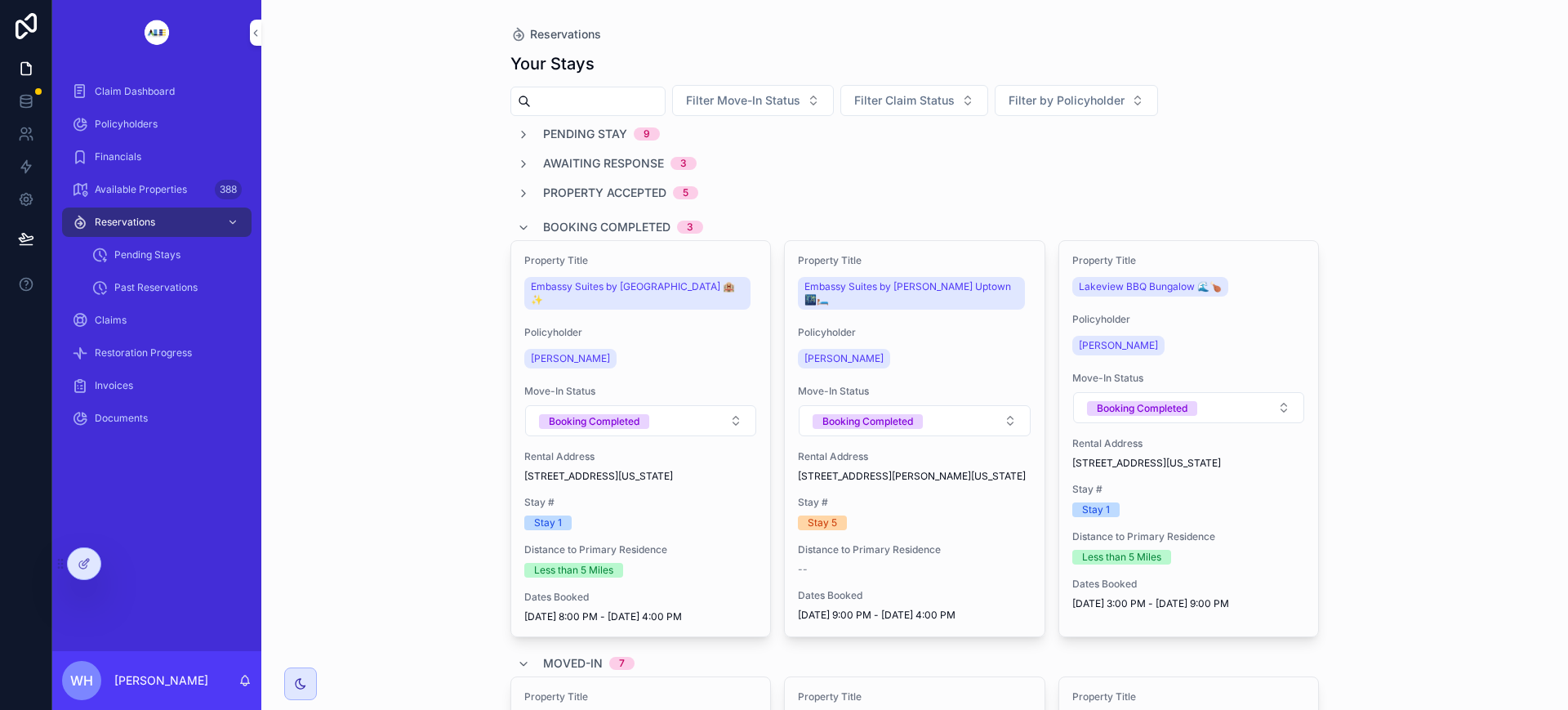
click at [1114, 96] on span "Filter by Policyholder" at bounding box center [1067, 100] width 116 height 17
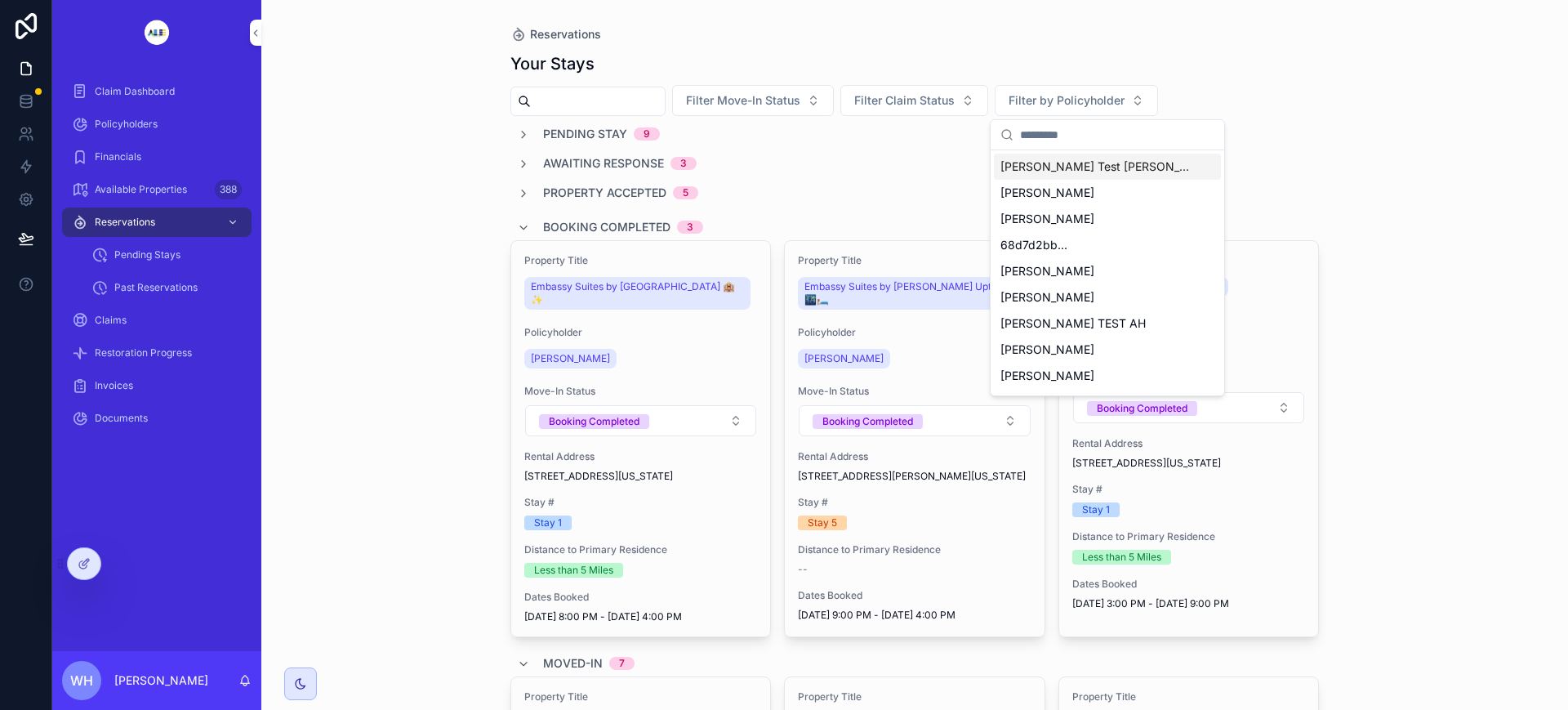
click at [1083, 132] on input "scrollable content" at bounding box center [1117, 135] width 194 height 30
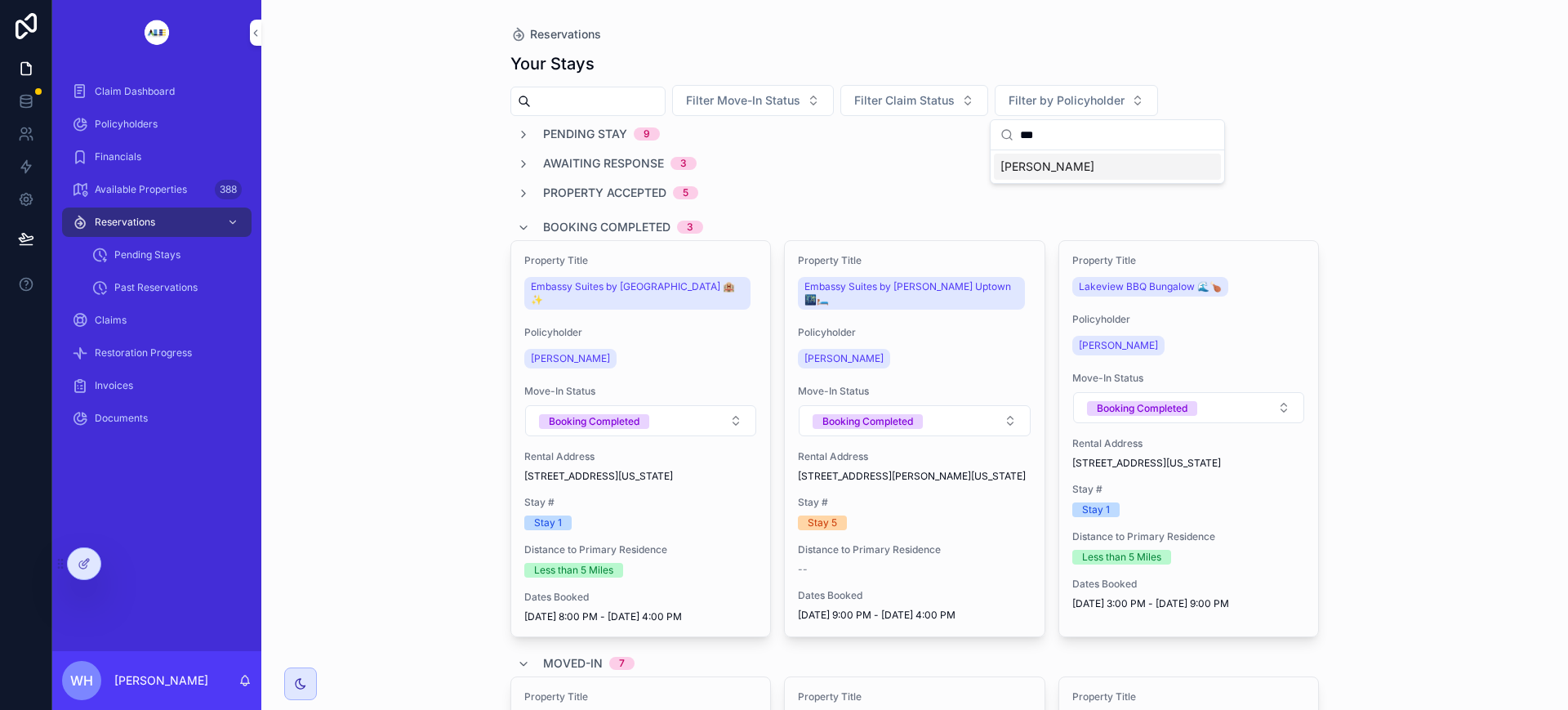
type input "***"
click at [1071, 167] on span "[PERSON_NAME]" at bounding box center [1046, 166] width 94 height 17
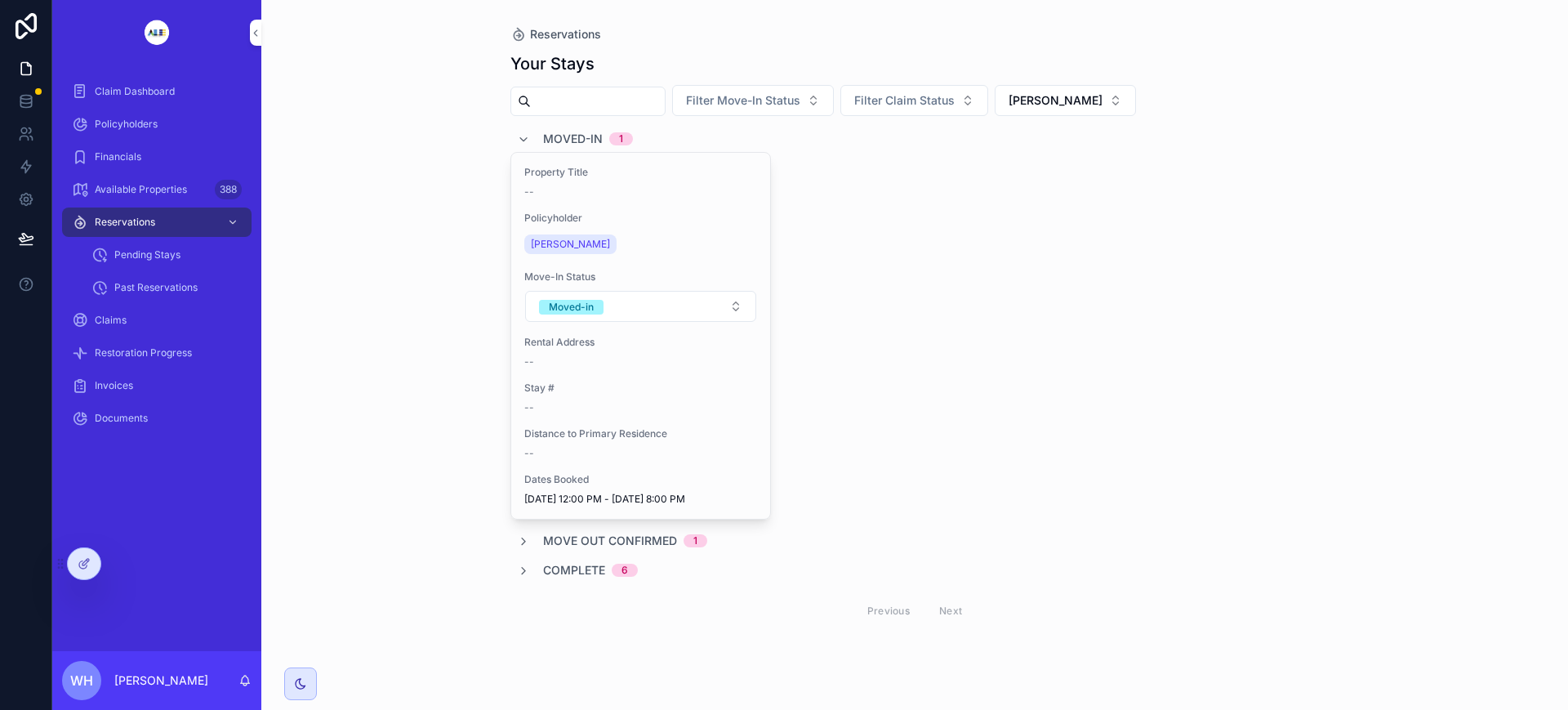
click at [525, 539] on icon "scrollable content" at bounding box center [523, 541] width 13 height 13
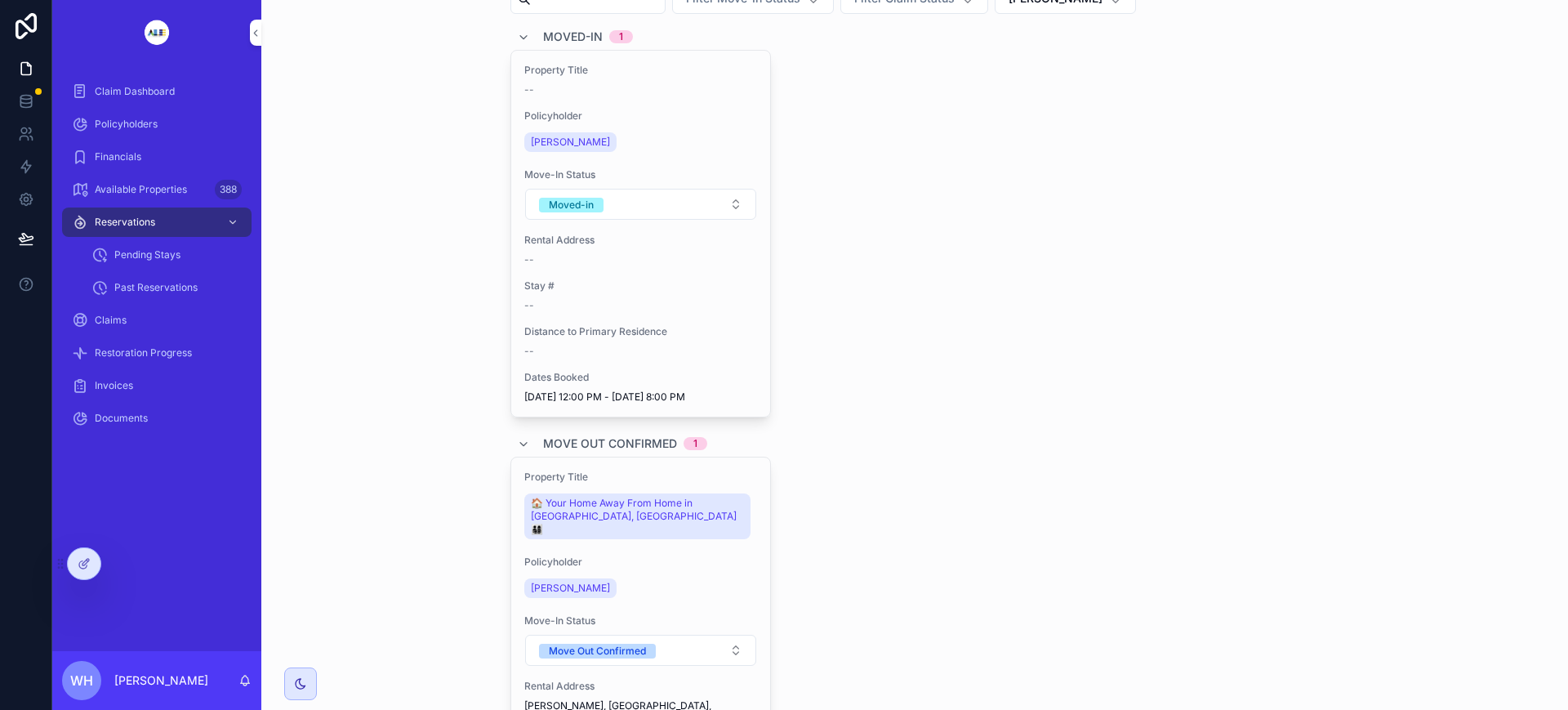
scroll to position [379, 0]
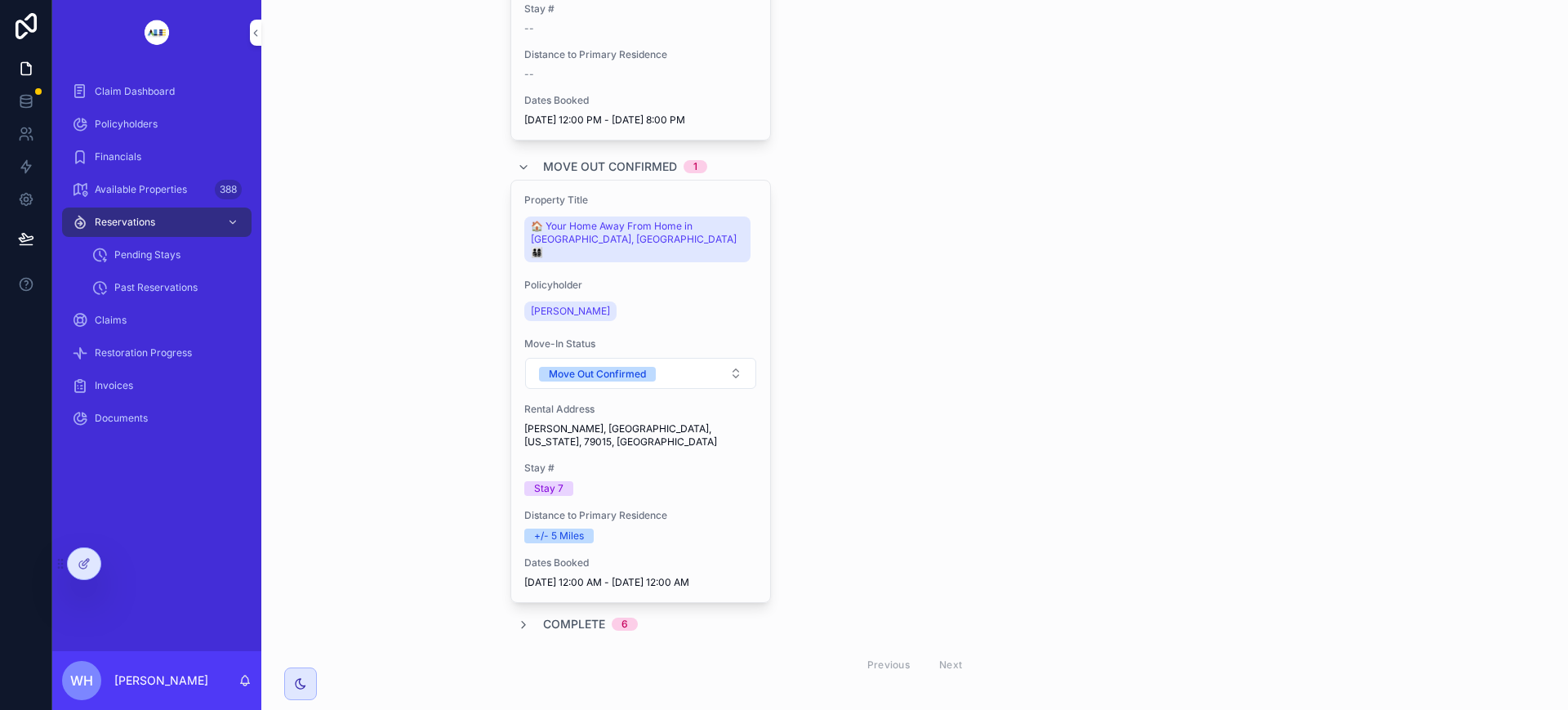
click at [517, 618] on icon "scrollable content" at bounding box center [523, 624] width 13 height 13
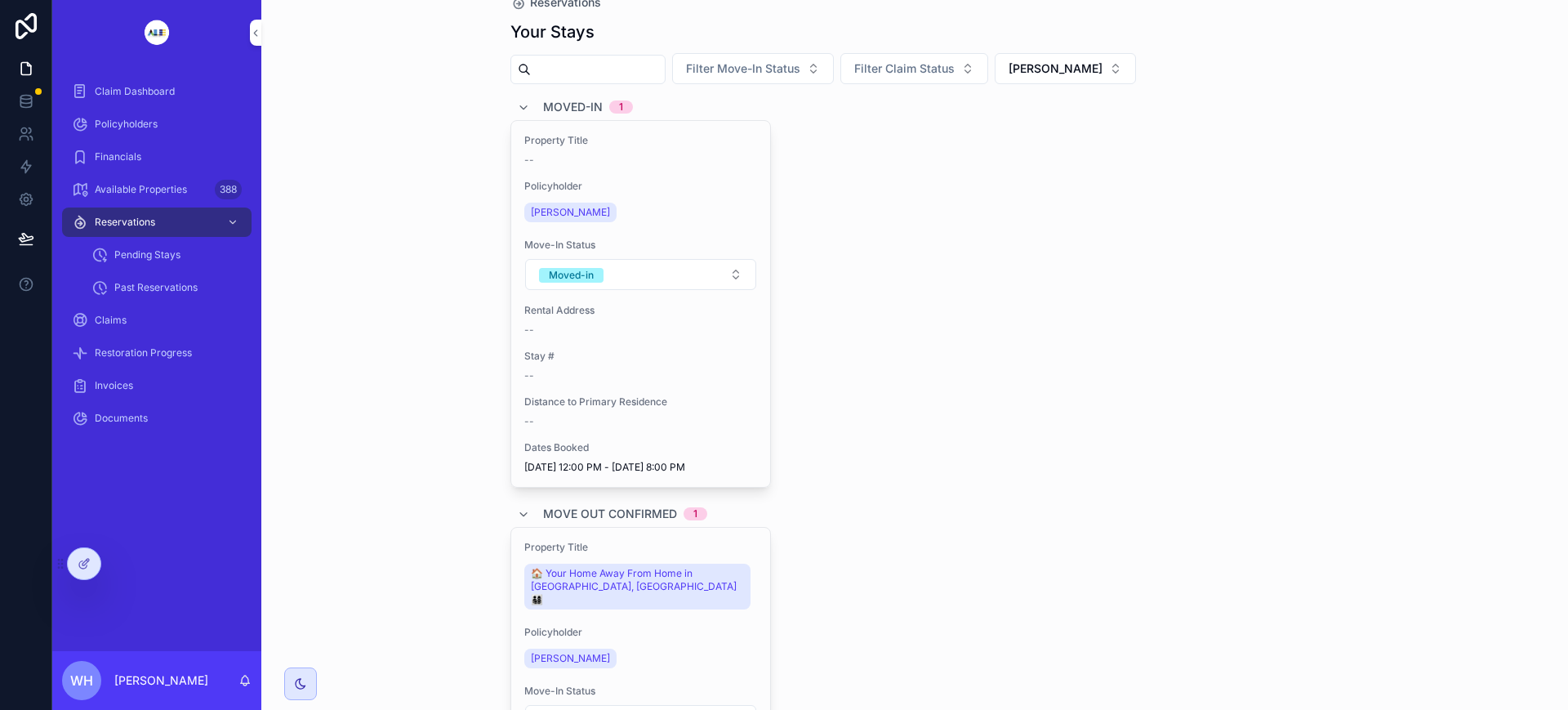
scroll to position [0, 0]
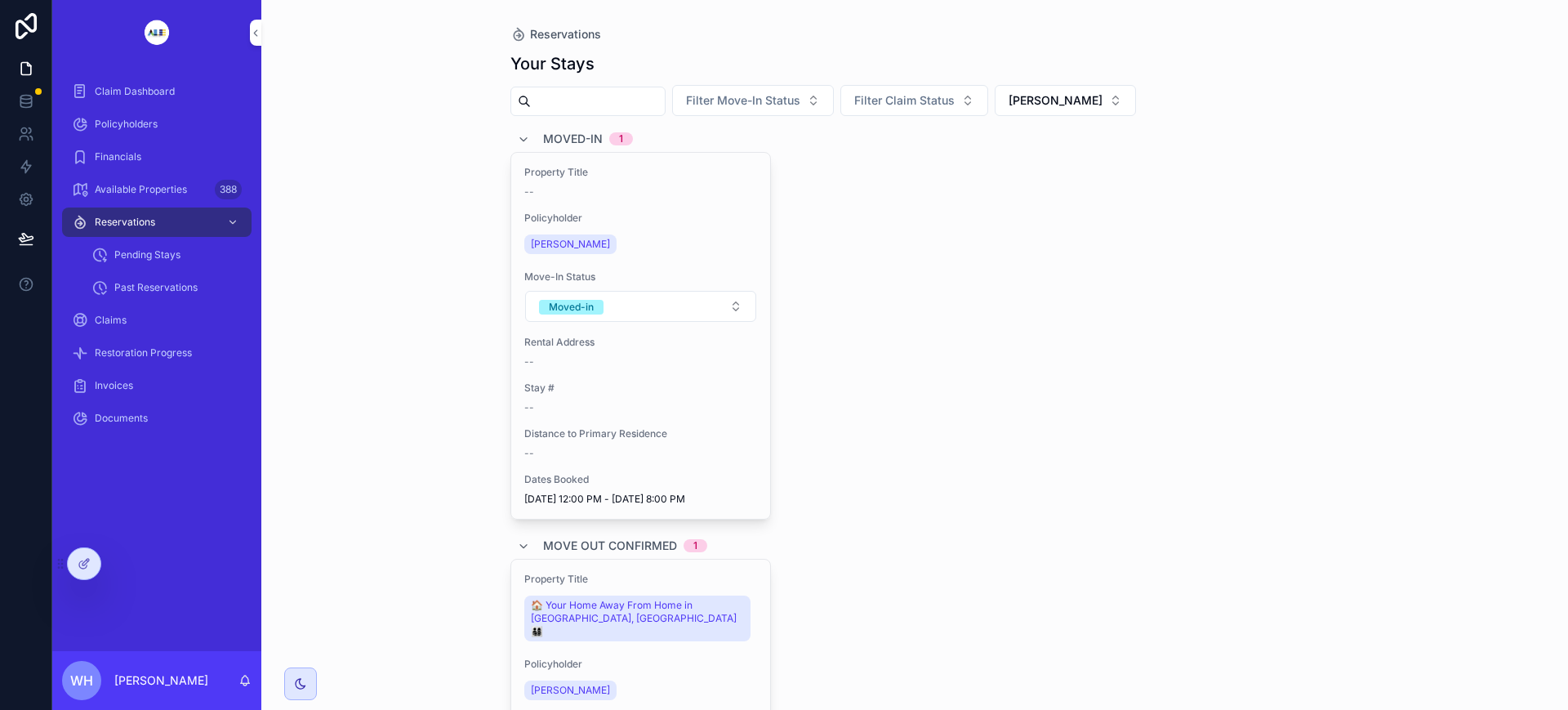
click at [715, 386] on span "Stay #" at bounding box center [640, 388] width 234 height 13
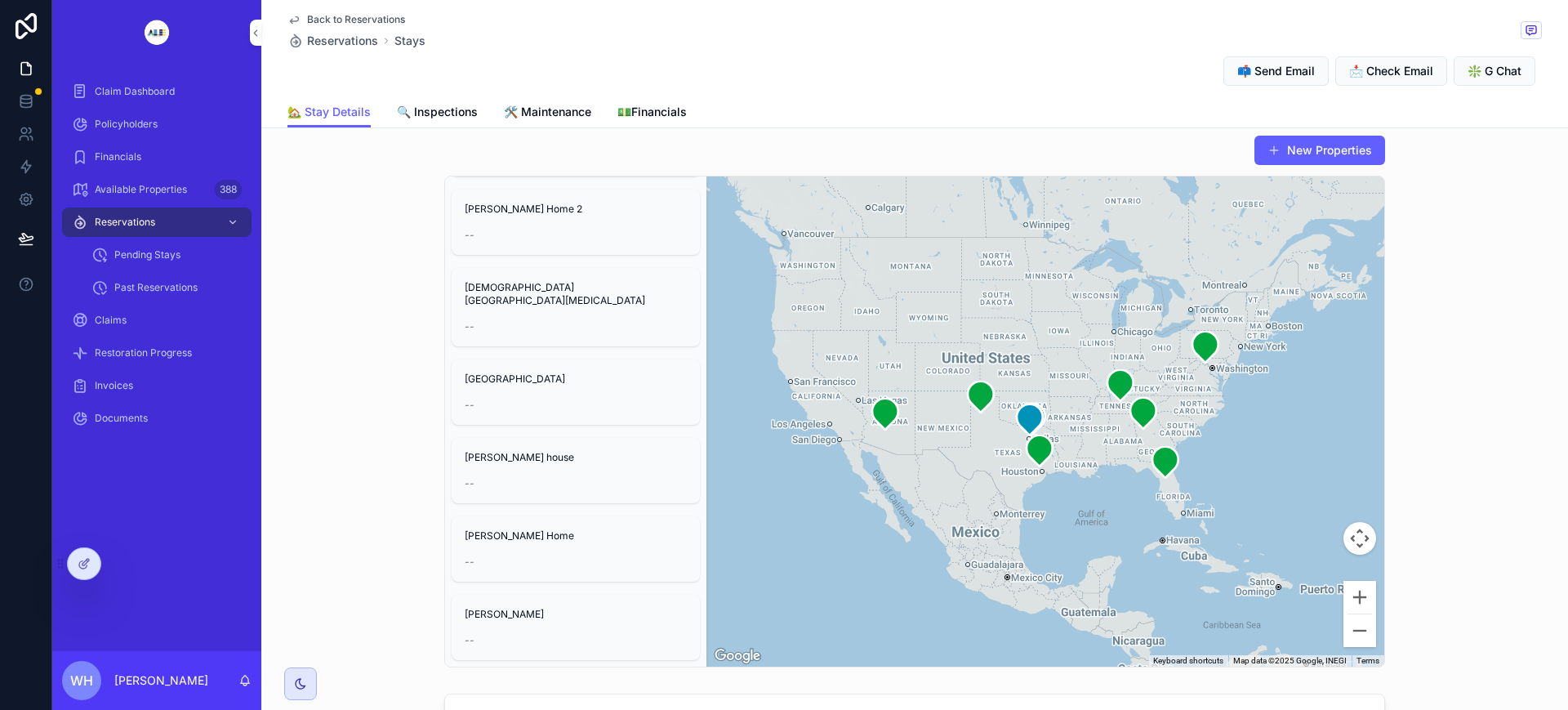
scroll to position [204, 0]
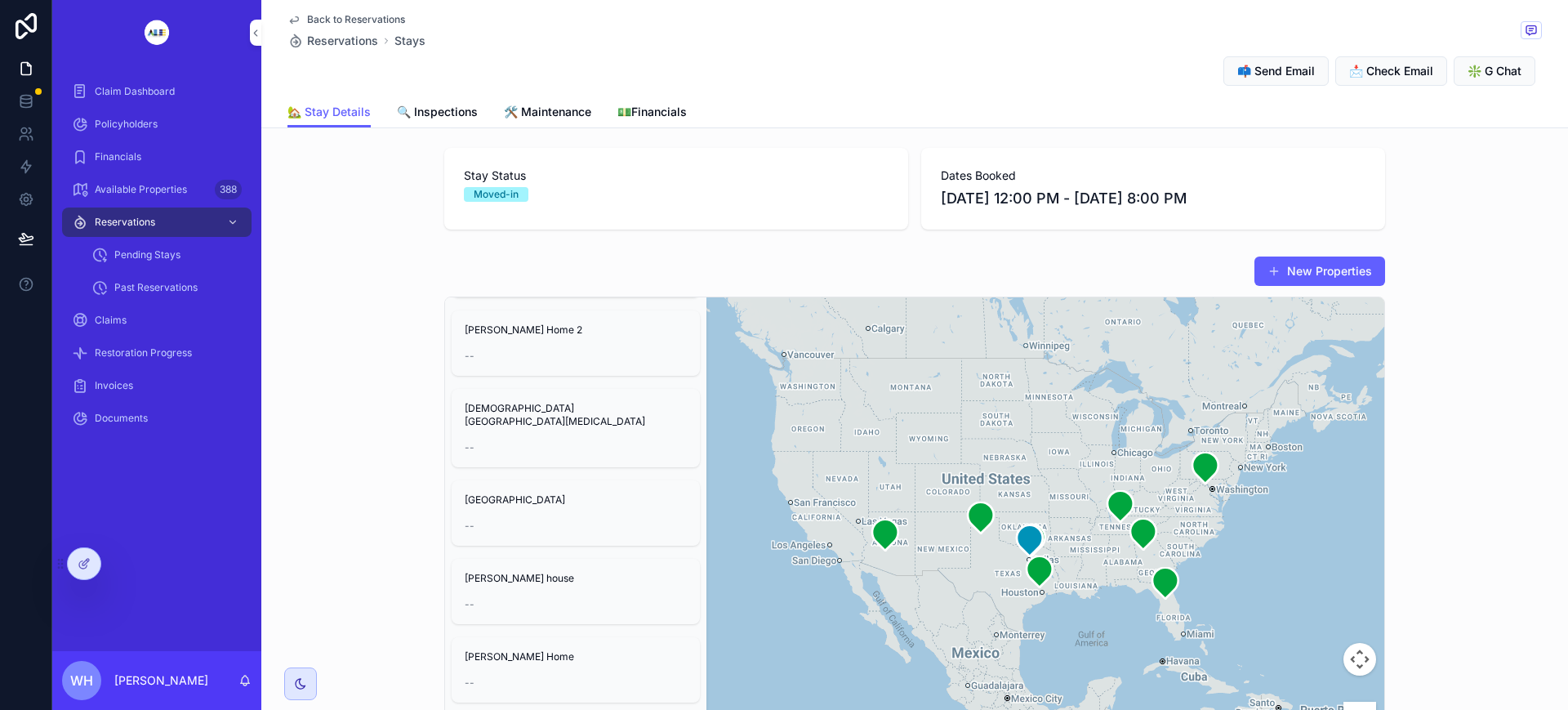
click at [665, 106] on span "💵Financials" at bounding box center [652, 112] width 69 height 17
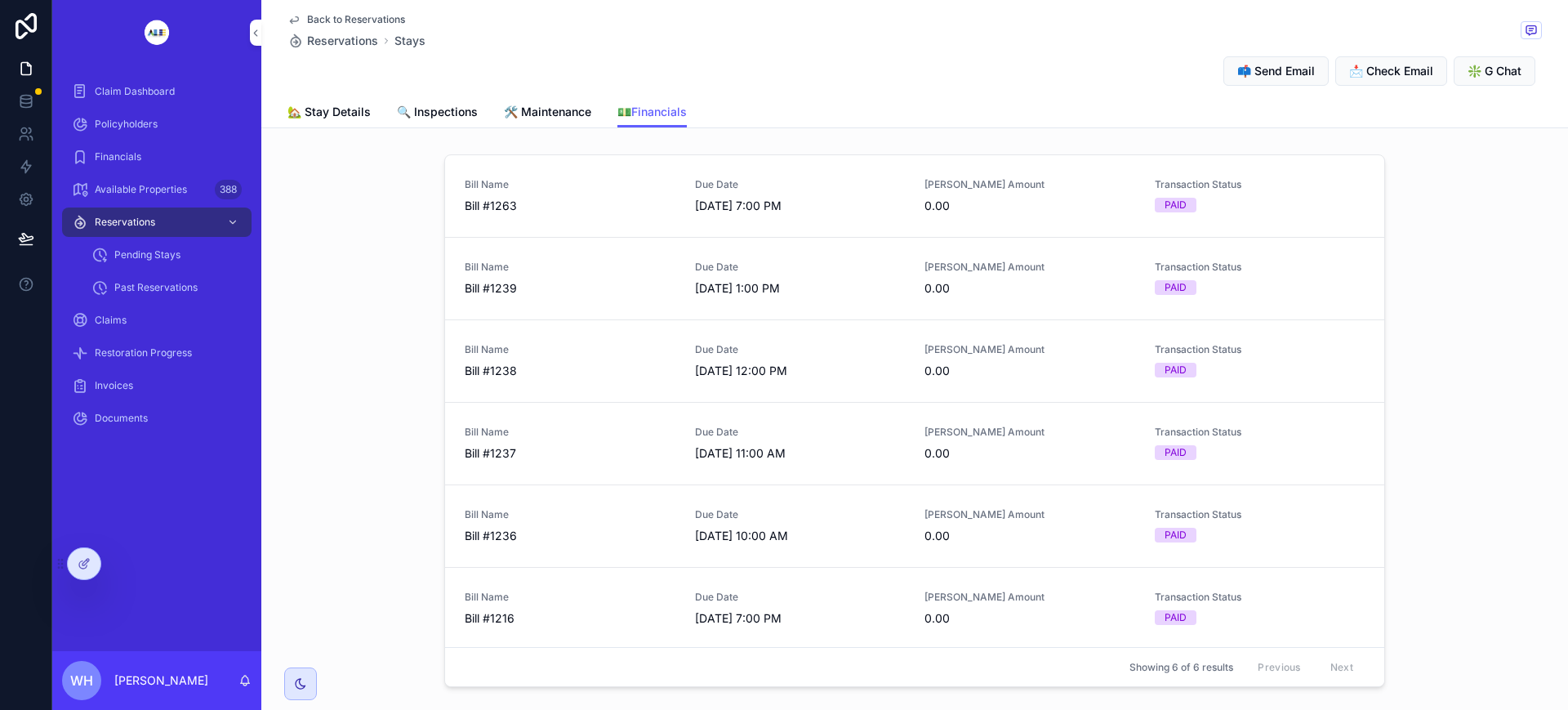
click at [88, 559] on icon at bounding box center [88, 560] width 2 height 2
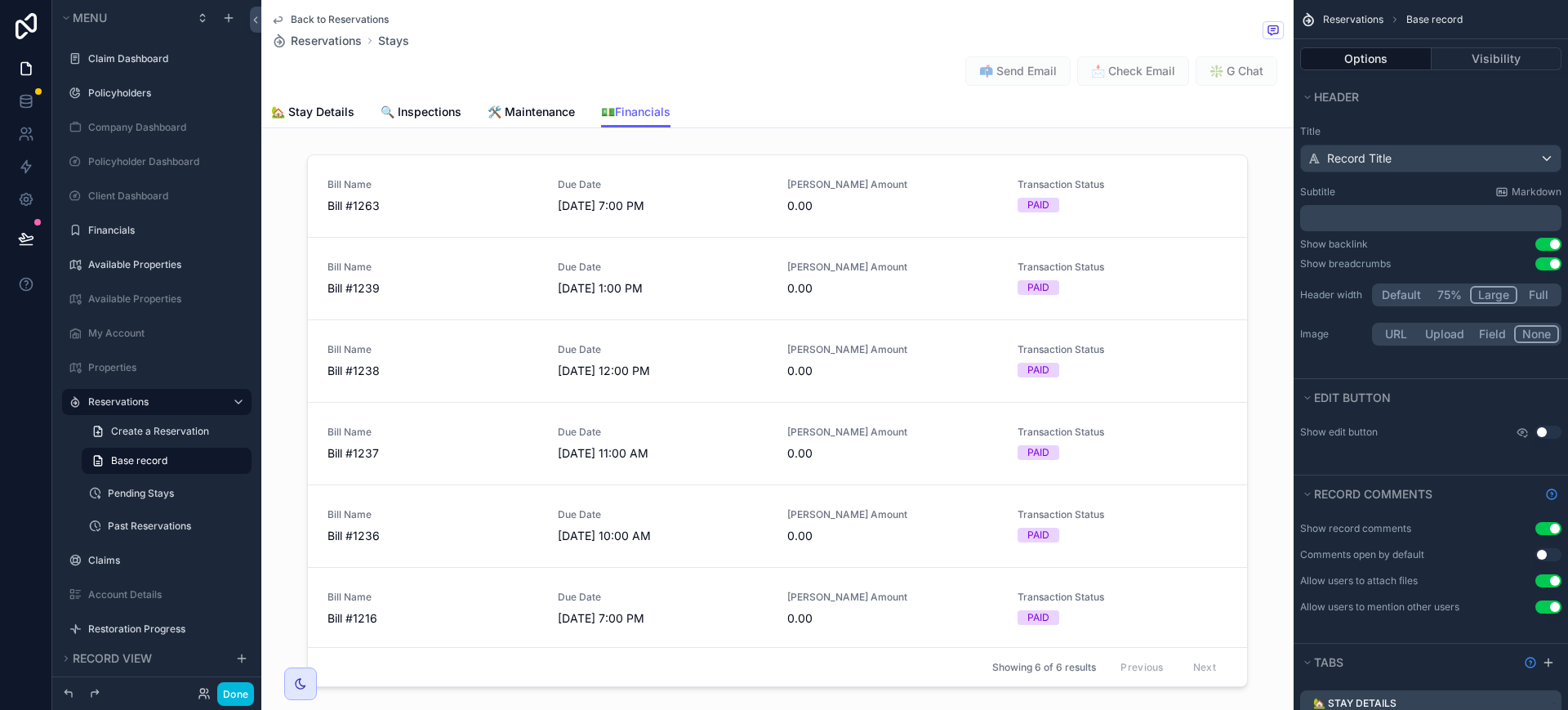
click at [745, 179] on div "scrollable content" at bounding box center [778, 424] width 1032 height 552
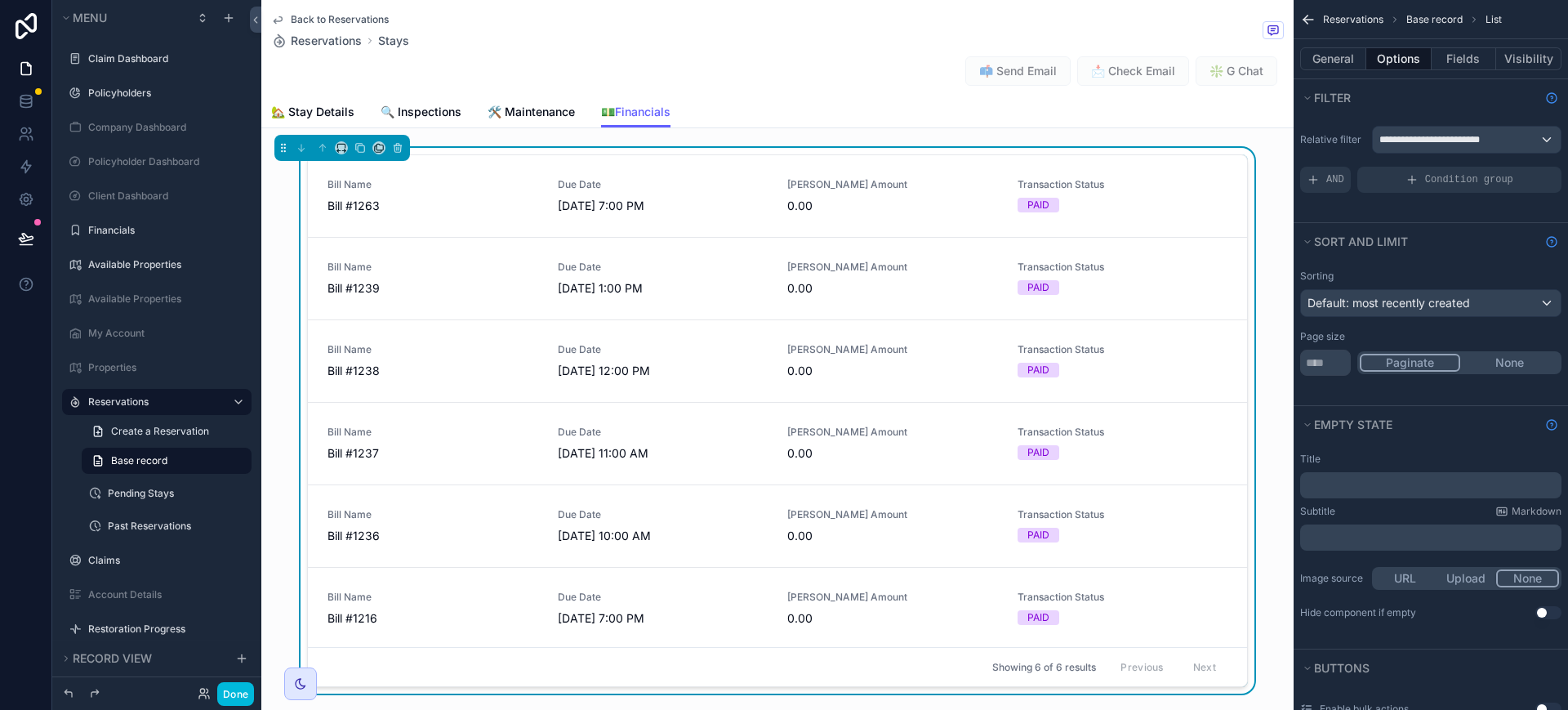
click at [1474, 66] on button "Fields" at bounding box center [1464, 59] width 66 height 23
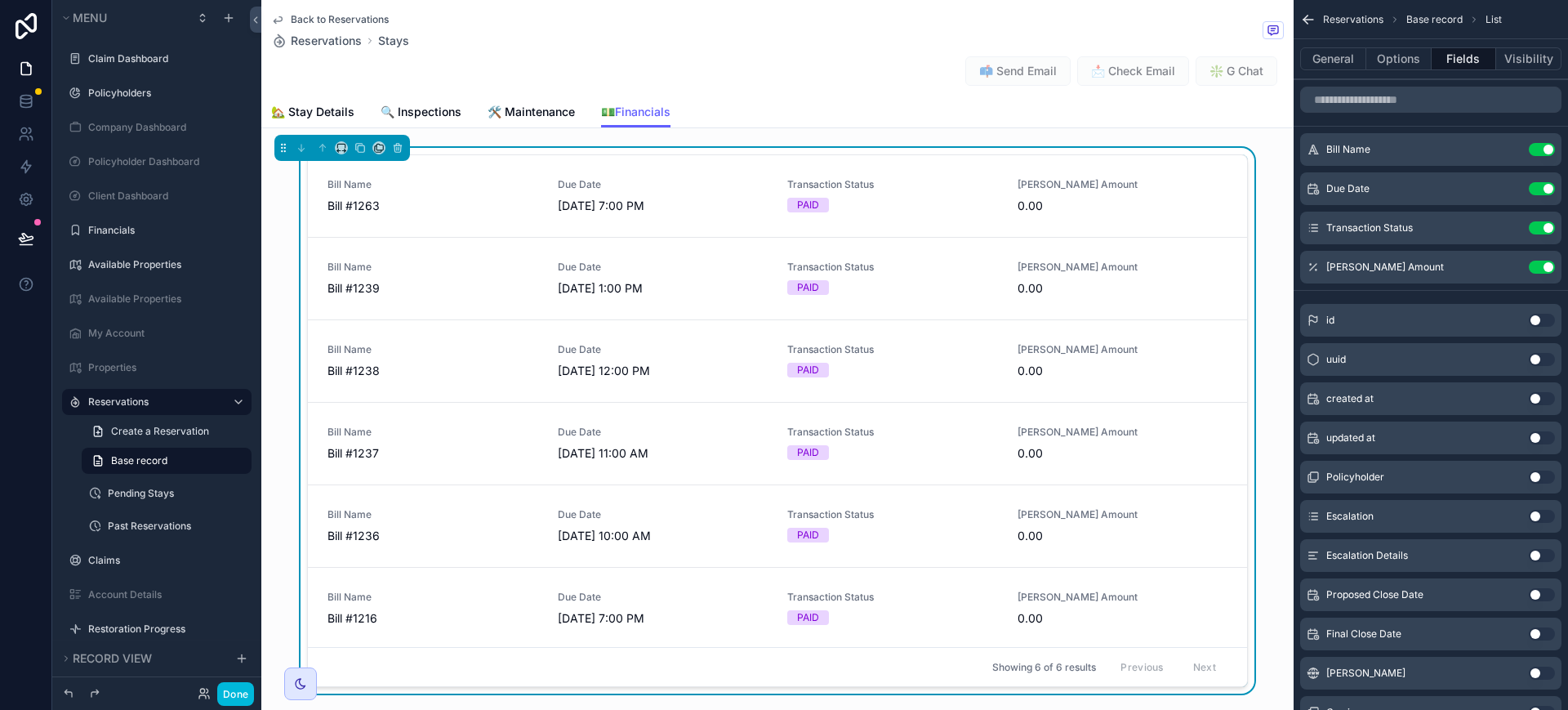
click at [0, 0] on icon "scrollable content" at bounding box center [0, 0] width 0 height 0
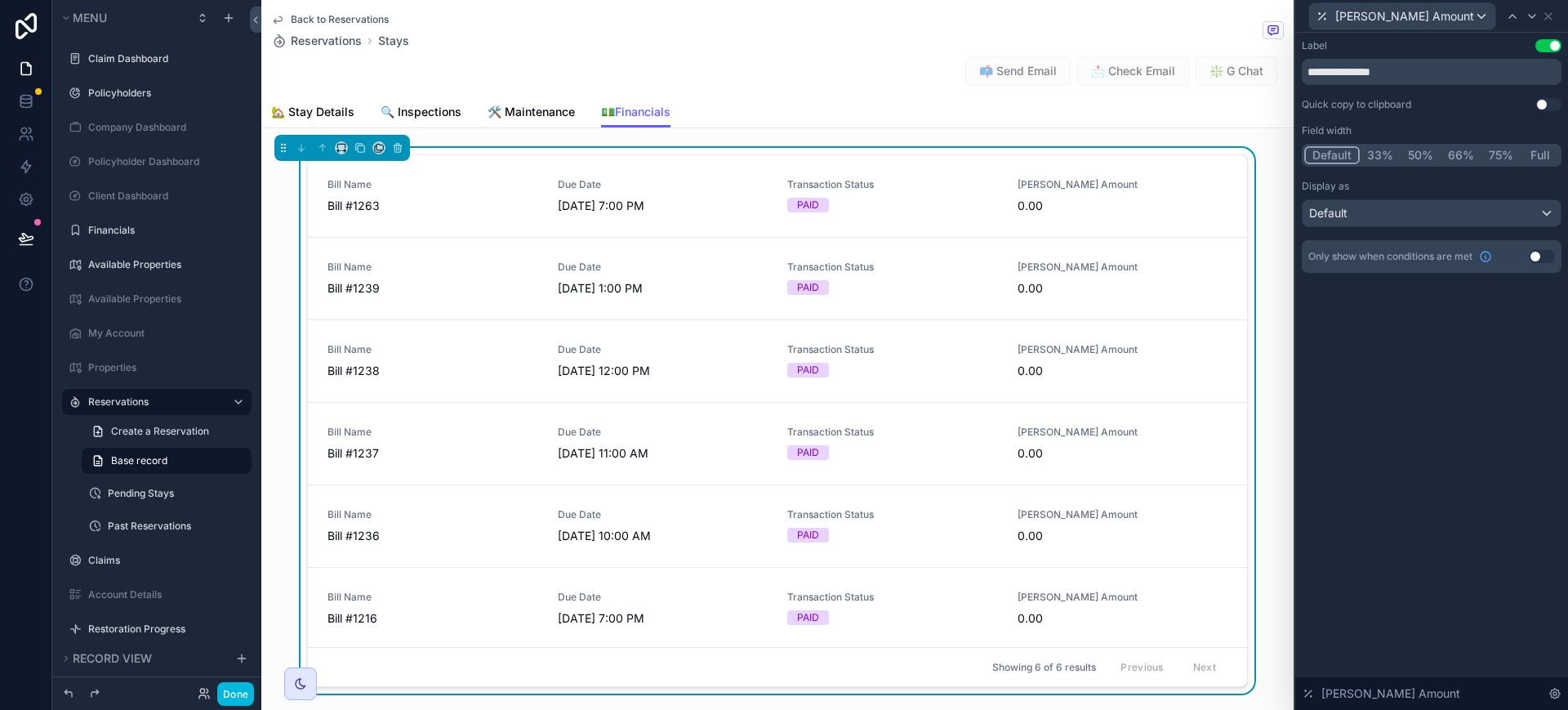
click at [1536, 257] on button "Use setting" at bounding box center [1542, 257] width 26 height 13
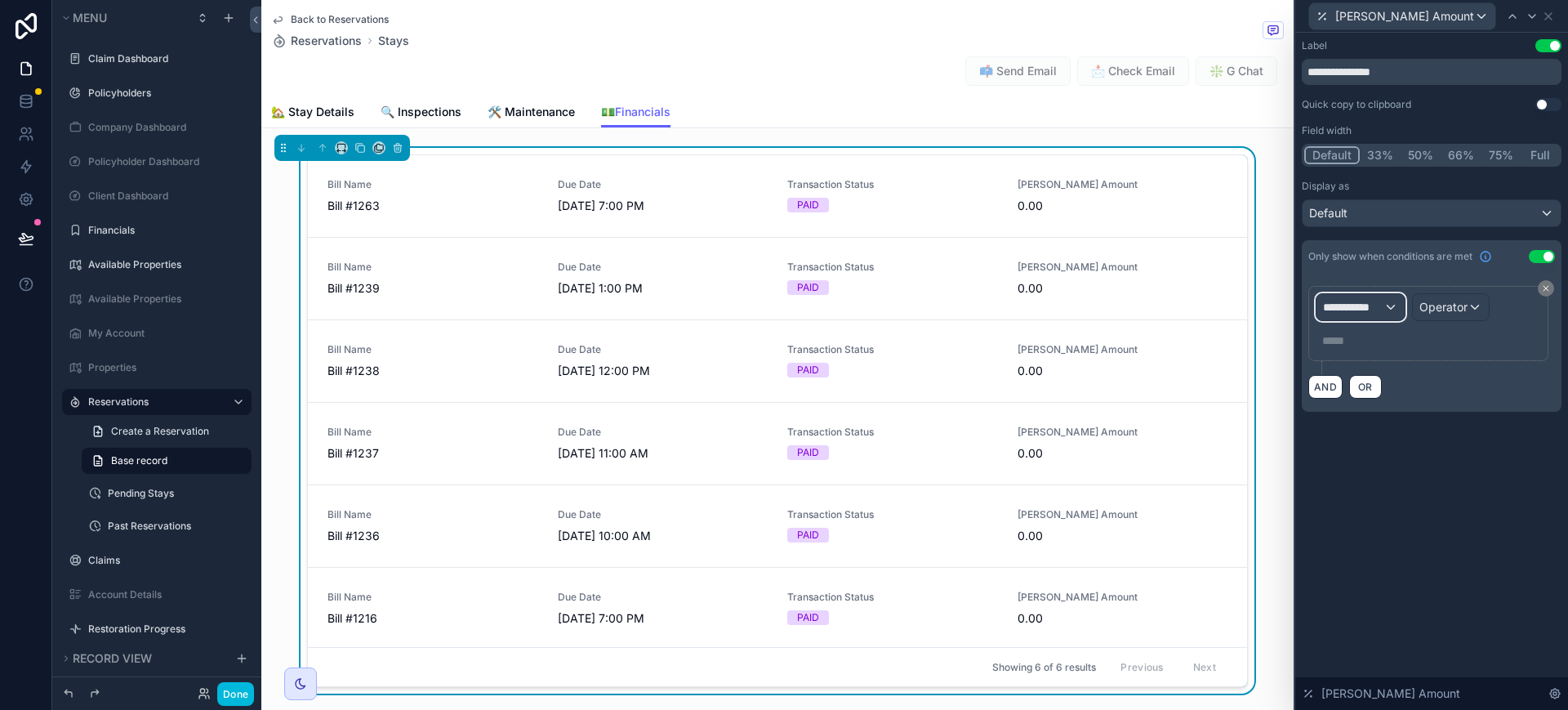
click at [1368, 302] on span "**********" at bounding box center [1353, 307] width 60 height 17
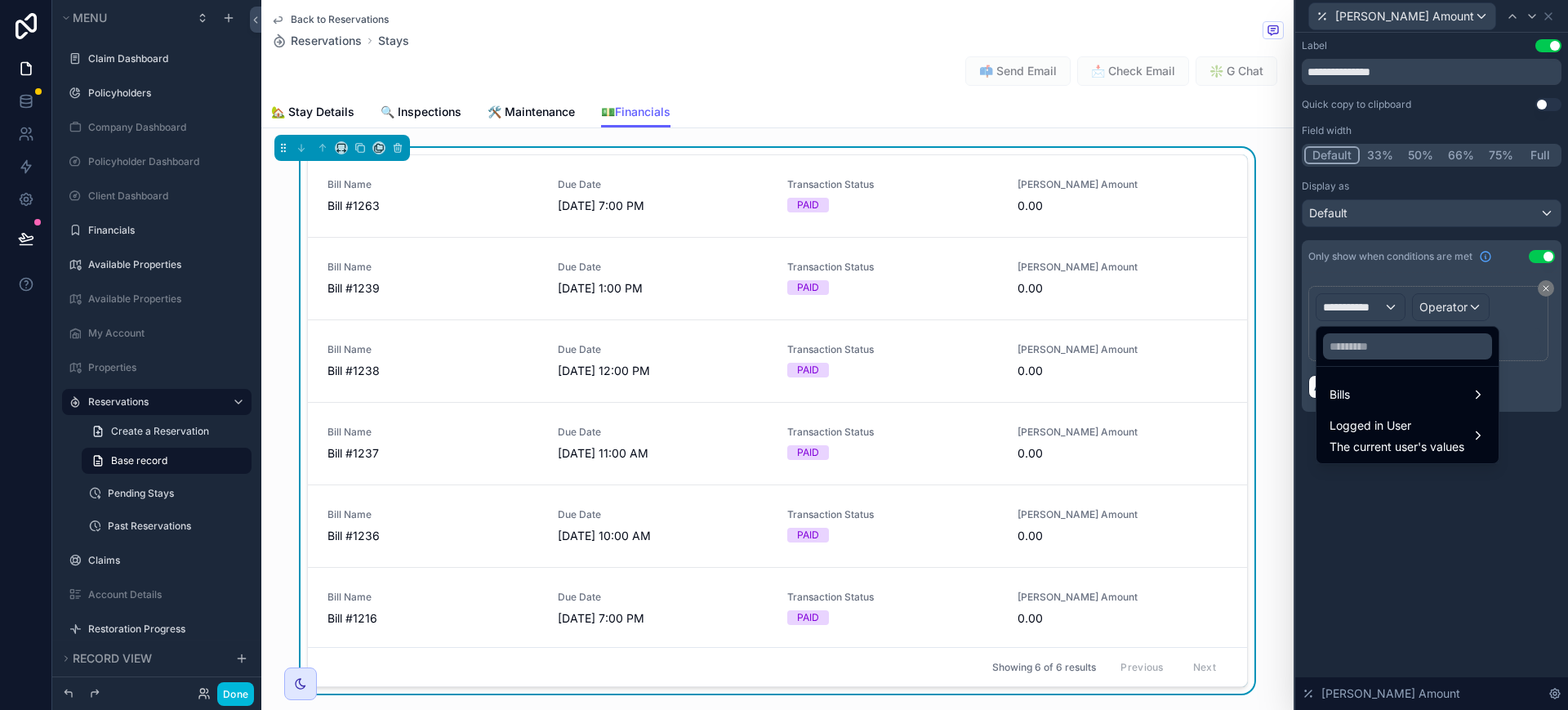
click at [1382, 390] on div "Bills" at bounding box center [1407, 395] width 156 height 19
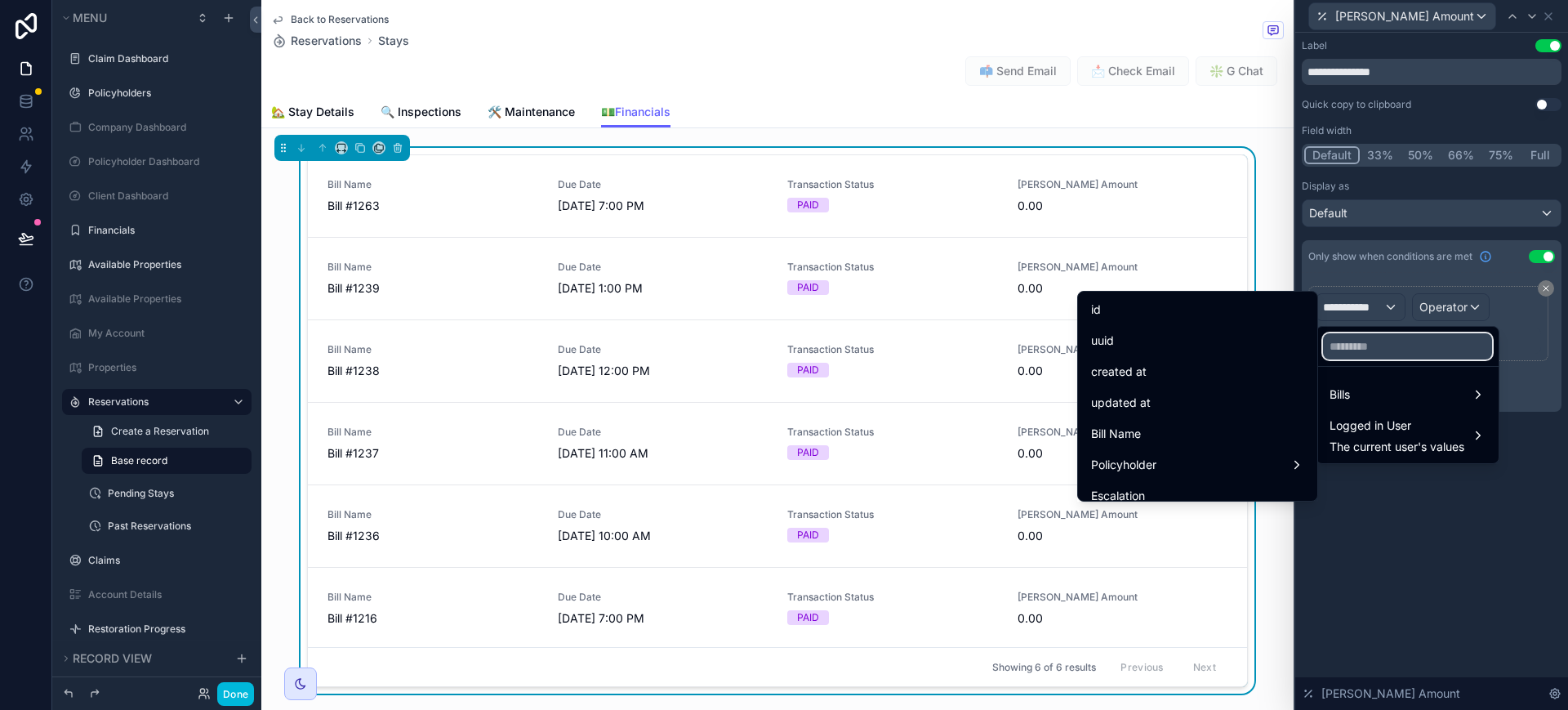
click at [1385, 349] on input "text" at bounding box center [1407, 347] width 169 height 26
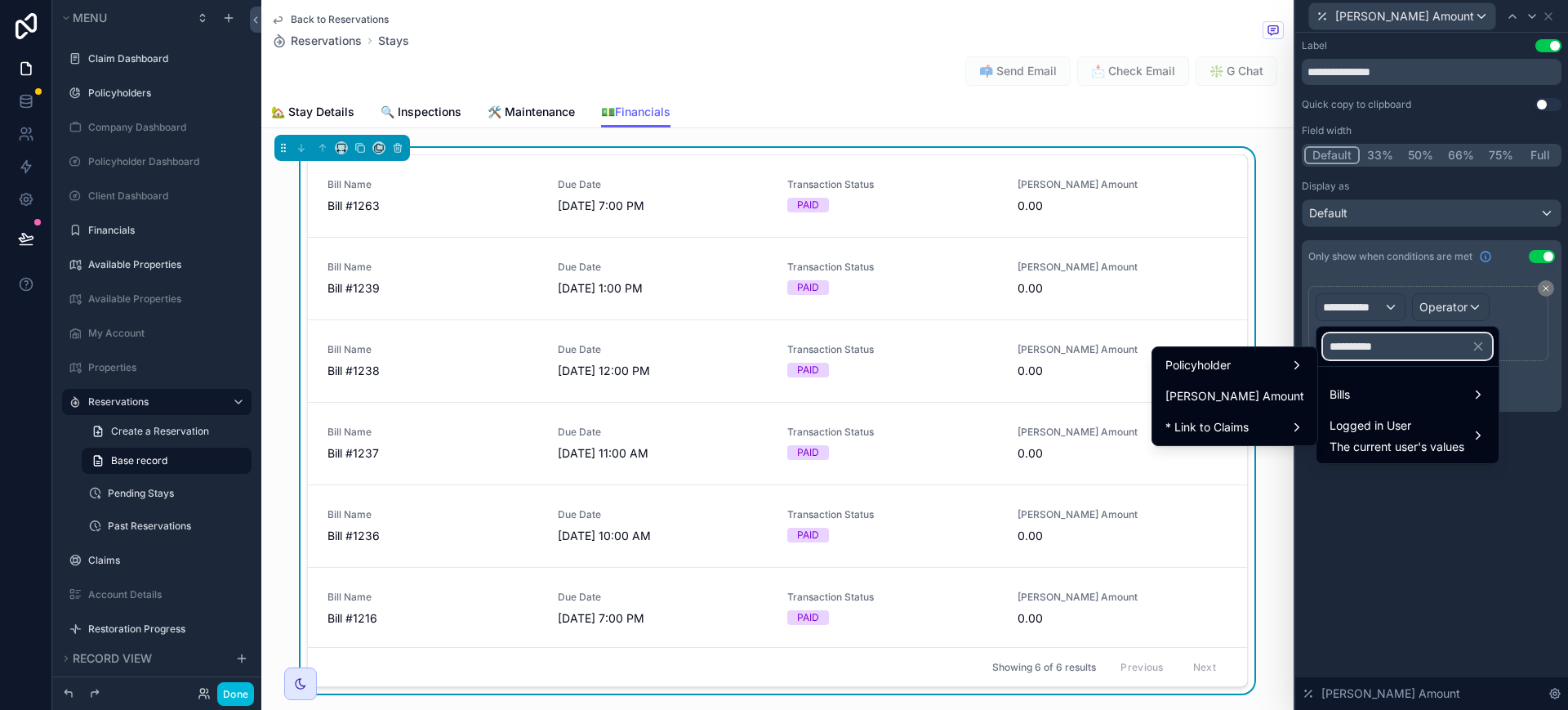
type input "**********"
click at [1242, 390] on span "Bill Due Amount" at bounding box center [1235, 396] width 139 height 19
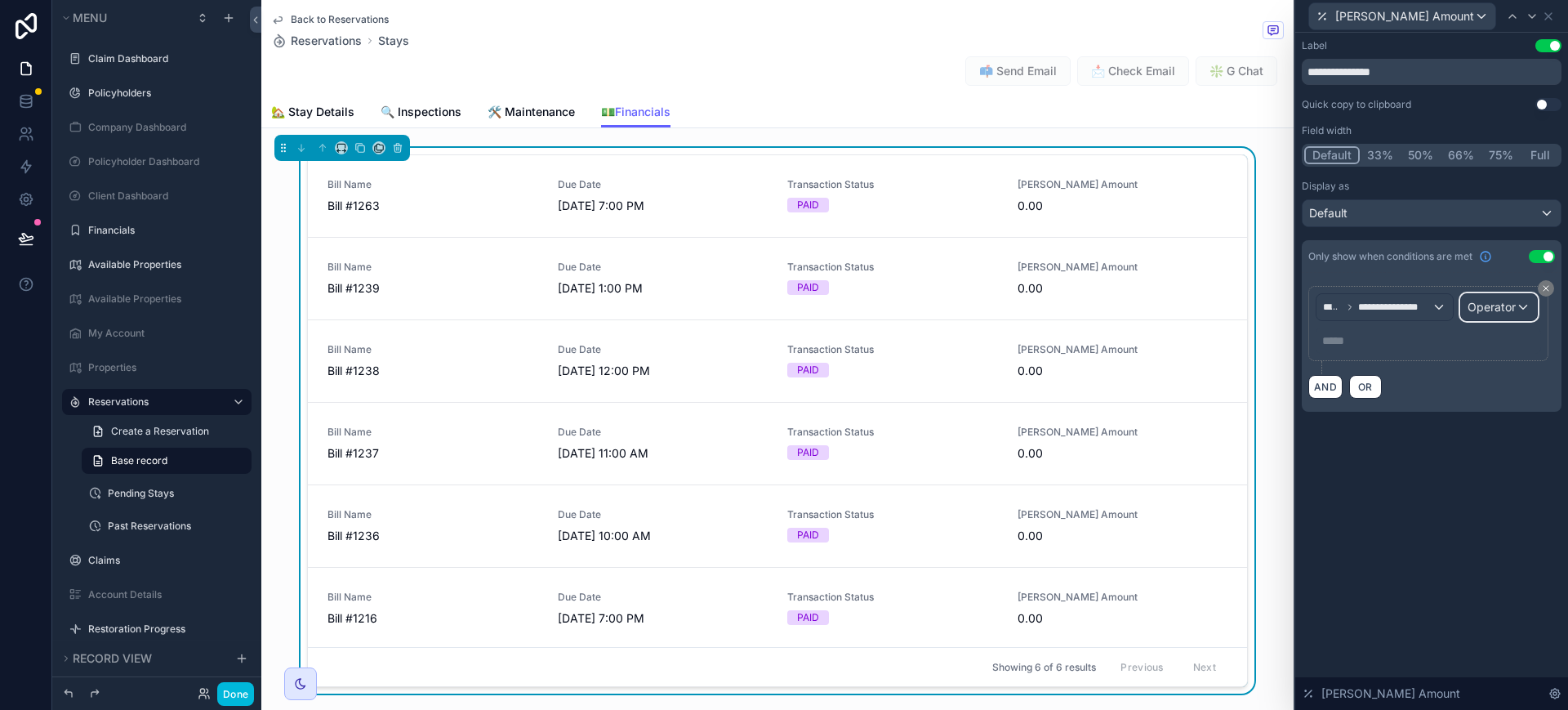
click at [1487, 308] on span "Operator" at bounding box center [1491, 307] width 48 height 14
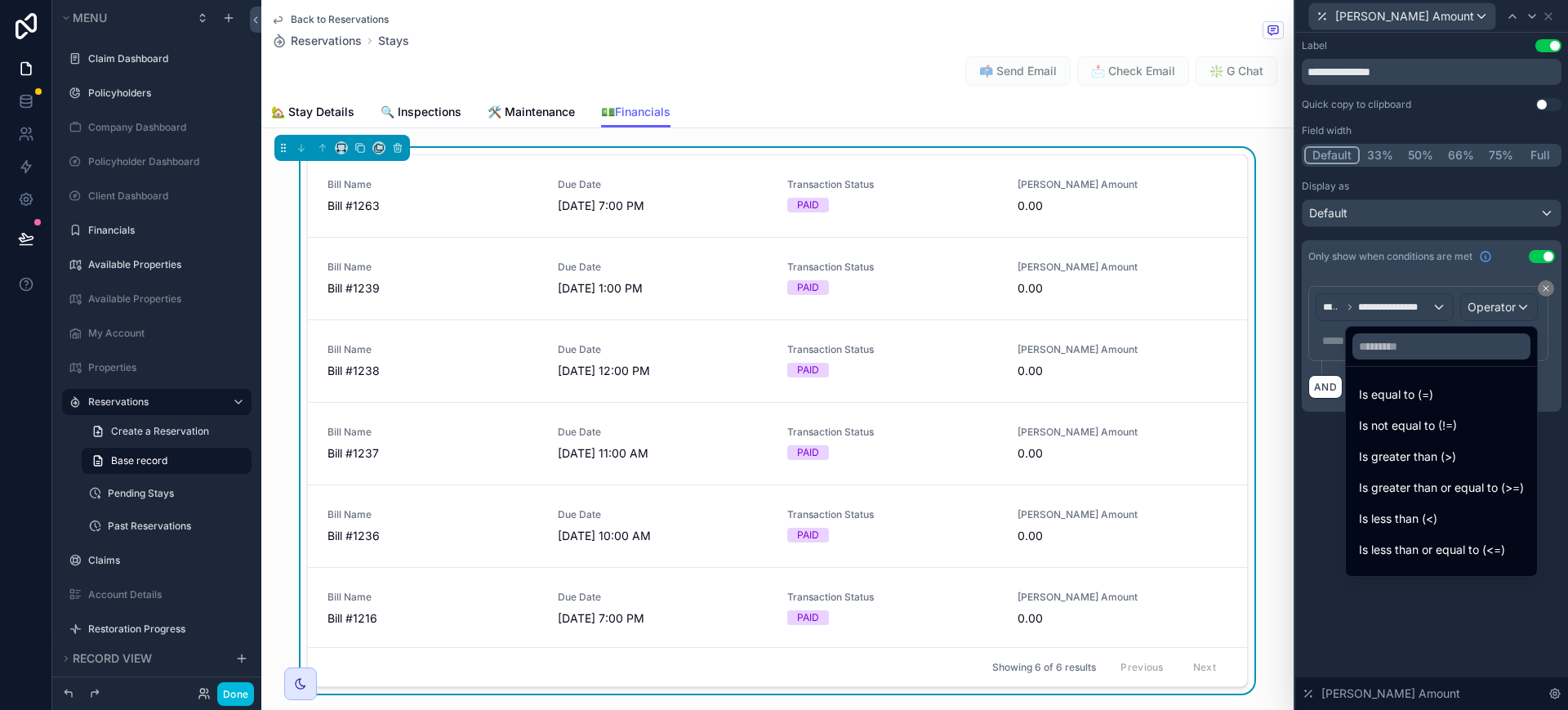
click at [1404, 389] on span "Is equal to (=)" at bounding box center [1396, 395] width 74 height 19
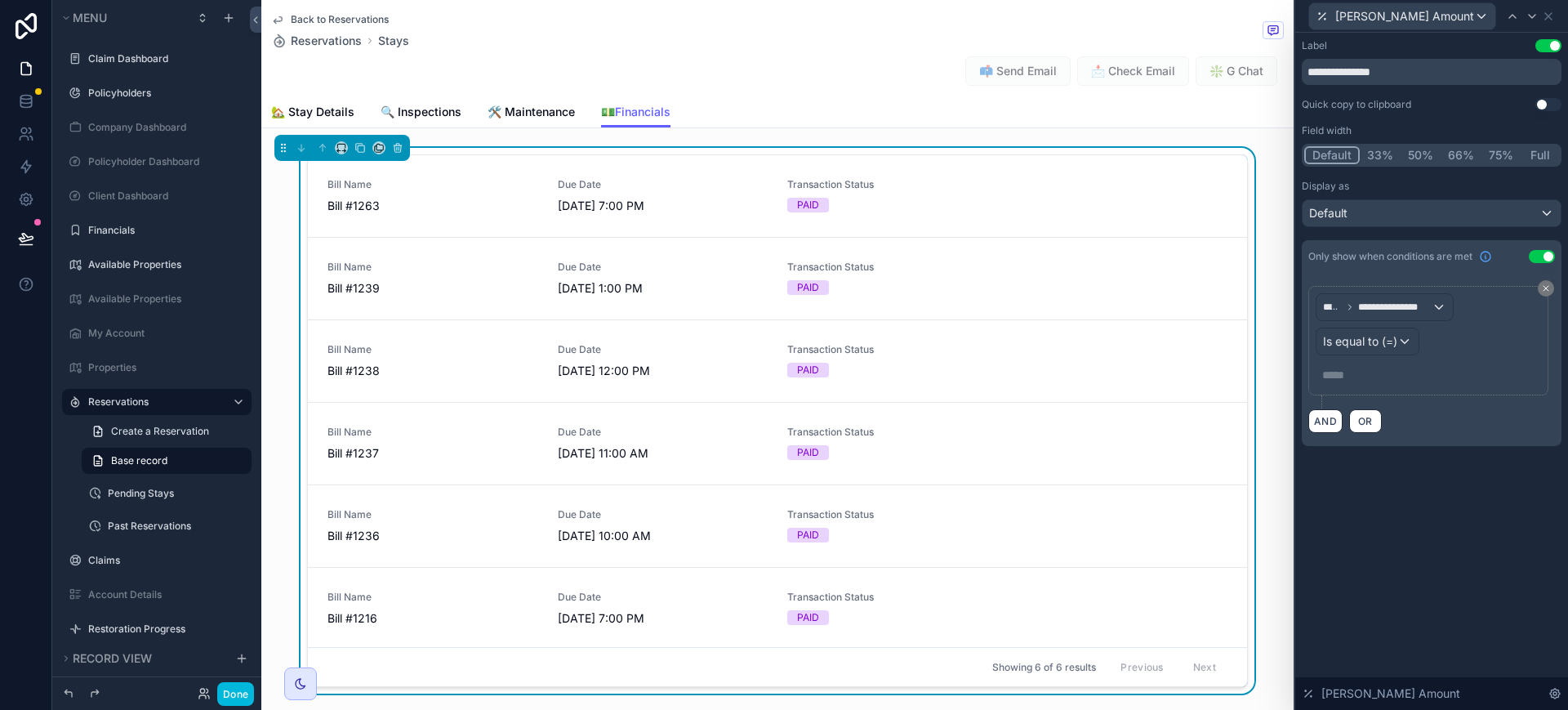
click at [1334, 375] on p "***** ﻿" at bounding box center [1430, 375] width 215 height 17
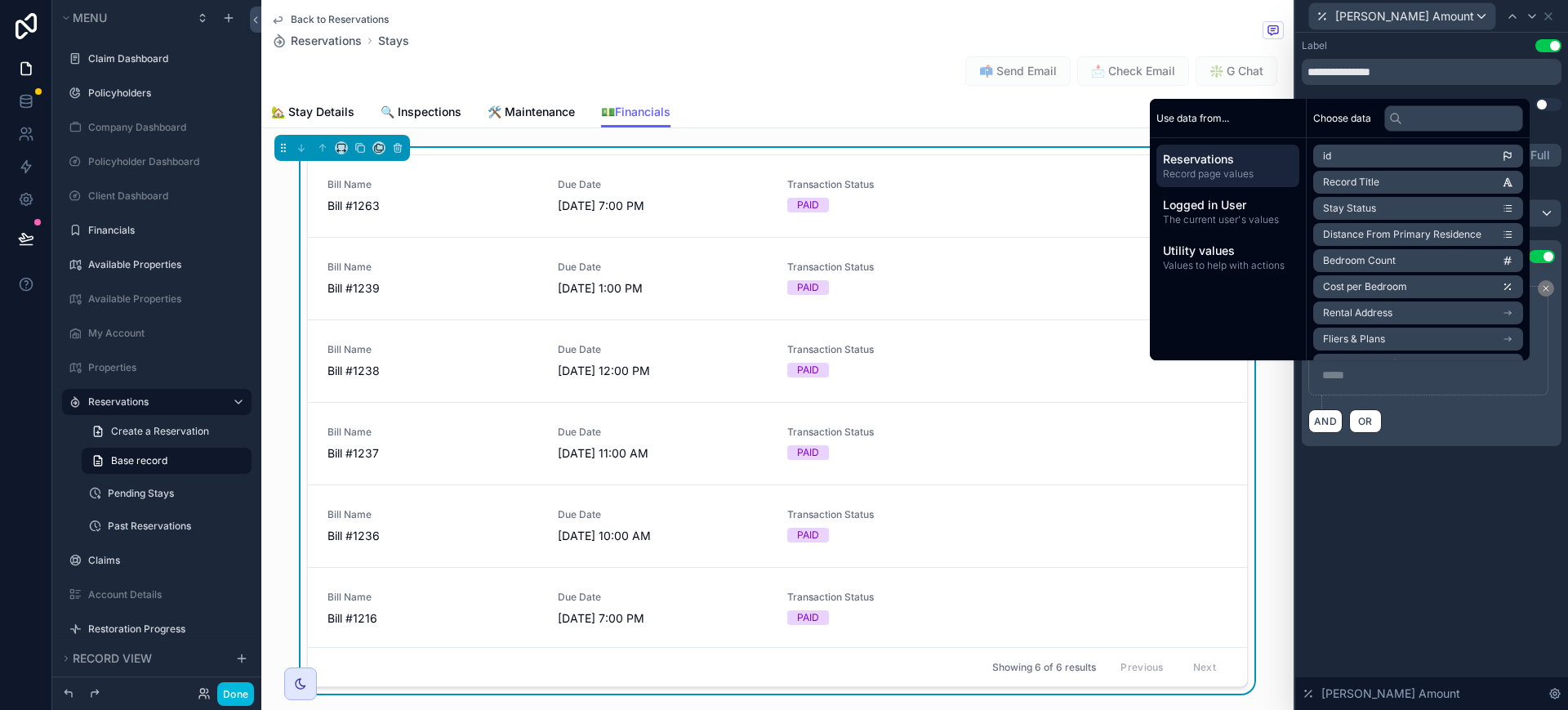
click at [1219, 259] on span "Values to help with actions" at bounding box center [1228, 265] width 130 height 13
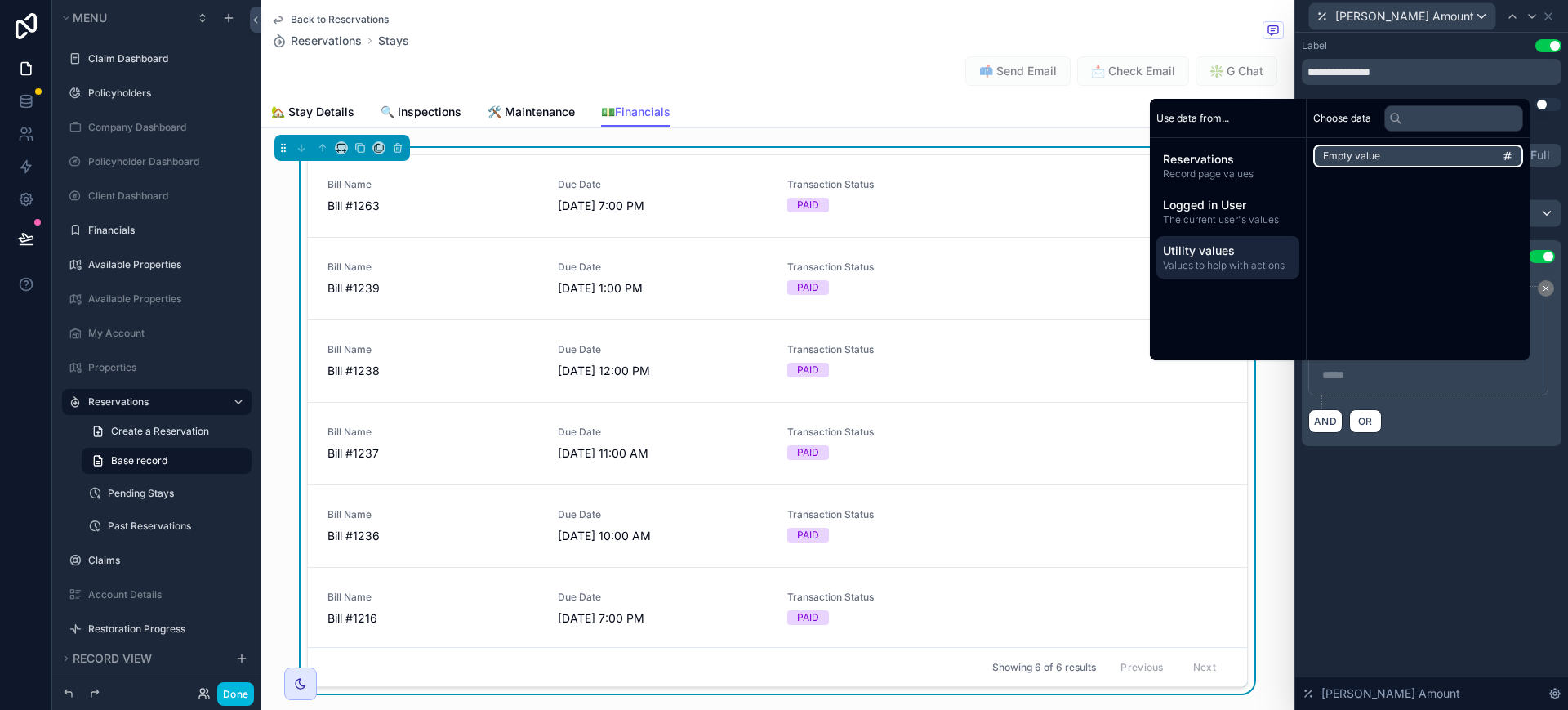
click at [1375, 158] on li "Empty value" at bounding box center [1418, 156] width 210 height 23
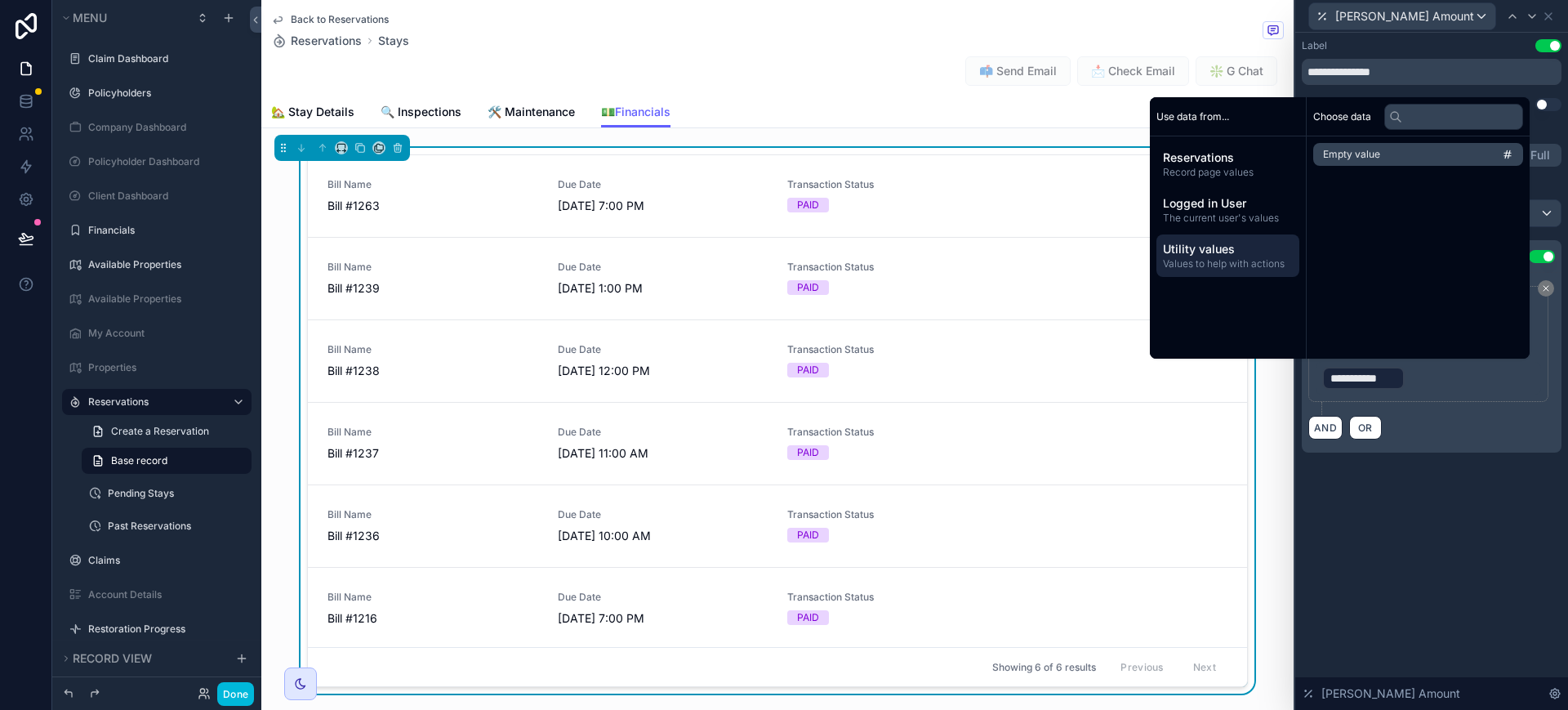
click at [1410, 385] on p "**********" at bounding box center [1430, 378] width 215 height 26
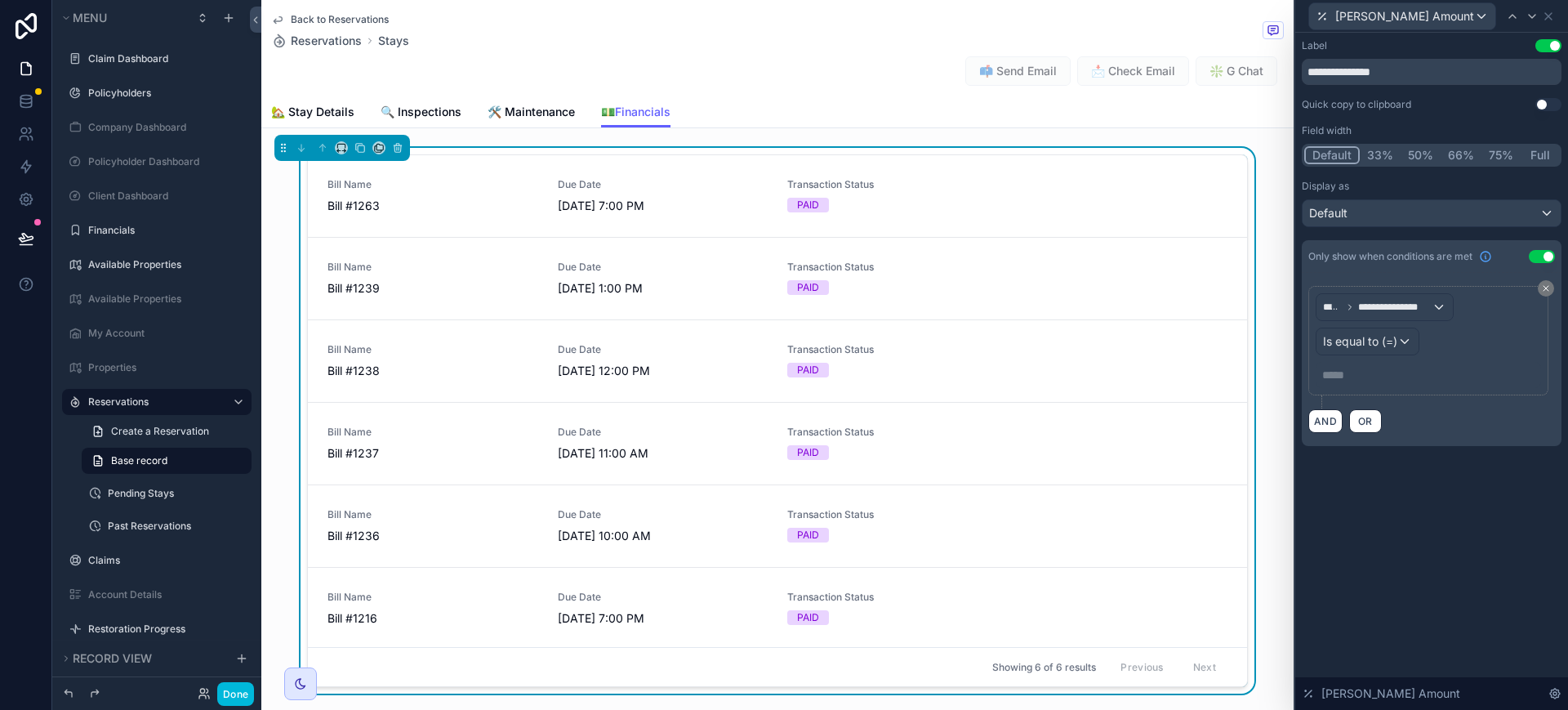
click at [1467, 422] on div "AND OR" at bounding box center [1432, 421] width 247 height 25
click at [1428, 305] on span "**********" at bounding box center [1395, 306] width 74 height 13
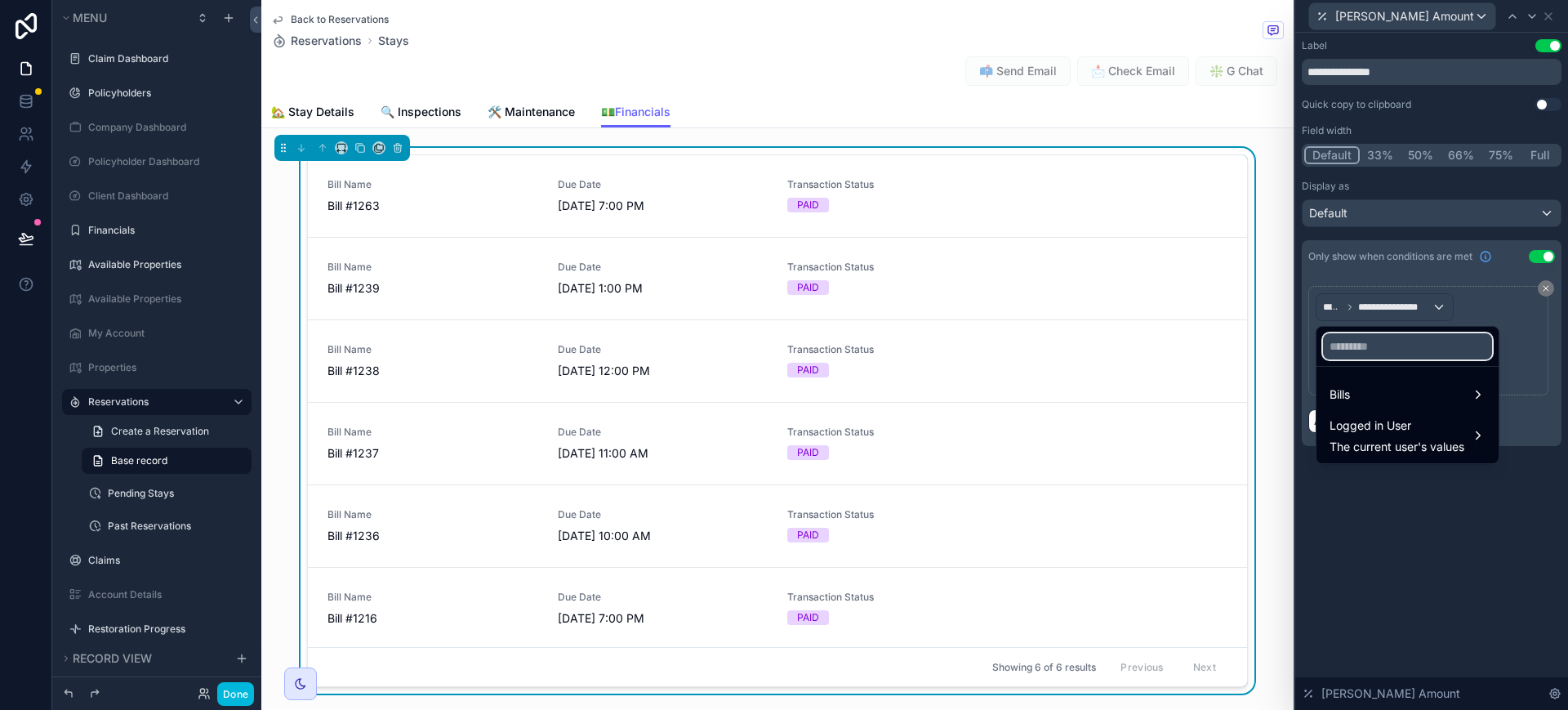
click at [1441, 341] on input "text" at bounding box center [1407, 347] width 169 height 26
type input "****"
click at [1457, 391] on div "Bills" at bounding box center [1407, 395] width 156 height 19
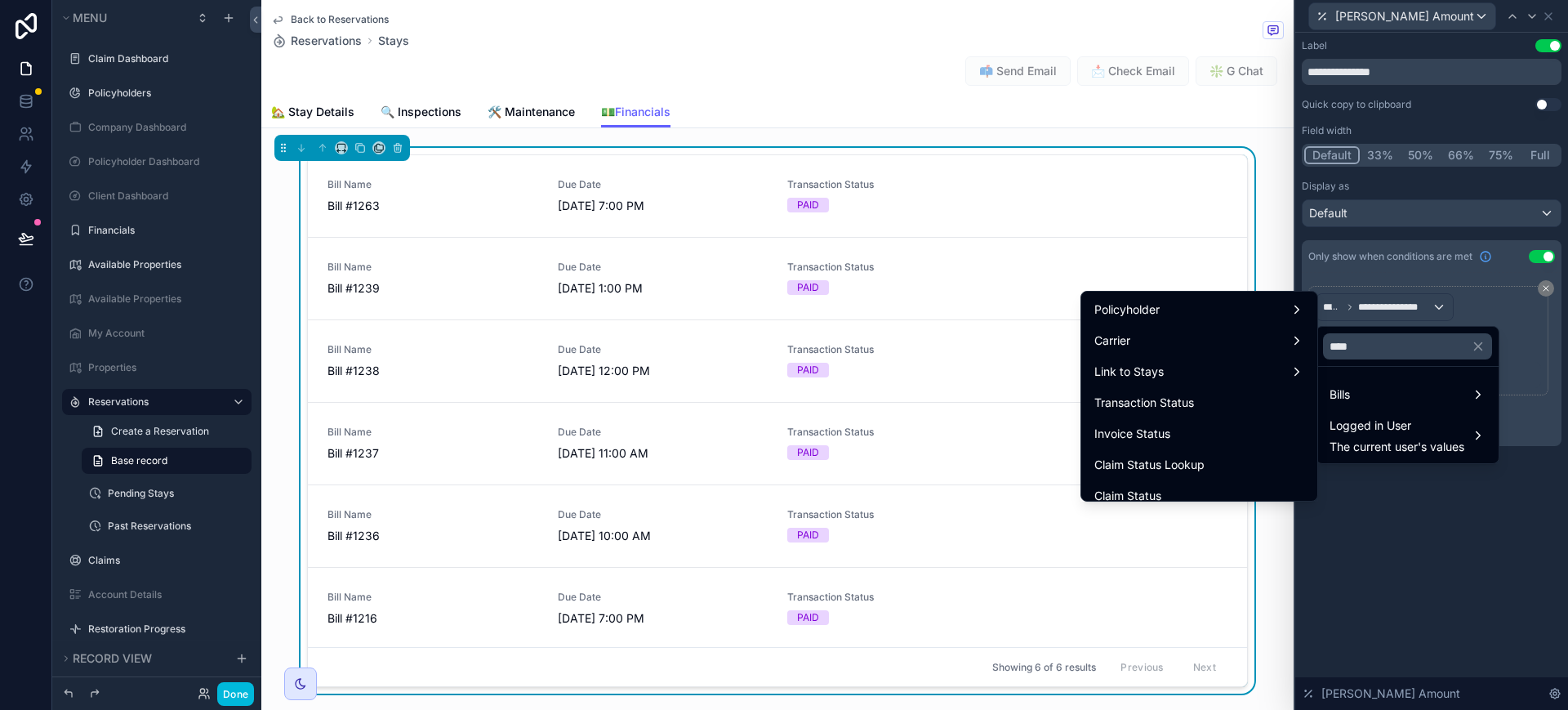
click at [1204, 403] on div "Transaction Status" at bounding box center [1200, 403] width 210 height 19
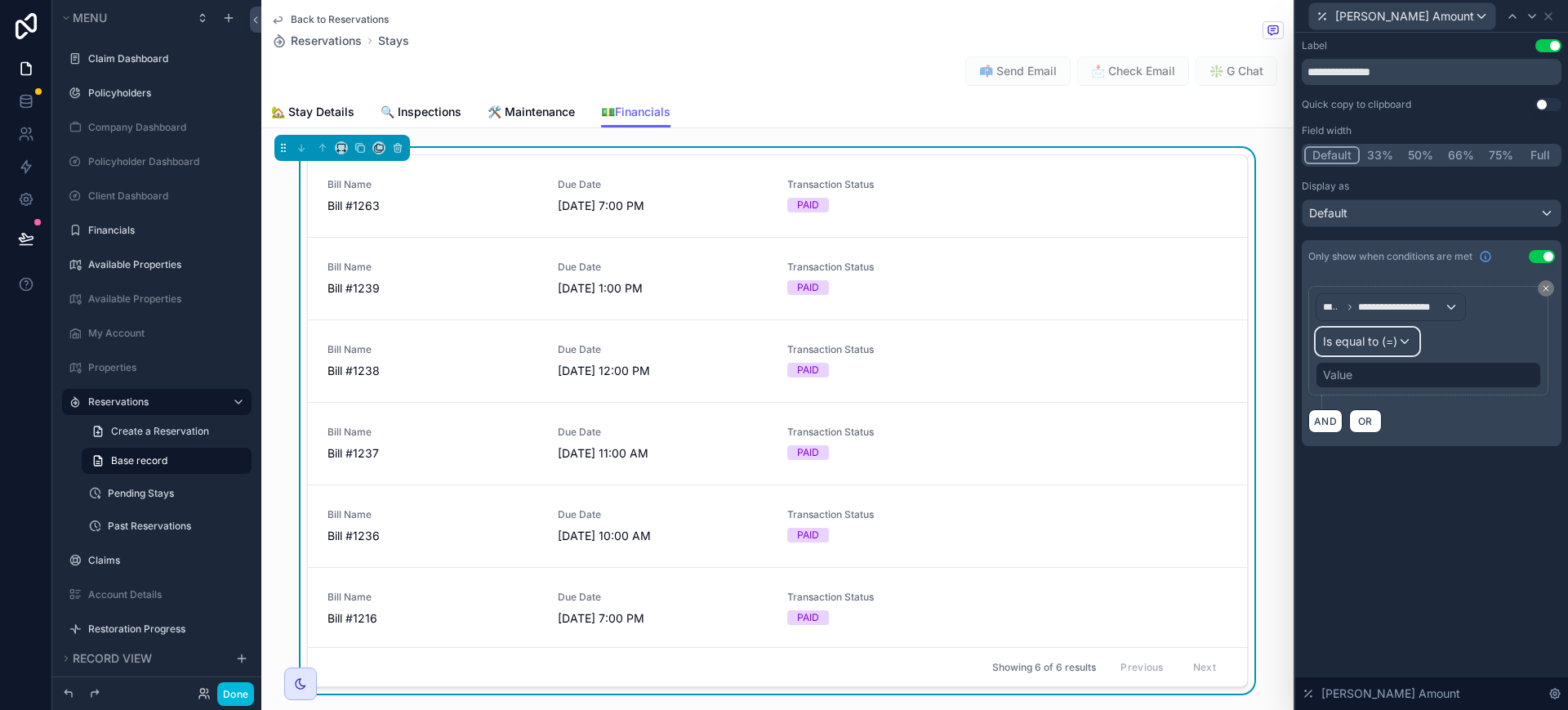
click at [1410, 340] on div "Is equal to (=)" at bounding box center [1367, 341] width 102 height 26
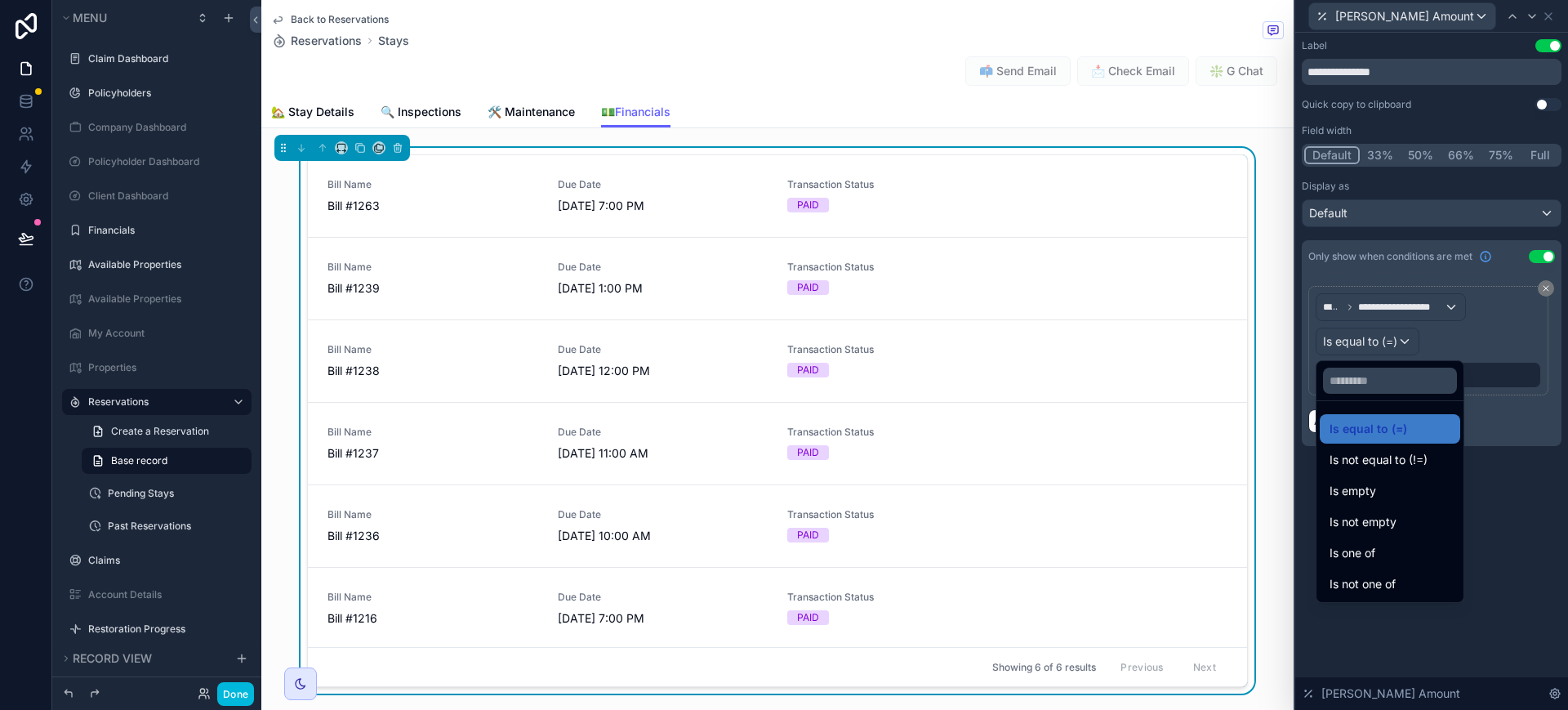
click at [1420, 461] on span "Is not equal to (!=)" at bounding box center [1378, 460] width 98 height 19
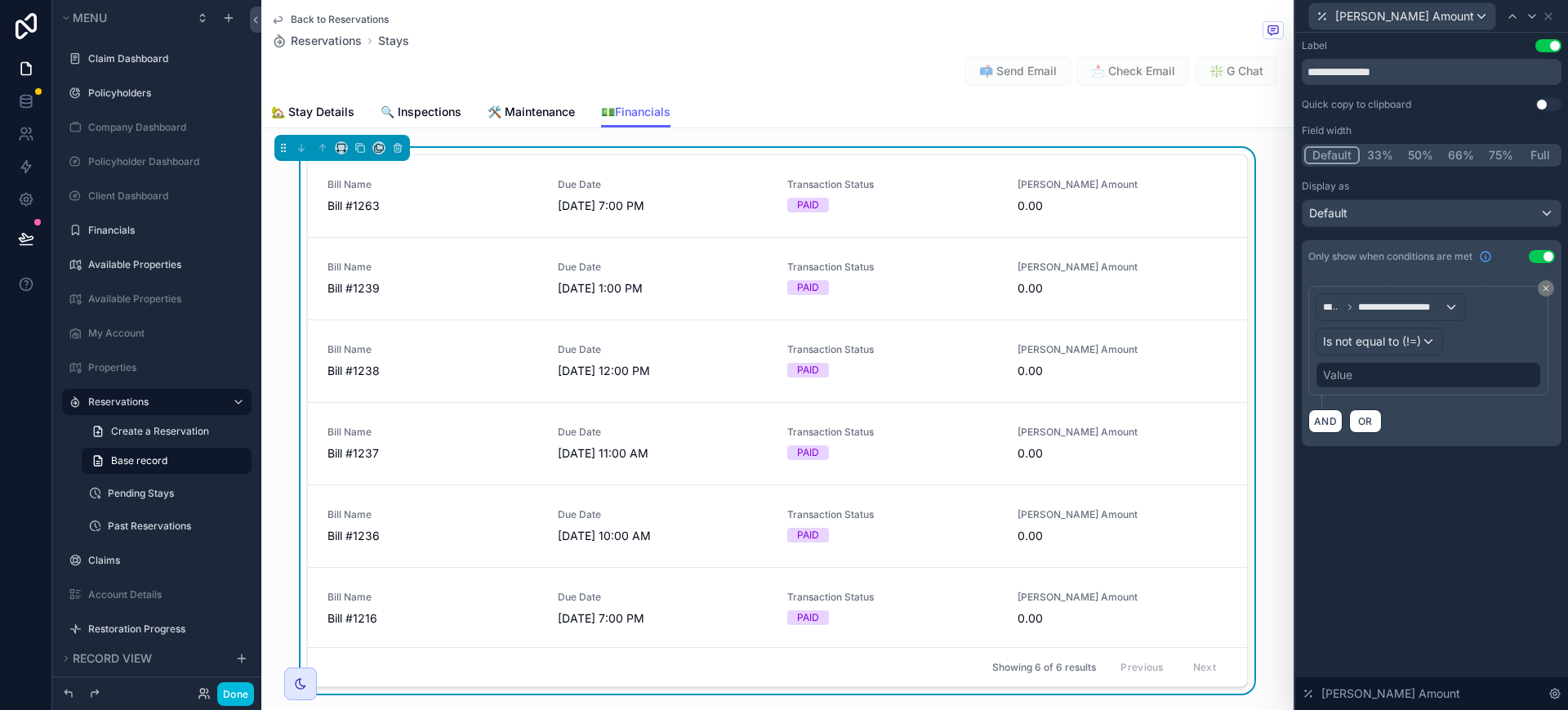
click at [1362, 372] on div "Value" at bounding box center [1428, 375] width 226 height 26
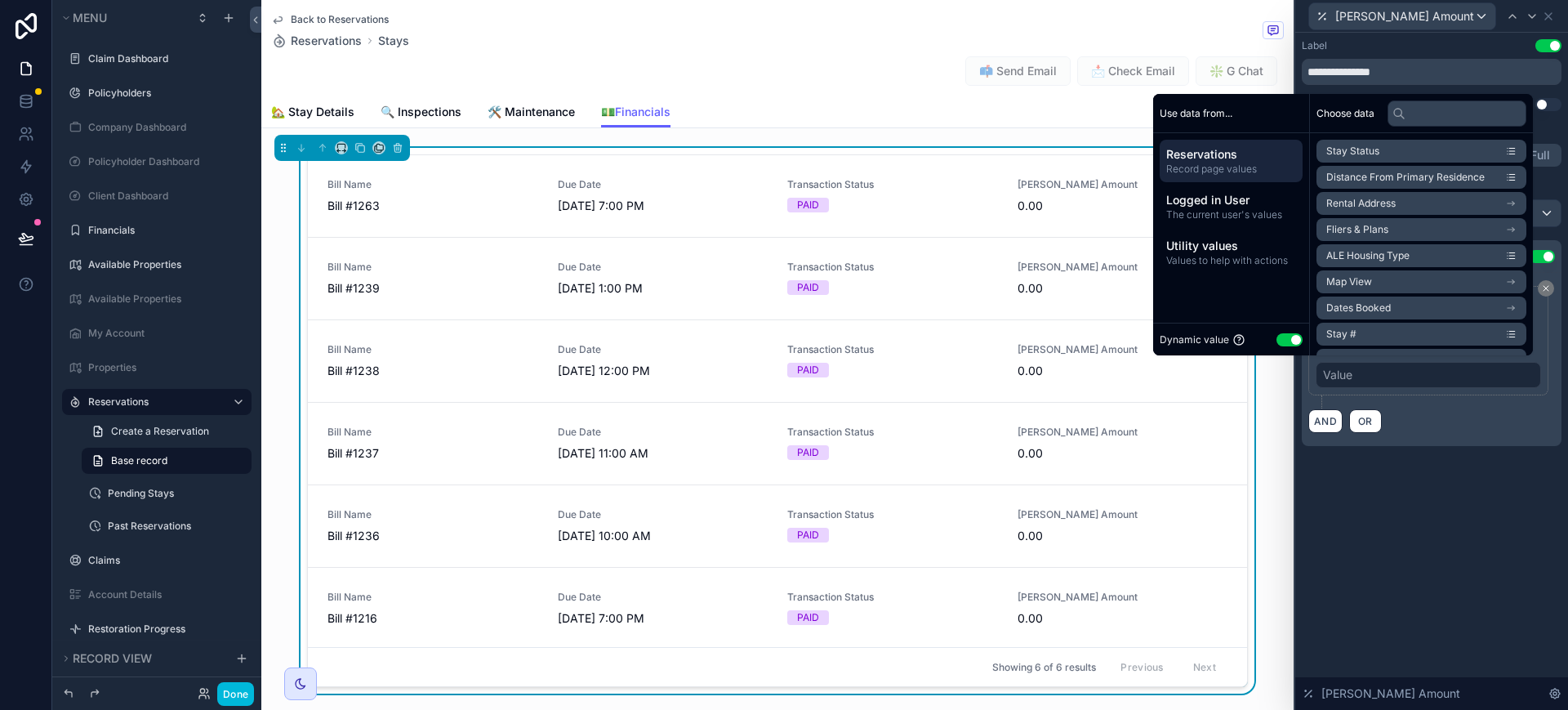
click at [1277, 338] on button "Use setting" at bounding box center [1290, 340] width 26 height 13
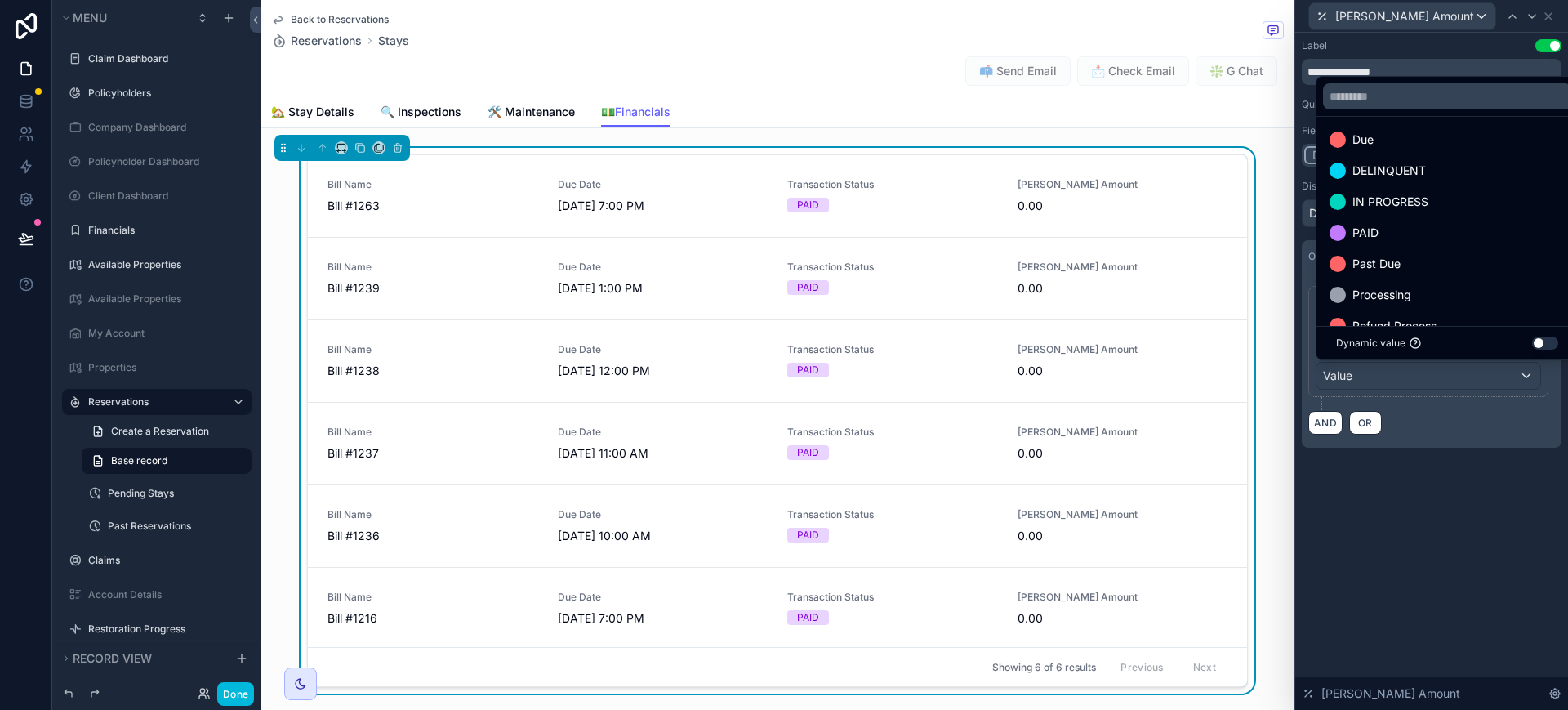
scroll to position [102, 0]
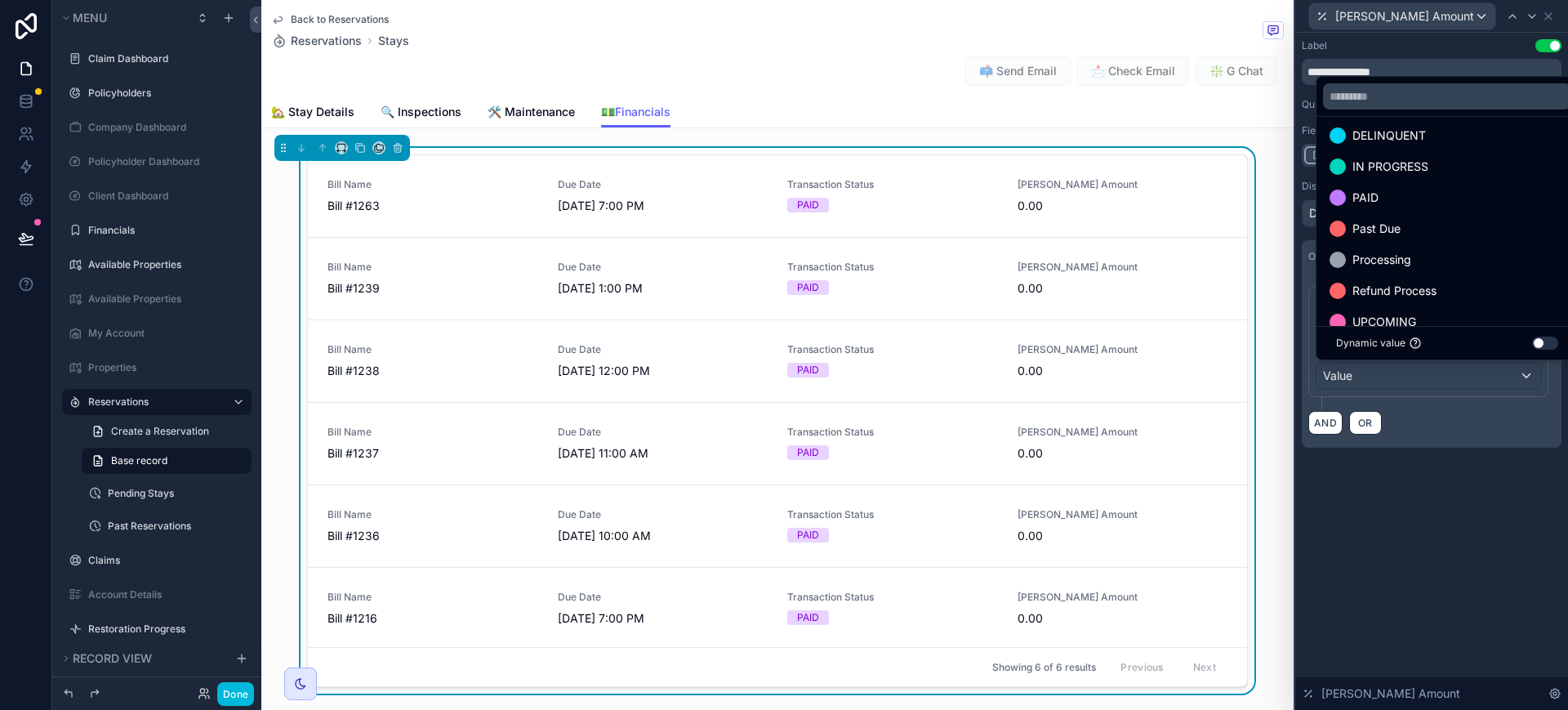
click at [1384, 201] on div "PAID" at bounding box center [1446, 198] width 235 height 19
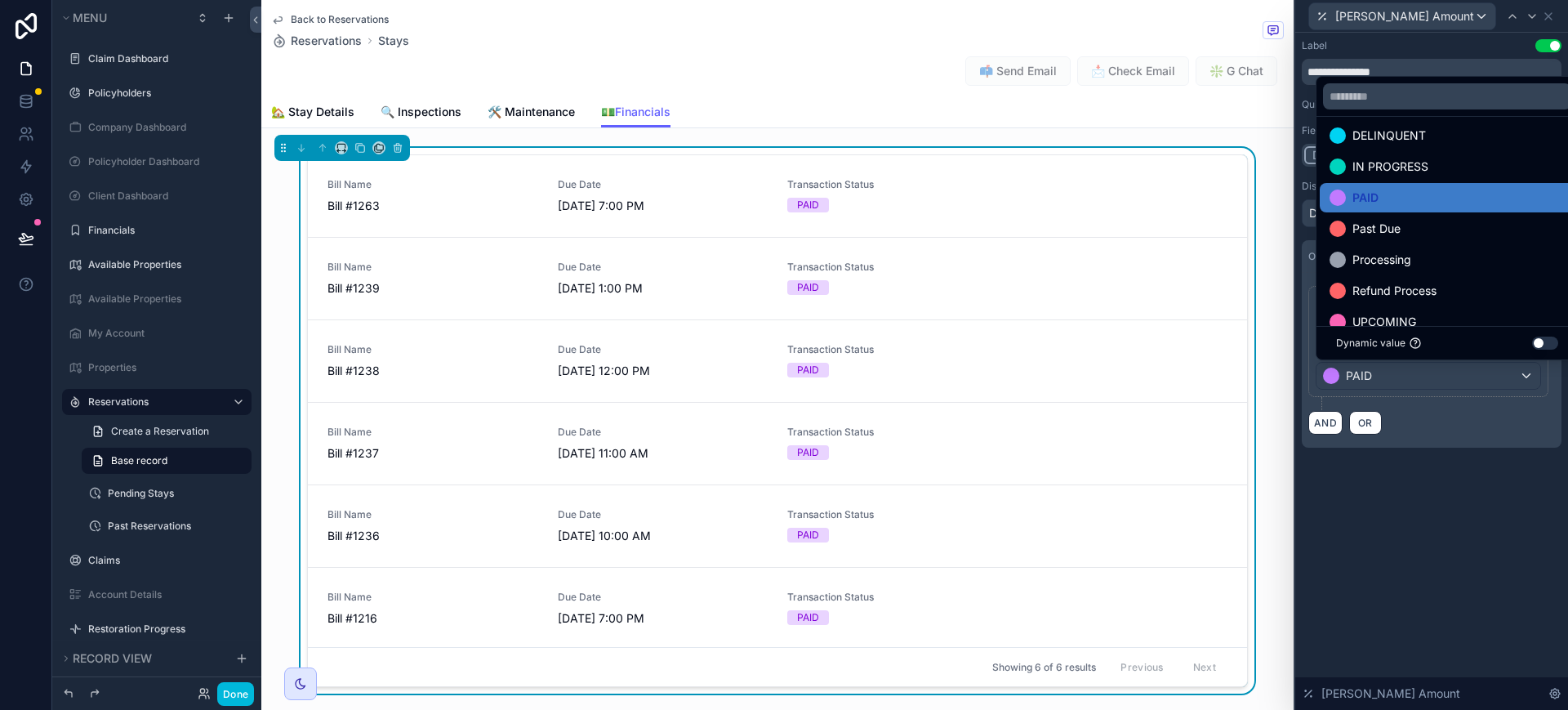
click at [1438, 538] on div "**********" at bounding box center [1432, 371] width 273 height 678
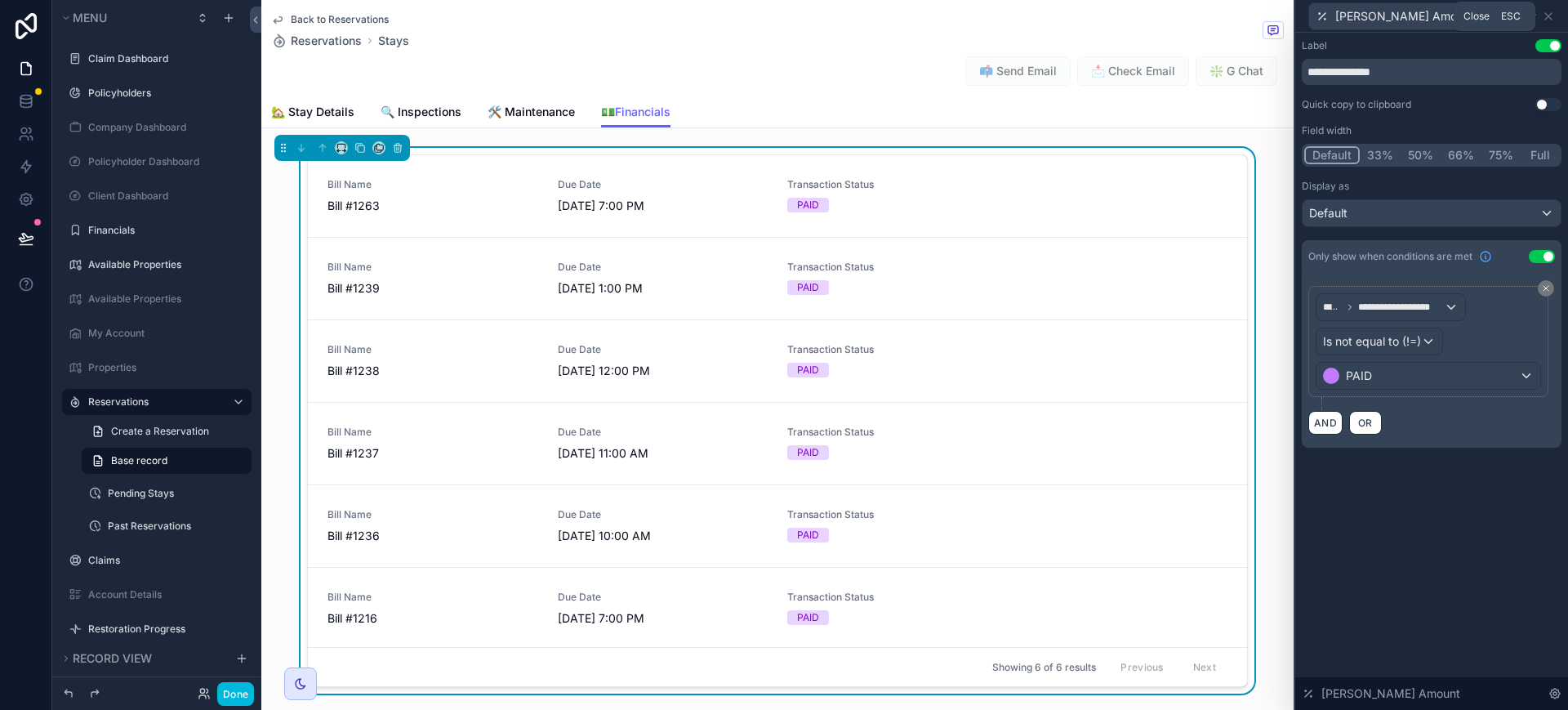
click at [1544, 18] on icon at bounding box center [1548, 16] width 13 height 13
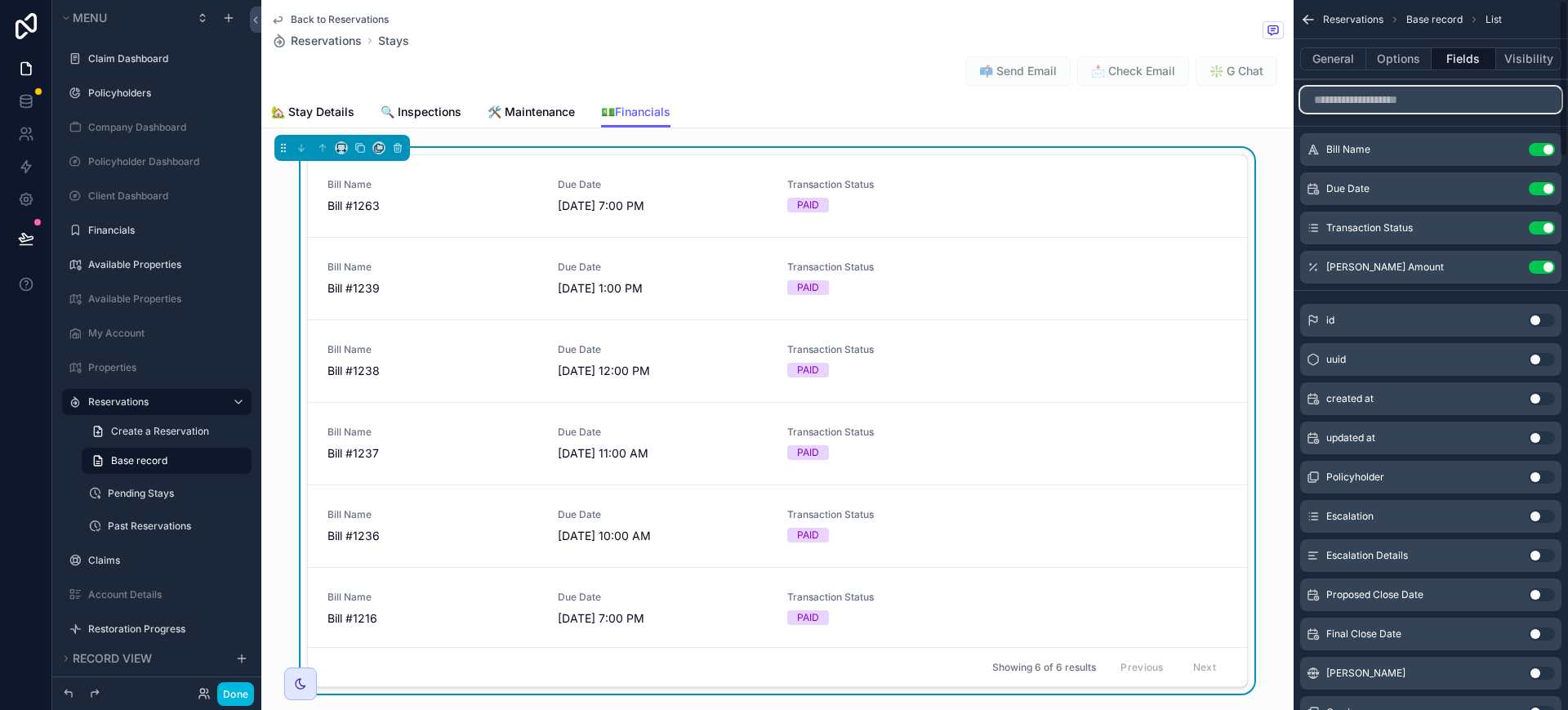
click at [1372, 110] on input "scrollable content" at bounding box center [1431, 100] width 262 height 26
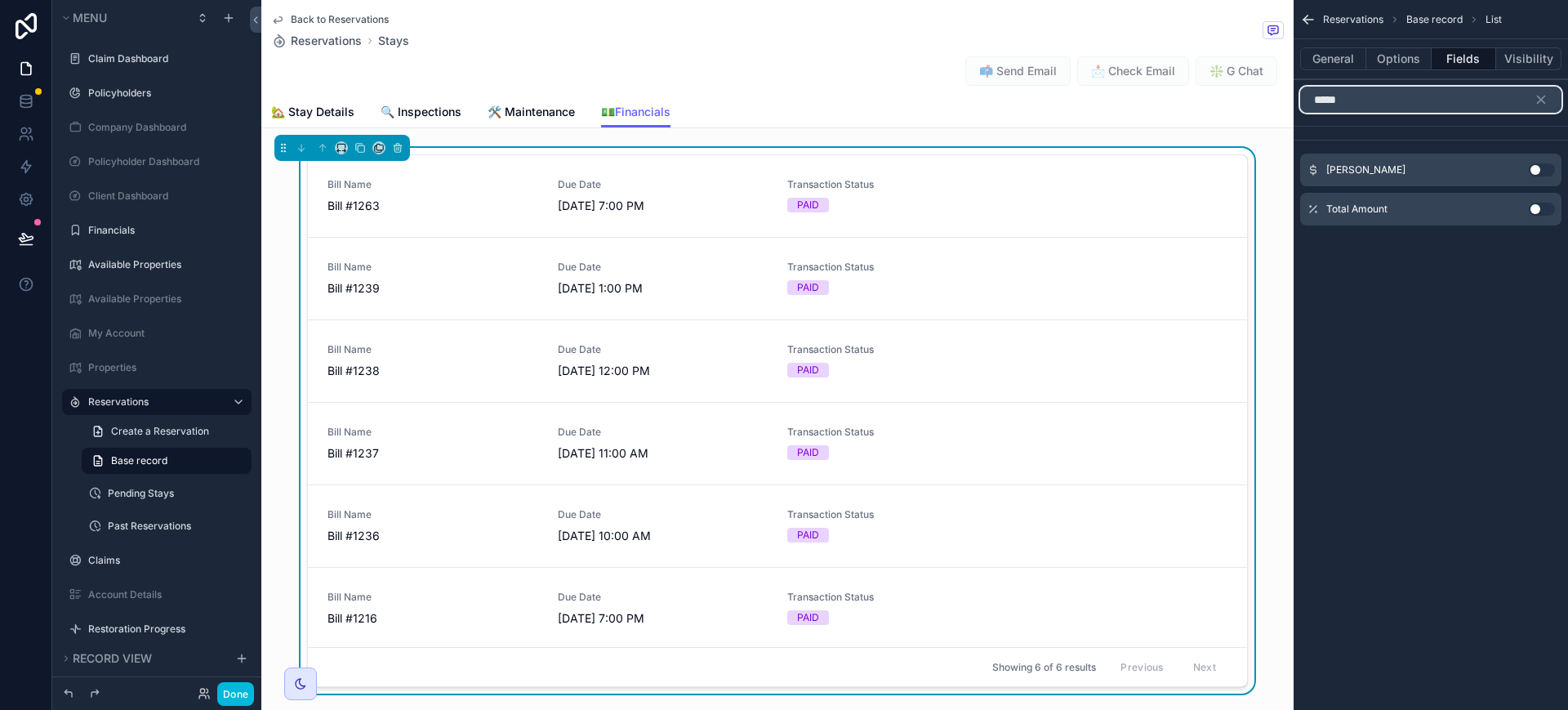
type input "*****"
click at [1536, 168] on button "Use setting" at bounding box center [1542, 170] width 26 height 13
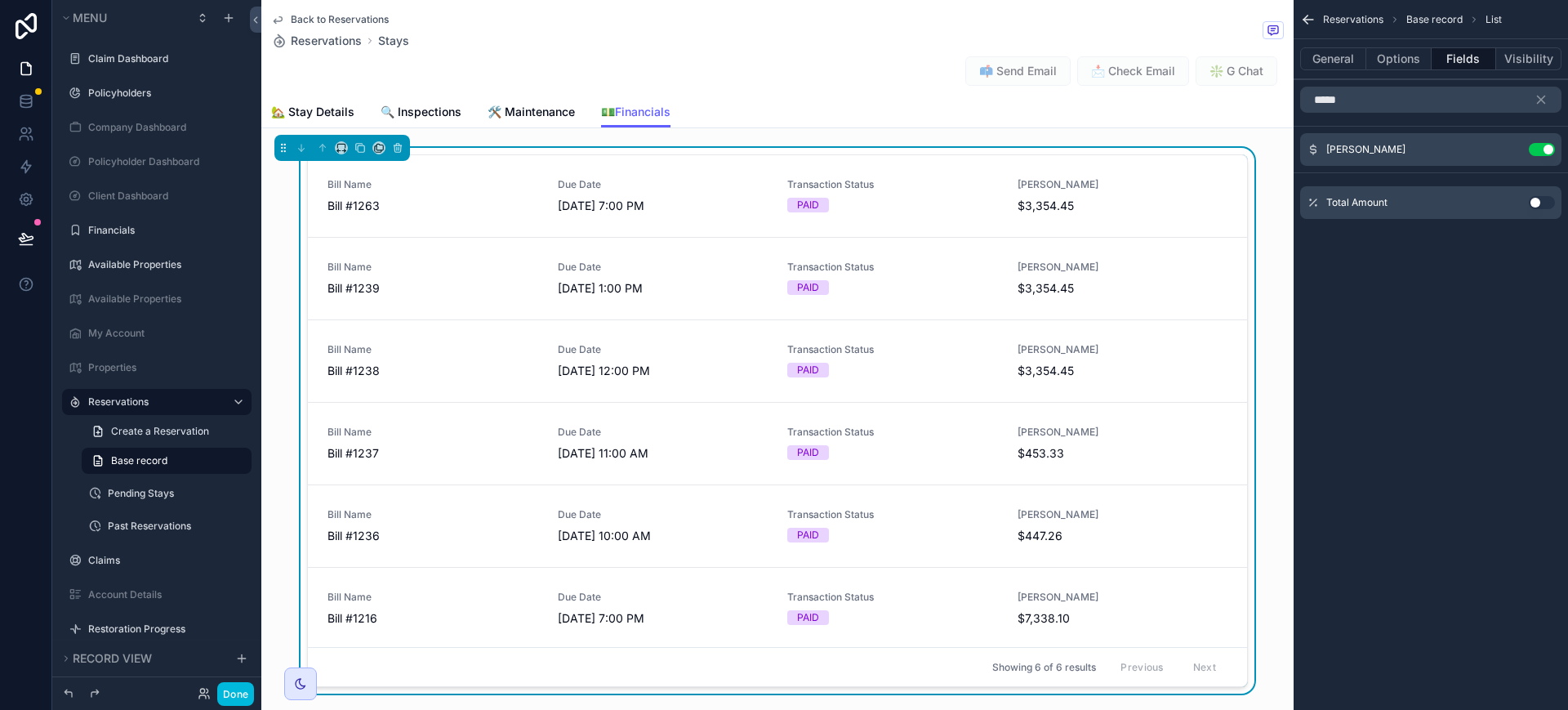
click at [0, 0] on icon "scrollable content" at bounding box center [0, 0] width 0 height 0
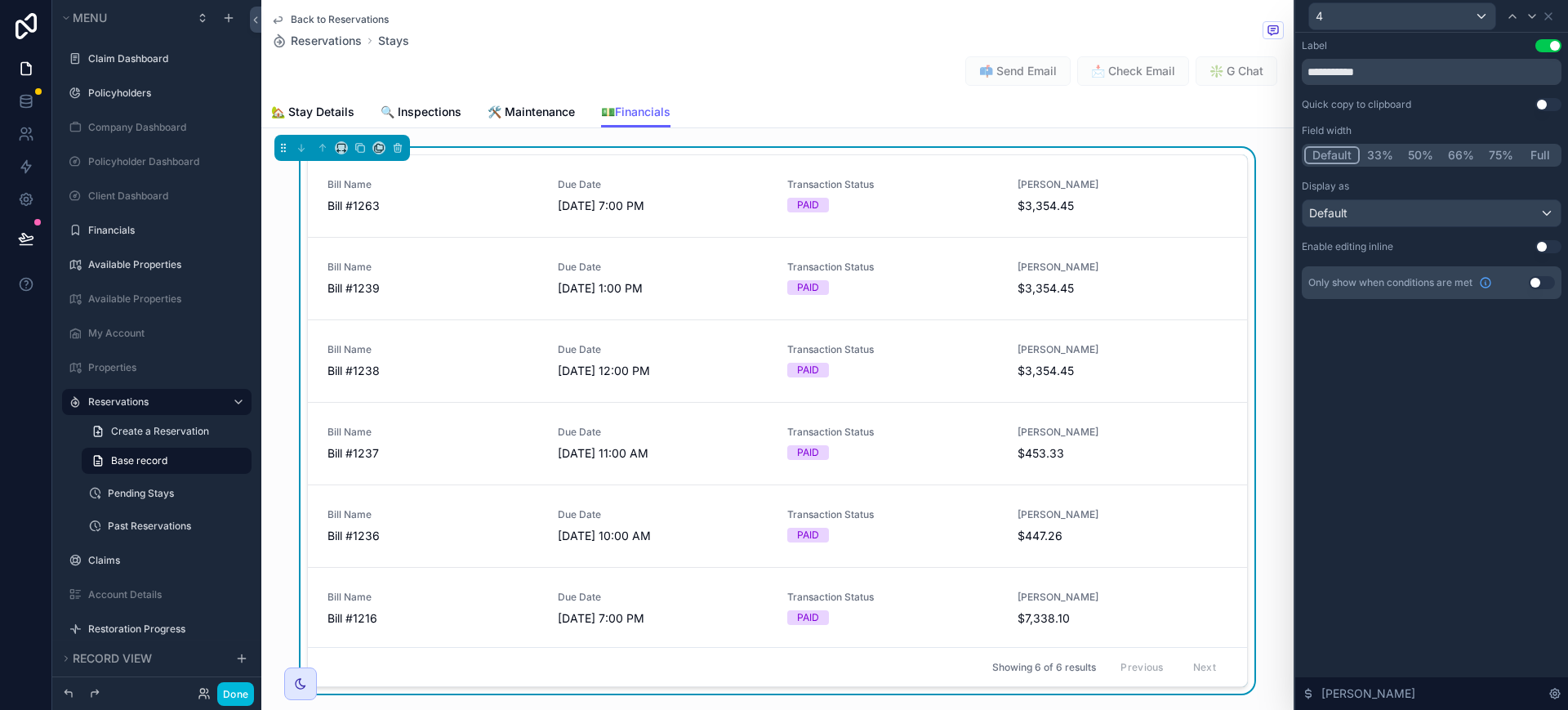
scroll to position [4, 0]
click at [243, 692] on button "Done" at bounding box center [235, 693] width 37 height 24
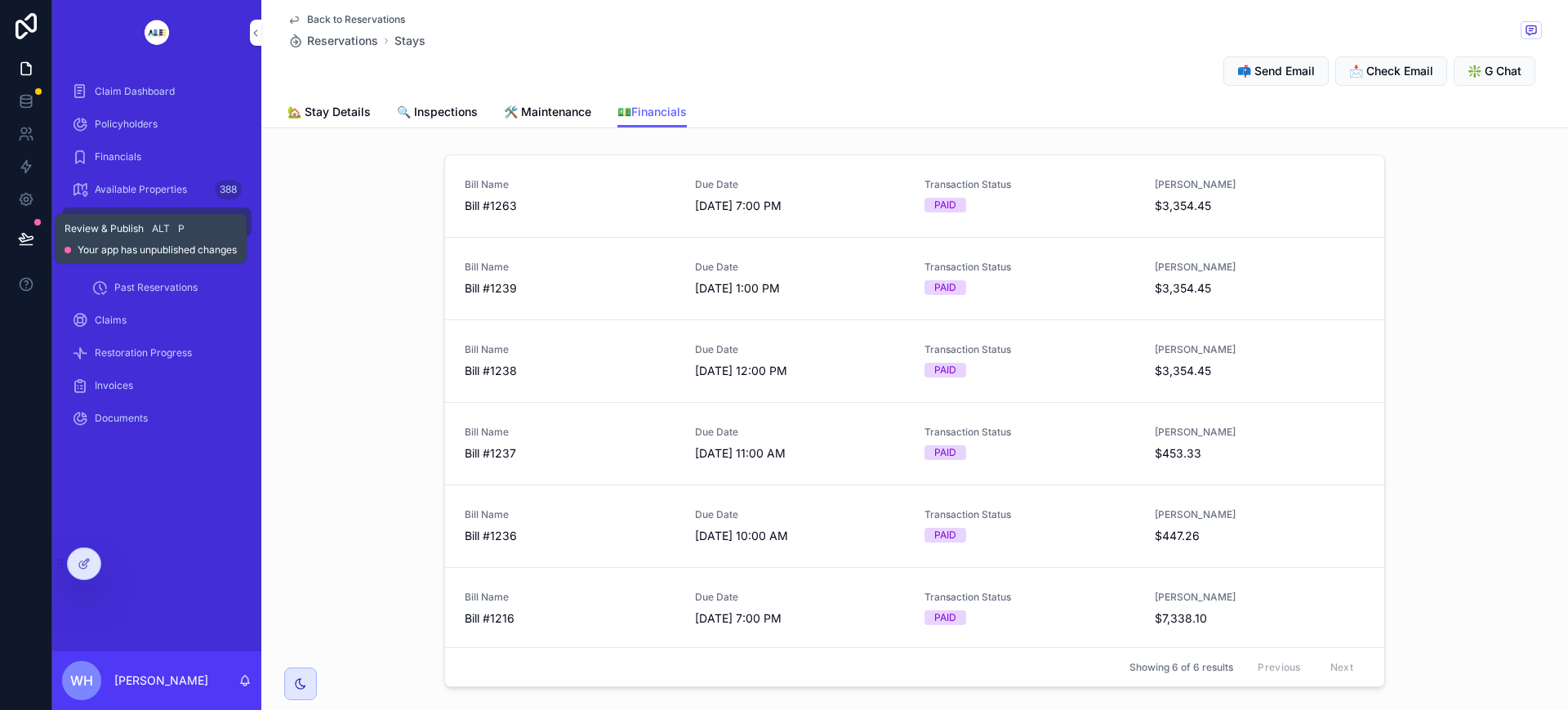
click at [27, 230] on icon at bounding box center [26, 238] width 17 height 17
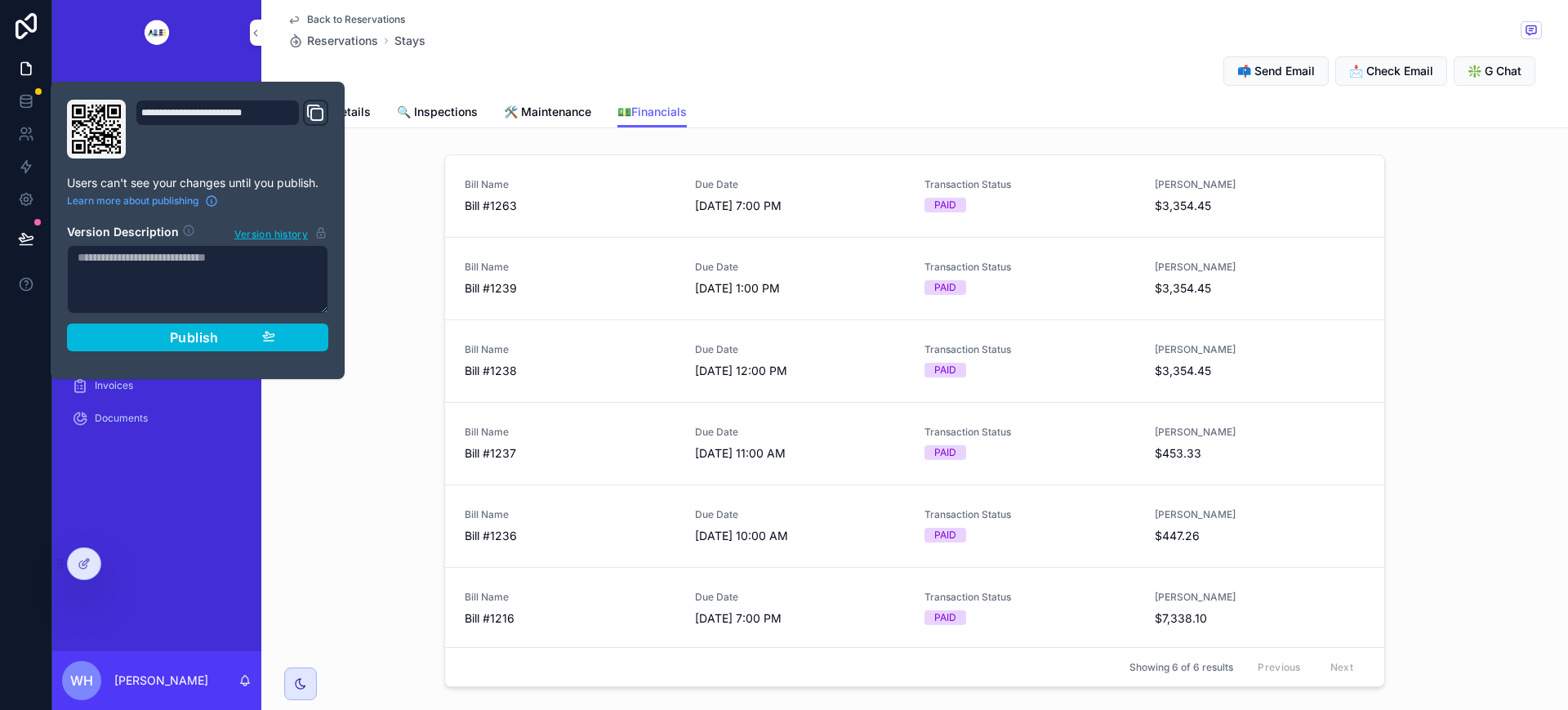
click at [237, 341] on div "Publish" at bounding box center [197, 337] width 155 height 17
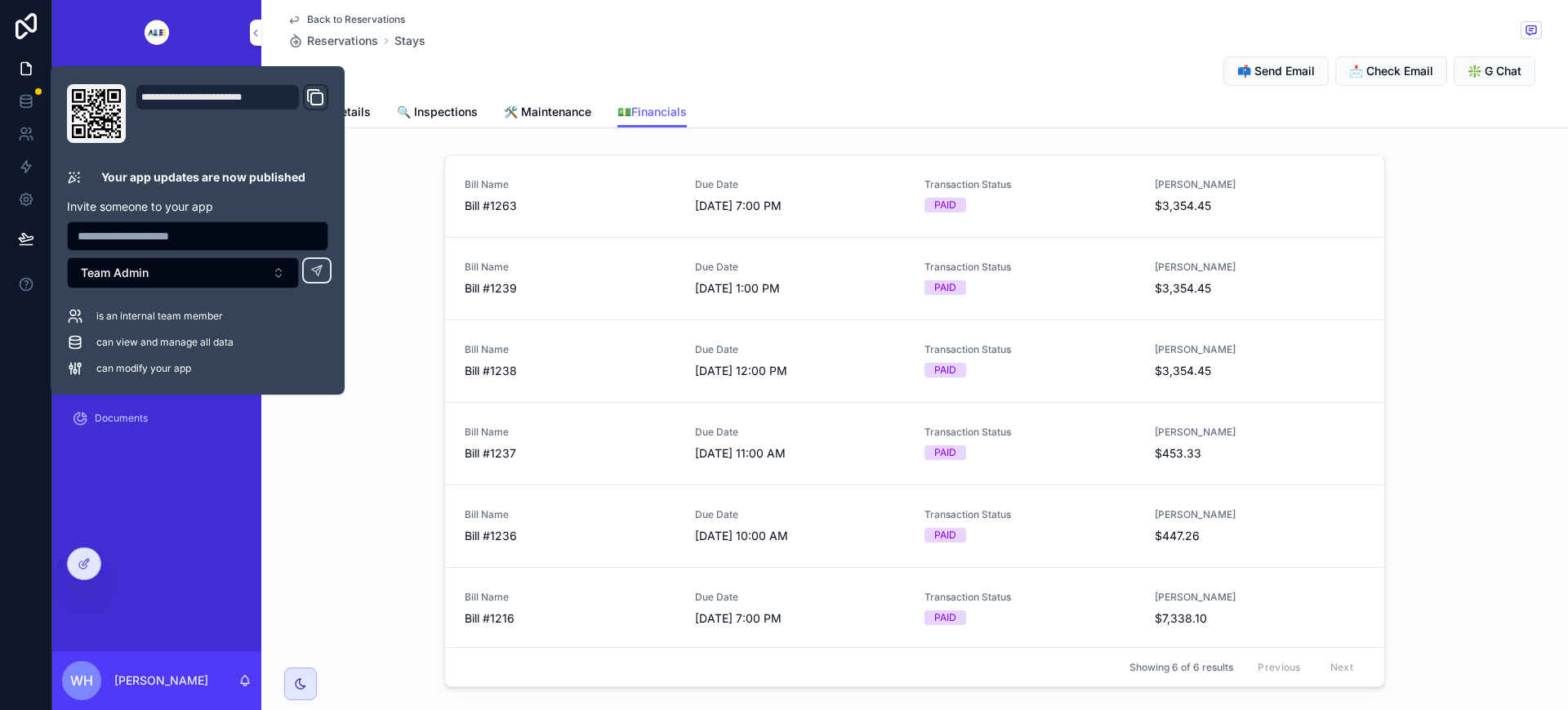
click at [395, 482] on div "Bill Name Bill #1263 Due Date 10/9/2025 7:00 PM Transaction Status PAID Bill Am…" at bounding box center [914, 424] width 1306 height 552
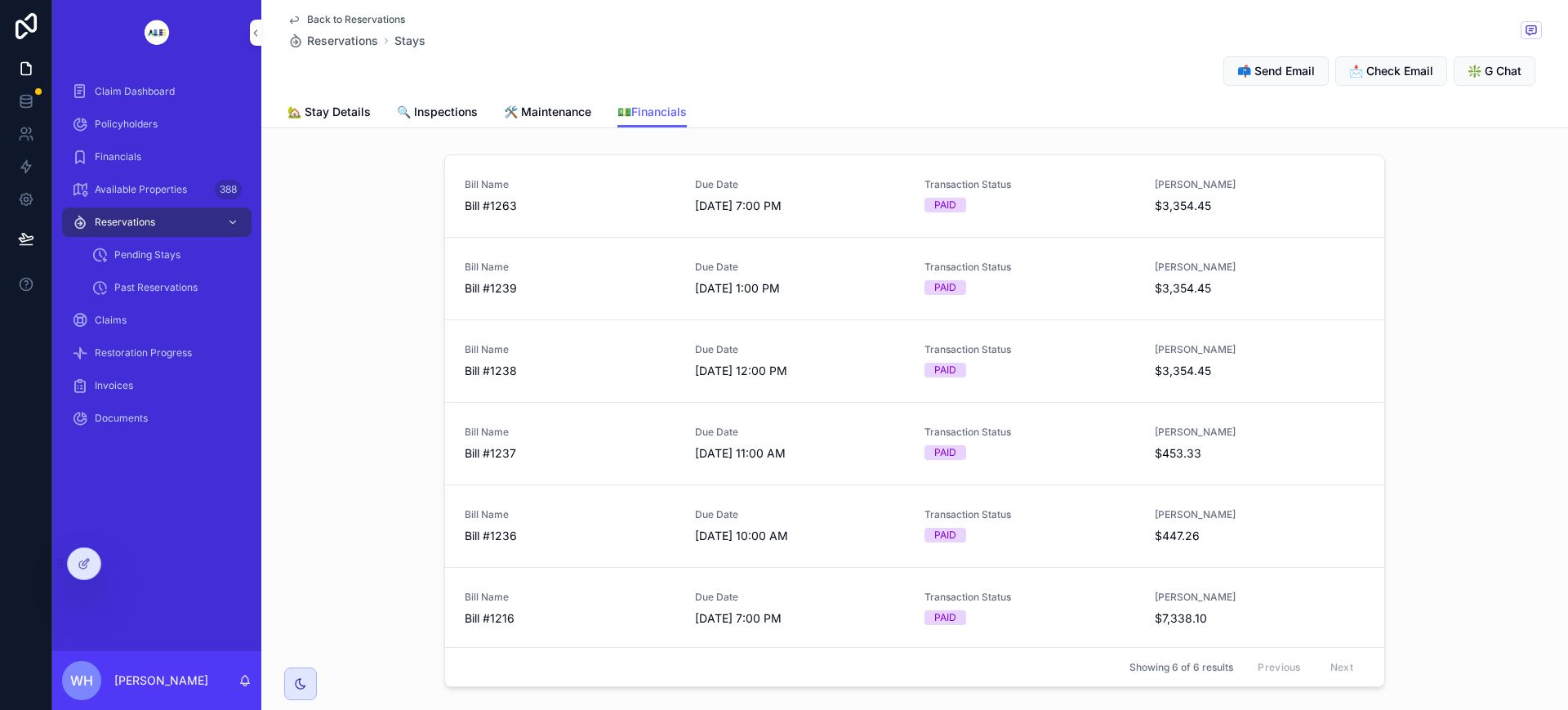
drag, startPoint x: 86, startPoint y: 557, endPoint x: 99, endPoint y: 553, distance: 13.6
click at [86, 558] on icon at bounding box center [84, 563] width 13 height 13
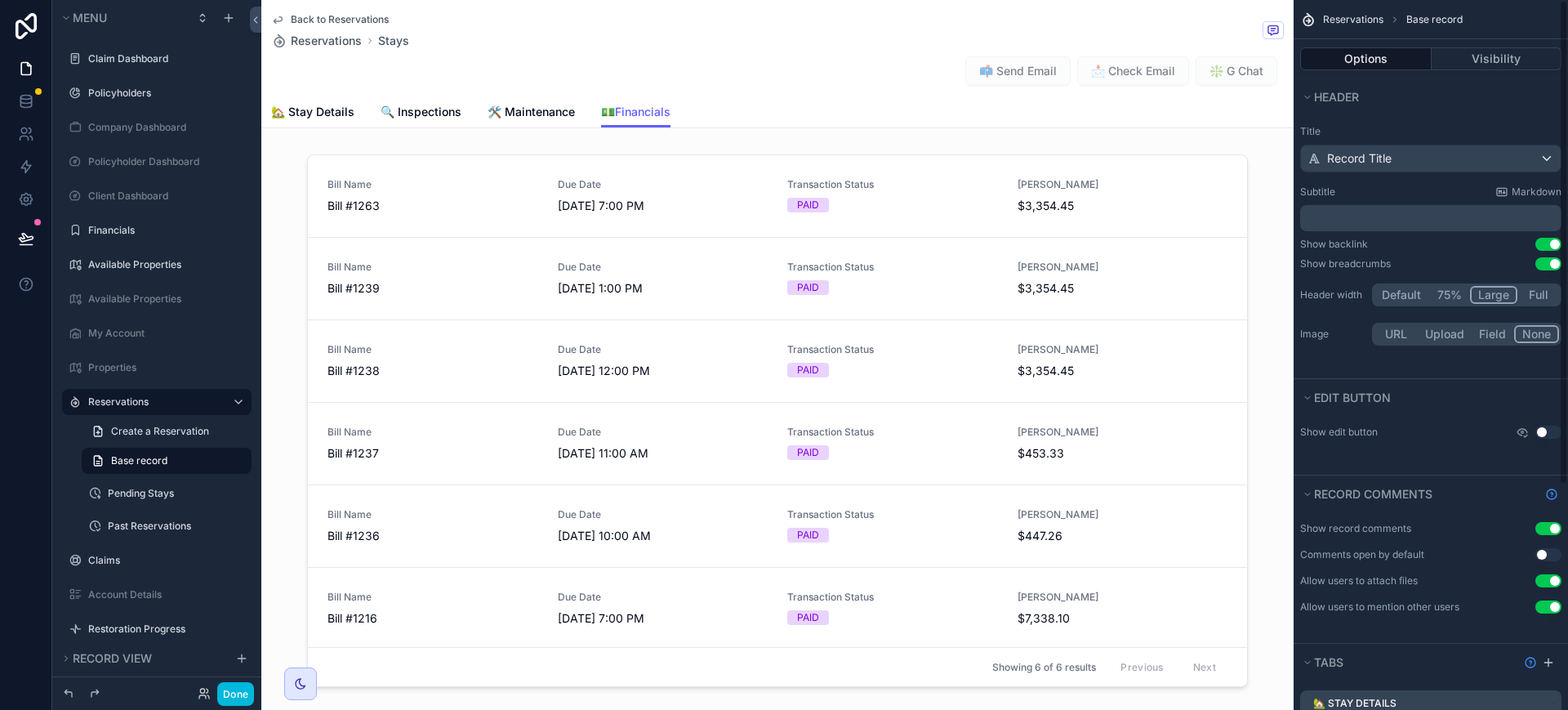
click at [1196, 182] on div "scrollable content" at bounding box center [778, 424] width 1032 height 552
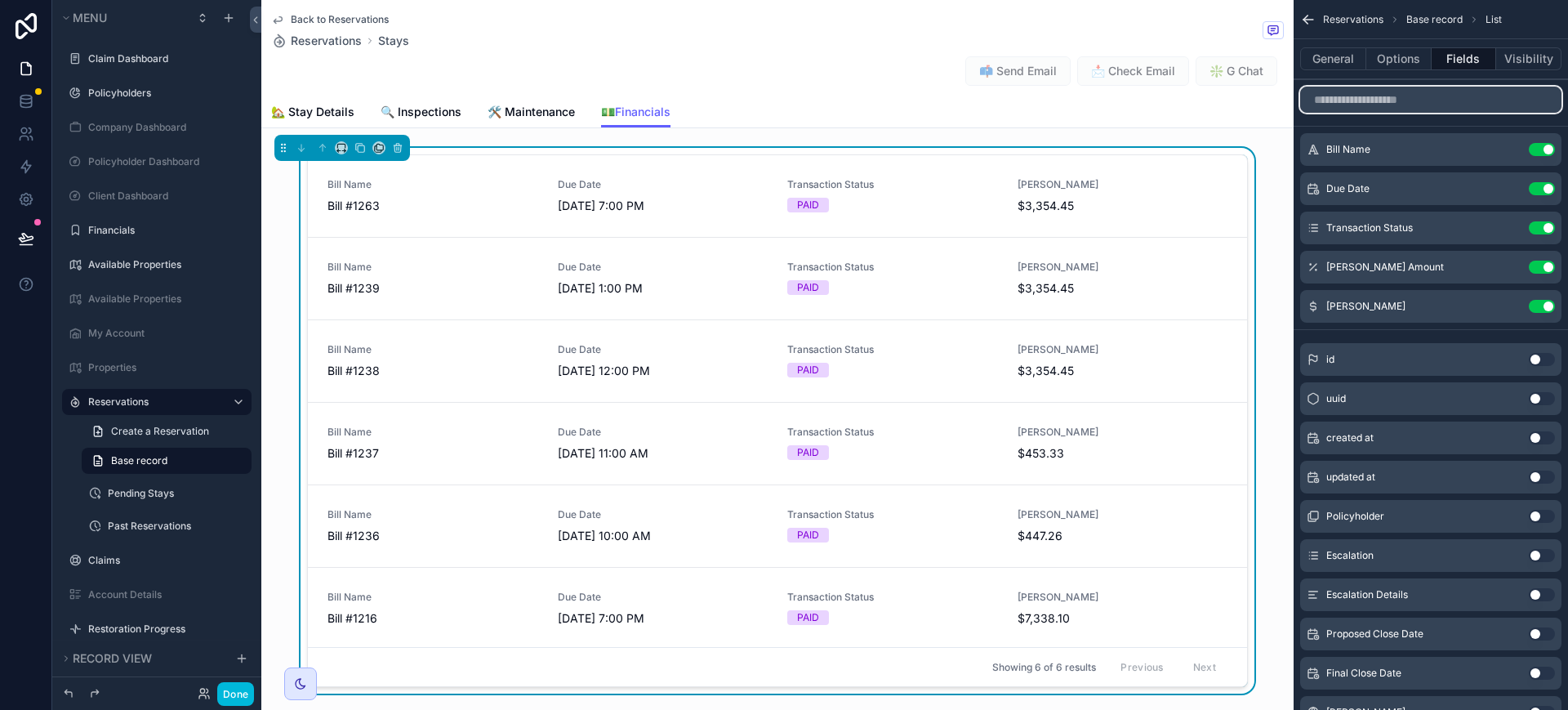
click at [1414, 102] on input "scrollable content" at bounding box center [1431, 100] width 262 height 26
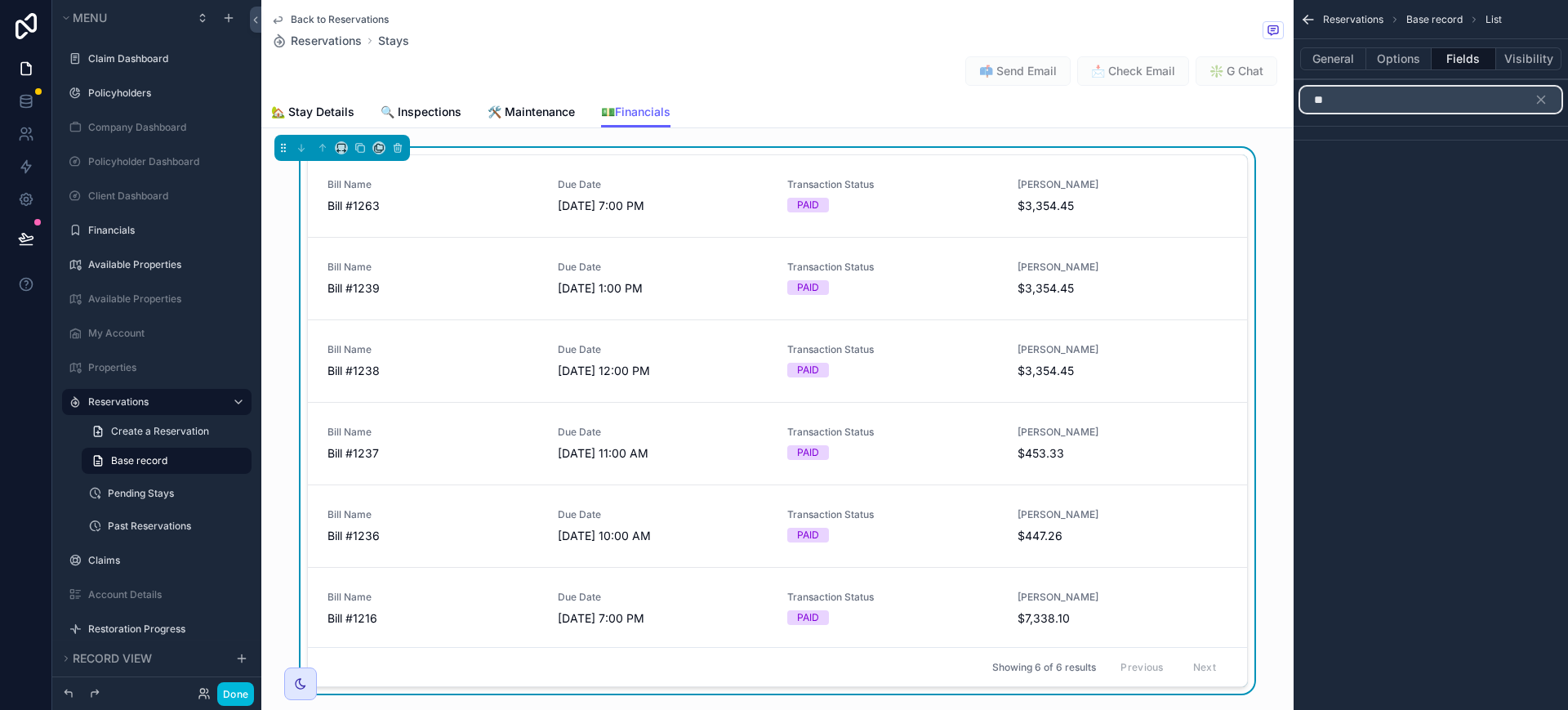
type input "*"
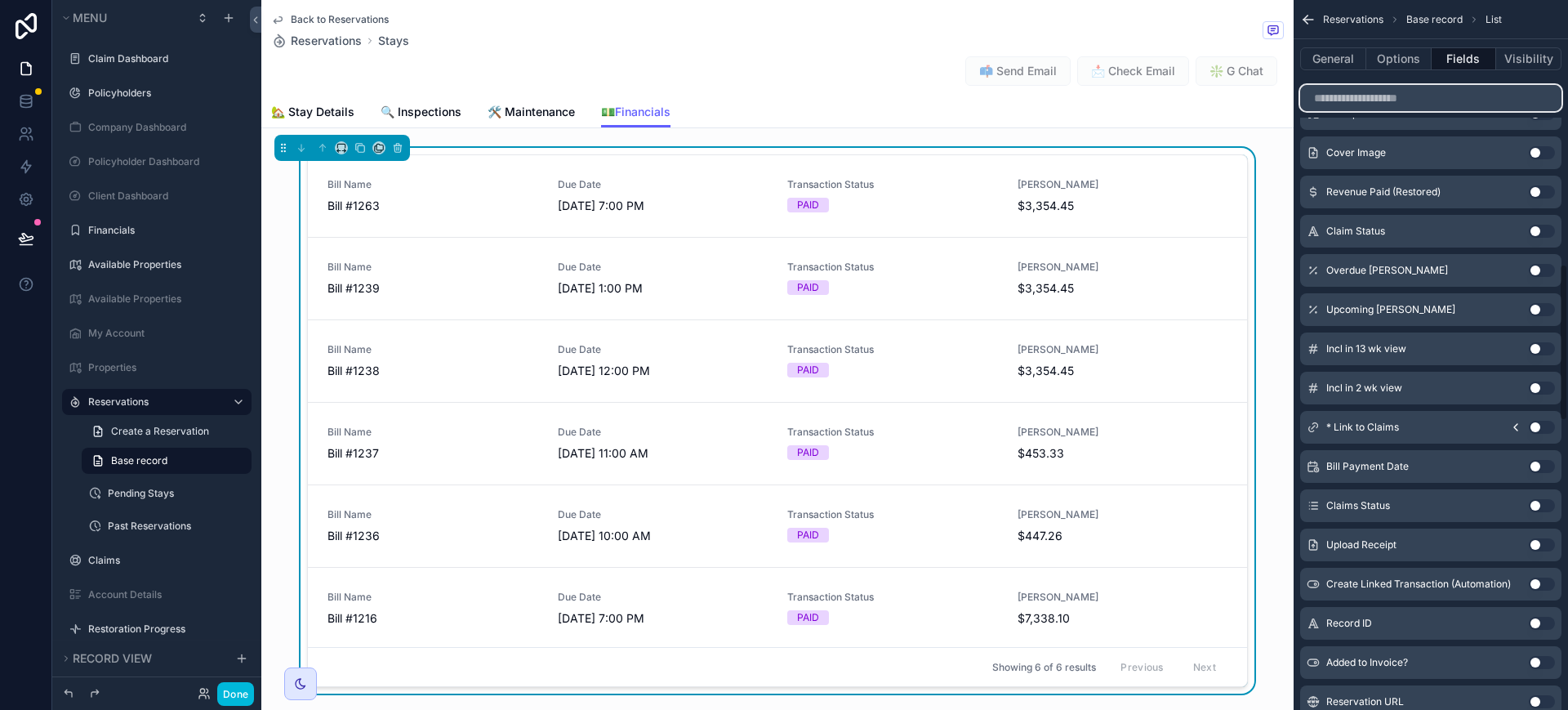
scroll to position [1169, 0]
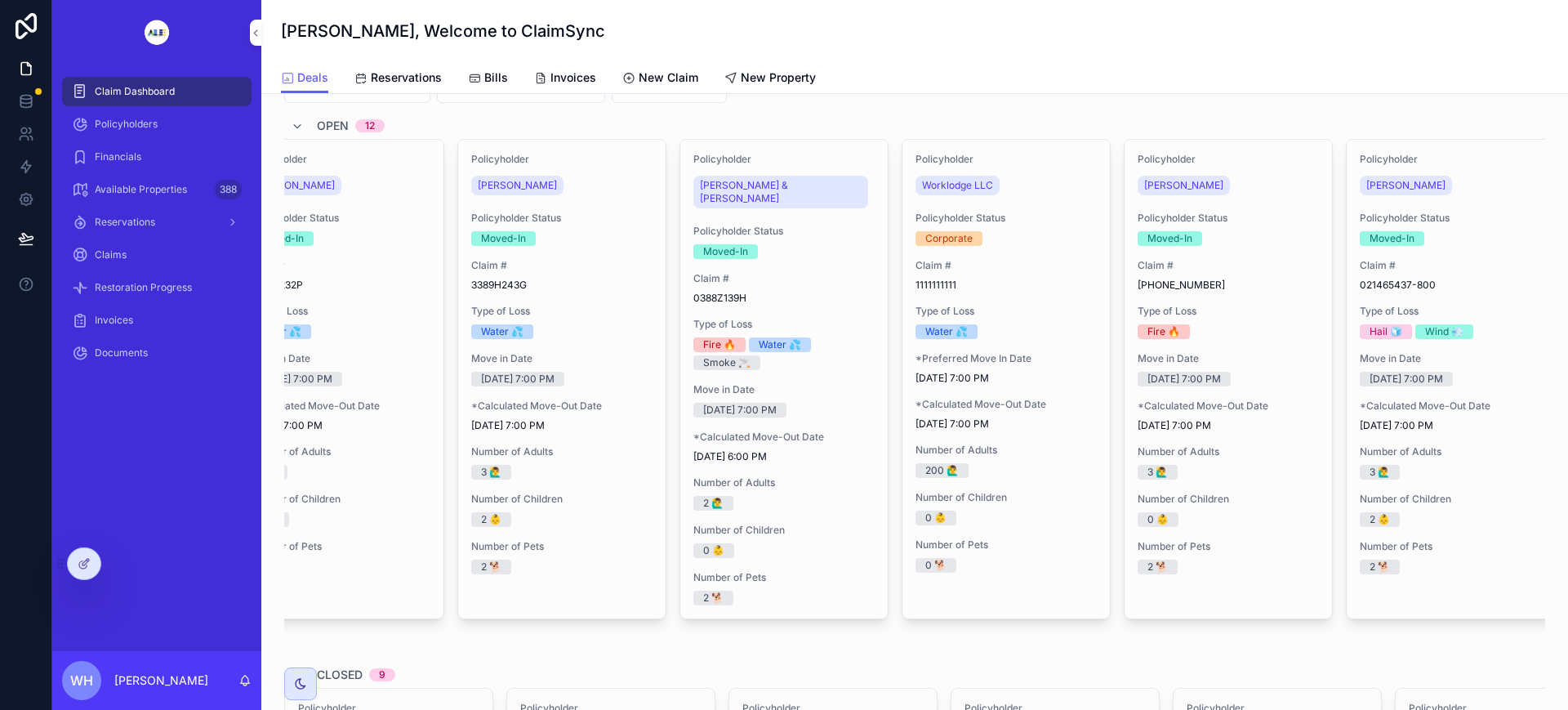
scroll to position [0, 1407]
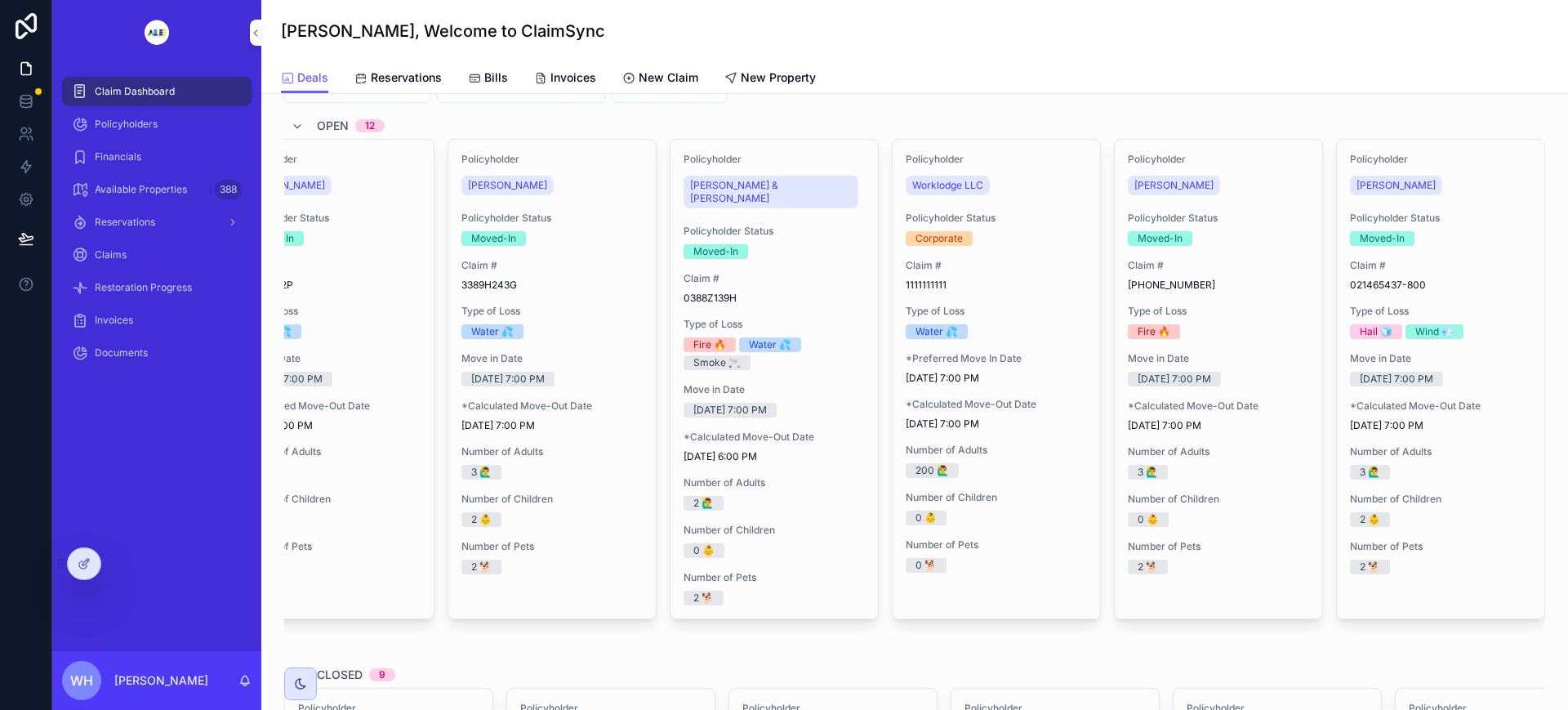
click at [1479, 226] on div "Policyholder Status Moved-In" at bounding box center [1440, 228] width 181 height 34
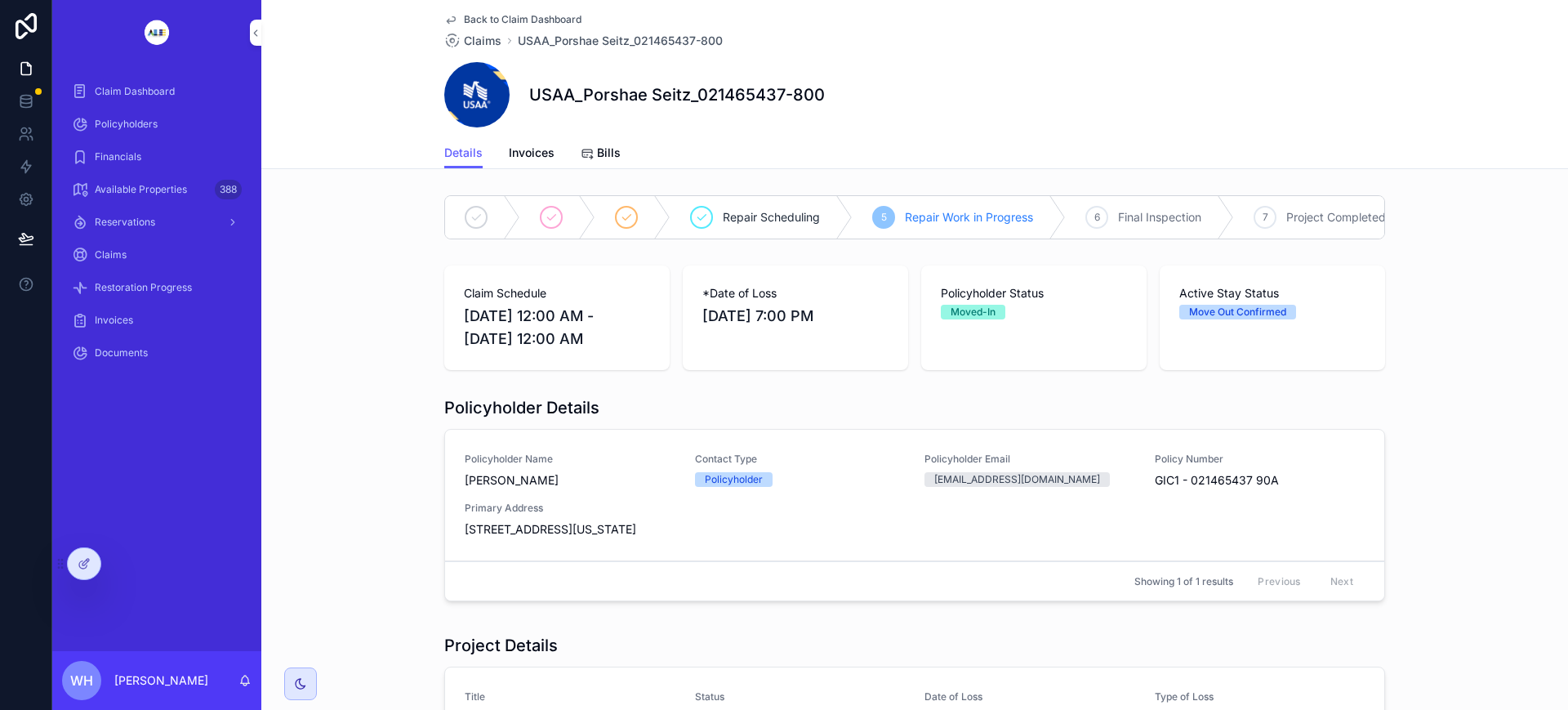
click at [828, 515] on div "Policyholder Name Porshae Seitz Contact Type Policyholder Policyholder Email yo…" at bounding box center [914, 495] width 900 height 85
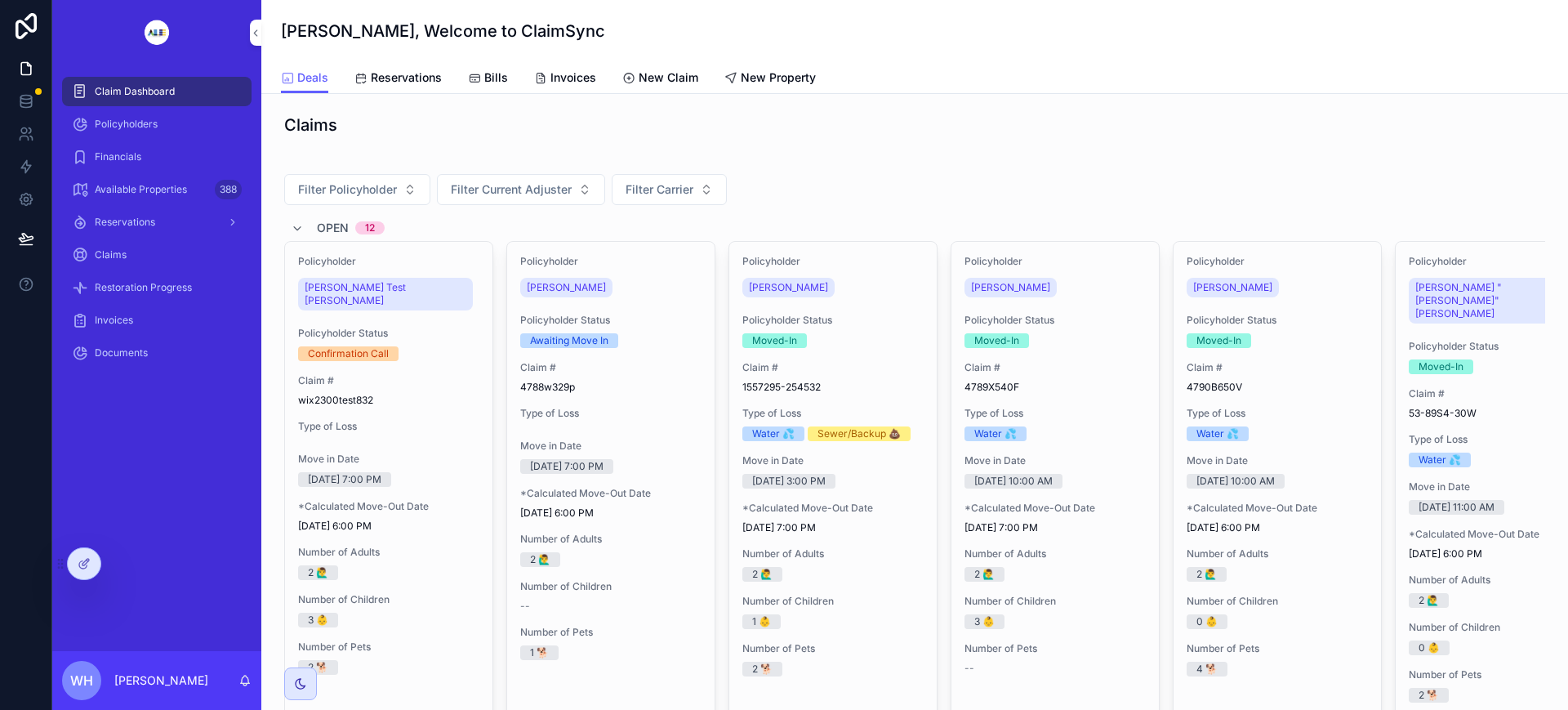
click at [119, 123] on span "Policyholders" at bounding box center [126, 123] width 63 height 13
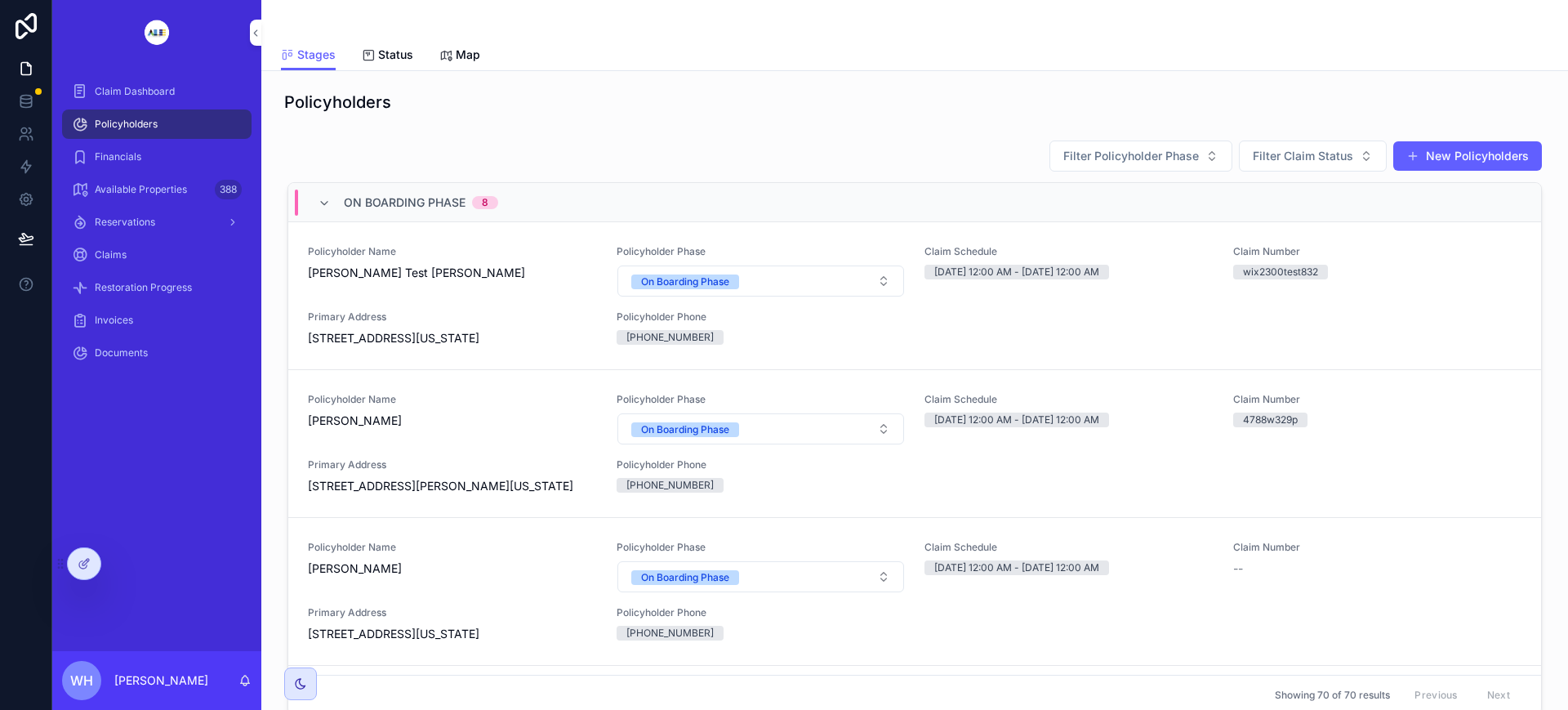
click at [86, 565] on icon at bounding box center [84, 563] width 13 height 13
